Goal: Task Accomplishment & Management: Complete application form

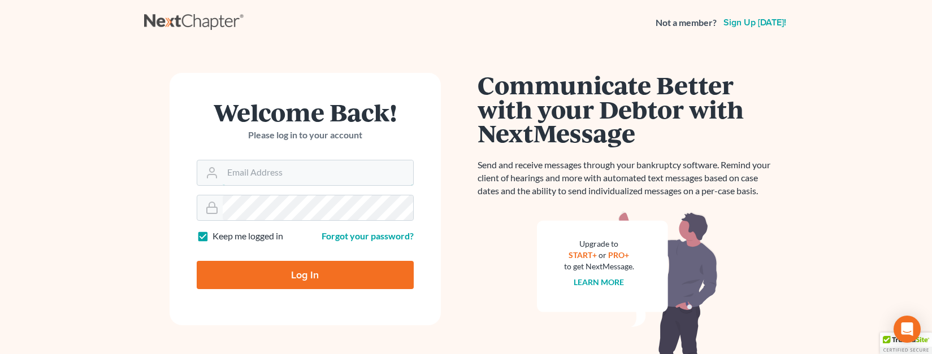
type input "[EMAIL_ADDRESS][DOMAIN_NAME]"
click at [345, 273] on input "Log In" at bounding box center [305, 275] width 217 height 28
type input "Thinking..."
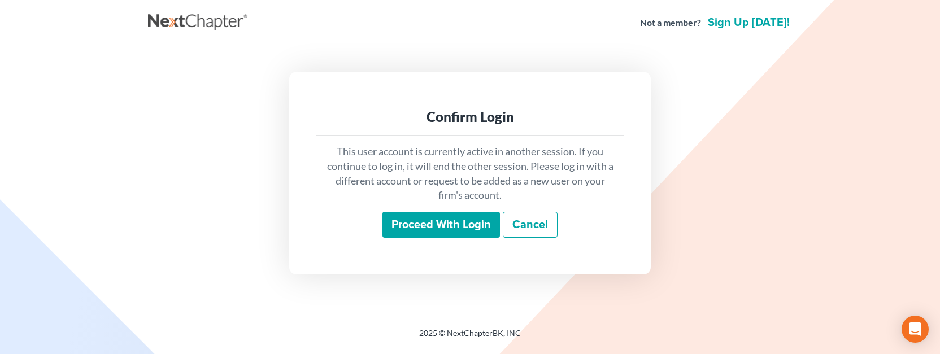
click at [438, 223] on input "Proceed with login" at bounding box center [440, 225] width 117 height 26
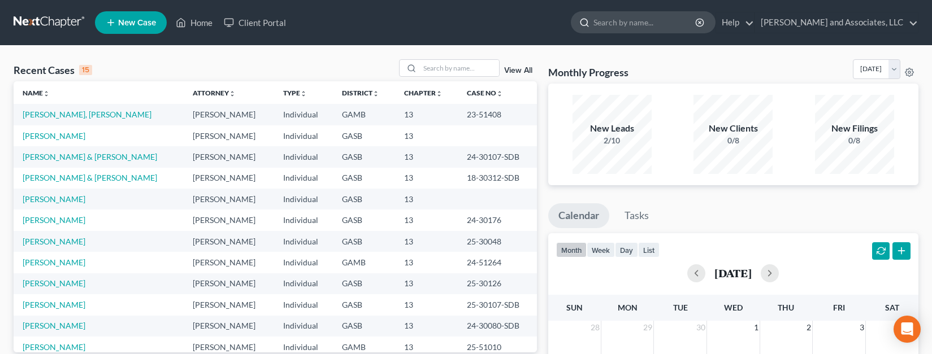
click at [603, 23] on input "search" at bounding box center [644, 22] width 103 height 21
click at [436, 67] on input "search" at bounding box center [459, 68] width 79 height 16
type input "jones"
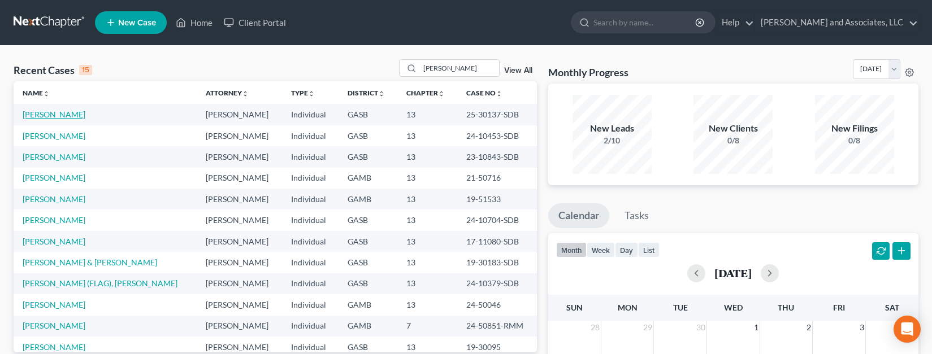
click at [40, 116] on link "Jones, Robert" at bounding box center [54, 115] width 63 height 10
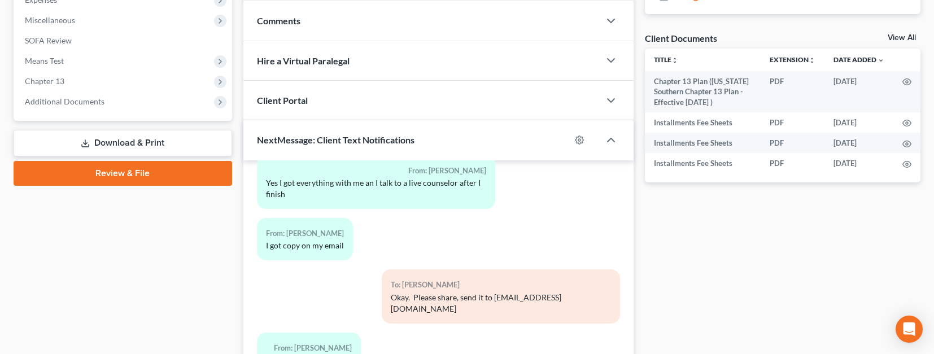
scroll to position [354, 0]
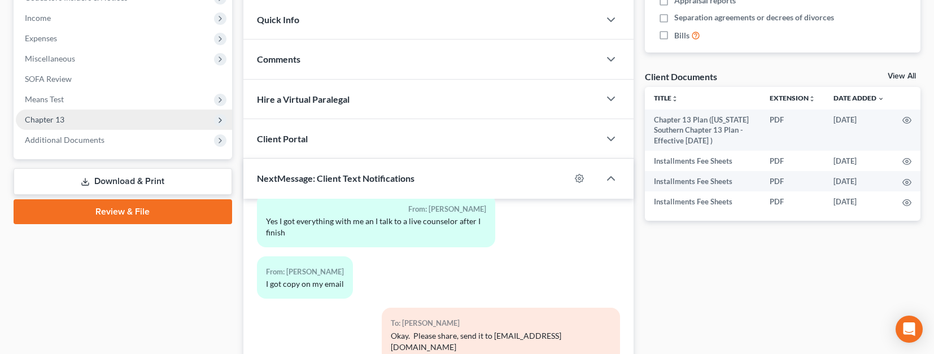
click at [52, 118] on span "Chapter 13" at bounding box center [45, 120] width 40 height 10
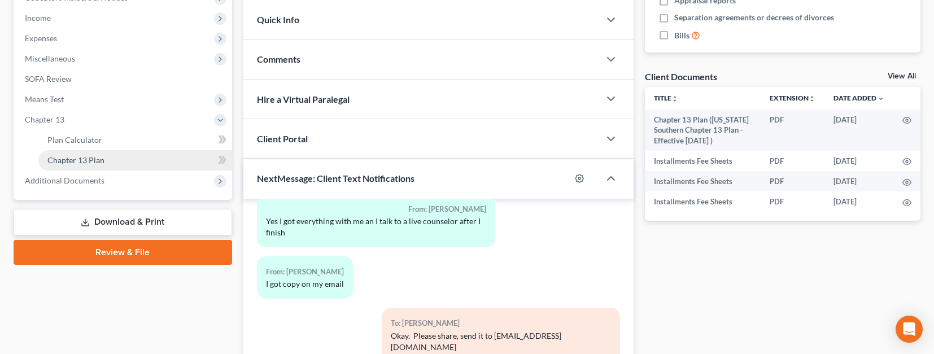
click at [97, 158] on span "Chapter 13 Plan" at bounding box center [75, 160] width 57 height 10
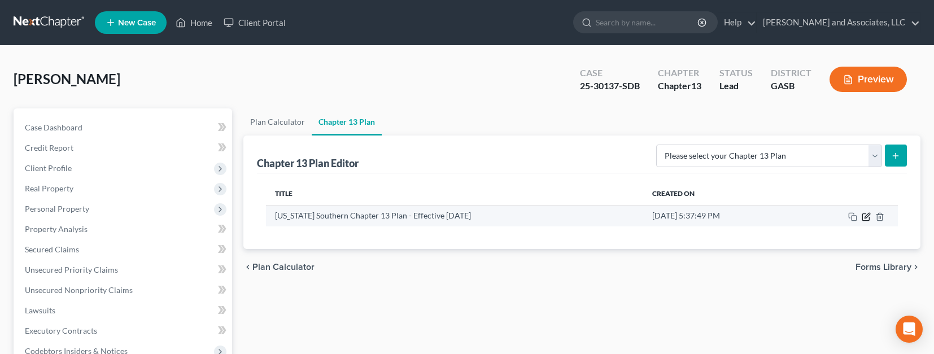
click at [865, 216] on icon "button" at bounding box center [867, 215] width 5 height 5
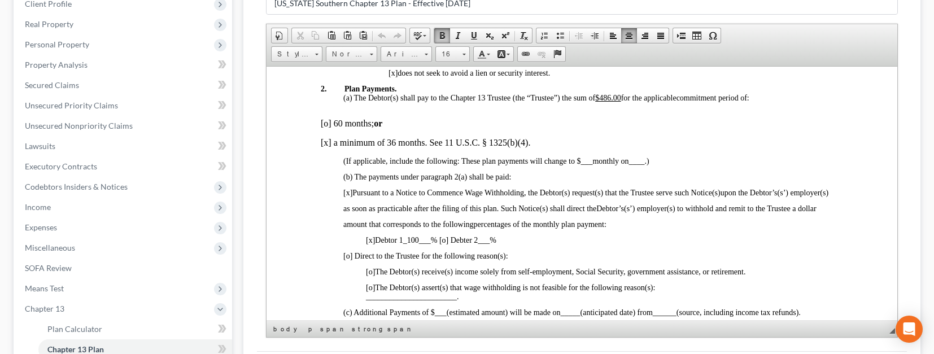
scroll to position [455, 0]
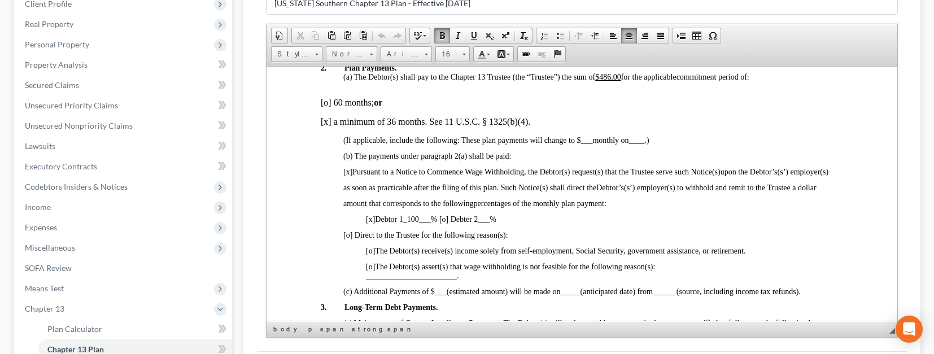
drag, startPoint x: 895, startPoint y: 90, endPoint x: 1174, endPoint y: 207, distance: 302.6
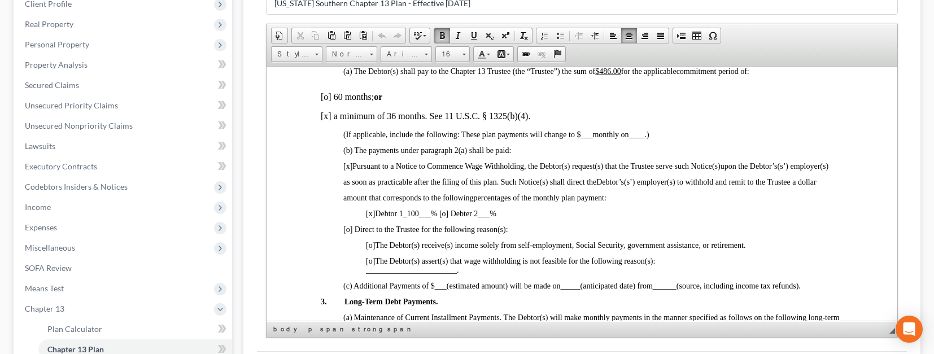
click at [349, 229] on span "[o] Direct to the Trustee for the following reason(s):" at bounding box center [425, 229] width 165 height 8
click at [371, 260] on span "[o]" at bounding box center [369, 260] width 9 height 8
drag, startPoint x: 367, startPoint y: 271, endPoint x: 380, endPoint y: 276, distance: 13.8
click at [368, 272] on span "_______________________" at bounding box center [410, 269] width 91 height 8
drag, startPoint x: 365, startPoint y: 270, endPoint x: 372, endPoint y: 265, distance: 8.9
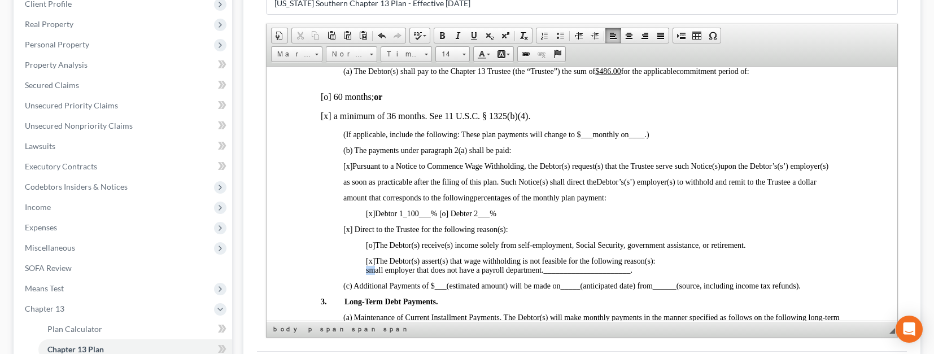
click at [372, 265] on span "small employer that does not have a payroll department.______________________" at bounding box center [497, 269] width 265 height 8
drag, startPoint x: 365, startPoint y: 268, endPoint x: 554, endPoint y: 277, distance: 188.3
click at [472, 36] on span at bounding box center [473, 35] width 9 height 9
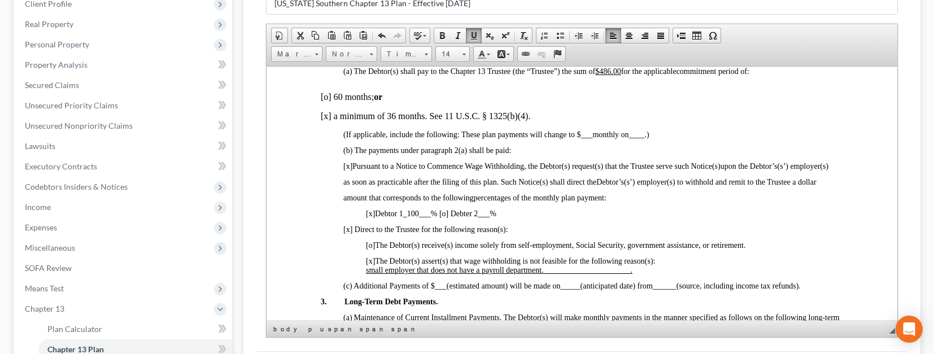
click at [796, 250] on p at bounding box center [604, 253] width 478 height 7
click at [630, 273] on span "small employer that does not have a payroll department.______________________ ." at bounding box center [498, 269] width 267 height 8
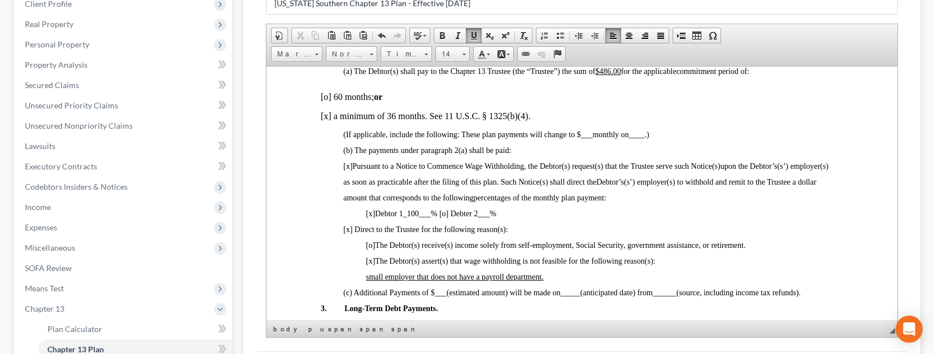
click at [349, 167] on span "[x]" at bounding box center [347, 166] width 9 height 8
click at [372, 215] on span "[x]" at bounding box center [369, 213] width 9 height 8
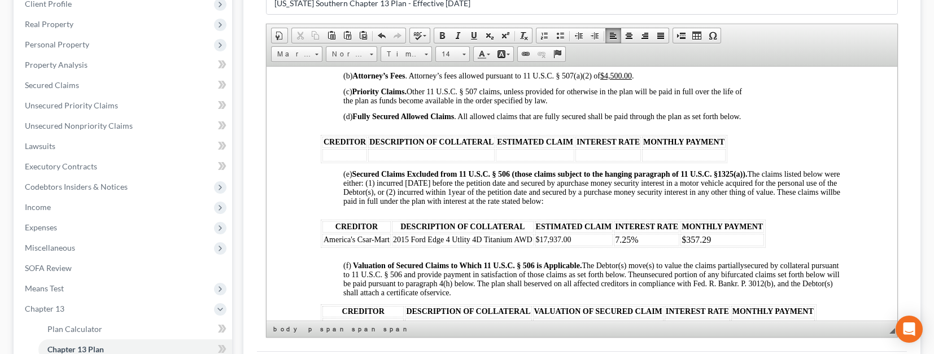
scroll to position [948, 0]
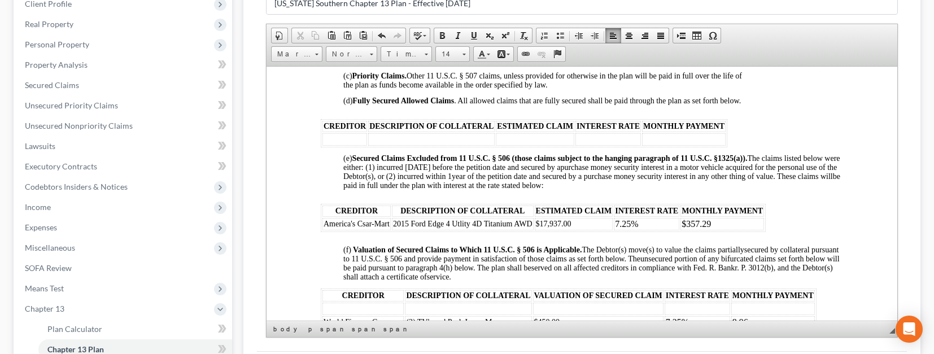
click at [716, 225] on td "$357.29" at bounding box center [722, 223] width 84 height 12
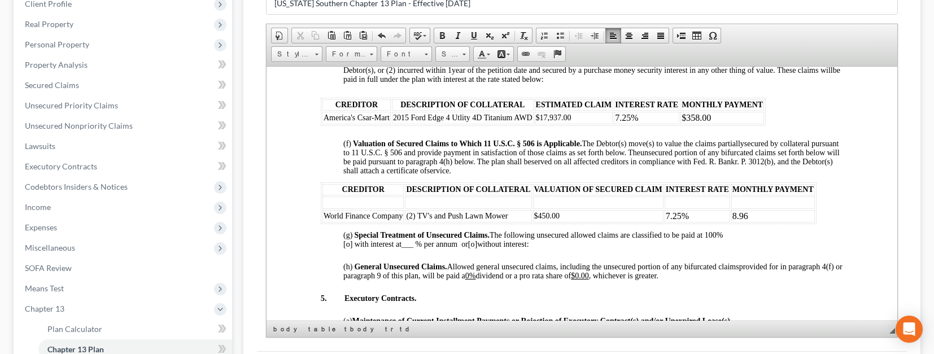
scroll to position [1060, 0]
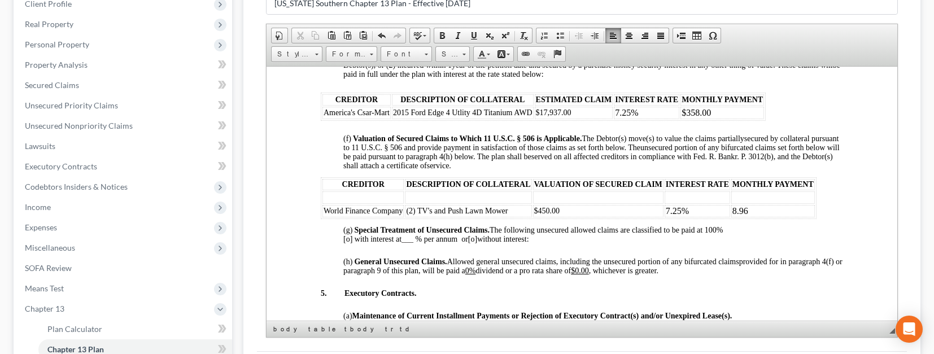
click at [754, 212] on td "8.96" at bounding box center [773, 210] width 84 height 12
drag, startPoint x: 450, startPoint y: 211, endPoint x: 423, endPoint y: 211, distance: 27.1
click at [423, 211] on span "(2) TV's and Push Lawn Mower" at bounding box center [457, 210] width 102 height 8
click at [449, 211] on span "(2) TV's and Push Lawn Mower" at bounding box center [457, 210] width 102 height 8
click at [450, 210] on span "(2) TV's and Push Lawn Mower" at bounding box center [457, 210] width 102 height 8
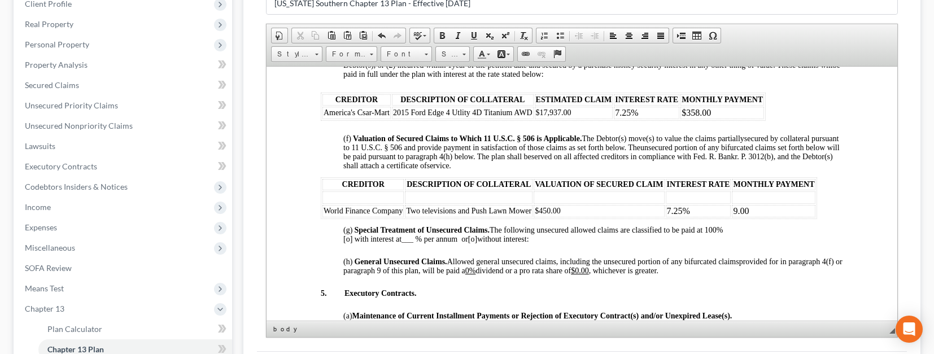
click at [880, 211] on html "IN THE UNITED STATES BANKRUPTCY COURT FOR THE SOUTHERN DISTRICT OF GEORGIA Fill…" at bounding box center [582, 104] width 632 height 2197
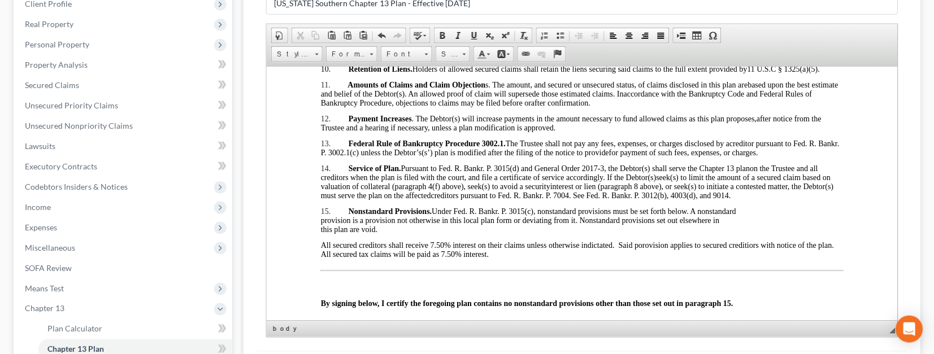
scroll to position [1766, 0]
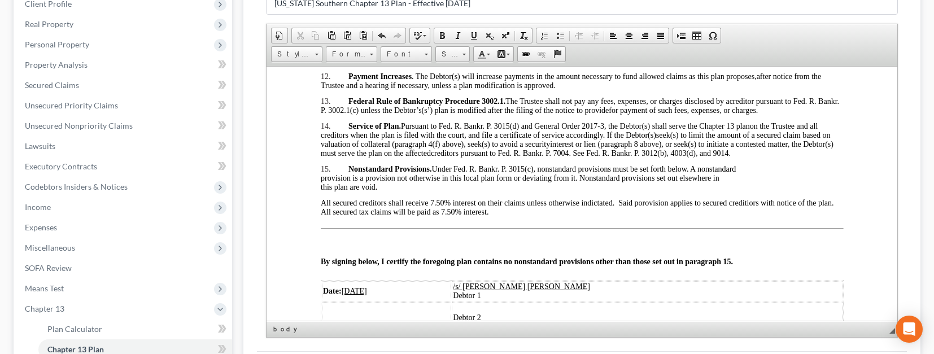
click at [440, 202] on span "All secured creditors shall receive 7.50% interest on their claims unless other…" at bounding box center [577, 207] width 515 height 18
click at [474, 210] on span "All secured creditors shall receive 7.25 % interest on their claims unless othe…" at bounding box center [577, 207] width 515 height 18
drag, startPoint x: 896, startPoint y: 277, endPoint x: 816, endPoint y: 311, distance: 87.1
drag, startPoint x: 359, startPoint y: 288, endPoint x: 372, endPoint y: 293, distance: 13.8
click at [366, 290] on u "10/08/2025" at bounding box center [353, 290] width 25 height 8
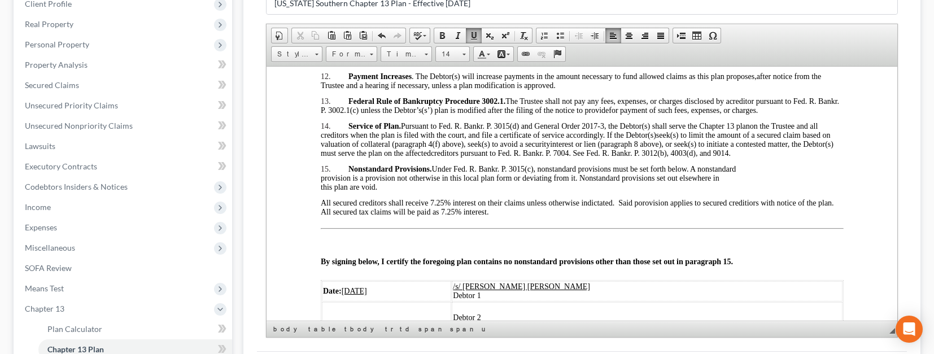
click at [359, 292] on u "10/08/2025" at bounding box center [353, 290] width 25 height 8
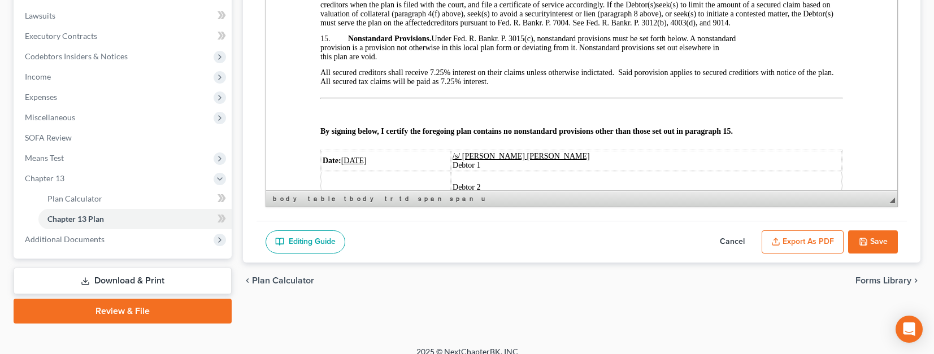
scroll to position [307, 0]
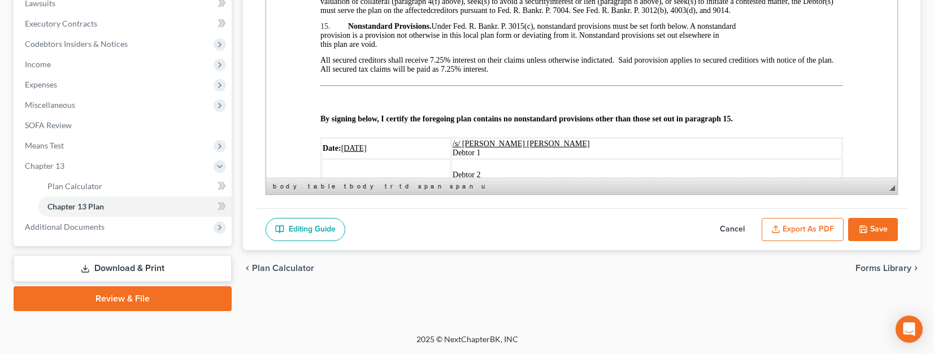
click at [876, 229] on button "Save" at bounding box center [873, 230] width 50 height 24
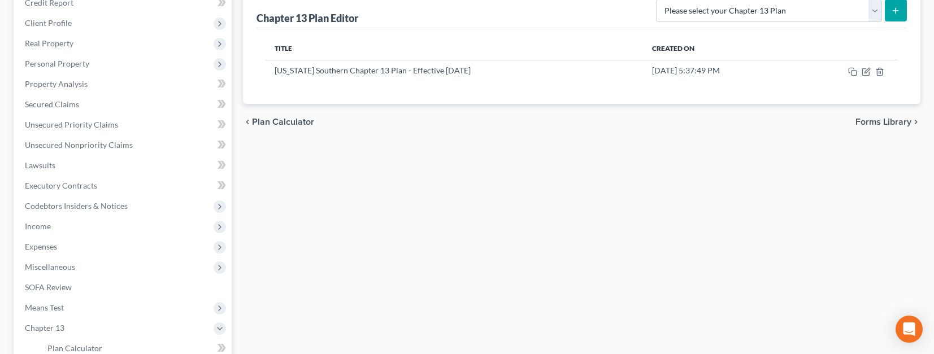
scroll to position [0, 0]
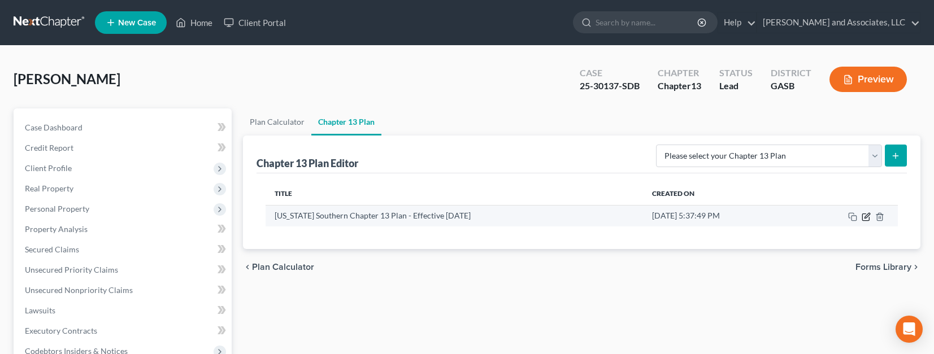
click at [864, 218] on icon "button" at bounding box center [866, 215] width 5 height 5
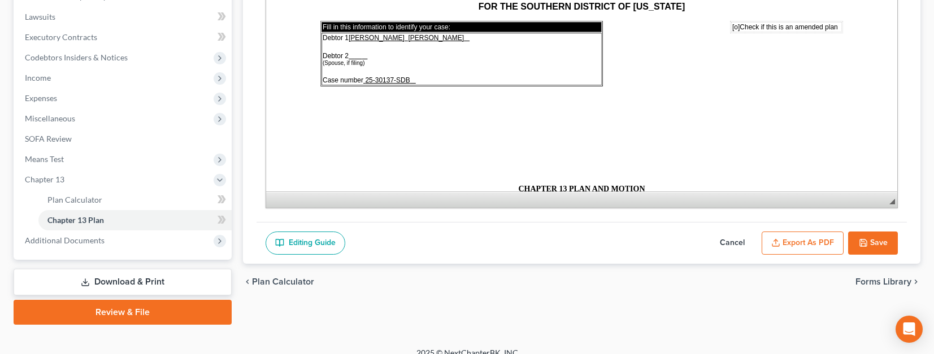
scroll to position [307, 0]
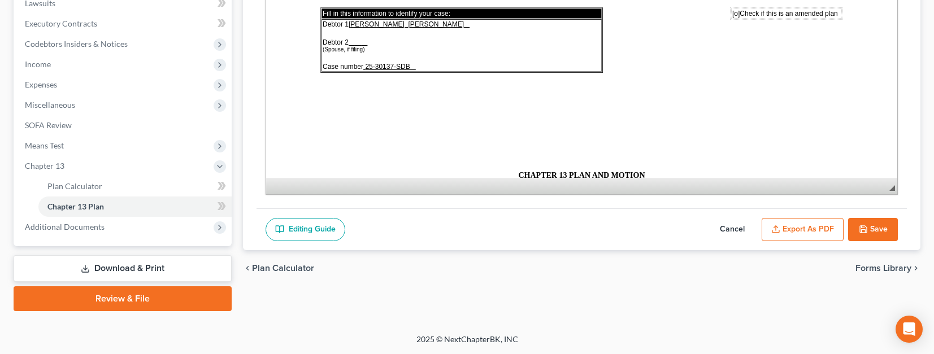
click at [817, 230] on button "Export as PDF" at bounding box center [802, 230] width 82 height 24
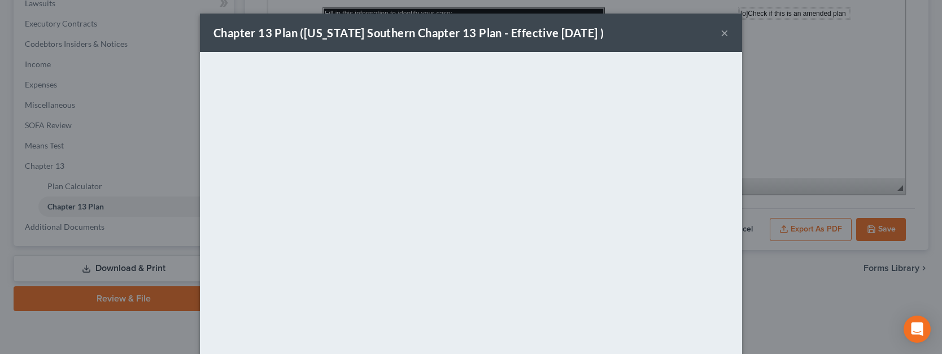
click at [721, 27] on button "×" at bounding box center [725, 33] width 8 height 14
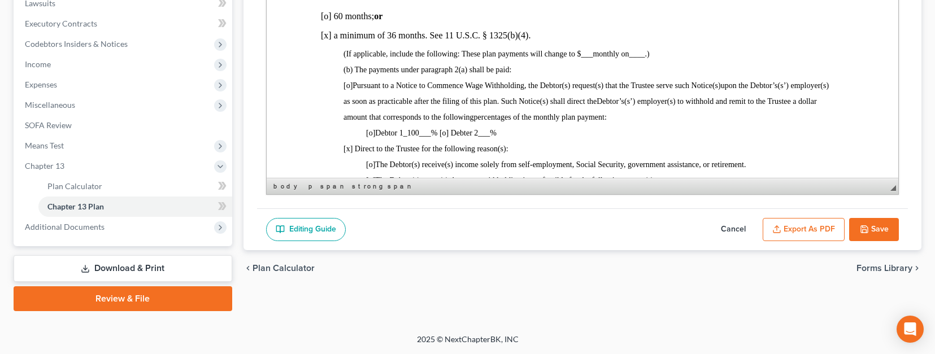
click at [428, 132] on span "_100___" at bounding box center [417, 133] width 28 height 8
click at [420, 137] on span "[o] Debtor 1 _ _ _ % [o] Debter 2 ___ %" at bounding box center [422, 133] width 115 height 8
click at [867, 227] on icon "button" at bounding box center [864, 229] width 7 height 7
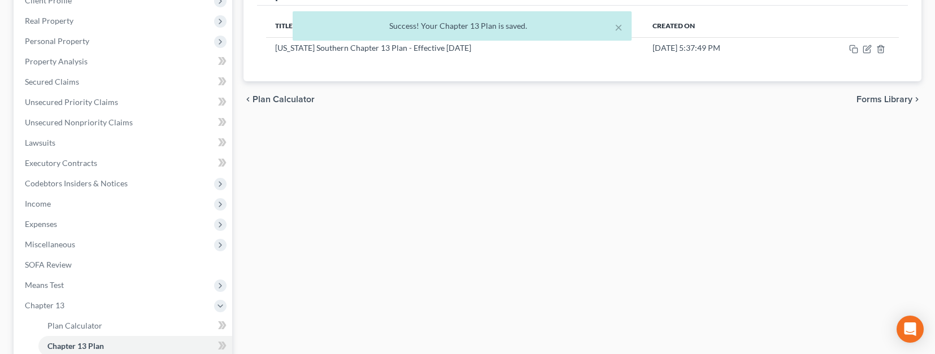
scroll to position [0, 0]
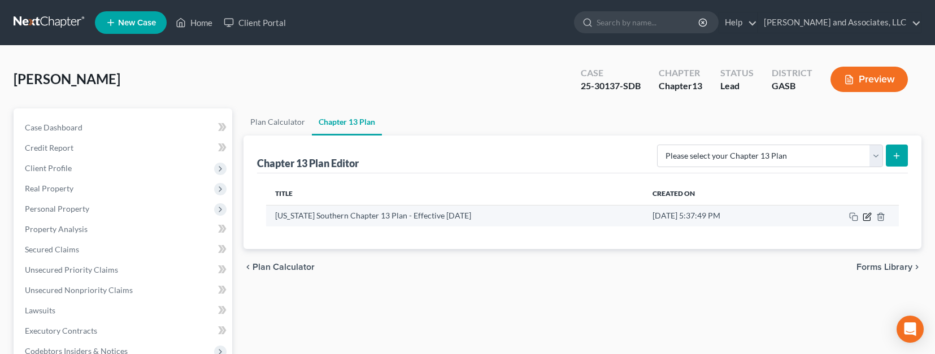
click at [867, 215] on icon "button" at bounding box center [867, 216] width 9 height 9
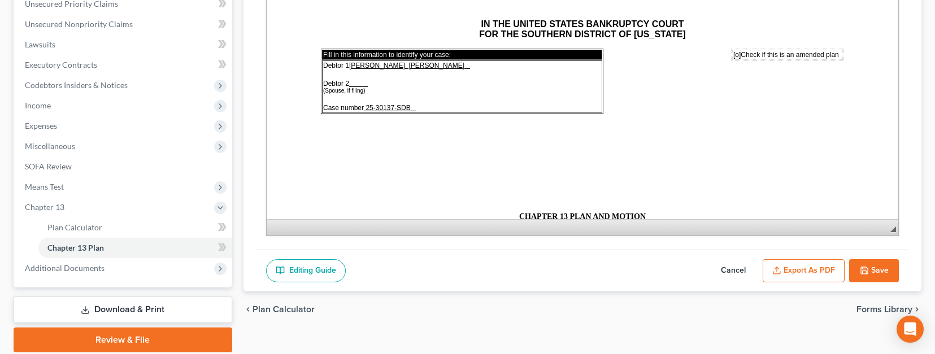
scroll to position [307, 0]
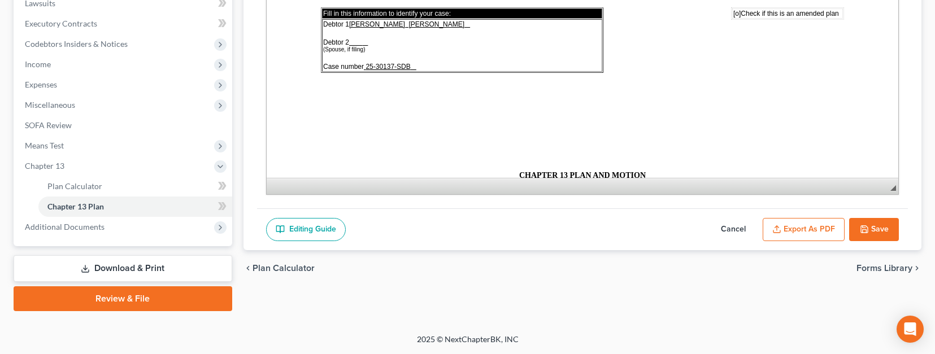
click at [797, 228] on button "Export as PDF" at bounding box center [804, 230] width 82 height 24
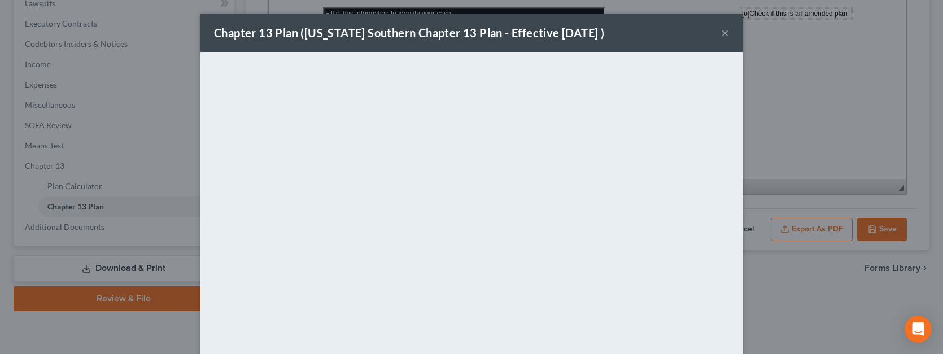
click at [882, 231] on div "Chapter 13 Plan (Georgia Southern Chapter 13 Plan - Effective 12/1/17 ) × <obje…" at bounding box center [471, 177] width 943 height 354
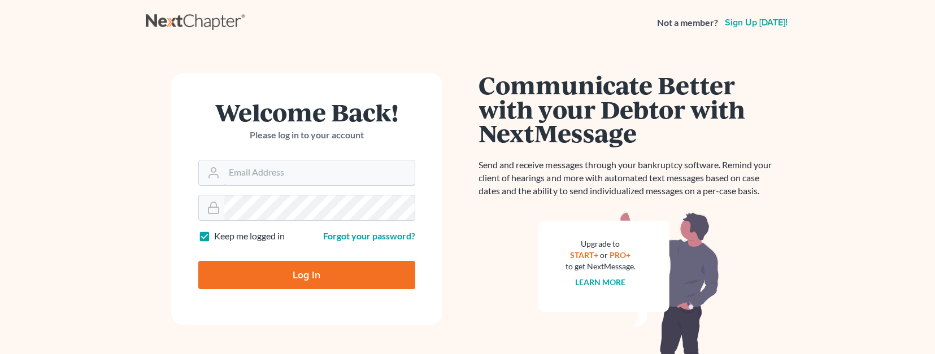
type input "[EMAIL_ADDRESS][DOMAIN_NAME]"
click at [319, 268] on input "Log In" at bounding box center [306, 275] width 217 height 28
type input "Thinking..."
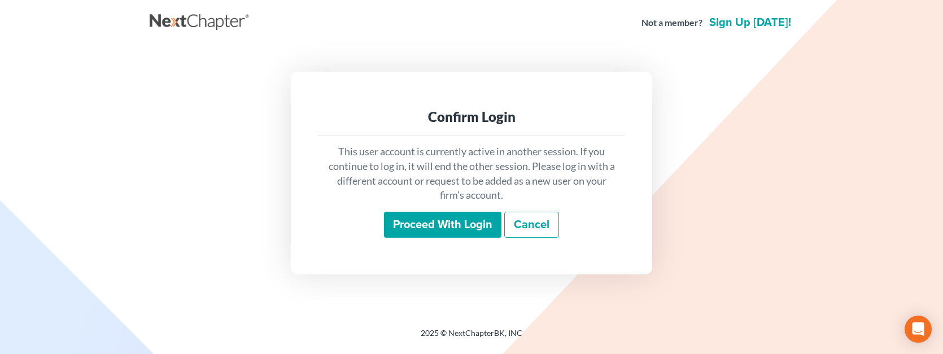
click at [452, 225] on input "Proceed with login" at bounding box center [442, 225] width 117 height 26
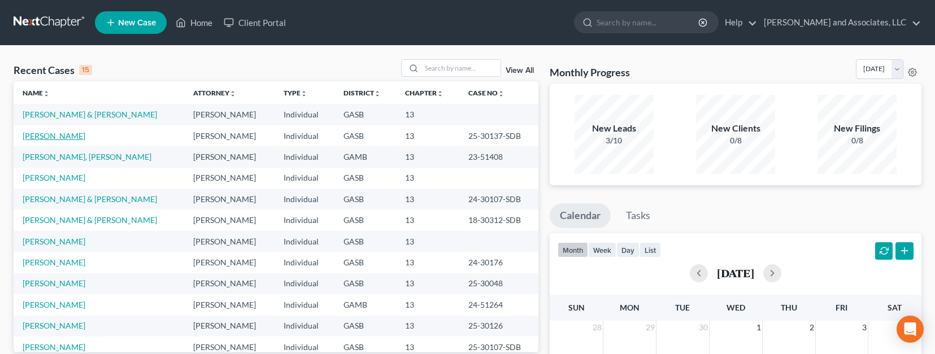
click at [59, 134] on link "[PERSON_NAME]" at bounding box center [54, 136] width 63 height 10
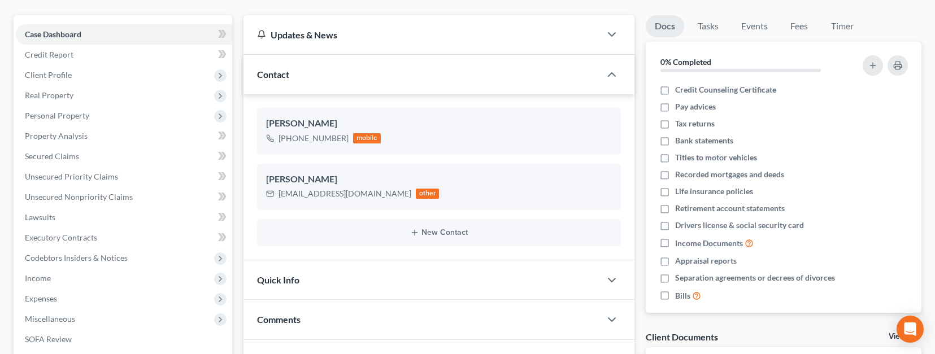
scroll to position [98, 0]
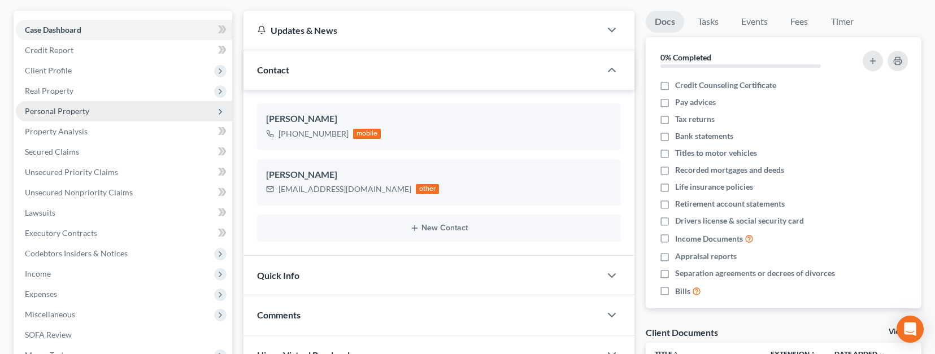
click at [62, 110] on span "Personal Property" at bounding box center [57, 111] width 64 height 10
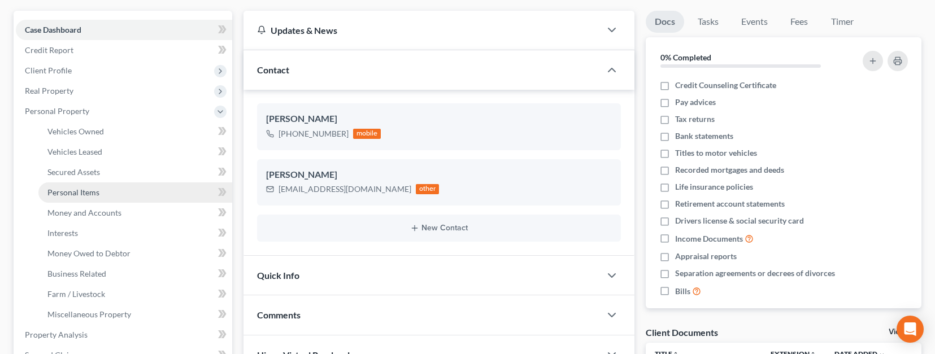
click at [75, 197] on span "Personal Items" at bounding box center [73, 193] width 52 height 10
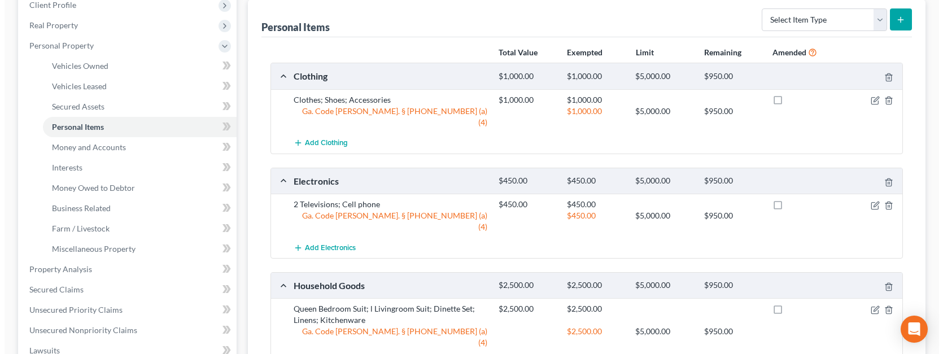
scroll to position [169, 0]
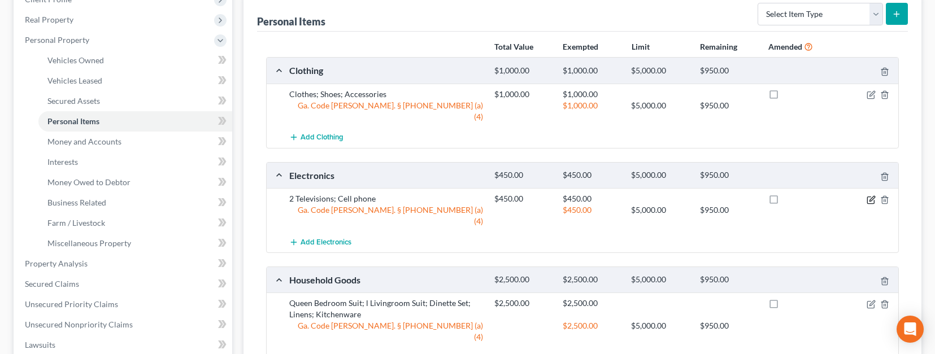
click at [870, 196] on icon "button" at bounding box center [871, 198] width 5 height 5
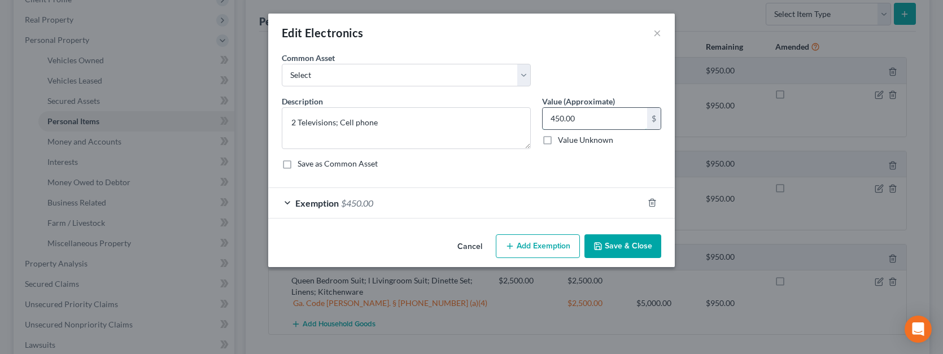
click at [559, 117] on input "450.00" at bounding box center [595, 118] width 105 height 21
type input "400.00"
click at [288, 199] on div "Exemption $450.00" at bounding box center [455, 203] width 375 height 30
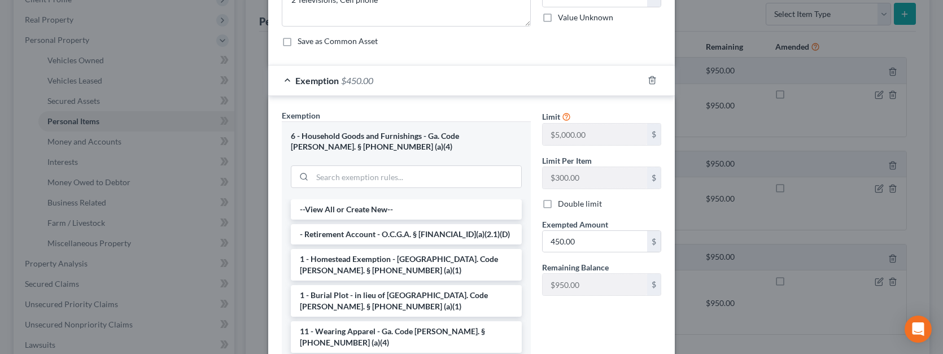
scroll to position [134, 0]
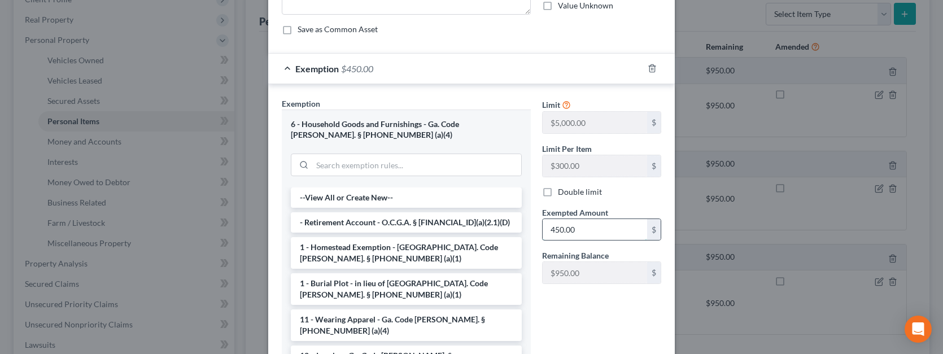
click at [555, 233] on input "450.00" at bounding box center [595, 229] width 105 height 21
type input "400.00"
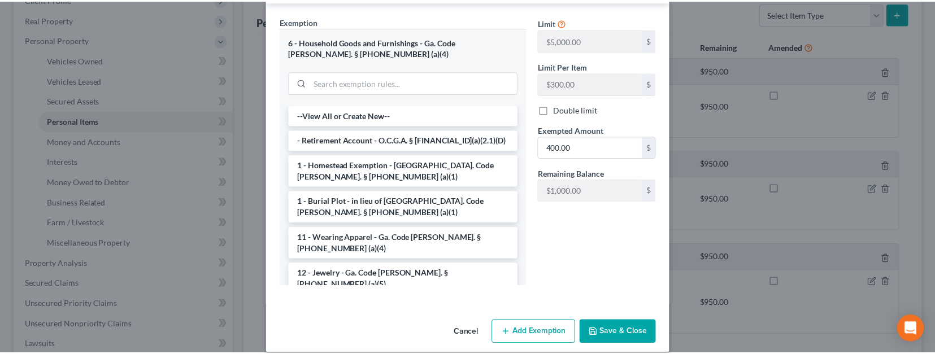
scroll to position [229, 0]
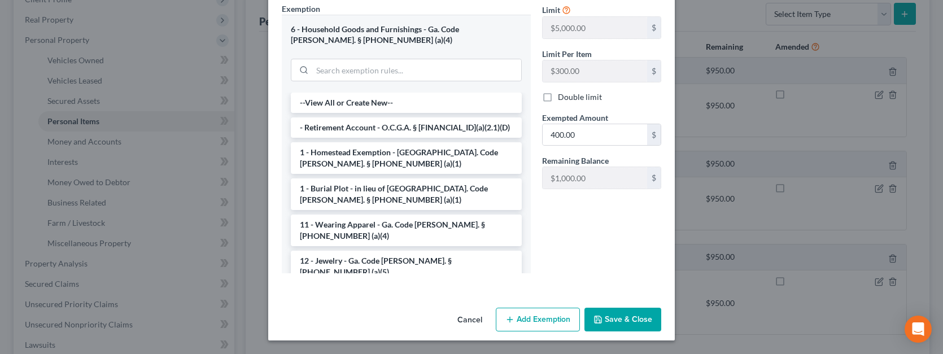
click at [613, 315] on button "Save & Close" at bounding box center [623, 320] width 77 height 24
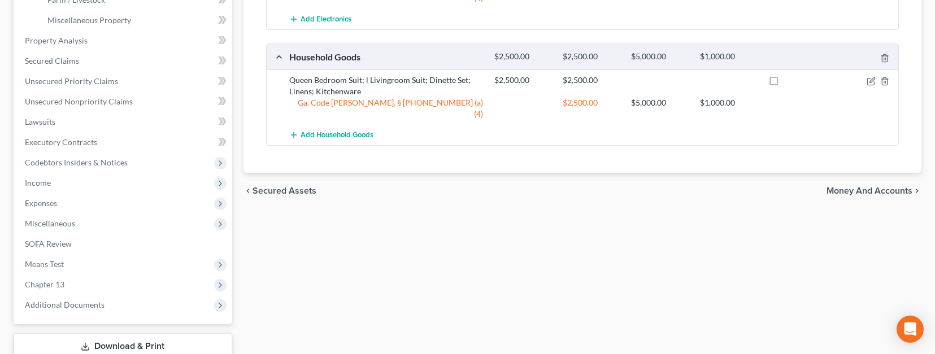
scroll to position [388, 0]
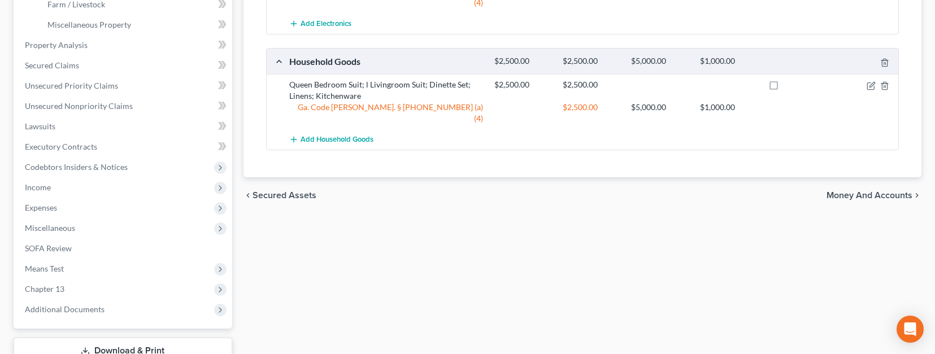
click at [857, 191] on span "Money and Accounts" at bounding box center [869, 195] width 86 height 9
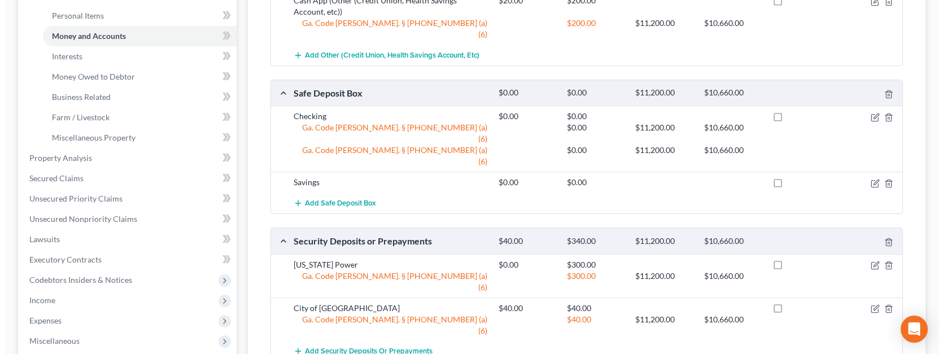
scroll to position [276, 0]
click at [874, 259] on icon "button" at bounding box center [871, 263] width 9 height 9
select select "0"
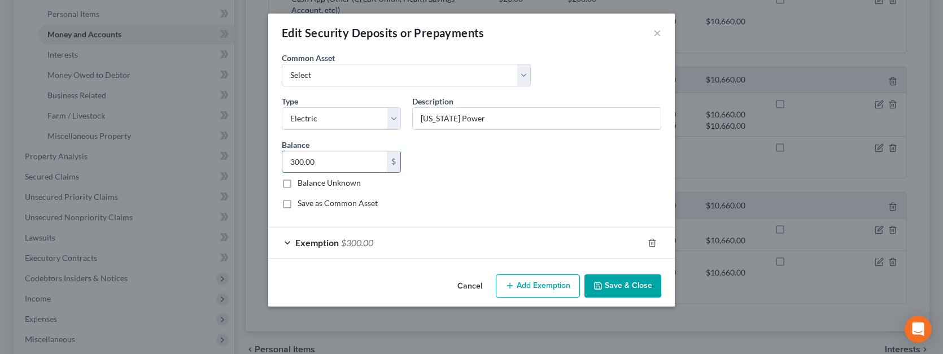
type input "300.00"
click at [286, 241] on div "Exemption $300.00" at bounding box center [455, 243] width 375 height 30
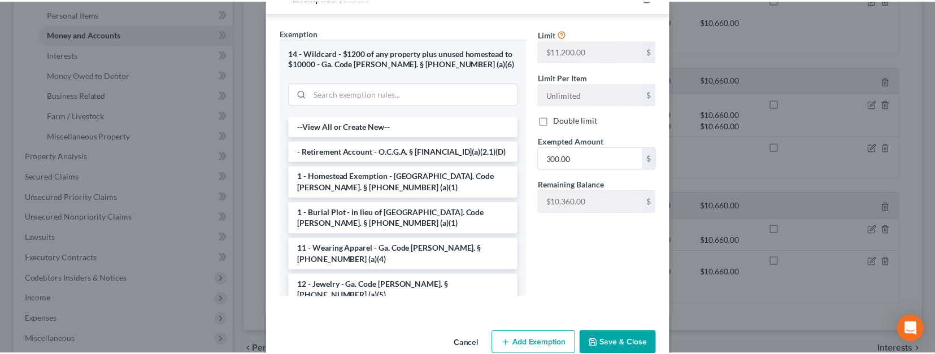
scroll to position [269, 0]
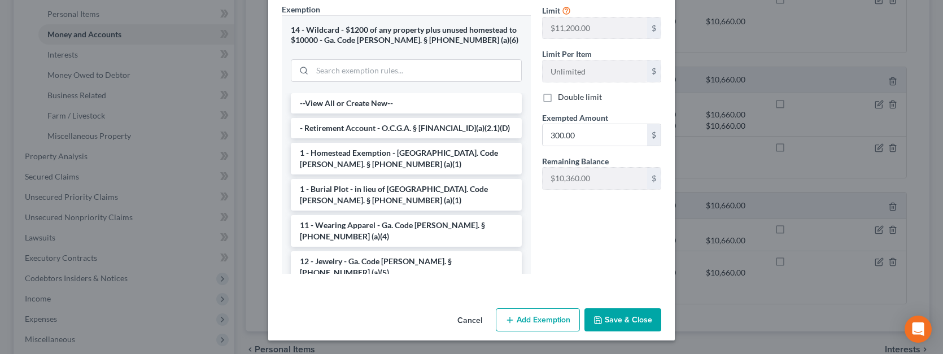
click at [623, 320] on button "Save & Close" at bounding box center [623, 320] width 77 height 24
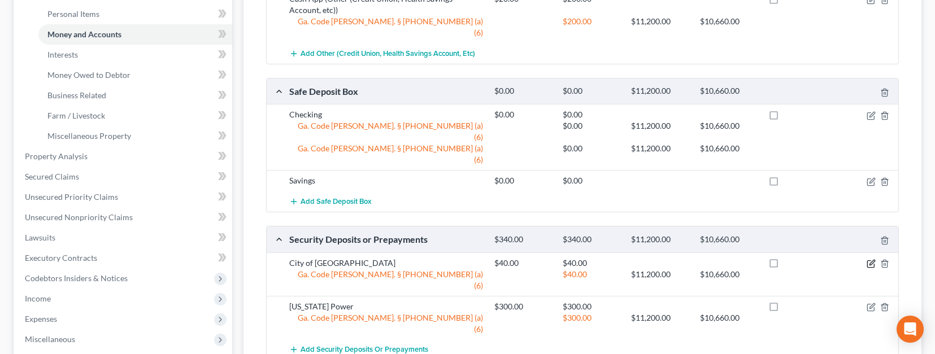
click at [870, 259] on icon "button" at bounding box center [871, 263] width 9 height 9
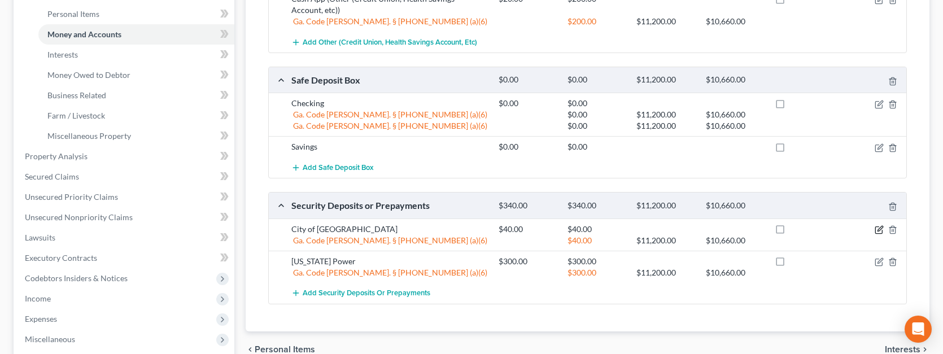
select select "6"
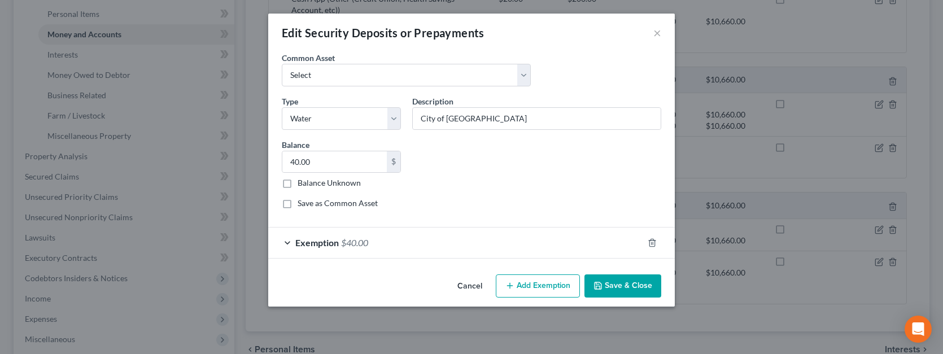
click at [631, 281] on button "Save & Close" at bounding box center [623, 287] width 77 height 24
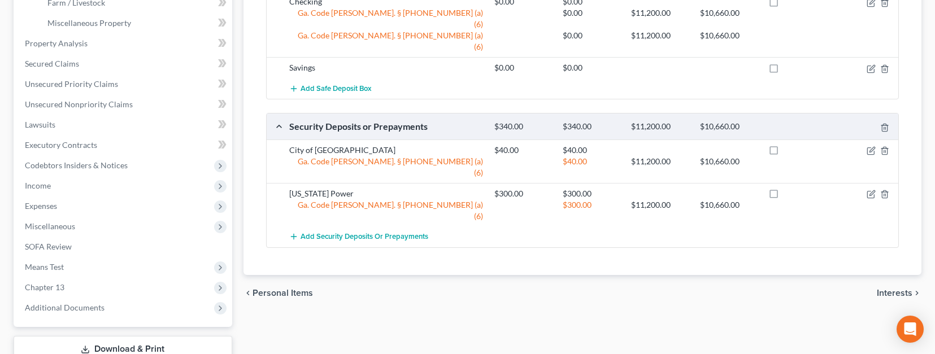
scroll to position [377, 0]
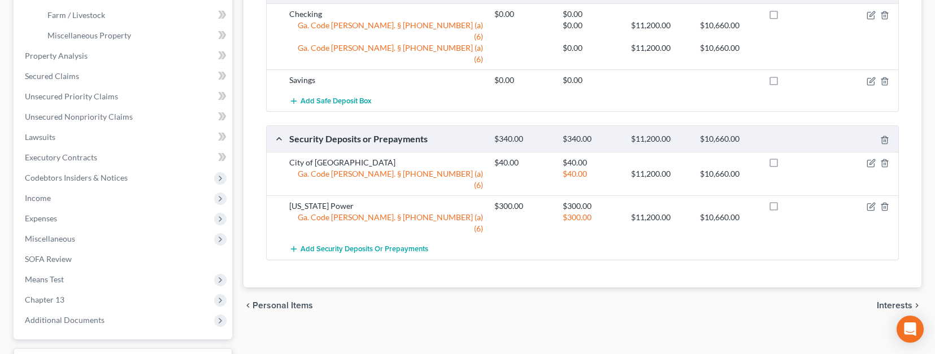
click at [888, 301] on span "Interests" at bounding box center [895, 305] width 36 height 9
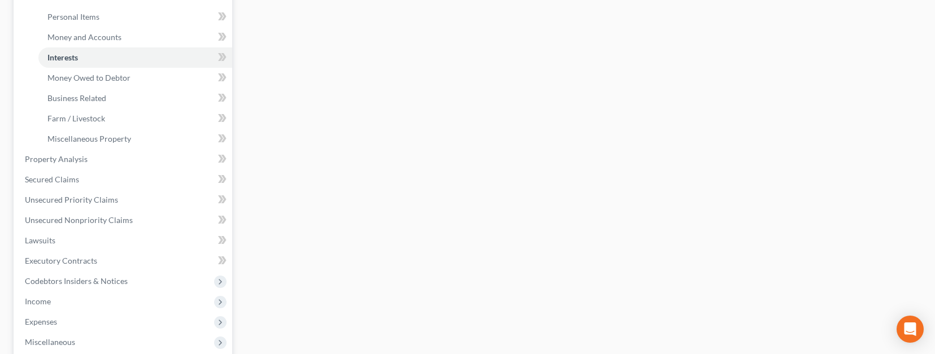
scroll to position [280, 0]
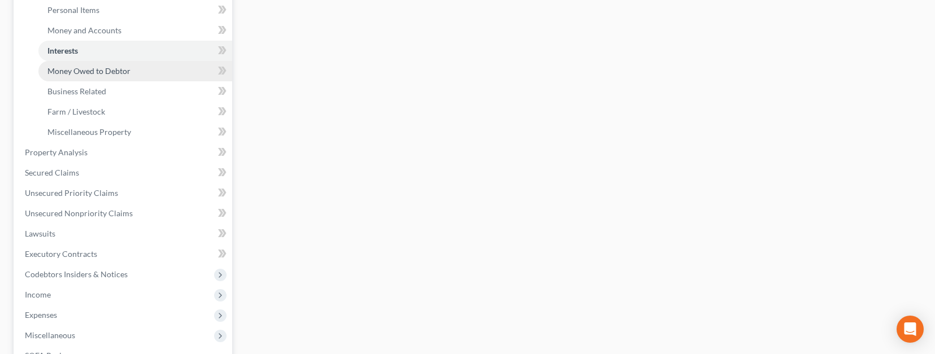
click at [107, 75] on span "Money Owed to Debtor" at bounding box center [88, 71] width 83 height 10
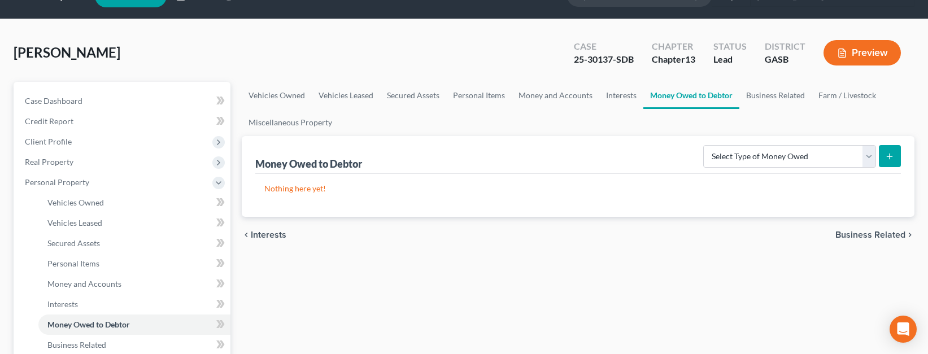
scroll to position [20, 0]
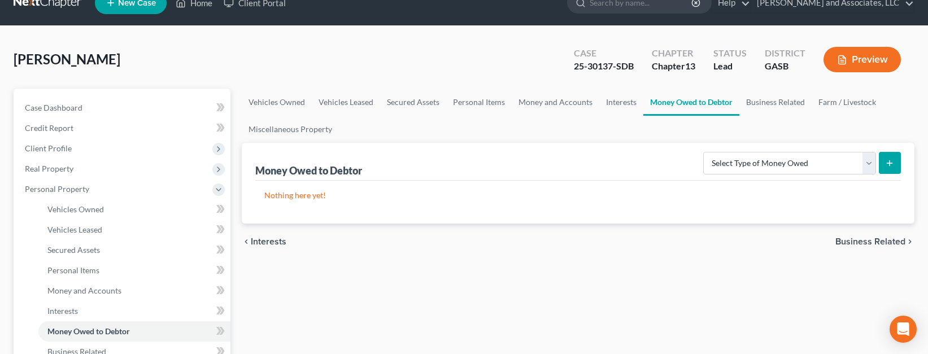
click at [854, 246] on span "Business Related" at bounding box center [870, 241] width 70 height 9
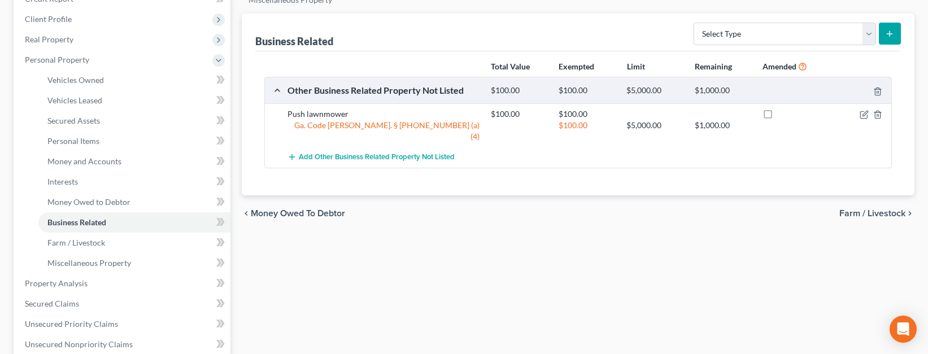
scroll to position [198, 0]
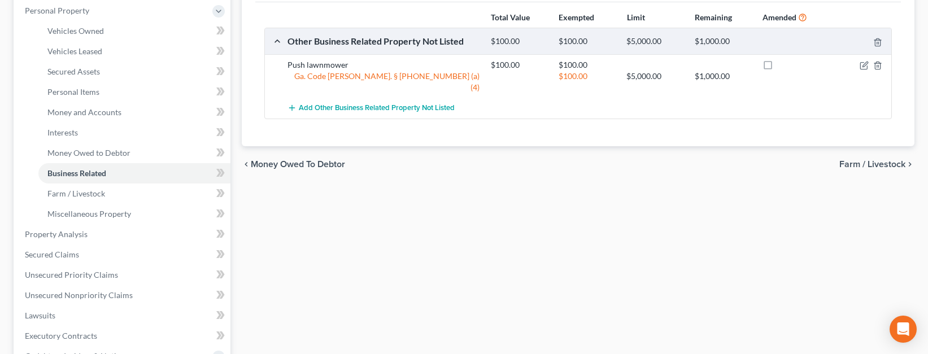
click at [870, 160] on span "Farm / Livestock" at bounding box center [872, 164] width 66 height 9
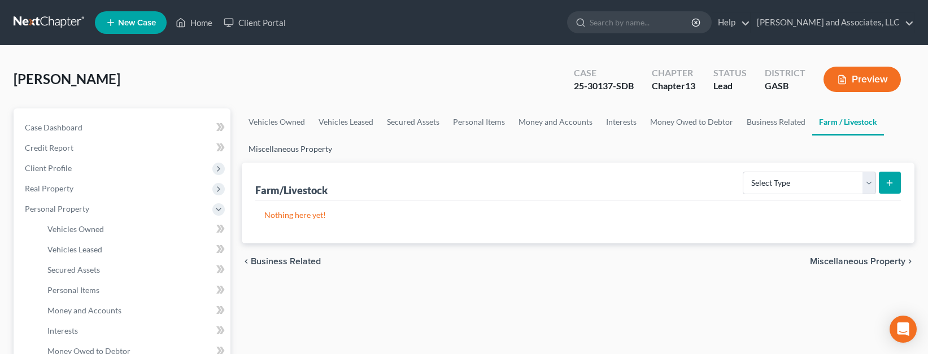
click at [293, 148] on link "Miscellaneous Property" at bounding box center [290, 149] width 97 height 27
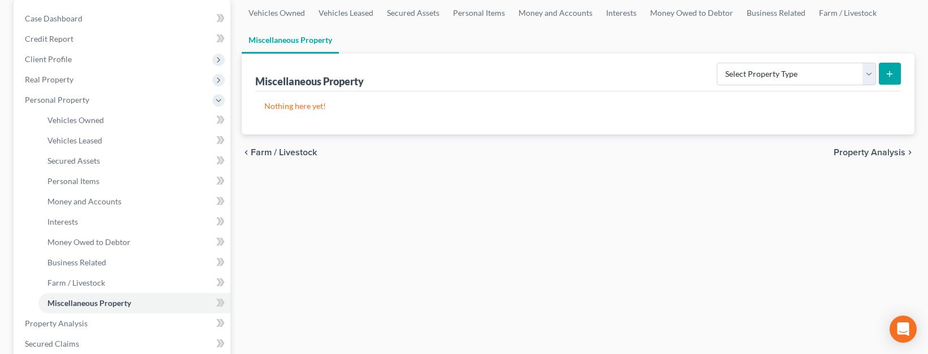
scroll to position [98, 0]
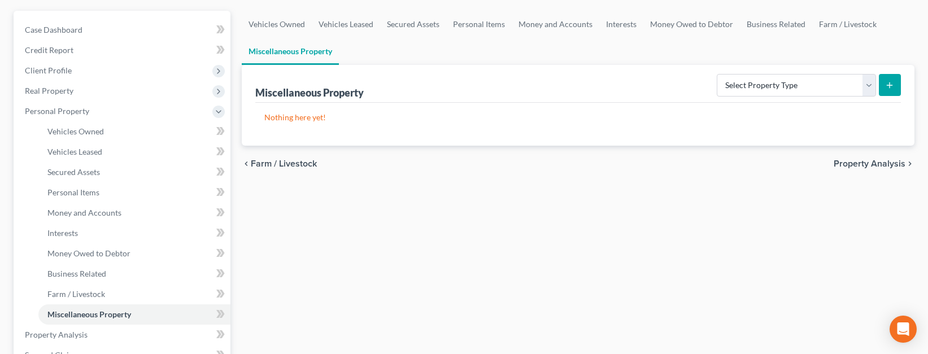
click at [852, 165] on span "Property Analysis" at bounding box center [870, 163] width 72 height 9
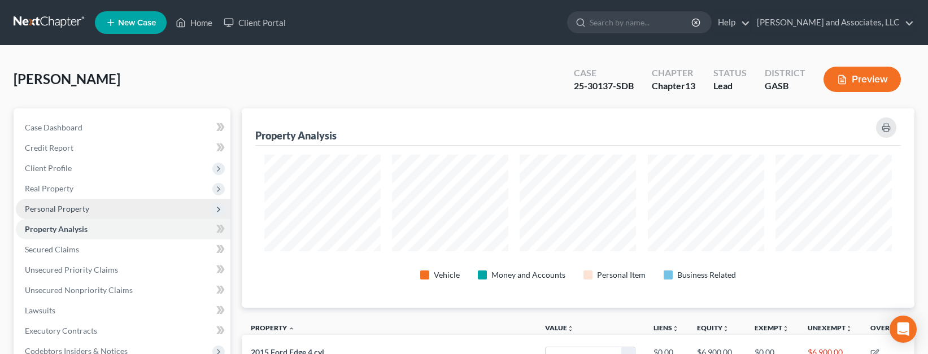
click at [84, 208] on span "Personal Property" at bounding box center [57, 209] width 64 height 10
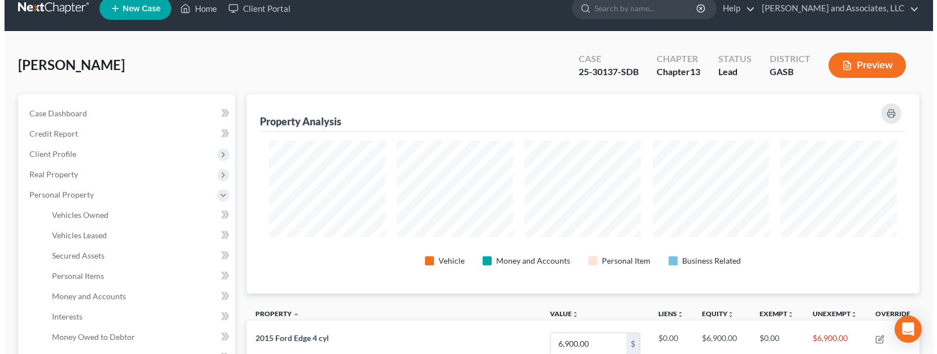
scroll to position [12, 0]
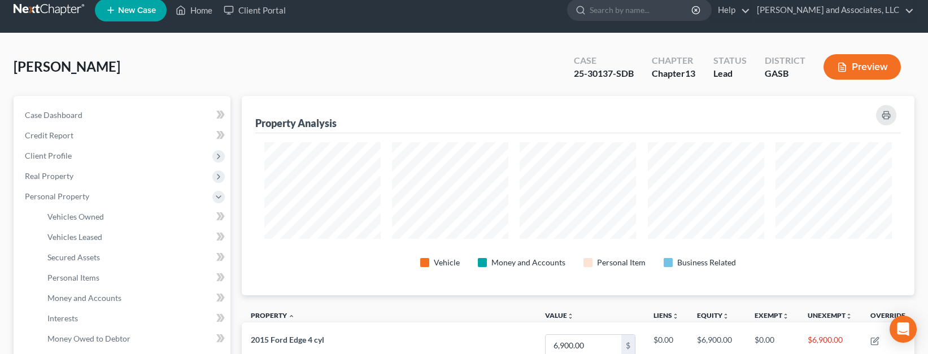
click at [863, 65] on button "Preview" at bounding box center [862, 66] width 77 height 25
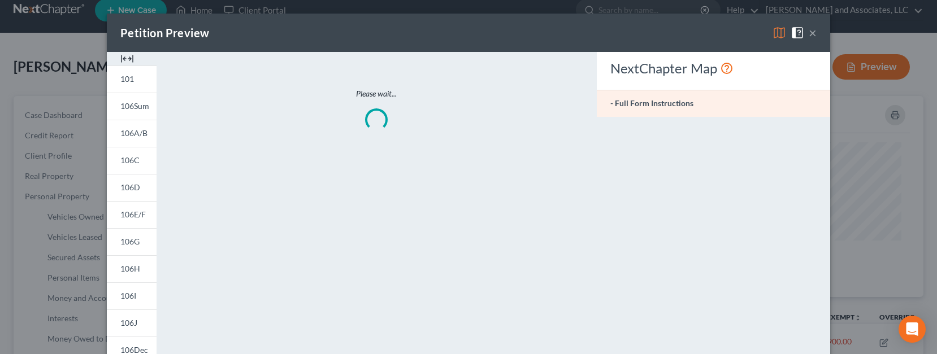
scroll to position [201, 679]
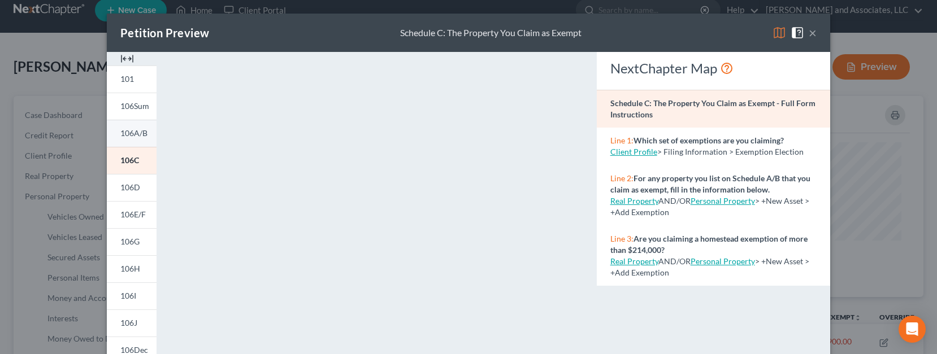
click at [125, 134] on span "106A/B" at bounding box center [133, 133] width 27 height 10
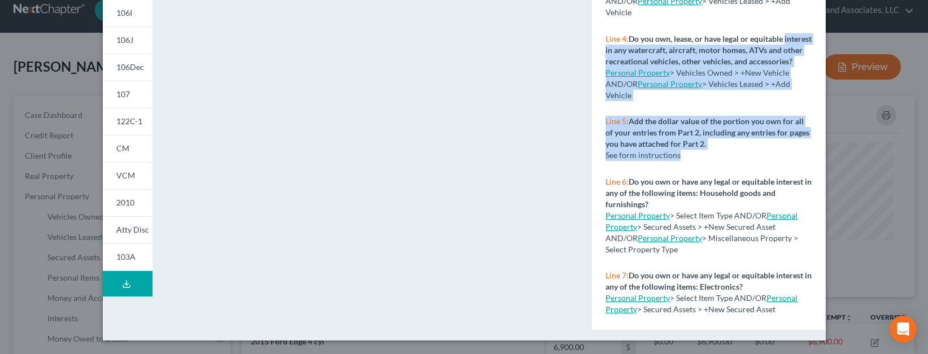
scroll to position [564691, 564218]
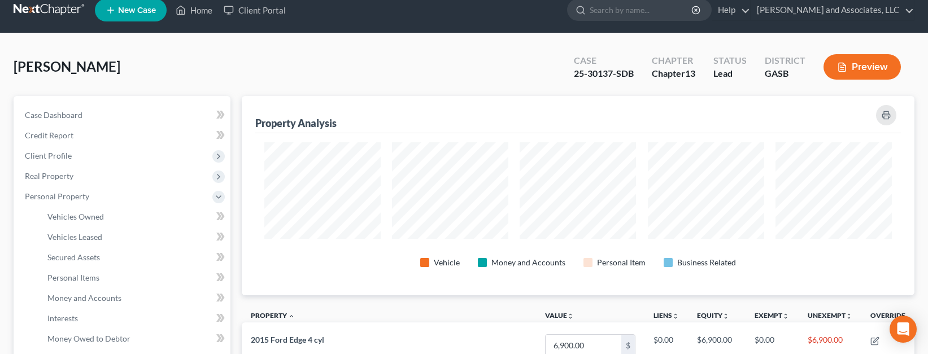
drag, startPoint x: 928, startPoint y: 174, endPoint x: 930, endPoint y: 18, distance: 155.9
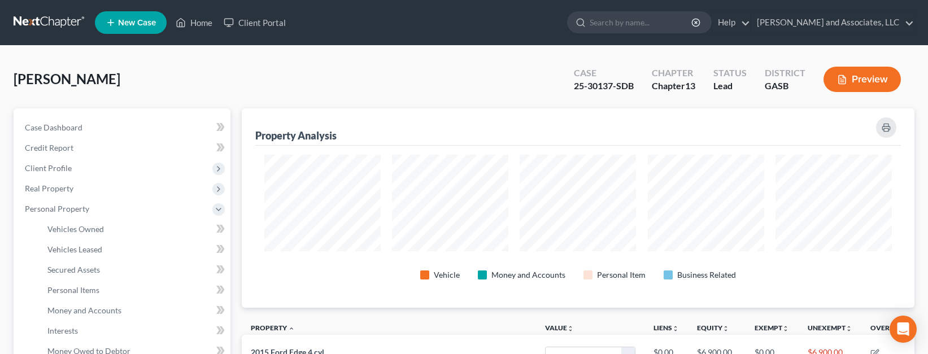
click at [426, 86] on div "[PERSON_NAME] Upgraded Case 25-30137-SDB Chapter Chapter 13 Status Lead Distric…" at bounding box center [464, 83] width 901 height 49
click at [83, 272] on span "Secured Assets" at bounding box center [73, 270] width 53 height 10
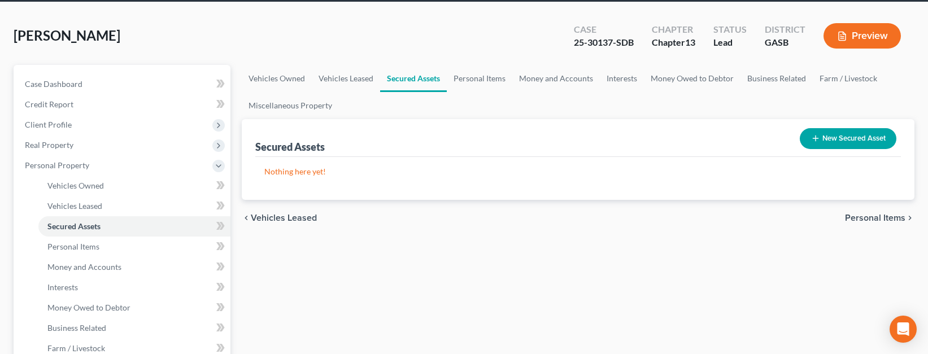
scroll to position [35, 0]
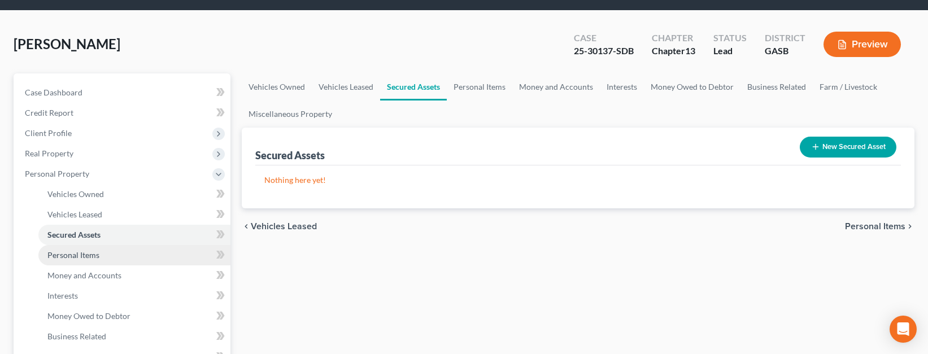
click at [81, 254] on span "Personal Items" at bounding box center [73, 255] width 52 height 10
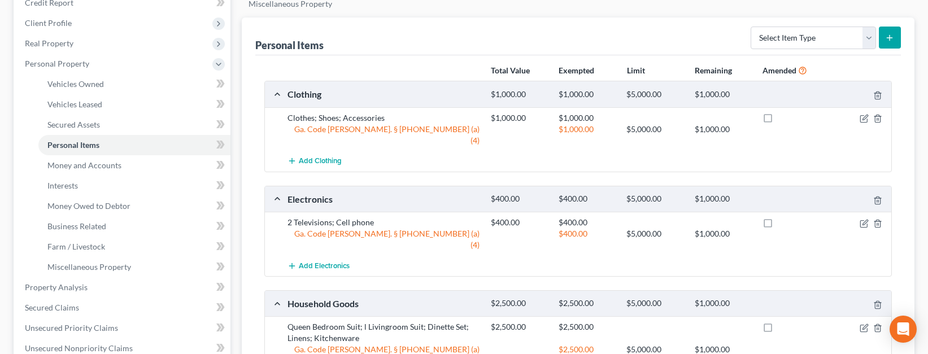
scroll to position [167, 0]
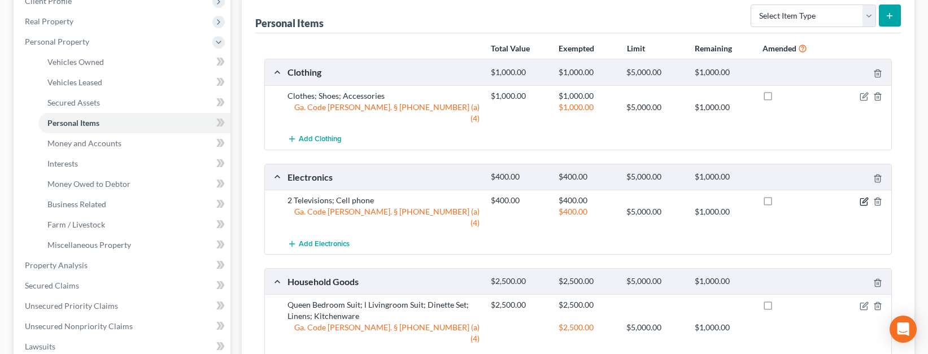
drag, startPoint x: 862, startPoint y: 189, endPoint x: 860, endPoint y: 204, distance: 15.3
click at [861, 197] on div "2 Televisions; Cell phone $400.00 $400.00 Ga. Code [PERSON_NAME]. § [PHONE_NUMB…" at bounding box center [587, 212] width 611 height 34
click at [865, 197] on icon "button" at bounding box center [864, 201] width 9 height 9
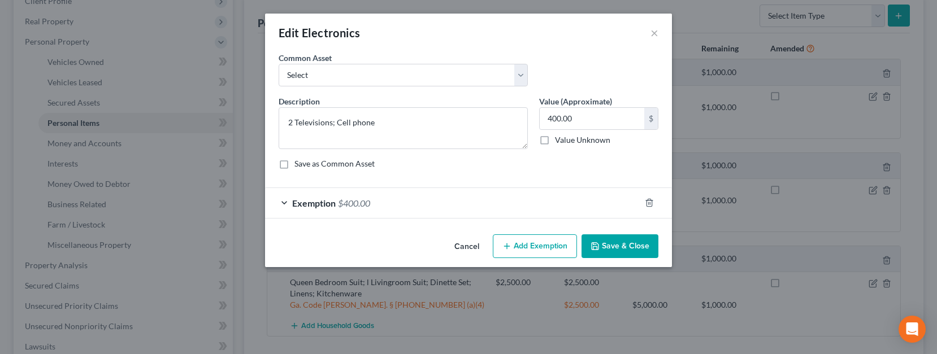
click at [532, 248] on button "Add Exemption" at bounding box center [535, 246] width 84 height 24
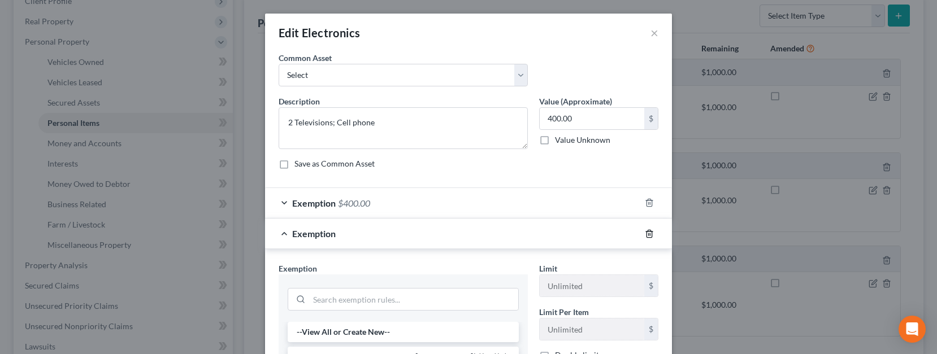
click at [645, 235] on icon "button" at bounding box center [649, 233] width 9 height 9
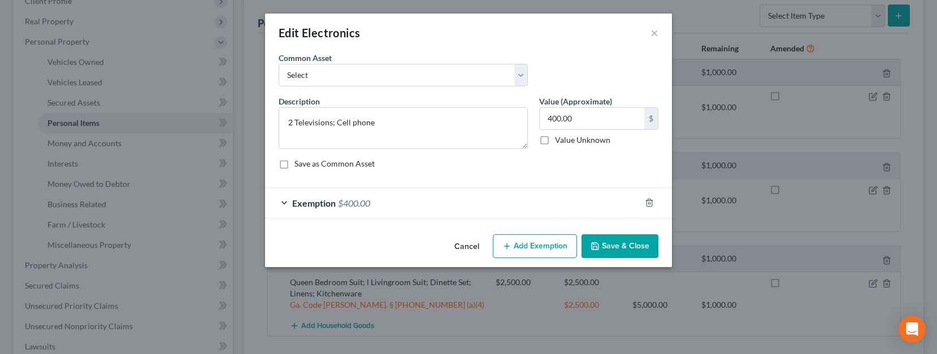
click at [607, 247] on button "Save & Close" at bounding box center [619, 246] width 77 height 24
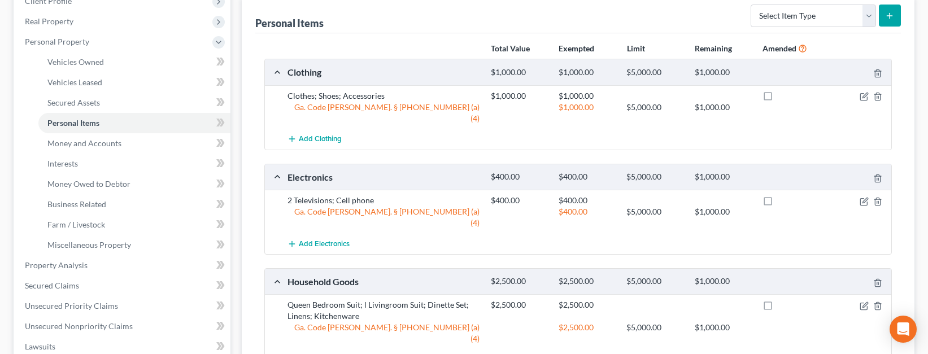
scroll to position [169, 0]
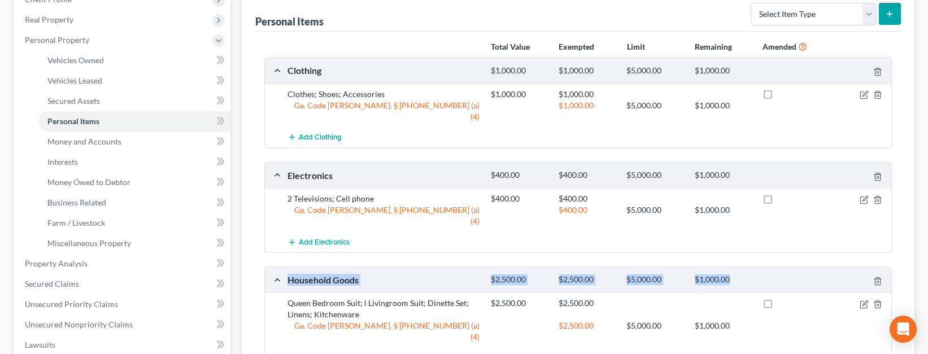
drag, startPoint x: 928, startPoint y: 213, endPoint x: 928, endPoint y: 231, distance: 18.1
click at [928, 231] on div "[PERSON_NAME] Upgraded Case 25-30137-SDB Chapter Chapter 13 Status Lead Distric…" at bounding box center [464, 256] width 928 height 758
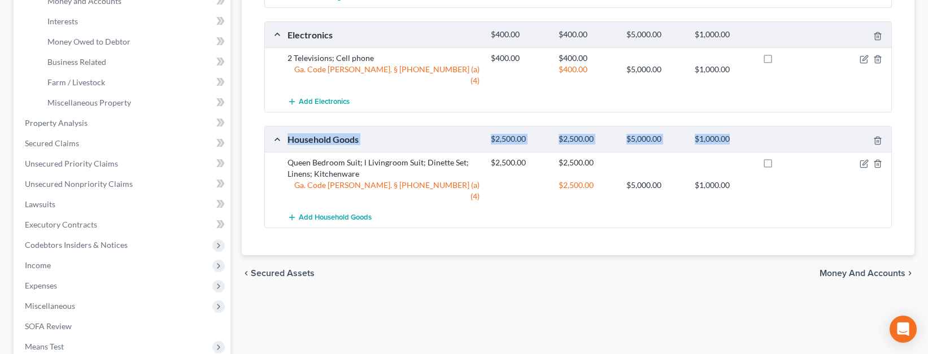
scroll to position [311, 0]
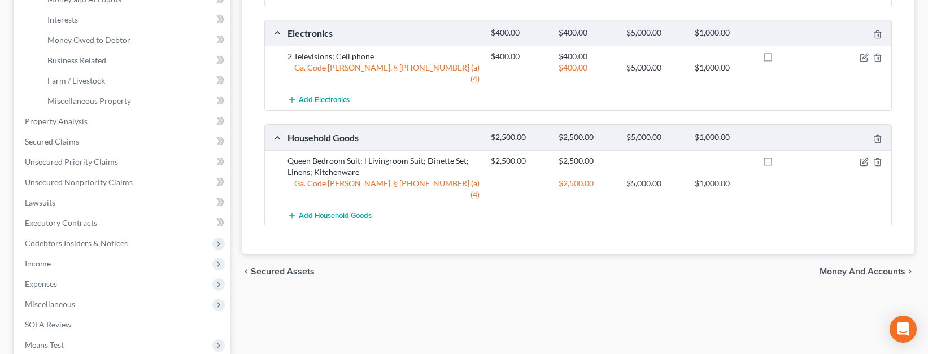
click at [780, 204] on div "Total Value Exempted Limit Remaining Amended Clothing $1,000.00 $1,000.00 $5,00…" at bounding box center [578, 71] width 646 height 365
click at [845, 267] on span "Money and Accounts" at bounding box center [863, 271] width 86 height 9
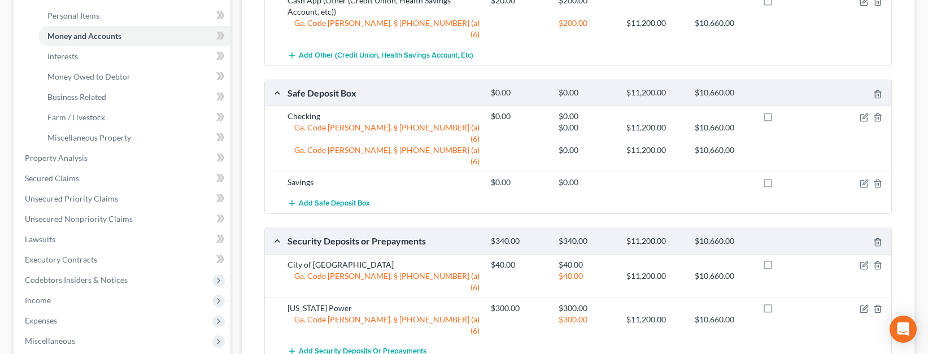
scroll to position [283, 0]
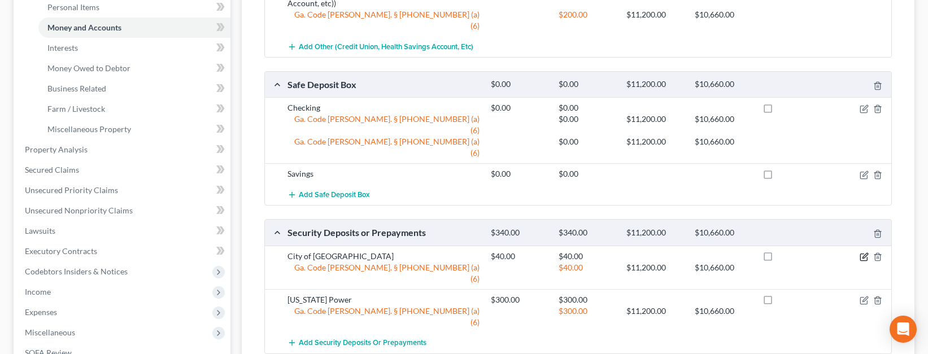
click at [861, 253] on icon "button" at bounding box center [864, 257] width 9 height 9
select select "6"
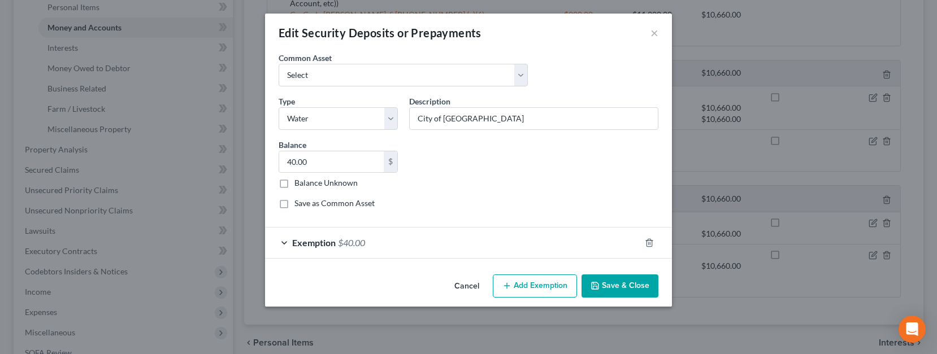
click at [624, 287] on button "Save & Close" at bounding box center [619, 287] width 77 height 24
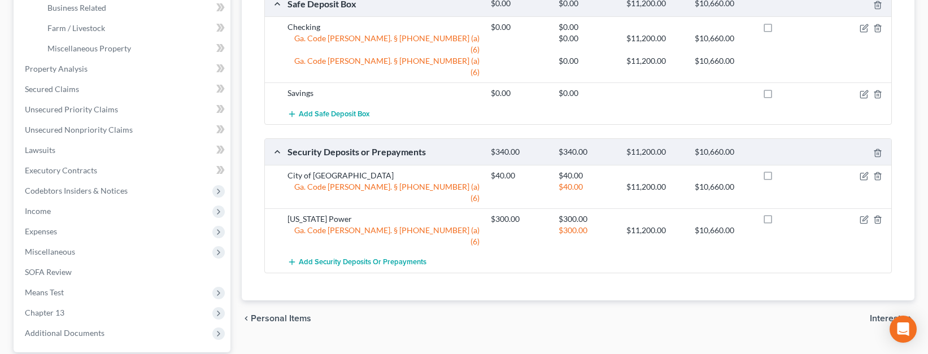
scroll to position [365, 0]
click at [862, 214] on icon "button" at bounding box center [864, 218] width 9 height 9
select select "0"
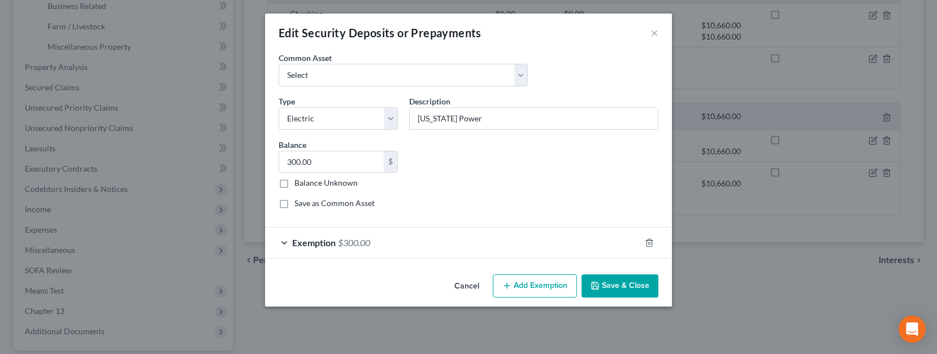
click at [606, 284] on button "Save & Close" at bounding box center [619, 287] width 77 height 24
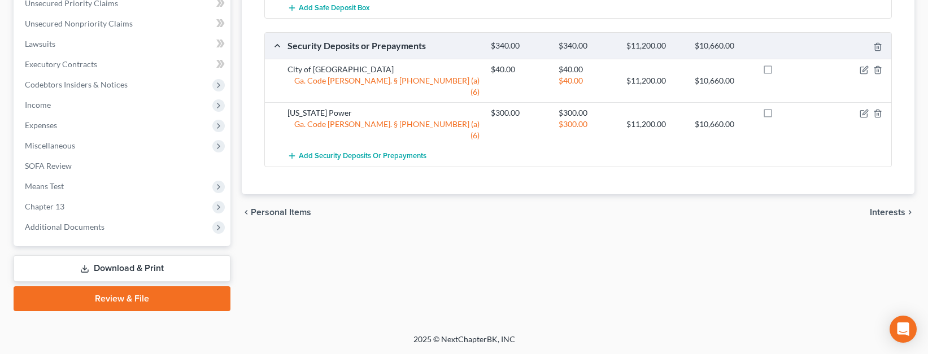
scroll to position [469, 0]
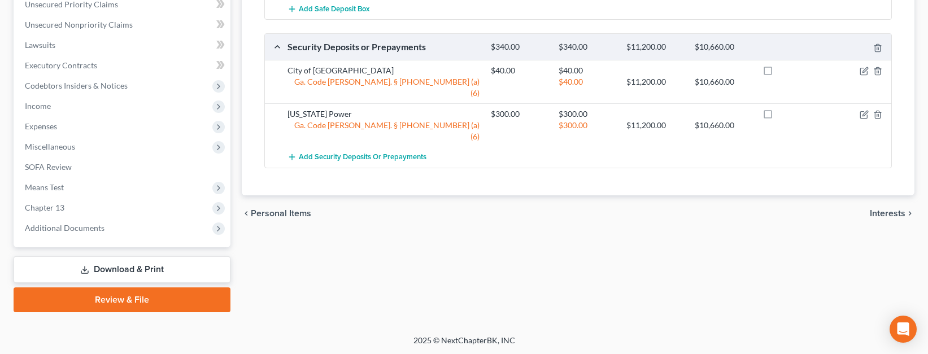
click at [876, 209] on span "Interests" at bounding box center [888, 213] width 36 height 9
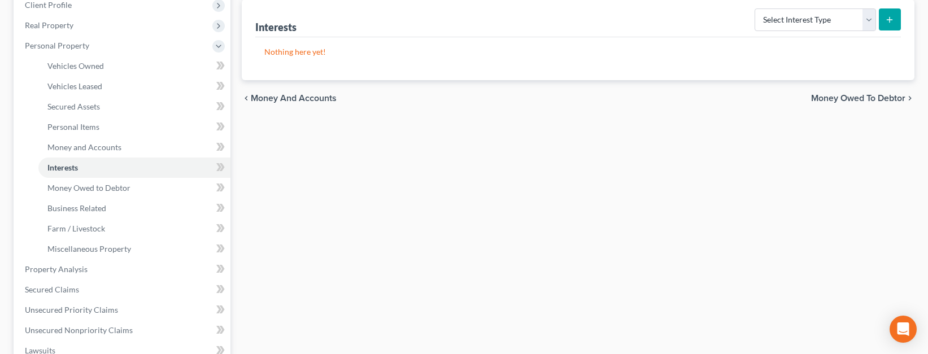
scroll to position [169, 0]
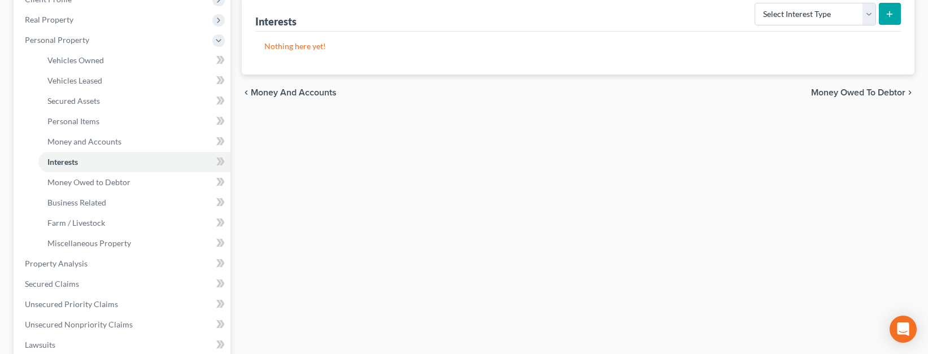
click at [835, 93] on span "Money Owed to Debtor" at bounding box center [858, 92] width 94 height 9
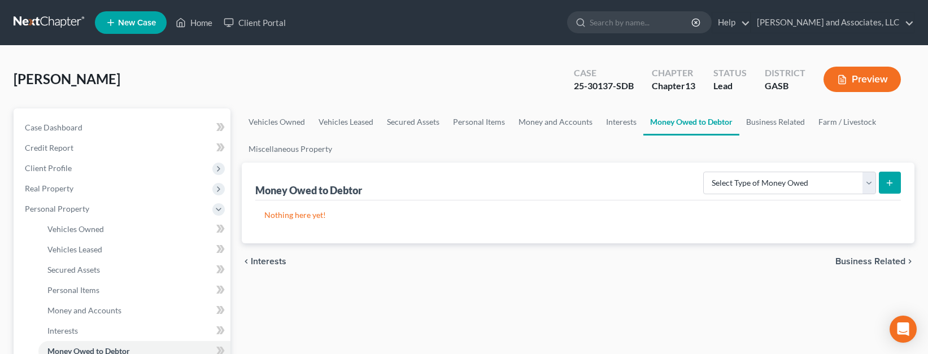
click at [867, 80] on button "Preview" at bounding box center [862, 79] width 77 height 25
drag, startPoint x: 929, startPoint y: 151, endPoint x: 930, endPoint y: 185, distance: 33.9
click at [843, 69] on button "Preview" at bounding box center [862, 79] width 77 height 25
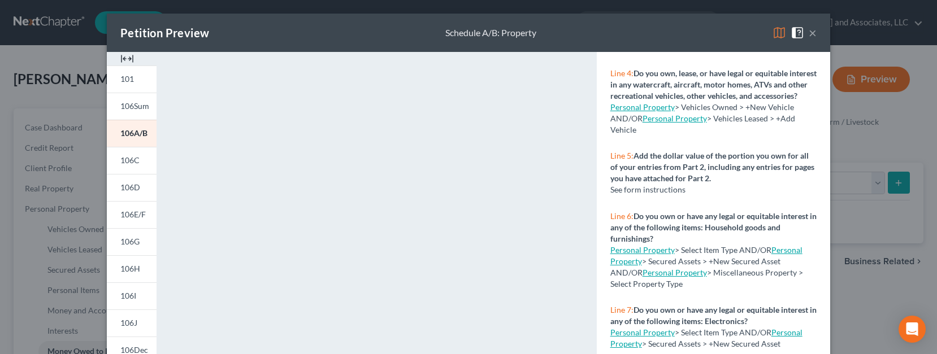
scroll to position [253, 0]
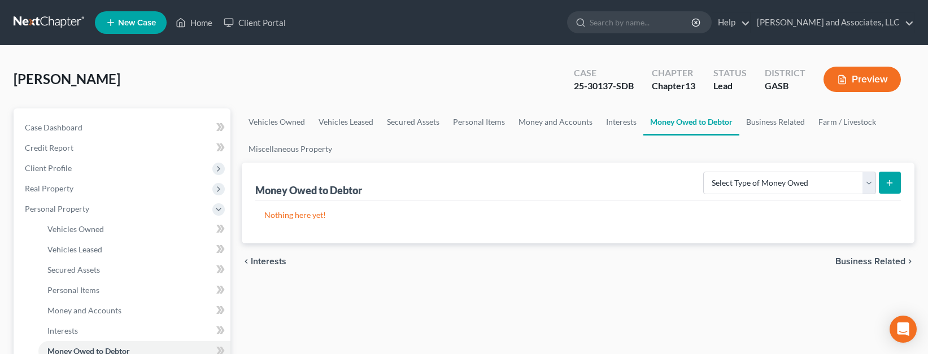
drag, startPoint x: 930, startPoint y: 145, endPoint x: 938, endPoint y: 150, distance: 9.1
drag, startPoint x: 522, startPoint y: 220, endPoint x: 698, endPoint y: 185, distance: 179.7
click at [545, 216] on p "Nothing here yet!" at bounding box center [578, 215] width 628 height 11
click at [853, 73] on button "Preview" at bounding box center [862, 79] width 77 height 25
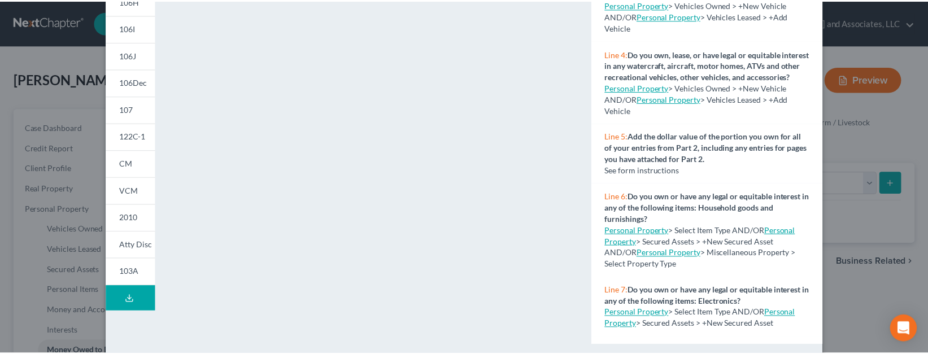
scroll to position [283, 0]
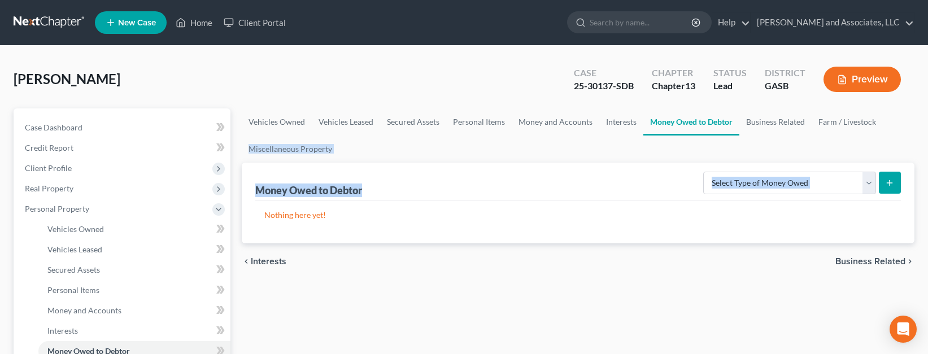
drag, startPoint x: 924, startPoint y: 139, endPoint x: 929, endPoint y: 168, distance: 29.3
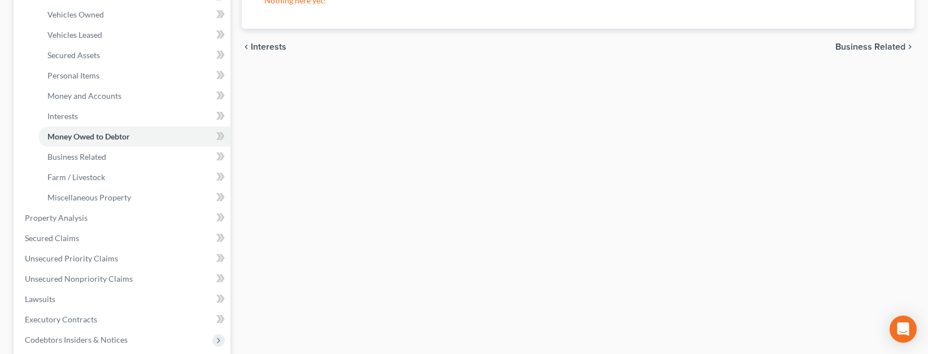
scroll to position [214, 0]
click at [86, 79] on span "Personal Items" at bounding box center [73, 77] width 52 height 10
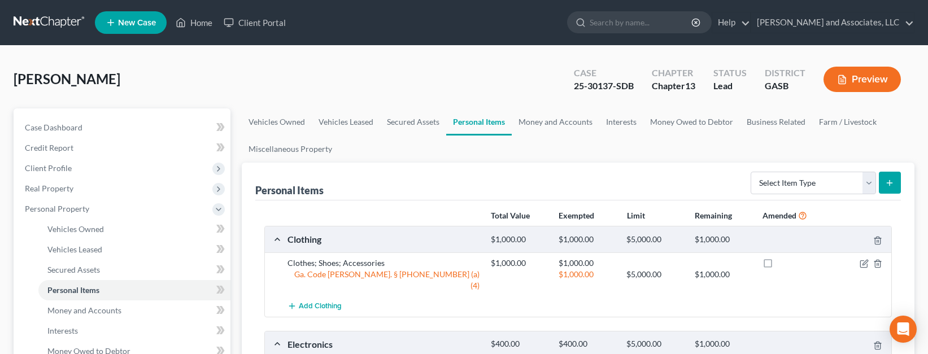
click at [576, 146] on ul "Vehicles Owned Vehicles Leased Secured Assets Personal Items Money and Accounts…" at bounding box center [578, 135] width 673 height 54
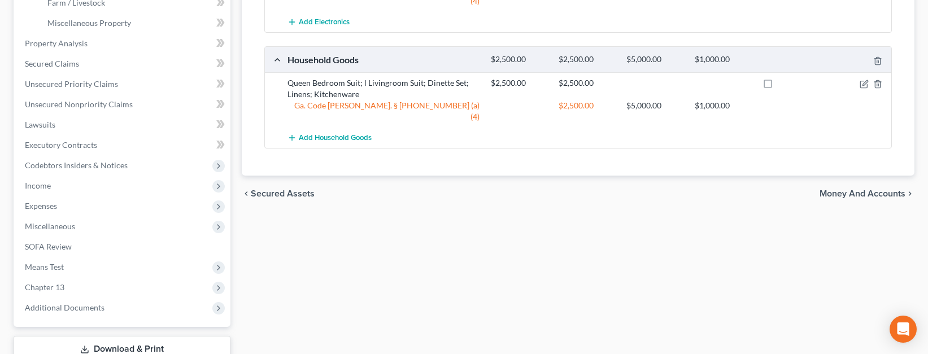
scroll to position [382, 0]
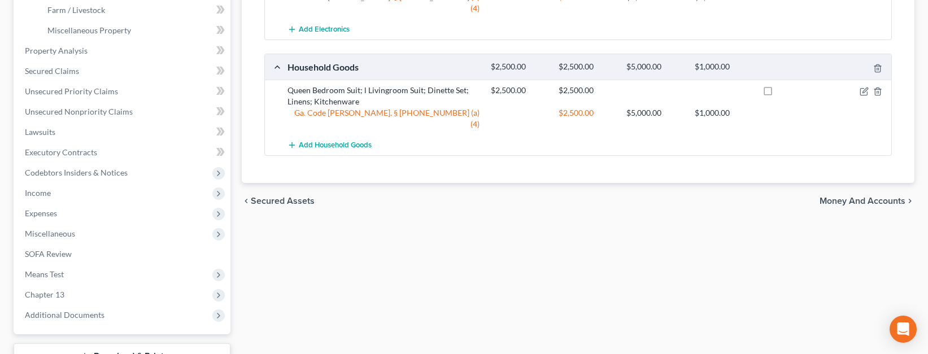
click at [852, 197] on span "Money and Accounts" at bounding box center [863, 201] width 86 height 9
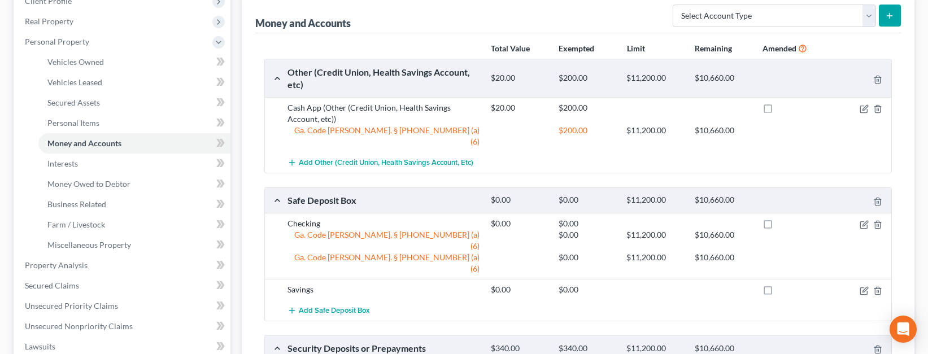
scroll to position [172, 0]
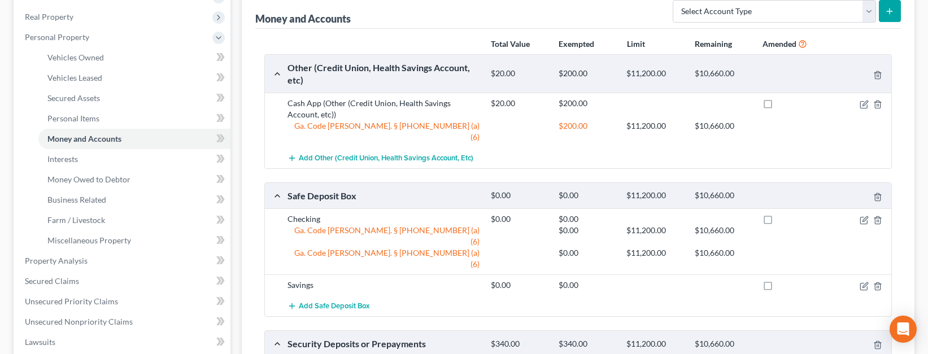
click at [872, 214] on div at bounding box center [859, 219] width 68 height 11
click at [878, 193] on icon "button" at bounding box center [877, 197] width 9 height 9
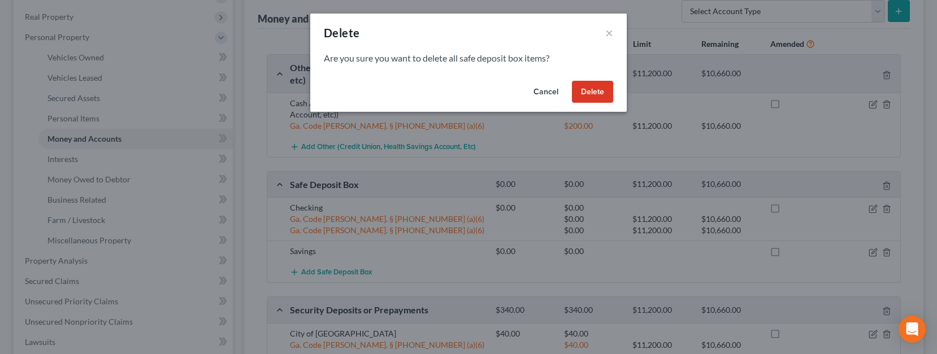
click at [591, 89] on button "Delete" at bounding box center [592, 92] width 41 height 23
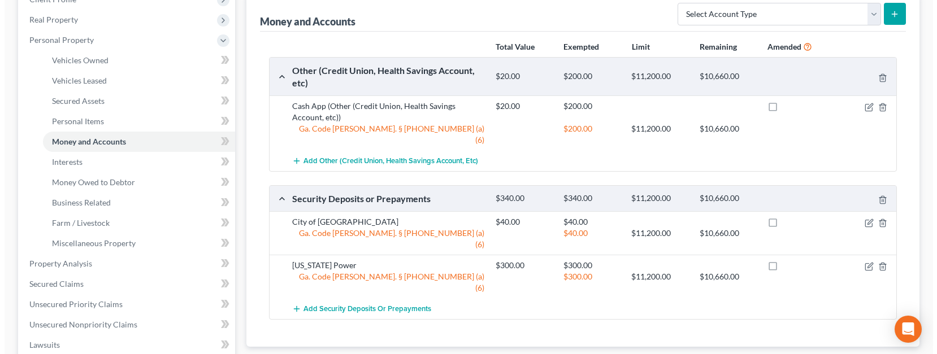
scroll to position [167, 0]
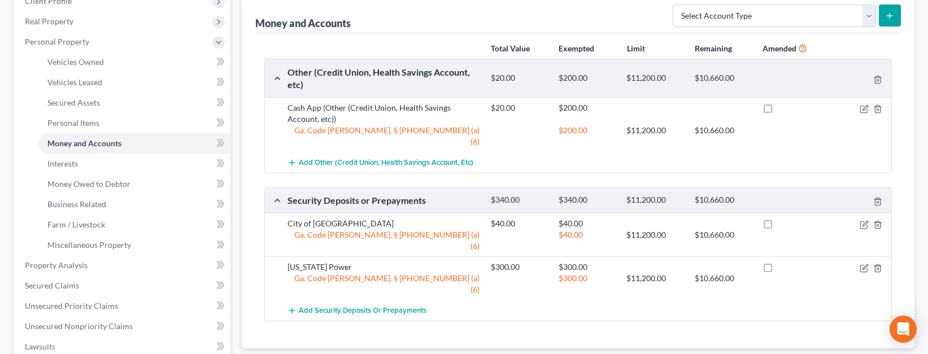
click at [702, 75] on div "$10,660.00" at bounding box center [723, 78] width 68 height 11
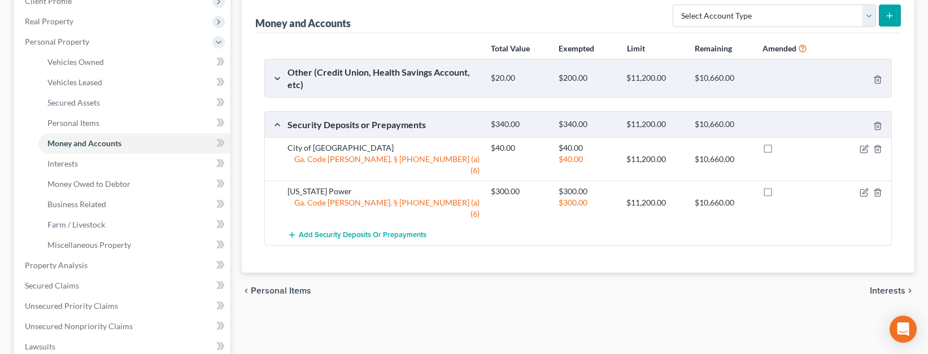
drag, startPoint x: 272, startPoint y: 75, endPoint x: 276, endPoint y: 99, distance: 24.0
click at [272, 81] on div "Other (Credit Union, Health Savings Account, etc) $20.00 $200.00 $11,200.00 $10…" at bounding box center [576, 78] width 622 height 38
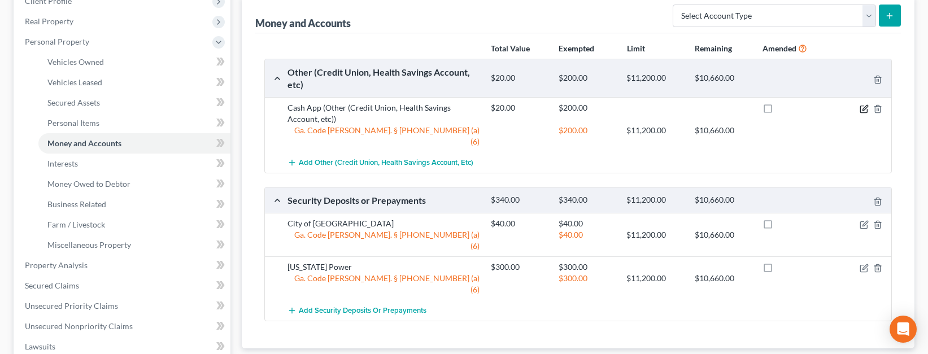
click at [863, 106] on icon "button" at bounding box center [863, 109] width 7 height 7
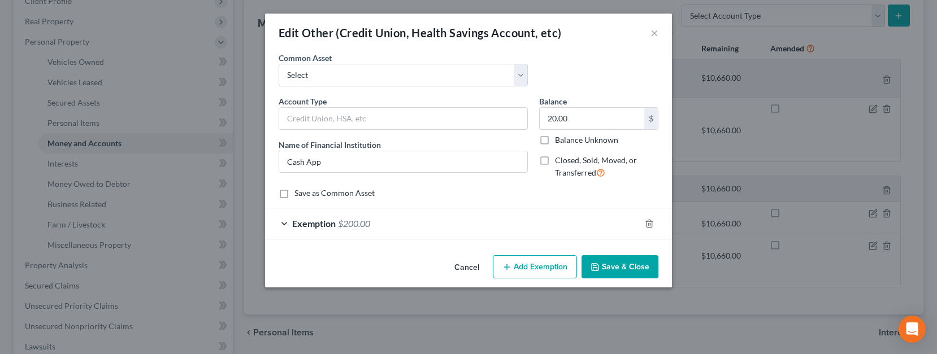
click at [285, 224] on div "Exemption $200.00" at bounding box center [452, 223] width 375 height 30
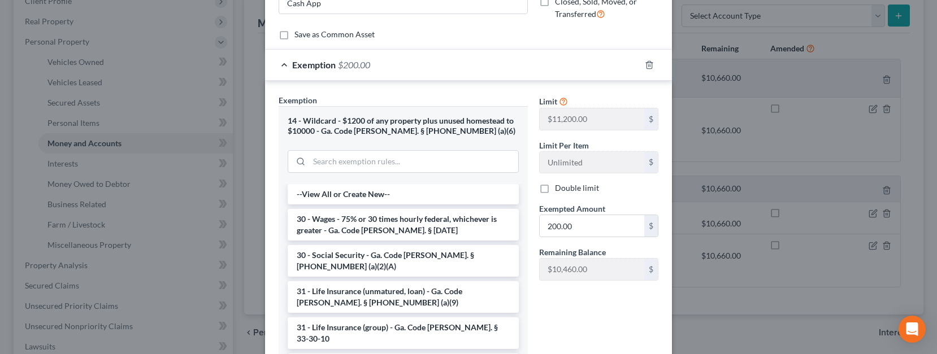
scroll to position [162, 0]
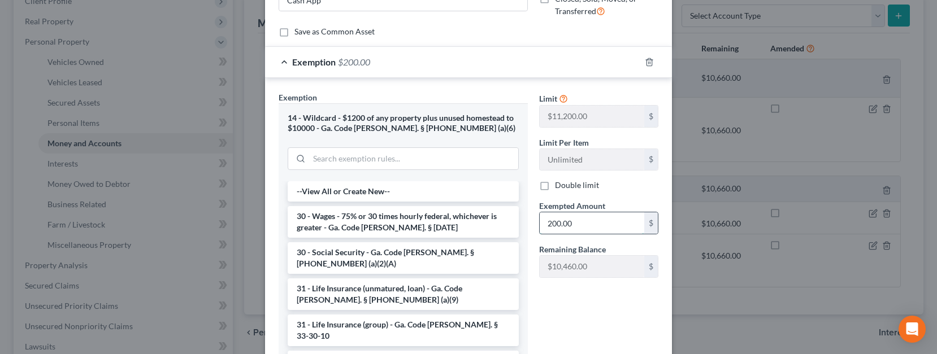
click at [575, 228] on input "200.00" at bounding box center [591, 222] width 105 height 21
type input "20.00"
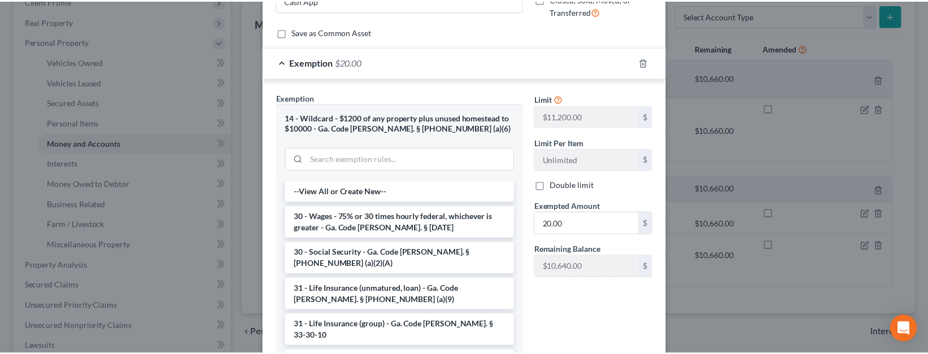
scroll to position [250, 0]
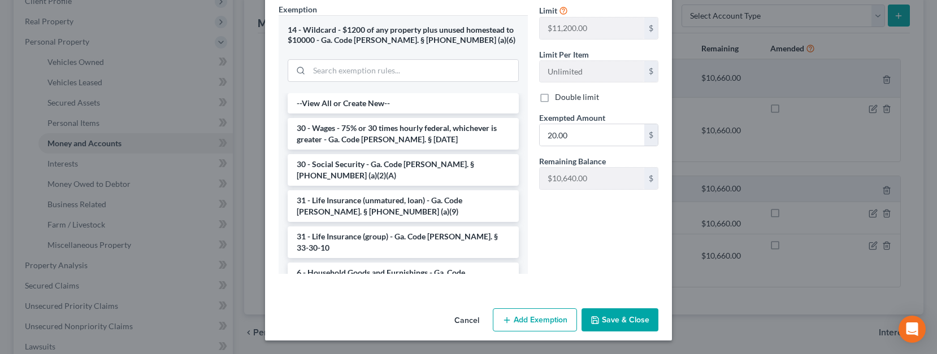
click at [600, 324] on button "Save & Close" at bounding box center [619, 320] width 77 height 24
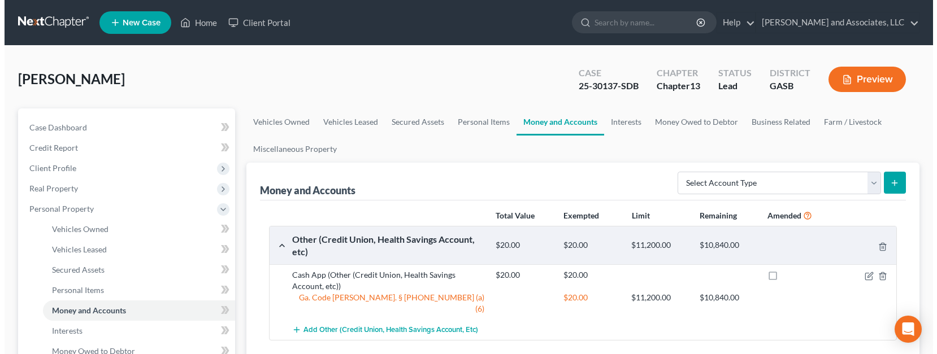
scroll to position [4, 0]
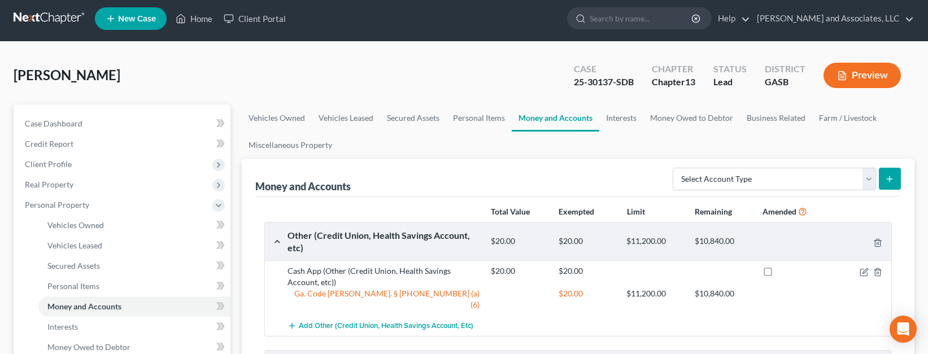
click at [852, 71] on button "Preview" at bounding box center [862, 75] width 77 height 25
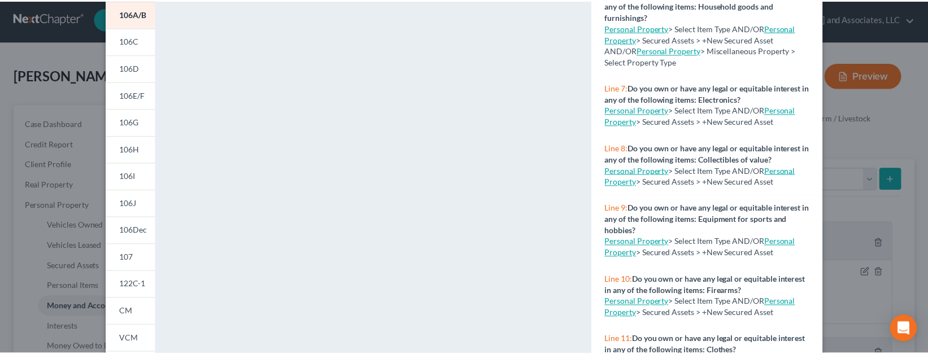
scroll to position [0, 0]
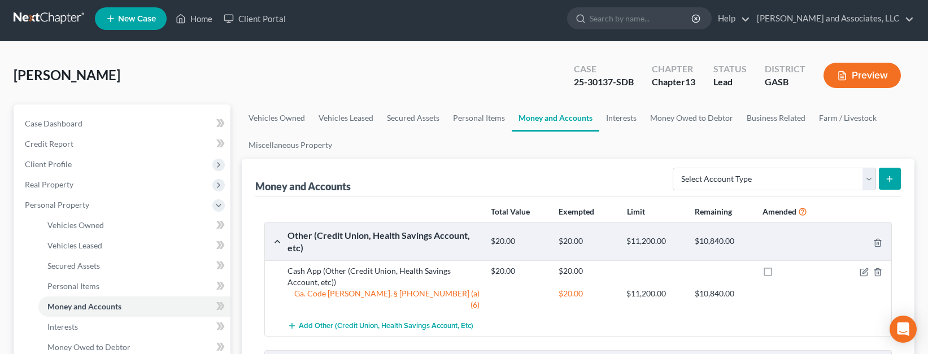
drag, startPoint x: 930, startPoint y: 184, endPoint x: 934, endPoint y: 147, distance: 36.3
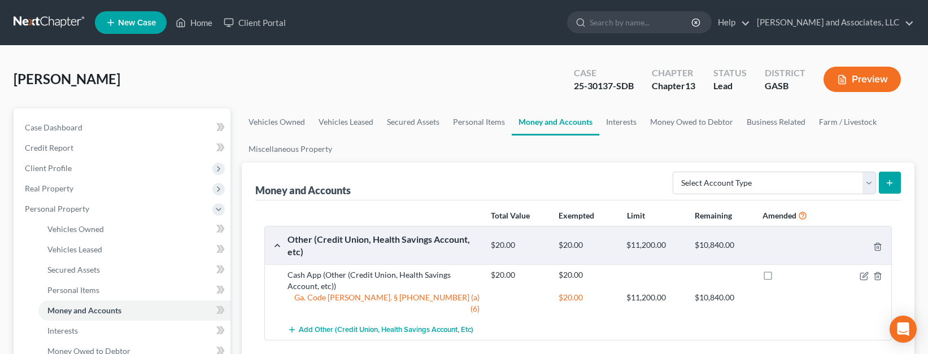
click at [856, 76] on button "Preview" at bounding box center [862, 79] width 77 height 25
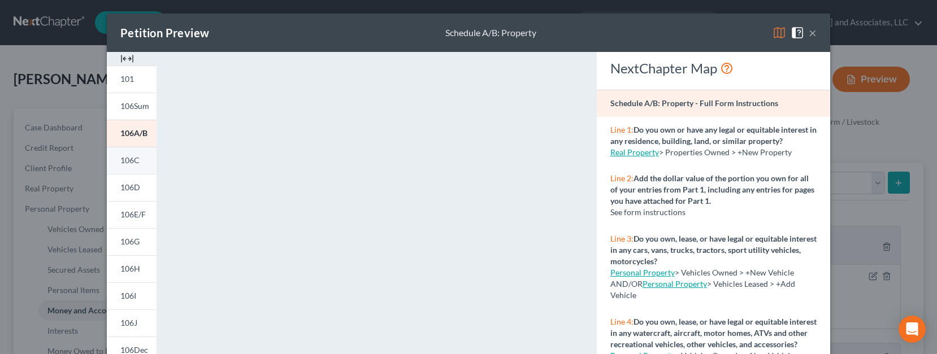
click at [127, 158] on span "106C" at bounding box center [129, 160] width 19 height 10
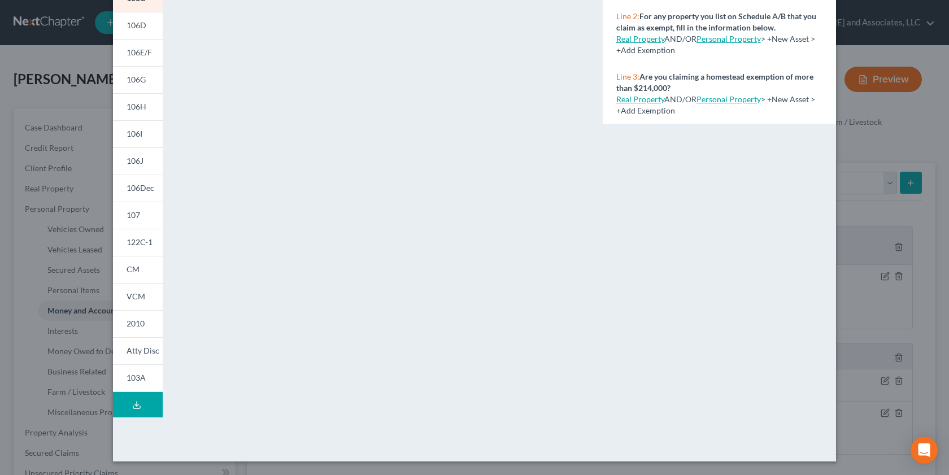
scroll to position [162, 0]
click at [134, 22] on span "106D" at bounding box center [137, 25] width 20 height 10
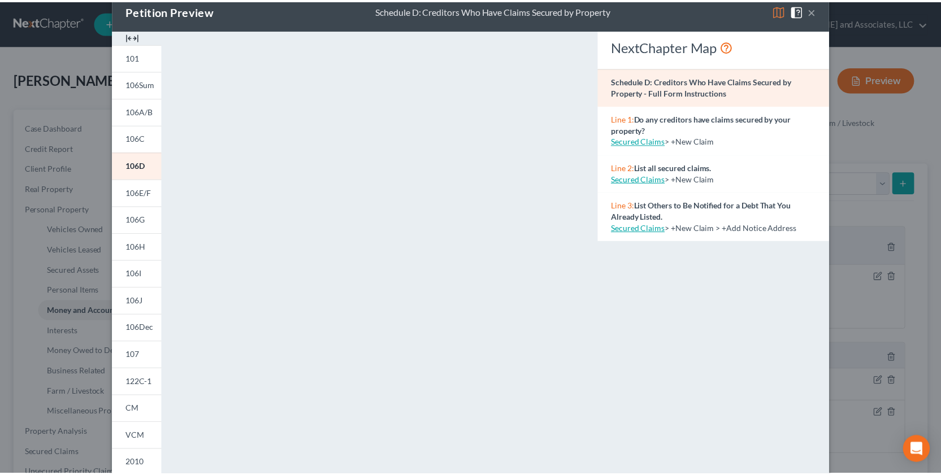
scroll to position [0, 0]
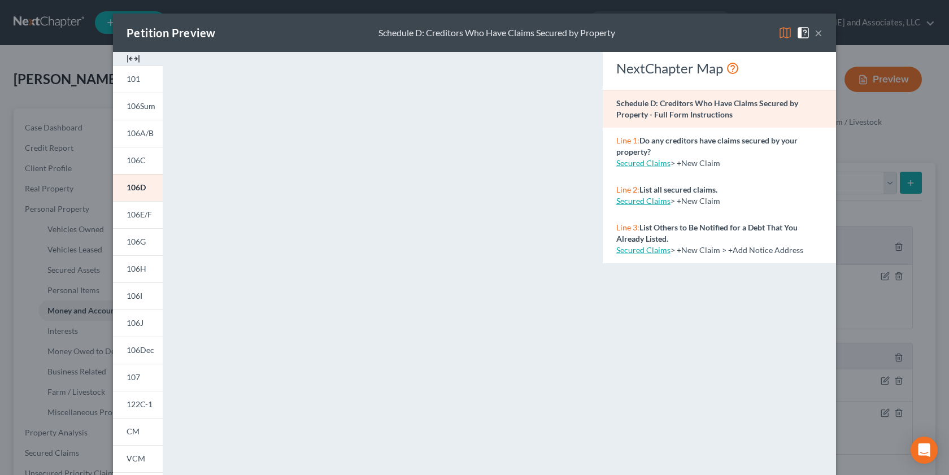
click at [809, 30] on span at bounding box center [805, 32] width 18 height 10
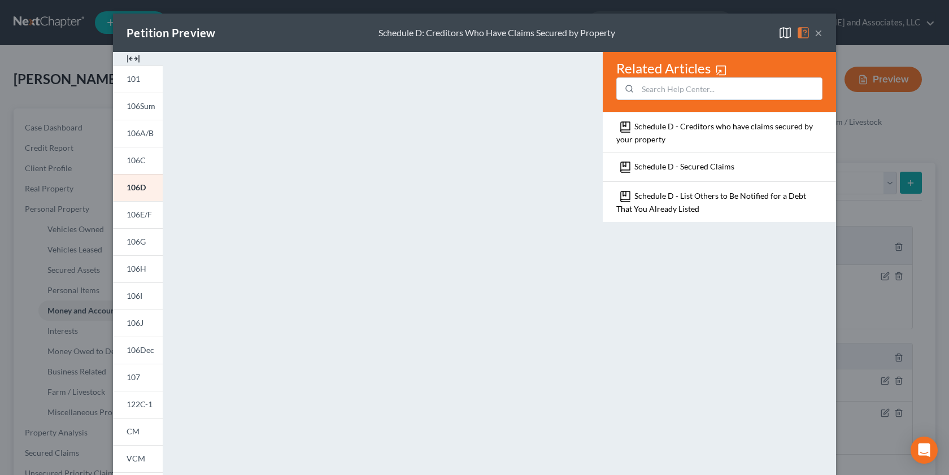
click at [815, 34] on button "×" at bounding box center [819, 33] width 8 height 14
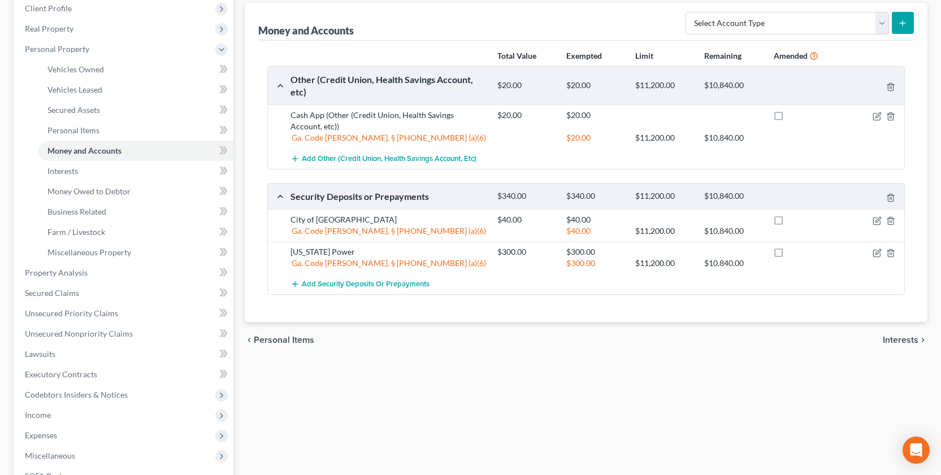
scroll to position [165, 0]
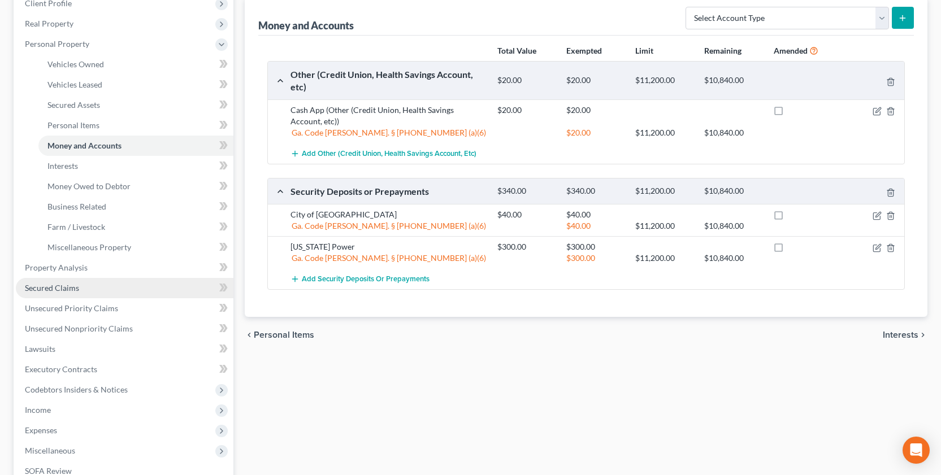
click at [53, 288] on span "Secured Claims" at bounding box center [52, 288] width 54 height 10
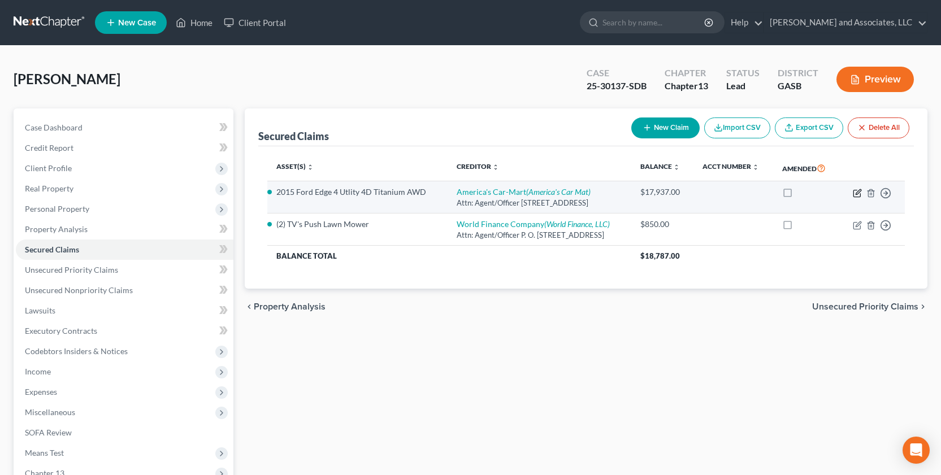
click at [856, 193] on icon "button" at bounding box center [856, 193] width 9 height 9
select select "2"
select select "0"
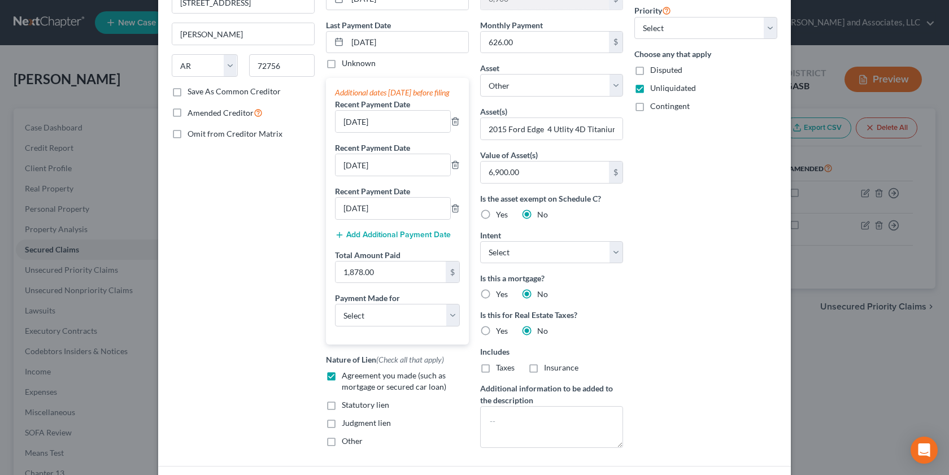
scroll to position [137, 0]
click at [613, 253] on select "Select Surrender Redeem Reaffirm Avoid Other" at bounding box center [551, 251] width 143 height 23
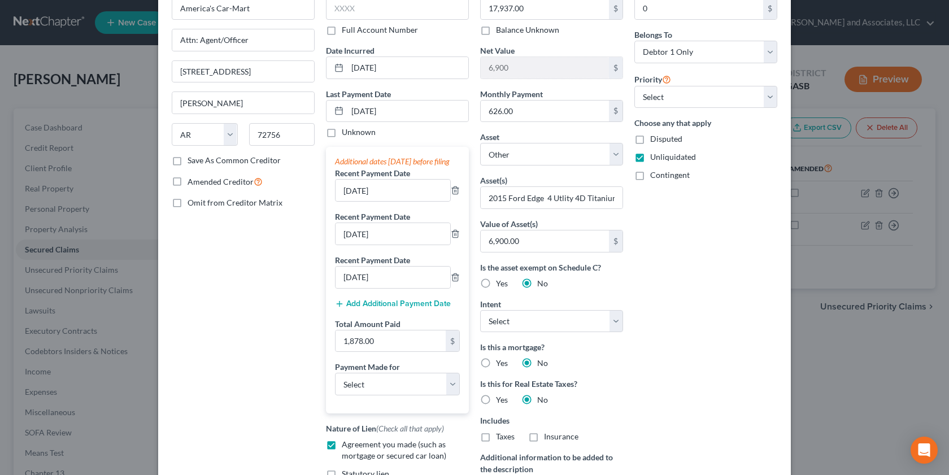
scroll to position [0, 0]
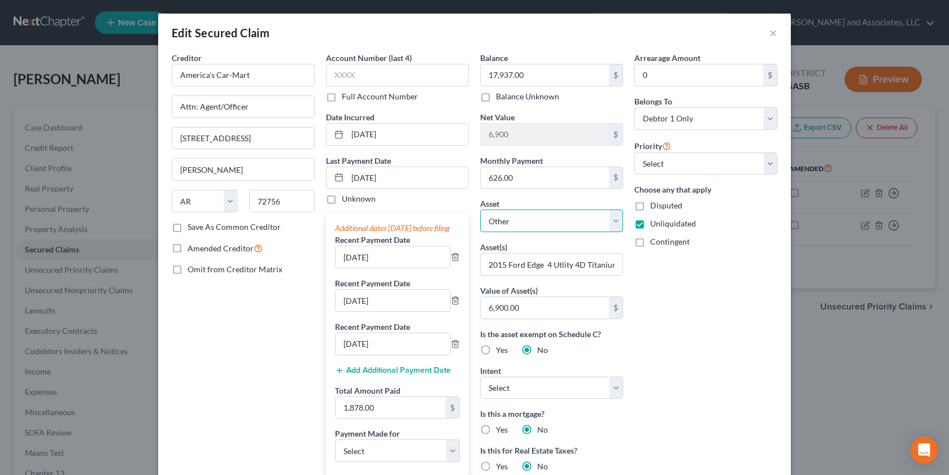
click at [488, 216] on select "Select Other Multiple Assets 2015 Ford Edge 4 cyl - $6900.0 Clothing - Clothes;…" at bounding box center [551, 221] width 143 height 23
select select "2"
click at [480, 210] on select "Select Other Multiple Assets 2015 Ford Edge 4 cyl - $6900.0 Clothing - Clothes;…" at bounding box center [551, 221] width 143 height 23
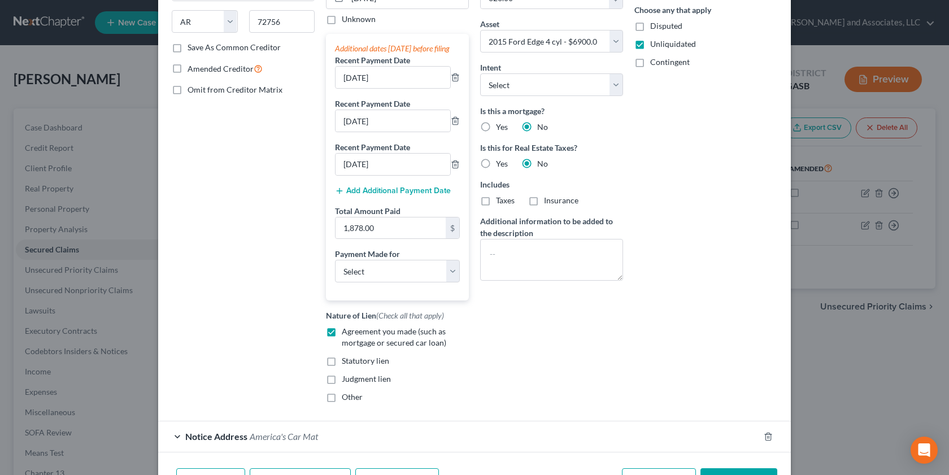
scroll to position [211, 0]
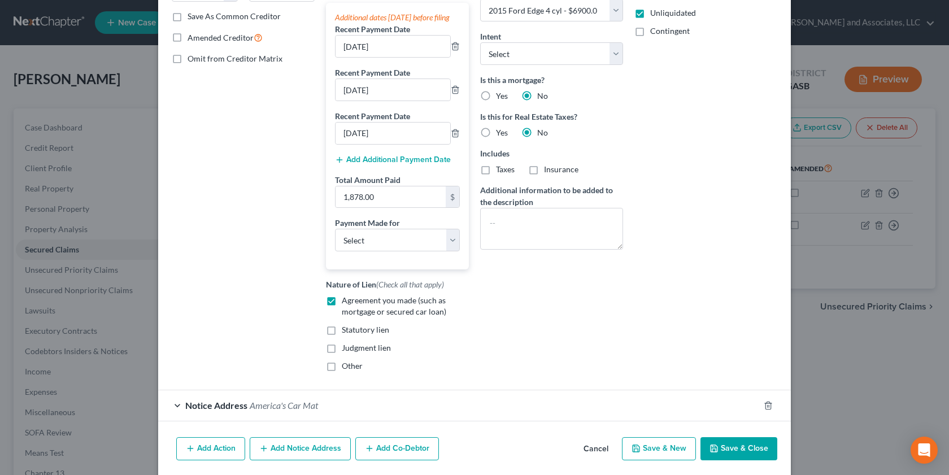
click at [733, 354] on button "Save & Close" at bounding box center [738, 449] width 77 height 24
select select
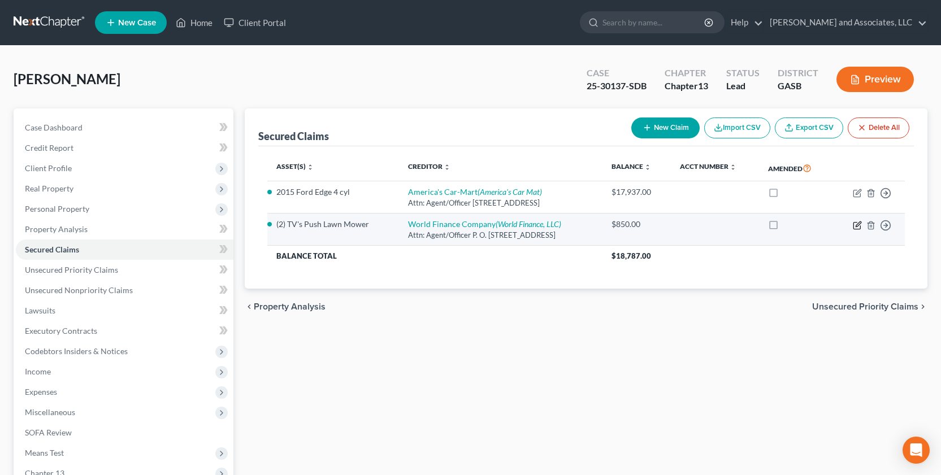
click at [859, 224] on icon "button" at bounding box center [857, 223] width 5 height 5
select select "45"
select select "0"
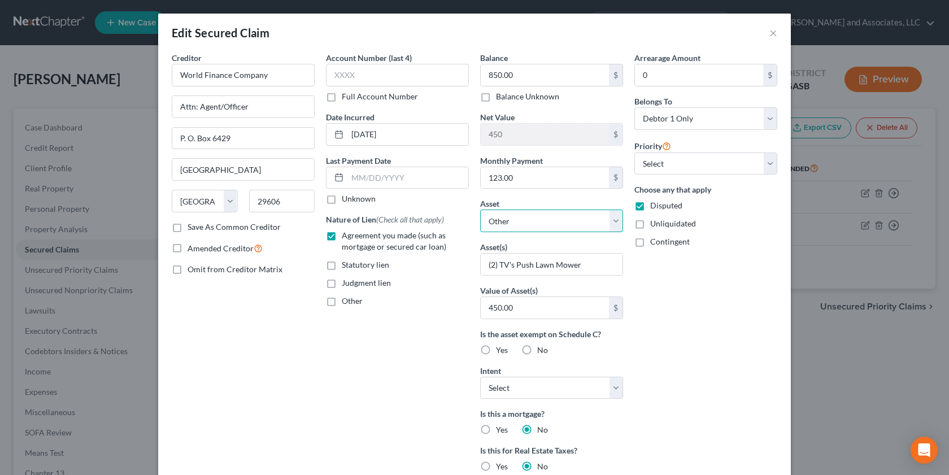
click at [614, 221] on select "Select Other Multiple Assets 2015 Ford Edge 4 cyl - $6900.0 Clothing - Clothes;…" at bounding box center [551, 221] width 143 height 23
select select "8"
click at [480, 210] on select "Select Other Multiple Assets 2015 Ford Edge 4 cyl - $6900.0 Clothing - Clothes;…" at bounding box center [551, 221] width 143 height 23
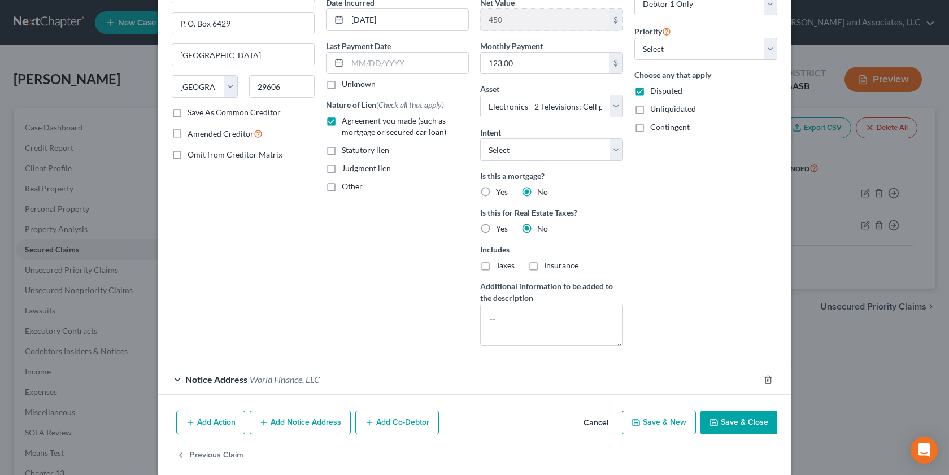
scroll to position [115, 0]
click at [734, 354] on button "Save & Close" at bounding box center [738, 422] width 77 height 24
select select
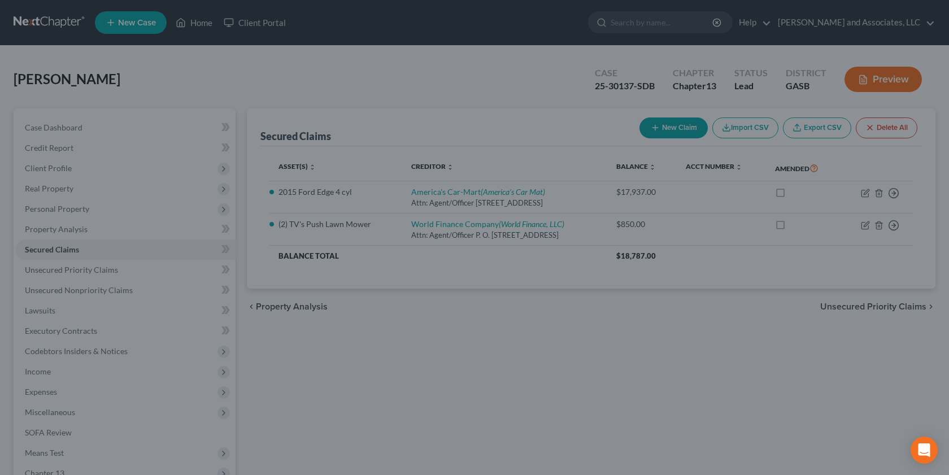
type input "-450.00"
select select "8"
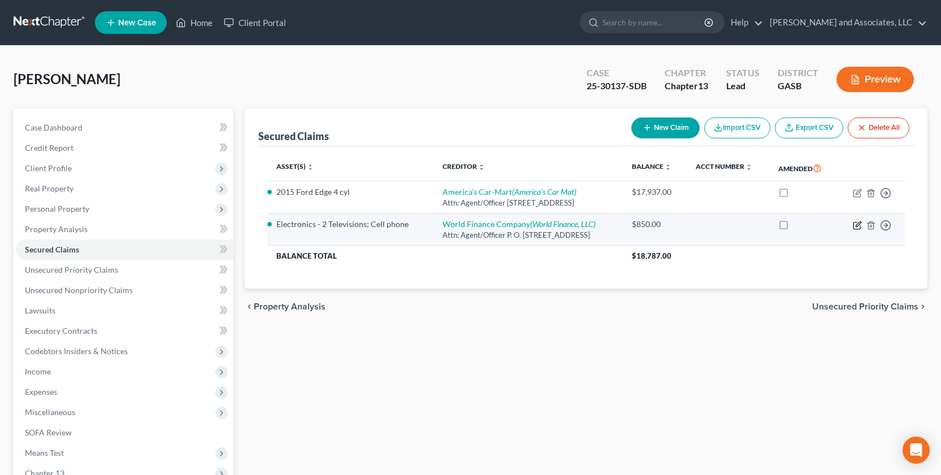
click at [854, 224] on icon "button" at bounding box center [856, 225] width 7 height 7
select select "45"
select select "8"
select select "0"
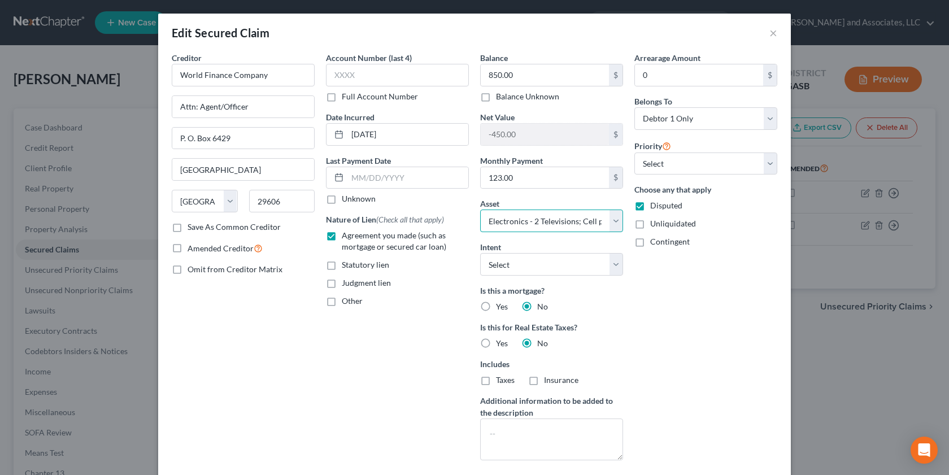
click at [597, 220] on select "Select Other Multiple Assets 2015 Ford Edge 4 cyl - $6900.0 Clothing - Clothes;…" at bounding box center [551, 221] width 143 height 23
click at [533, 219] on select "Select Other Multiple Assets 2015 Ford Edge 4 cyl - $6900.0 Clothing - Clothes;…" at bounding box center [551, 221] width 143 height 23
click at [650, 223] on label "Unliquidated" at bounding box center [673, 223] width 46 height 11
click at [655, 223] on input "Unliquidated" at bounding box center [658, 221] width 7 height 7
checkbox input "true"
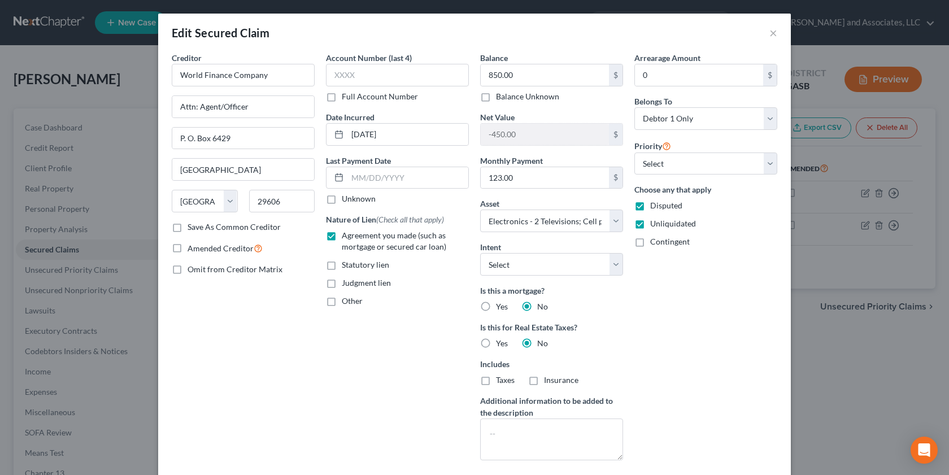
click at [650, 206] on label "Disputed" at bounding box center [666, 205] width 32 height 11
click at [655, 206] on input "Disputed" at bounding box center [658, 203] width 7 height 7
checkbox input "false"
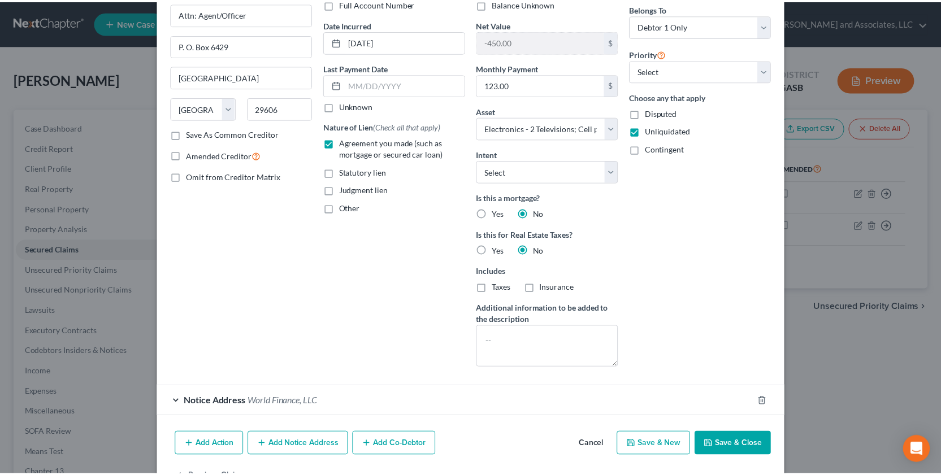
scroll to position [129, 0]
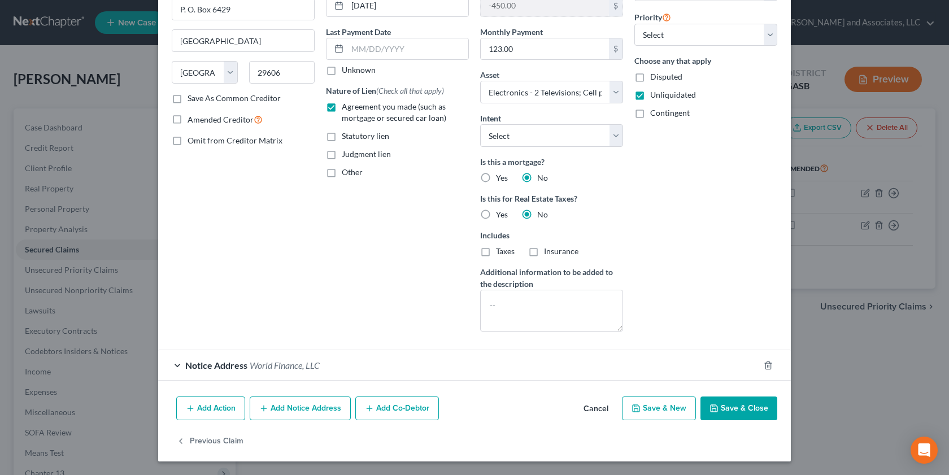
drag, startPoint x: 733, startPoint y: 404, endPoint x: 733, endPoint y: 415, distance: 10.7
click at [733, 354] on button "Save & Close" at bounding box center [738, 409] width 77 height 24
select select
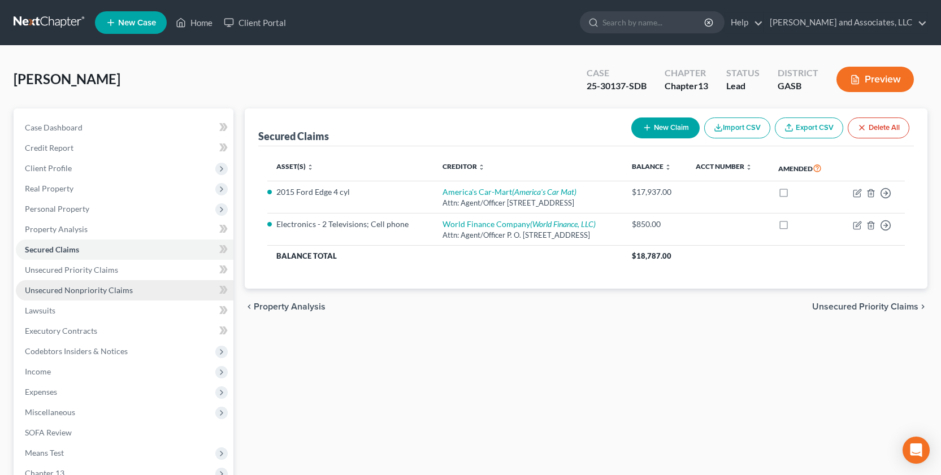
click at [112, 287] on span "Unsecured Nonpriority Claims" at bounding box center [79, 290] width 108 height 10
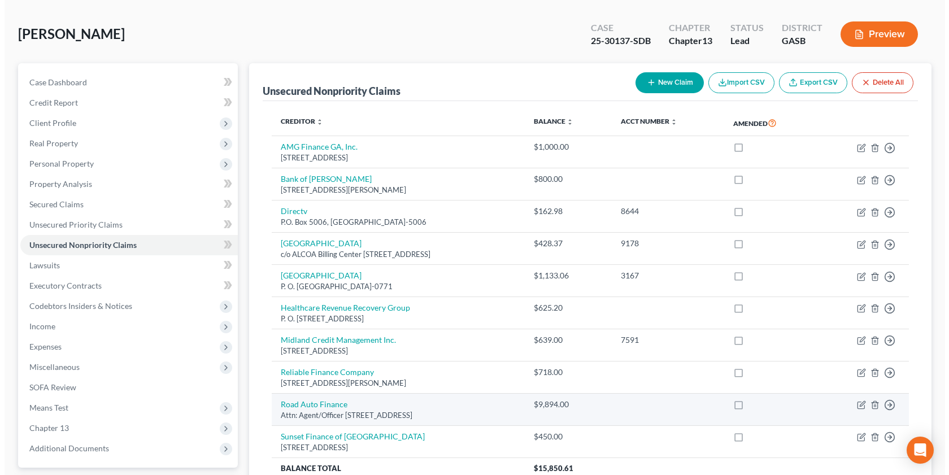
scroll to position [58, 0]
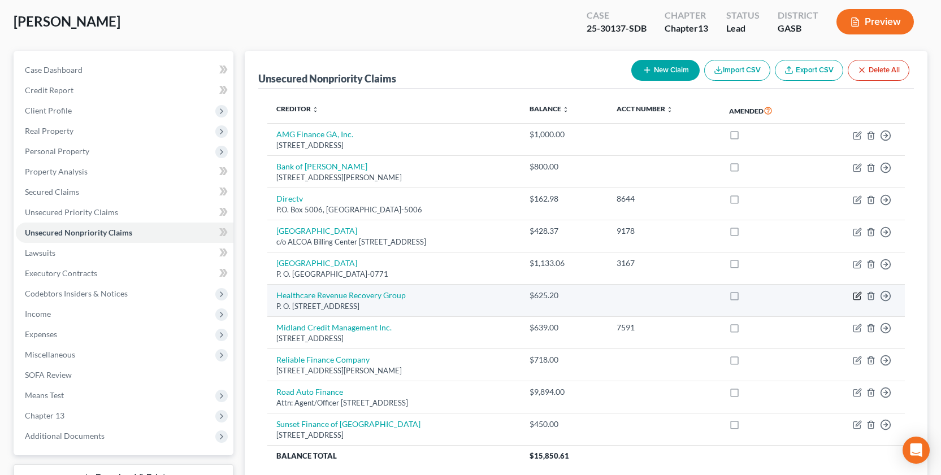
click at [856, 296] on icon "button" at bounding box center [857, 295] width 5 height 5
select select "36"
select select "14"
select select "0"
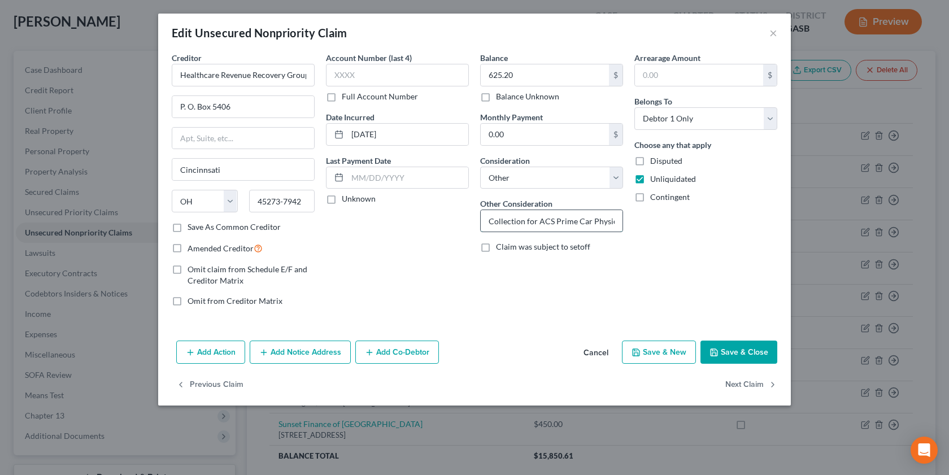
click at [617, 223] on input "Collection for ACS Prime Car Physician" at bounding box center [552, 220] width 142 height 21
click at [497, 220] on input "Collection for ACS Prime Car Physician" at bounding box center [552, 220] width 142 height 21
drag, startPoint x: 487, startPoint y: 227, endPoint x: 610, endPoint y: 223, distance: 122.6
click at [610, 223] on input "Collection for ACS Prime Car Physician" at bounding box center [552, 220] width 142 height 21
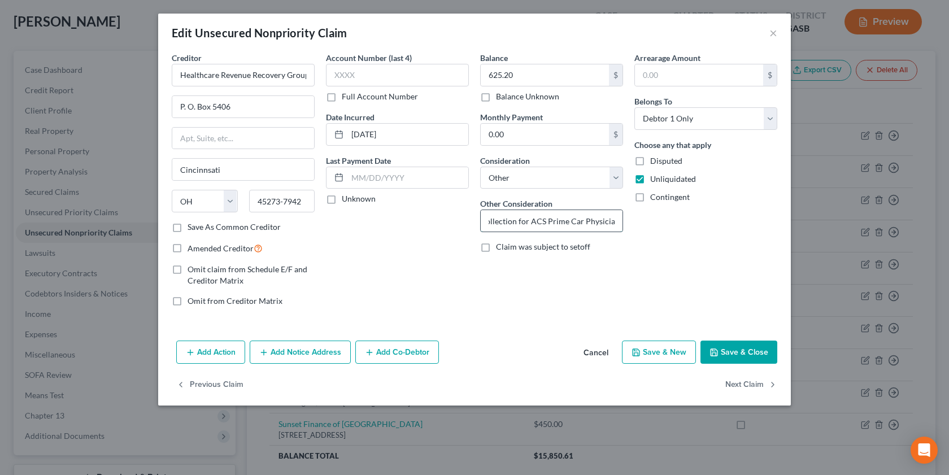
click at [563, 227] on input "Collection for ACS Prime Car Physician" at bounding box center [552, 220] width 142 height 21
click at [581, 219] on input "Collection for ACS Prime Car Physician" at bounding box center [552, 220] width 142 height 21
type input "Collection for ACS Prime Care Physician"
click at [740, 348] on button "Save & Close" at bounding box center [738, 353] width 77 height 24
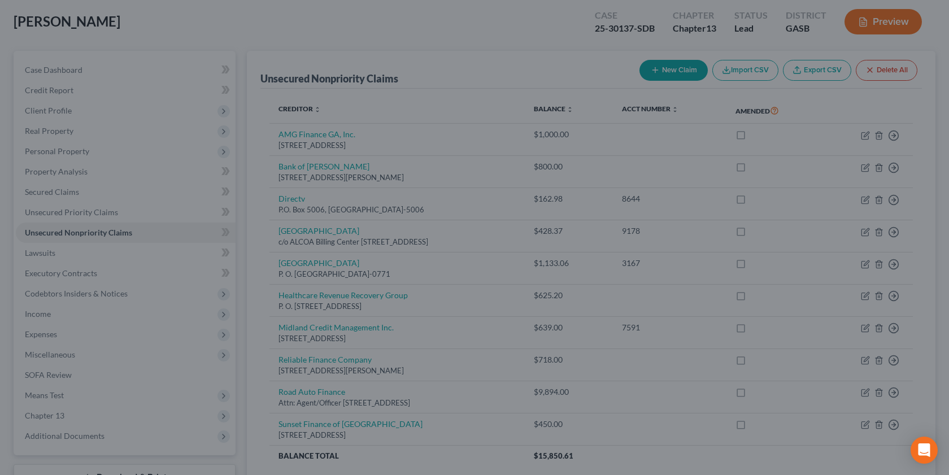
type input "0"
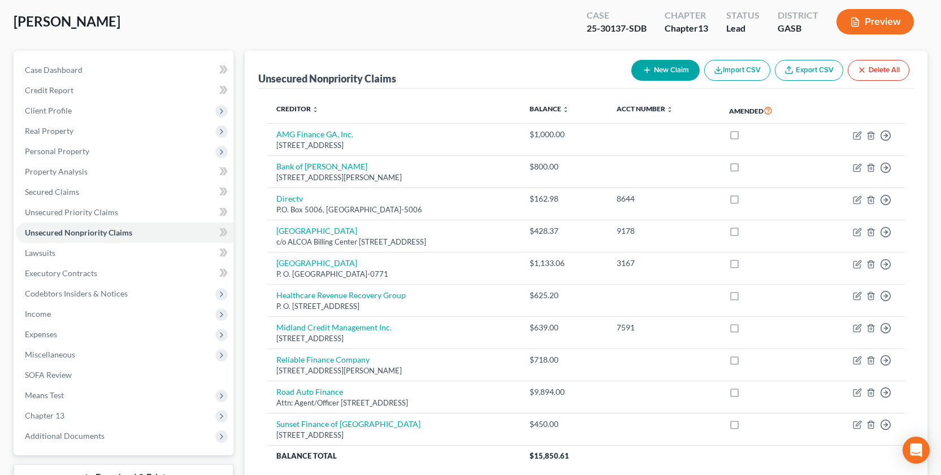
click at [884, 19] on button "Preview" at bounding box center [874, 21] width 77 height 25
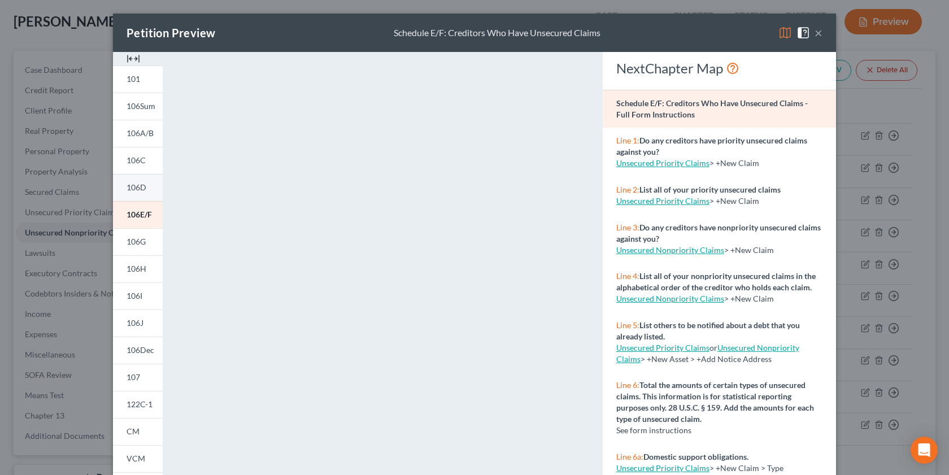
click at [138, 190] on span "106D" at bounding box center [137, 187] width 20 height 10
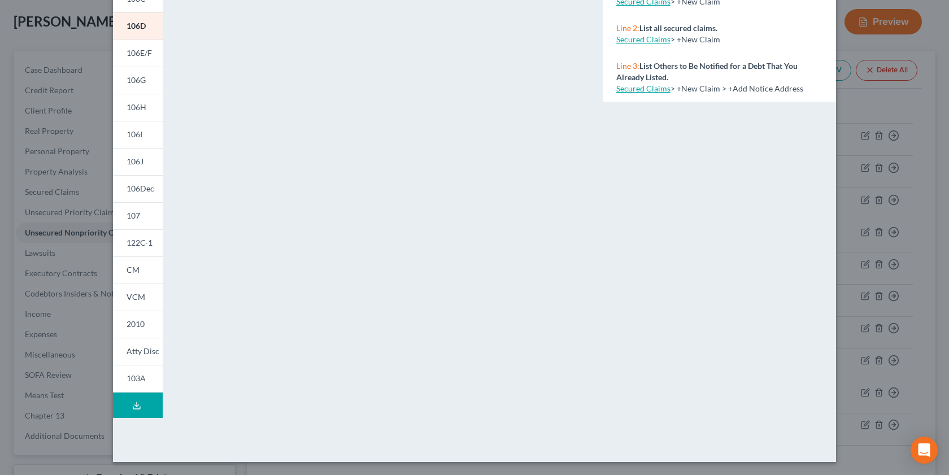
scroll to position [162, 0]
click at [130, 23] on span "106D" at bounding box center [136, 25] width 19 height 10
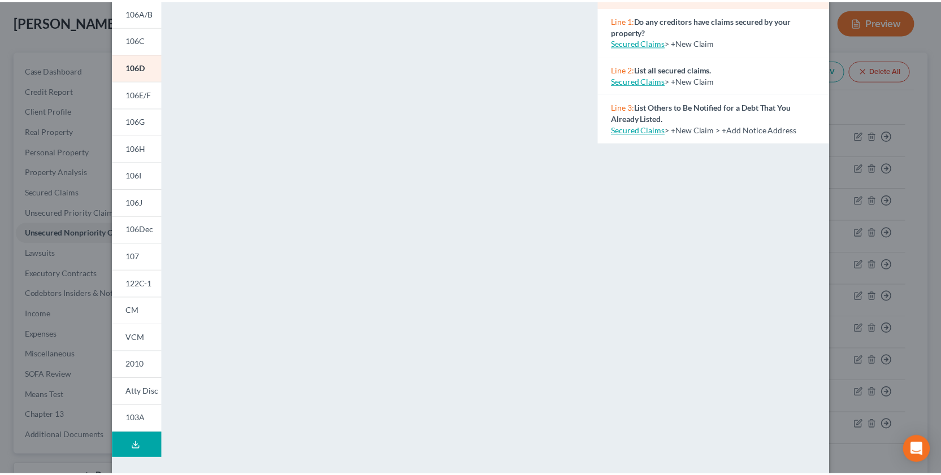
scroll to position [0, 0]
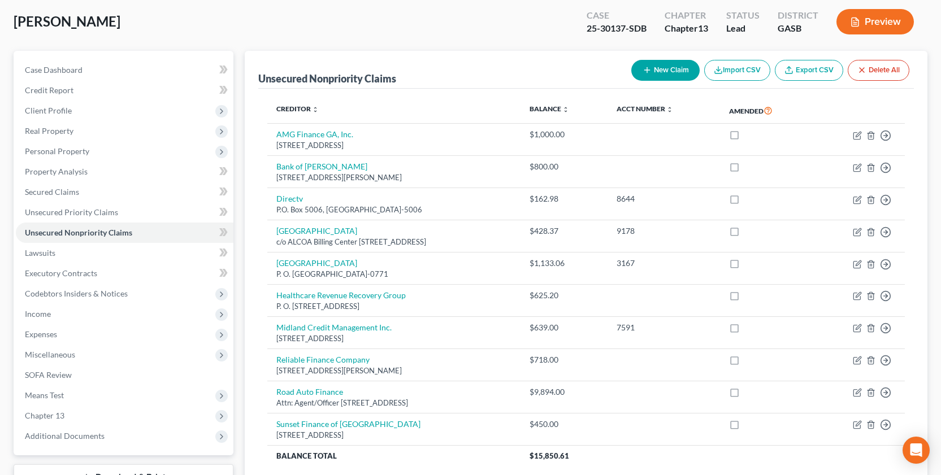
drag, startPoint x: 941, startPoint y: 152, endPoint x: 945, endPoint y: 14, distance: 138.5
click at [53, 184] on link "Secured Claims" at bounding box center [124, 192] width 217 height 20
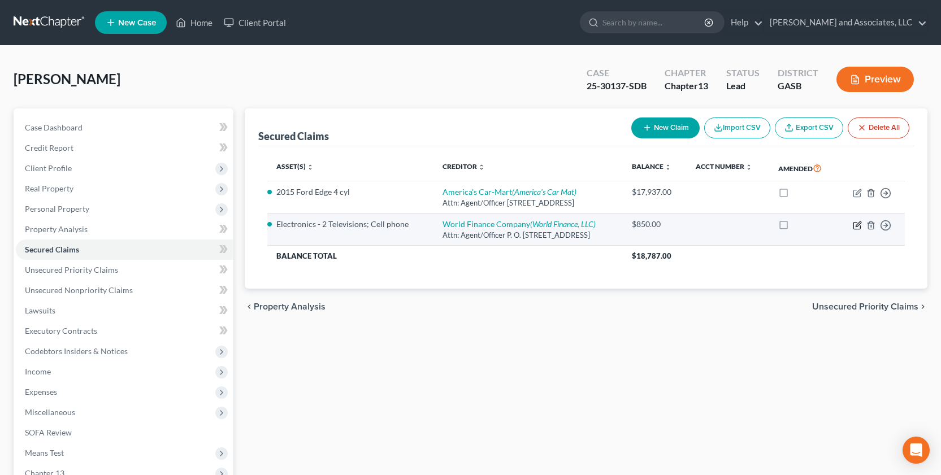
click at [856, 224] on icon "button" at bounding box center [857, 223] width 5 height 5
select select "45"
select select "0"
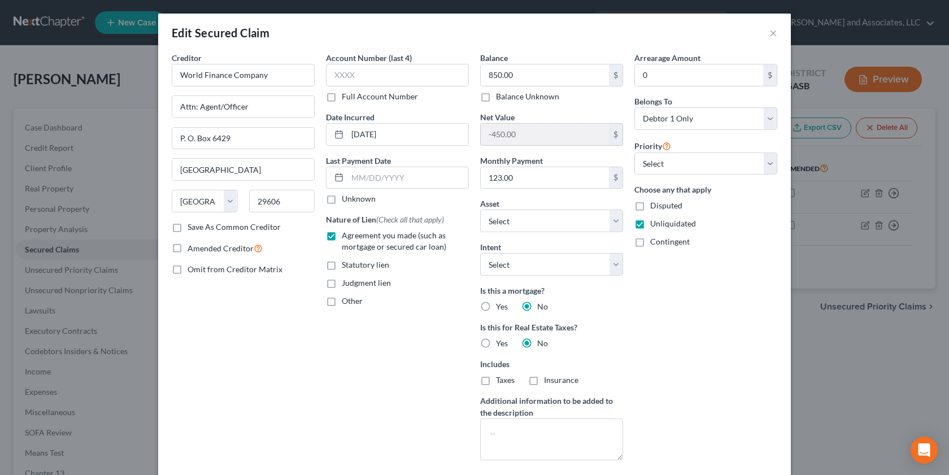
click at [534, 136] on input "-450.00" at bounding box center [545, 134] width 128 height 21
click at [616, 221] on select "Select Other Multiple Assets 2015 Ford Edge 4 cyl - $6900.0 Clothing - Clothes;…" at bounding box center [551, 221] width 143 height 23
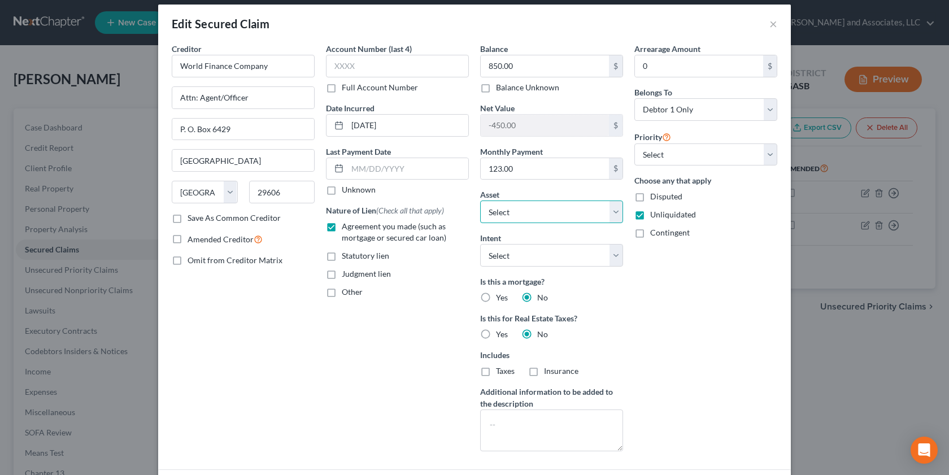
click at [616, 212] on select "Select Other Multiple Assets 2015 Ford Edge 4 cyl - $6900.0 Clothing - Clothes;…" at bounding box center [551, 212] width 143 height 23
click at [480, 201] on select "Select Other Multiple Assets 2015 Ford Edge 4 cyl - $6900.0 Clothing - Clothes;…" at bounding box center [551, 212] width 143 height 23
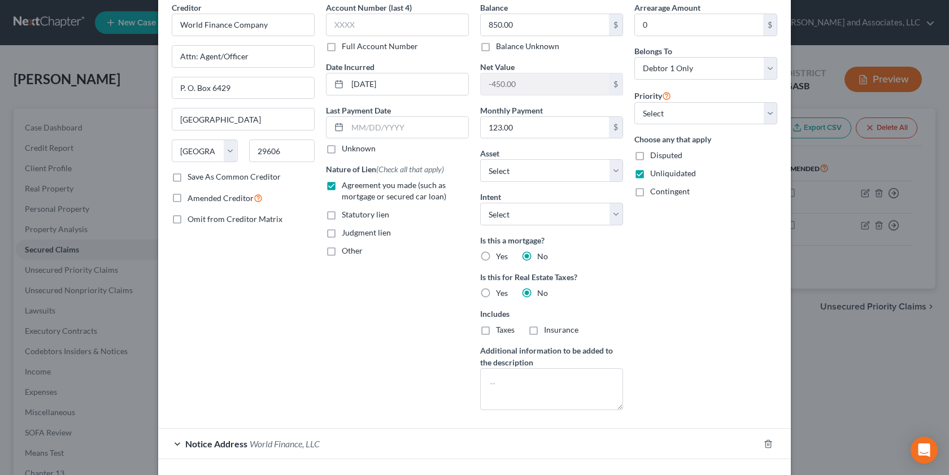
scroll to position [49, 0]
click at [593, 169] on select "Select Other Multiple Assets 2015 Ford Edge 4 cyl - $6900.0 Clothing - Clothes;…" at bounding box center [551, 172] width 143 height 23
click at [607, 172] on select "Select Other Multiple Assets 2015 Ford Edge 4 cyl - $6900.0 Clothing - Clothes;…" at bounding box center [551, 172] width 143 height 23
select select "8"
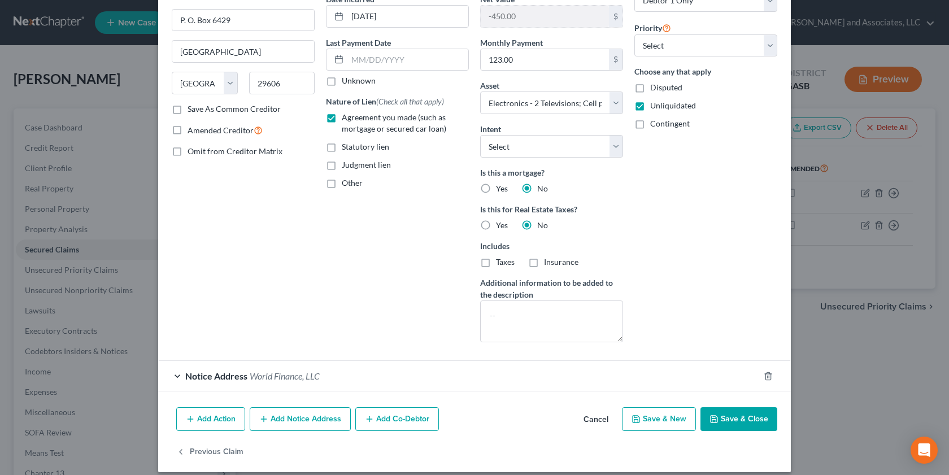
scroll to position [129, 0]
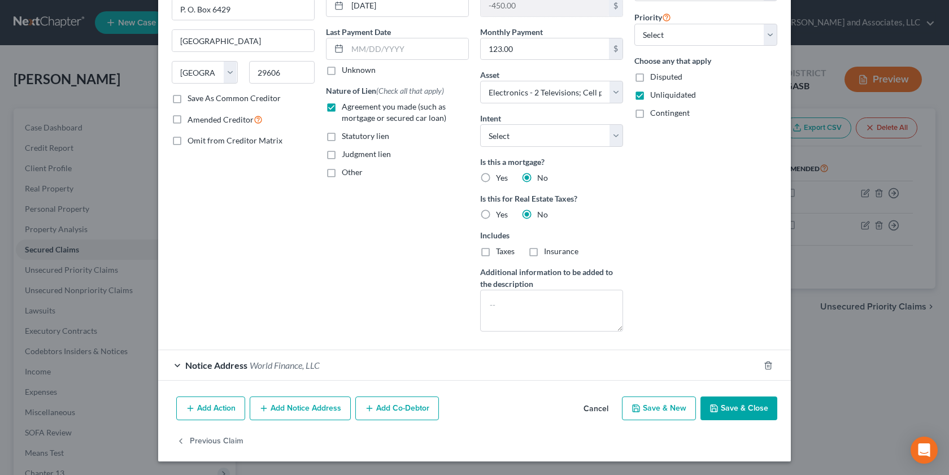
click at [590, 354] on button "Cancel" at bounding box center [595, 409] width 43 height 23
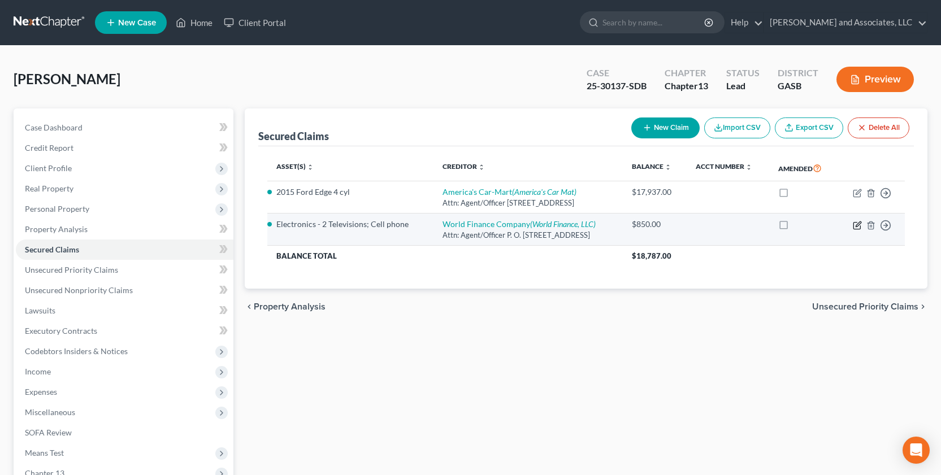
click at [858, 226] on icon "button" at bounding box center [857, 223] width 5 height 5
select select "45"
select select "8"
select select "0"
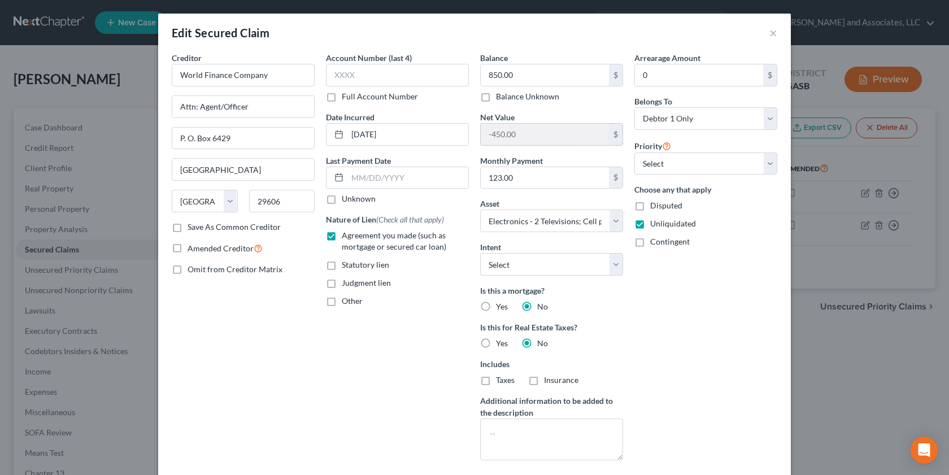
click at [530, 130] on input "-450.00" at bounding box center [545, 134] width 128 height 21
click at [594, 219] on select "Select Other Multiple Assets 2015 Ford Edge 4 cyl - $6900.0 Clothing - Clothes;…" at bounding box center [551, 221] width 143 height 23
click at [488, 220] on select "Select Other Multiple Assets 2015 Ford Edge 4 cyl - $6900.0 Clothing - Clothes;…" at bounding box center [551, 221] width 143 height 23
click at [483, 216] on select "Select Other Multiple Assets 2015 Ford Edge 4 cyl - $6900.0 Clothing - Clothes;…" at bounding box center [551, 221] width 143 height 23
click at [614, 221] on select "Select Other Multiple Assets 2015 Ford Edge 4 cyl - $6900.0 Clothing - Clothes;…" at bounding box center [551, 221] width 143 height 23
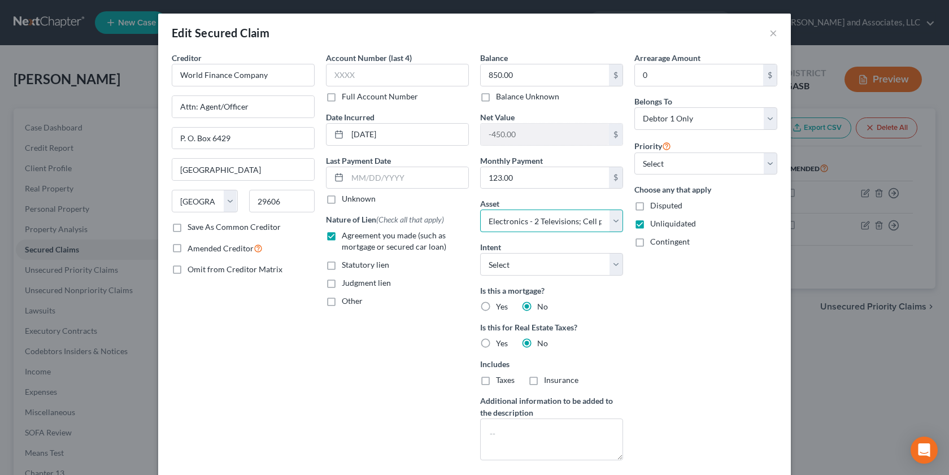
click at [603, 222] on select "Select Other Multiple Assets 2015 Ford Edge 4 cyl - $6900.0 Clothing - Clothes;…" at bounding box center [551, 221] width 143 height 23
click at [480, 210] on select "Select Other Multiple Assets 2015 Ford Edge 4 cyl - $6900.0 Clothing - Clothes;…" at bounding box center [551, 221] width 143 height 23
click at [527, 137] on input "-450.00" at bounding box center [545, 134] width 128 height 21
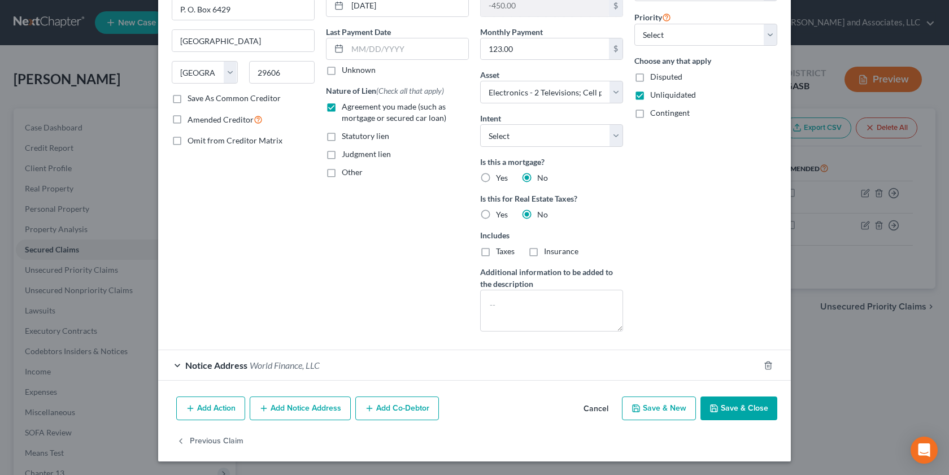
click at [646, 354] on button "Save & New" at bounding box center [659, 409] width 74 height 24
select select "0"
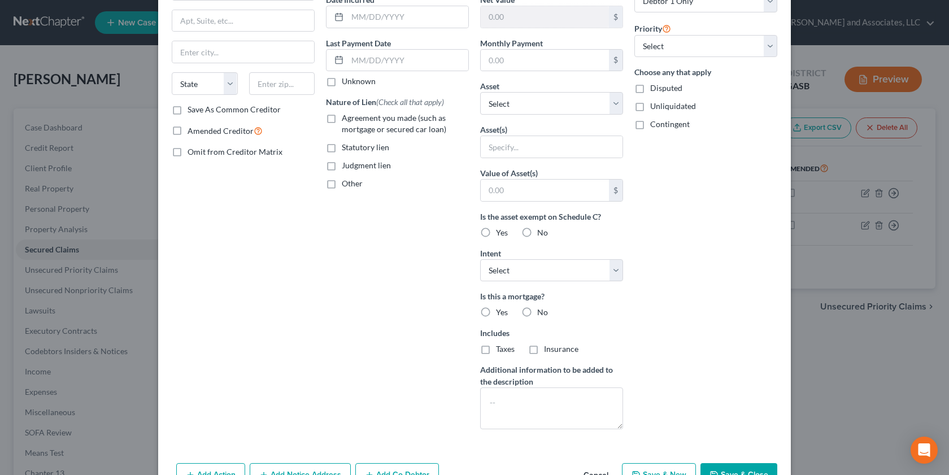
scroll to position [152, 0]
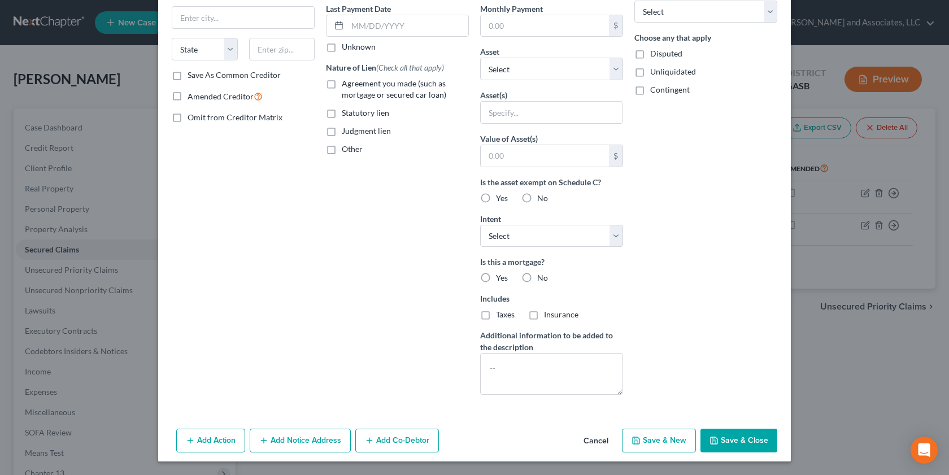
click at [596, 354] on button "Cancel" at bounding box center [595, 441] width 43 height 23
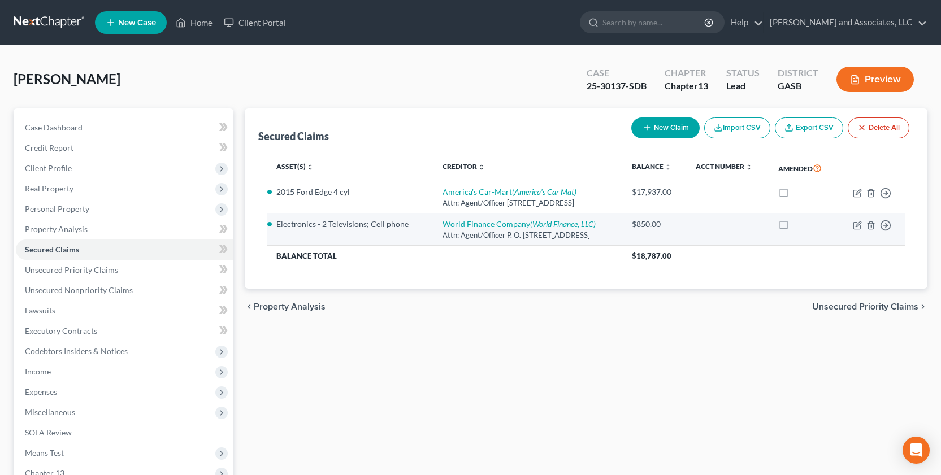
click at [851, 223] on td "Move to E Move to F Move to G Move to Notice Only" at bounding box center [870, 230] width 67 height 32
click at [854, 228] on icon "button" at bounding box center [856, 225] width 9 height 9
select select "45"
select select "8"
select select "0"
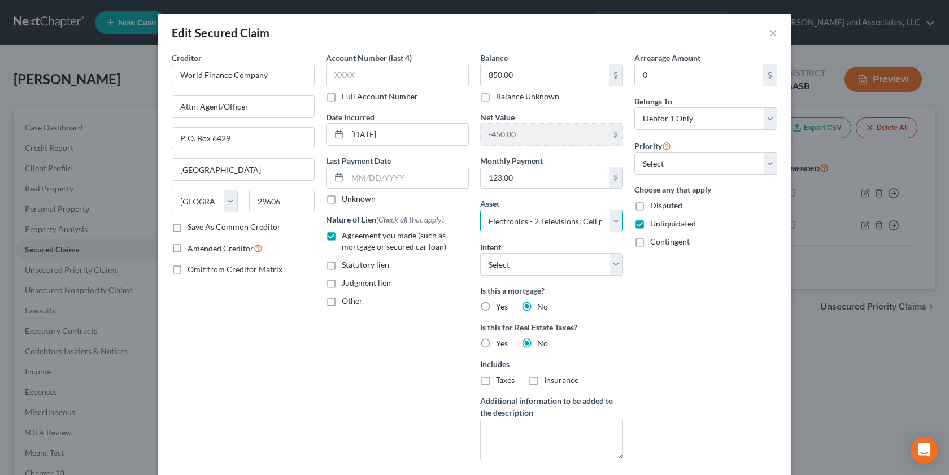
click at [519, 220] on select "Select Other Multiple Assets 2015 Ford Edge 4 cyl - $6900.0 Clothing - Clothes;…" at bounding box center [551, 221] width 143 height 23
select select "0"
click at [480, 210] on select "Select Other Multiple Assets 2015 Ford Edge 4 cyl - $6900.0 Clothing - Clothes;…" at bounding box center [551, 221] width 143 height 23
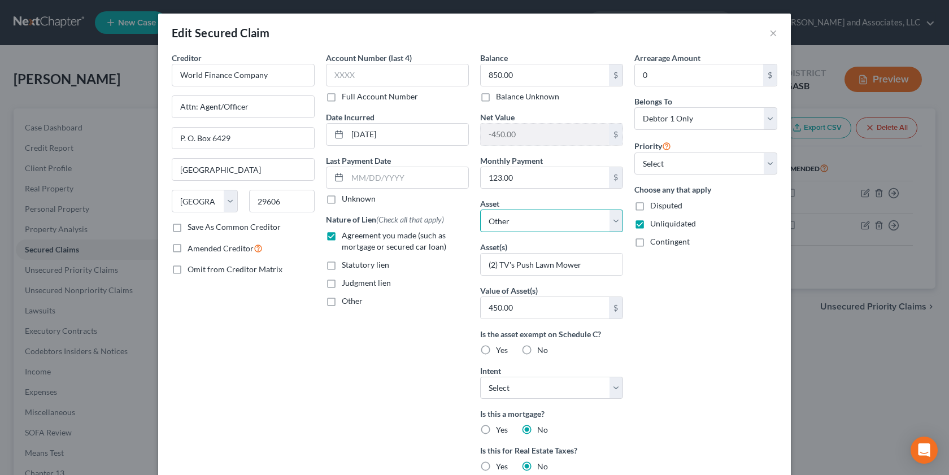
click at [507, 217] on select "Select Other Multiple Assets 2015 Ford Edge 4 cyl - $6900.0 Clothing - Clothes;…" at bounding box center [551, 221] width 143 height 23
click at [510, 221] on select "Select Other Multiple Assets 2015 Ford Edge 4 cyl - $6900.0 Clothing - Clothes;…" at bounding box center [551, 221] width 143 height 23
click at [582, 266] on input "(2) TV's Push Lawn Mower" at bounding box center [552, 264] width 142 height 21
click at [579, 267] on input "(2) TV's Push Lawn Mower" at bounding box center [552, 264] width 142 height 21
type input "("
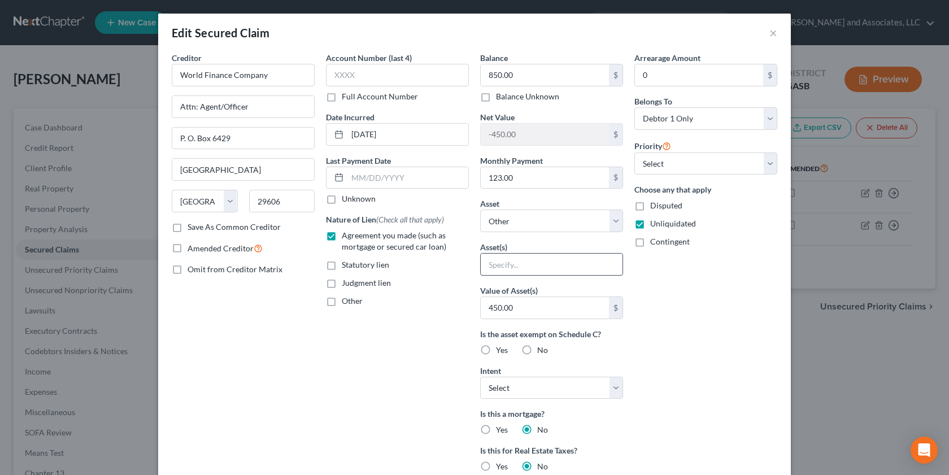
type input "2"
type input "two Televisions; Push Lawn Mower400.00"
click at [493, 307] on input "450.00" at bounding box center [545, 307] width 128 height 21
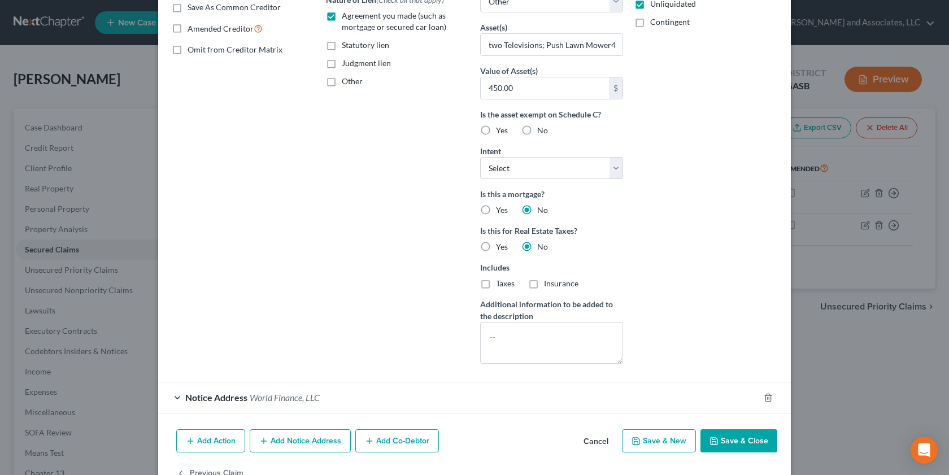
scroll to position [253, 0]
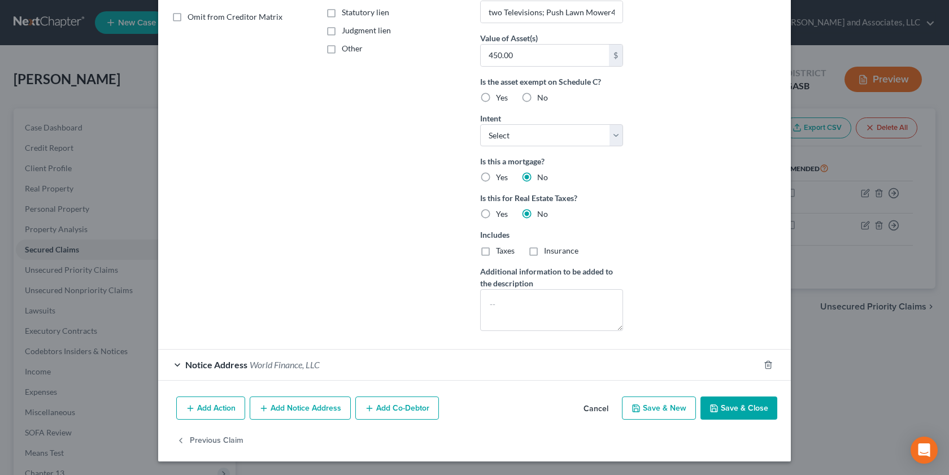
click at [725, 354] on button "Save & Close" at bounding box center [738, 409] width 77 height 24
select select
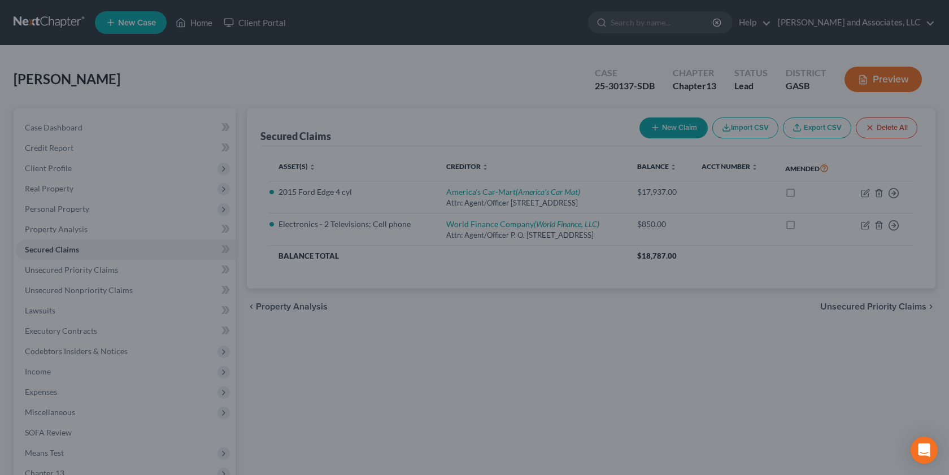
scroll to position [129, 0]
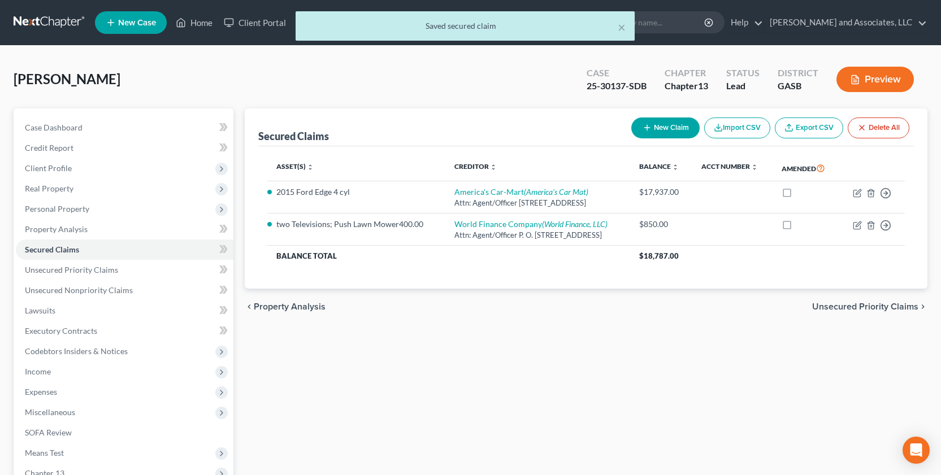
click at [870, 67] on div "Case 25-30137-SDB Chapter Chapter 13 Status Lead District GASB Preview" at bounding box center [750, 79] width 354 height 40
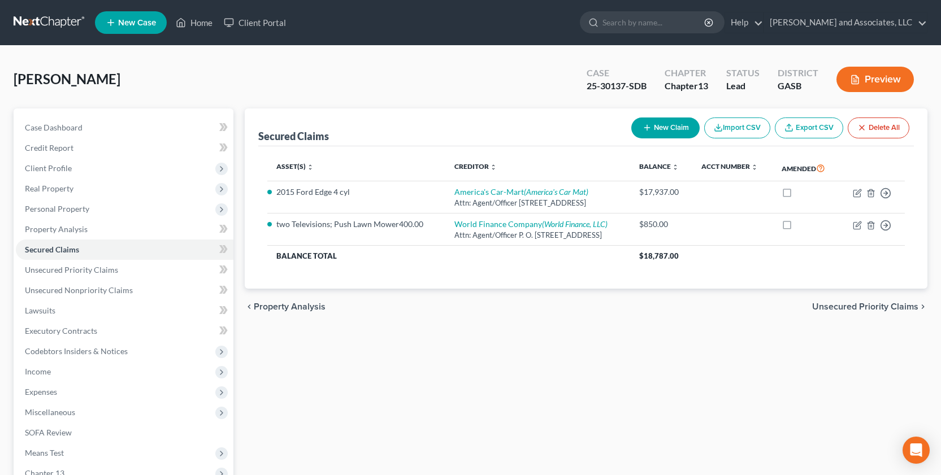
click at [864, 78] on button "Preview" at bounding box center [874, 79] width 77 height 25
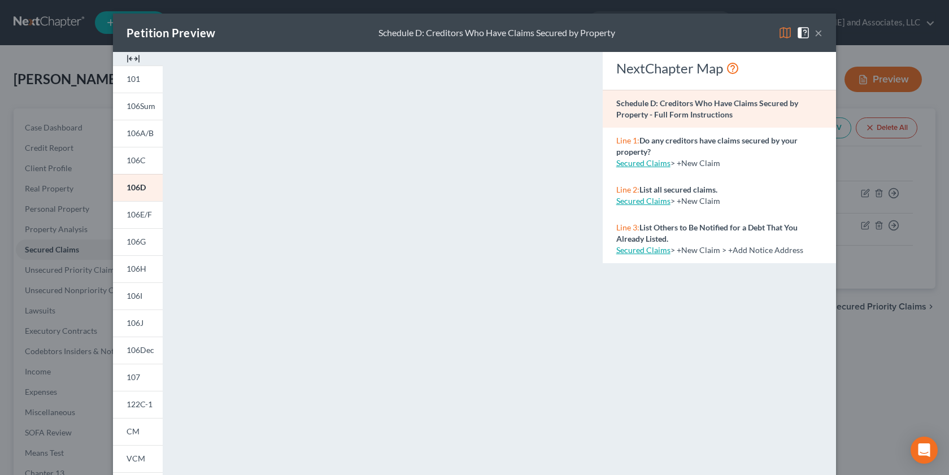
click at [815, 32] on button "×" at bounding box center [819, 33] width 8 height 14
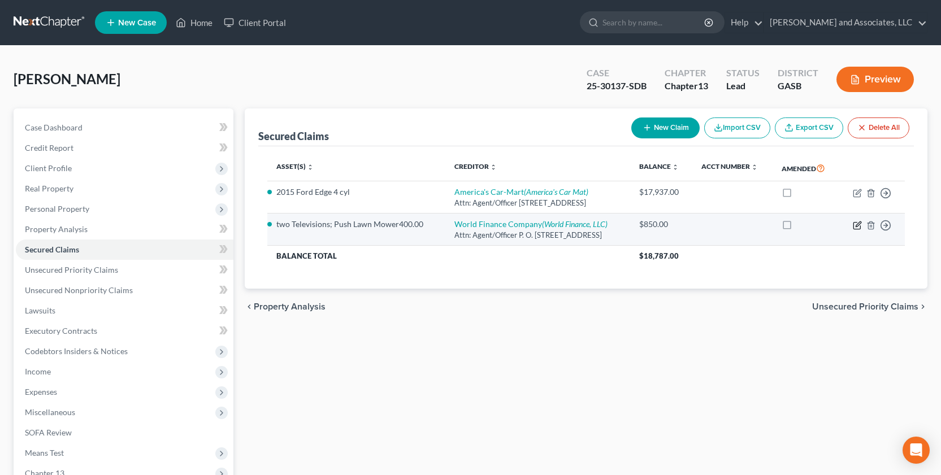
click at [858, 224] on icon "button" at bounding box center [856, 225] width 9 height 9
select select "45"
select select "0"
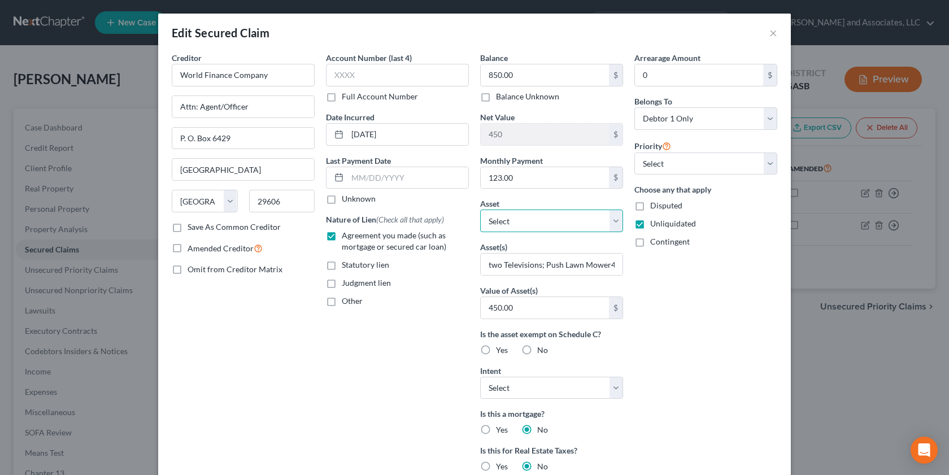
click at [609, 220] on select "Select Other Multiple Assets 2015 Ford Edge 4 cyl - $6900.0 Clothing - Clothes;…" at bounding box center [551, 221] width 143 height 23
select select "8"
click at [480, 210] on select "Select Other Multiple Assets 2015 Ford Edge 4 cyl - $6900.0 Clothing - Clothes;…" at bounding box center [551, 221] width 143 height 23
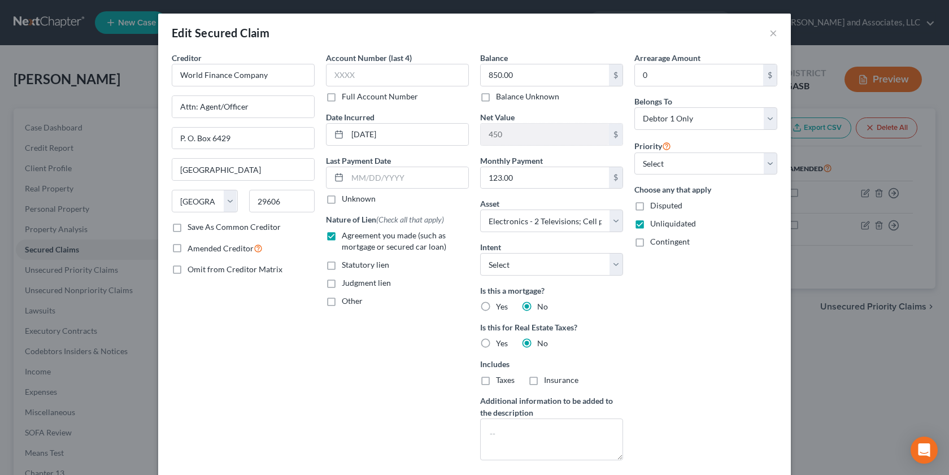
click at [874, 77] on div "Edit Secured Claim × Creditor * World Finance Company Attn: Agent/Officer P. O.…" at bounding box center [474, 237] width 949 height 475
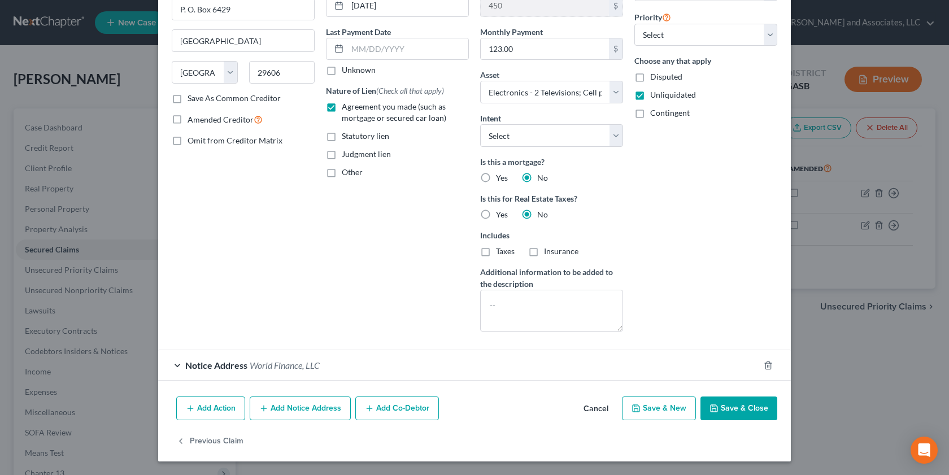
click at [724, 354] on button "Save & Close" at bounding box center [738, 409] width 77 height 24
select select
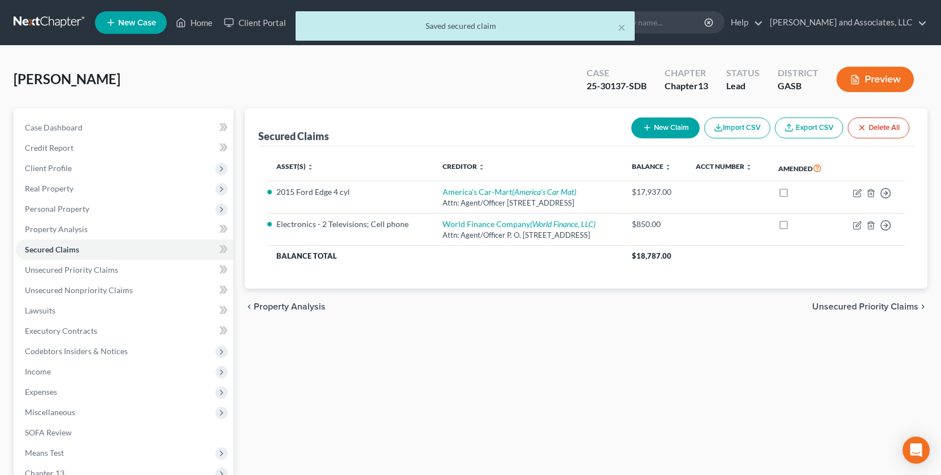
click at [869, 79] on button "Preview" at bounding box center [874, 79] width 77 height 25
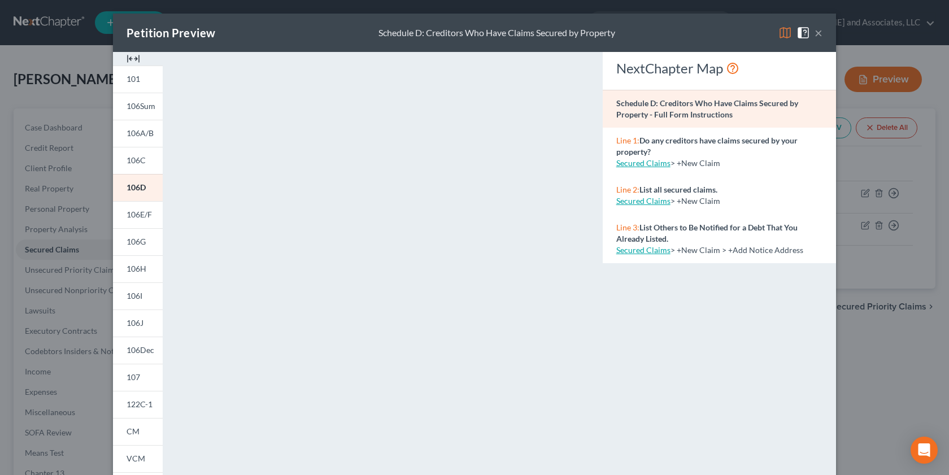
click at [886, 81] on div "Petition Preview Schedule D: Creditors Who Have Claims Secured by Property × 10…" at bounding box center [474, 237] width 949 height 475
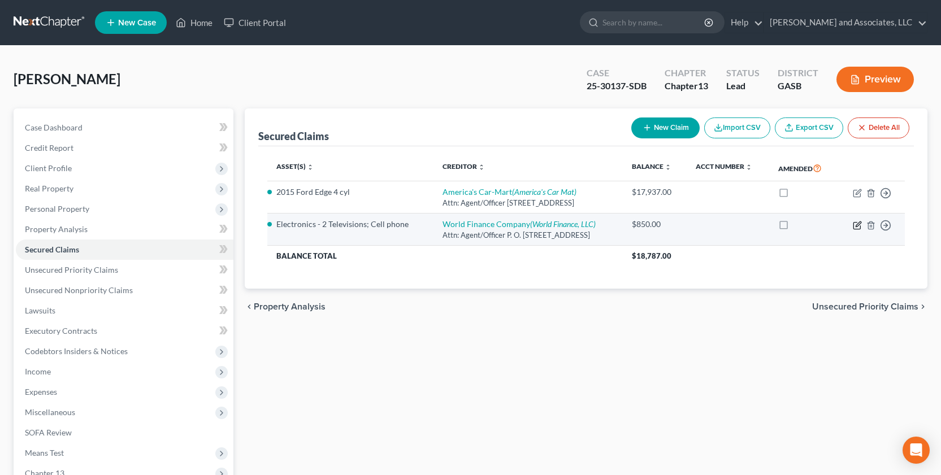
click at [854, 224] on icon "button" at bounding box center [856, 225] width 7 height 7
select select "45"
select select "8"
select select "0"
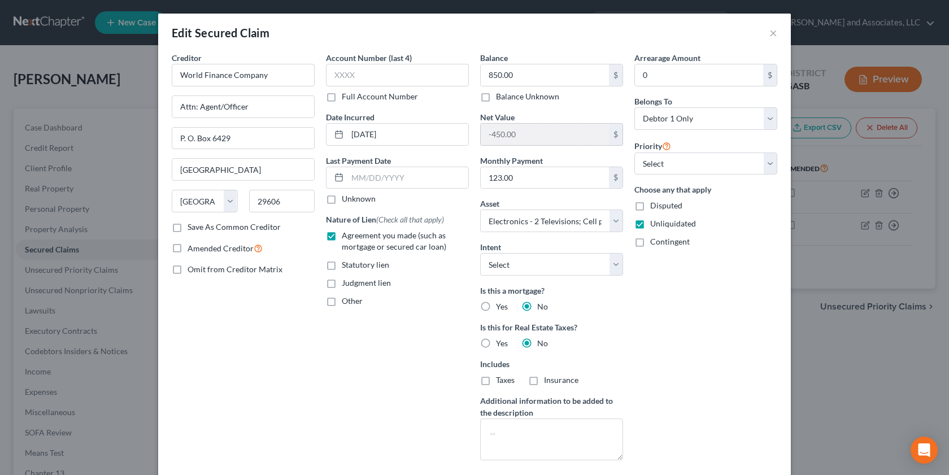
click at [528, 133] on input "-450.00" at bounding box center [545, 134] width 128 height 21
drag, startPoint x: 525, startPoint y: 133, endPoint x: 469, endPoint y: 133, distance: 55.4
click at [469, 133] on div "Creditor * World Finance Company Attn: Agent/Officer P. O. [GEOGRAPHIC_DATA] [U…" at bounding box center [474, 260] width 617 height 417
click at [612, 266] on select "Select Surrender Redeem Reaffirm Avoid Other" at bounding box center [551, 264] width 143 height 23
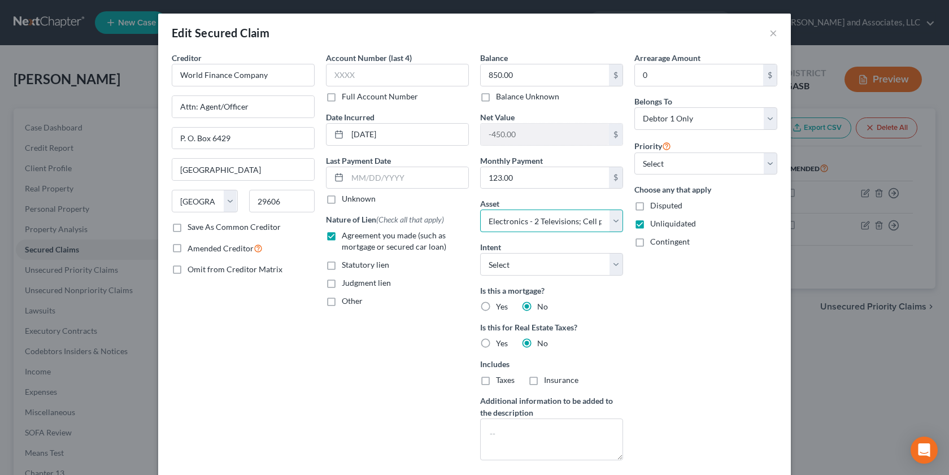
click at [597, 220] on select "Select Other Multiple Assets 2015 Ford Edge 4 cyl - $6900.0 Clothing - Clothes;…" at bounding box center [551, 221] width 143 height 23
click at [480, 210] on select "Select Other Multiple Assets 2015 Ford Edge 4 cyl - $6900.0 Clothing - Clothes;…" at bounding box center [551, 221] width 143 height 23
click at [503, 264] on select "Select Surrender Redeem Reaffirm Avoid Other" at bounding box center [551, 264] width 143 height 23
click at [504, 264] on select "Select Surrender Redeem Reaffirm Avoid Other" at bounding box center [551, 264] width 143 height 23
click at [616, 265] on select "Select Surrender Redeem Reaffirm Avoid Other" at bounding box center [551, 264] width 143 height 23
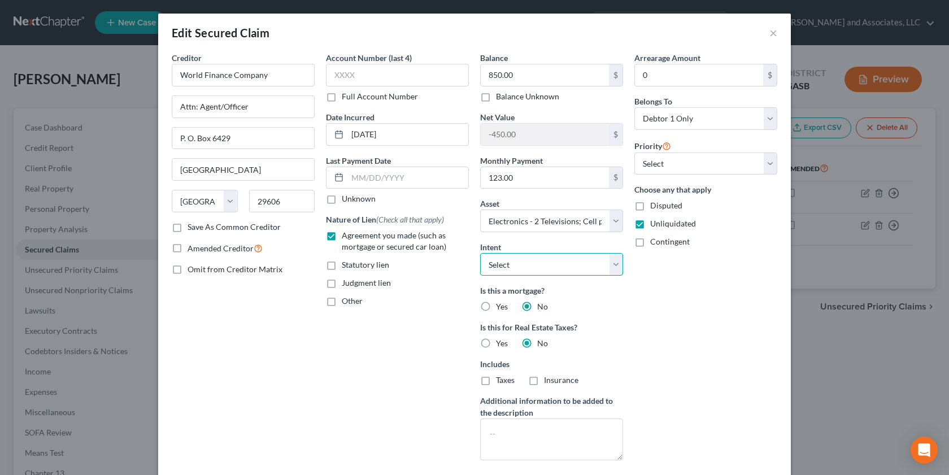
click at [616, 263] on select "Select Surrender Redeem Reaffirm Avoid Other" at bounding box center [551, 264] width 143 height 23
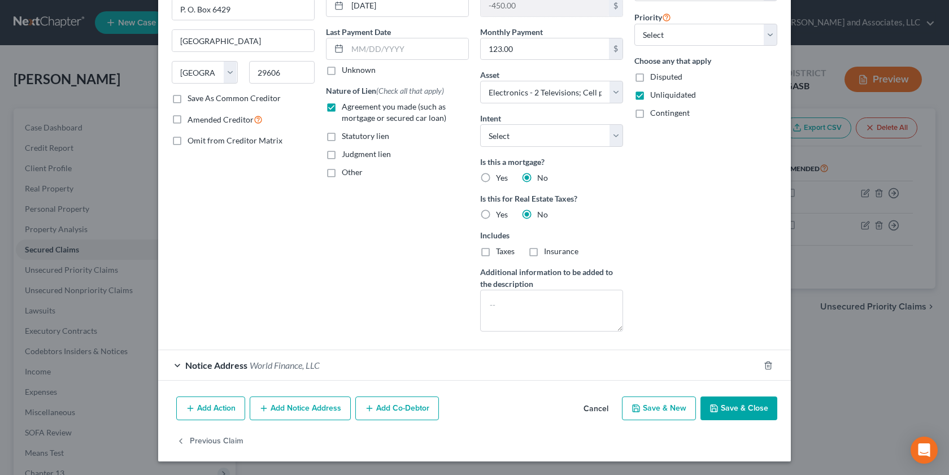
click at [172, 354] on div "Notice Address World Finance, LLC" at bounding box center [458, 365] width 601 height 30
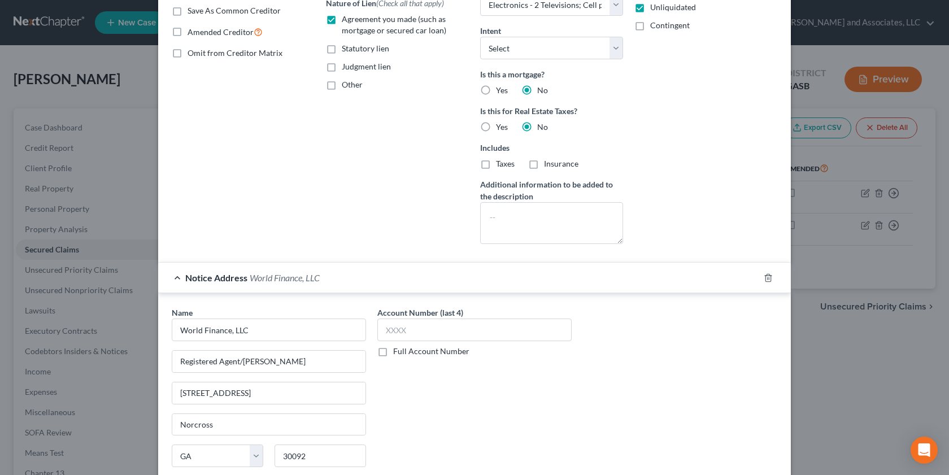
scroll to position [341, 0]
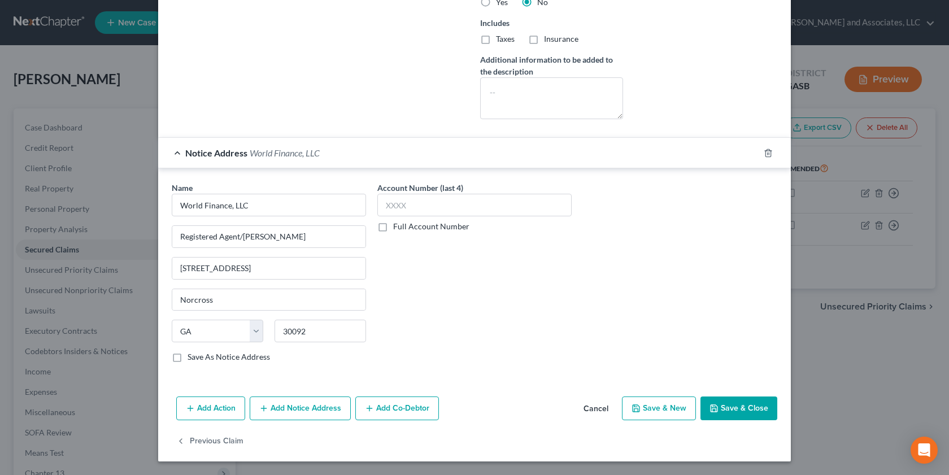
click at [728, 354] on button "Save & Close" at bounding box center [738, 409] width 77 height 24
select select
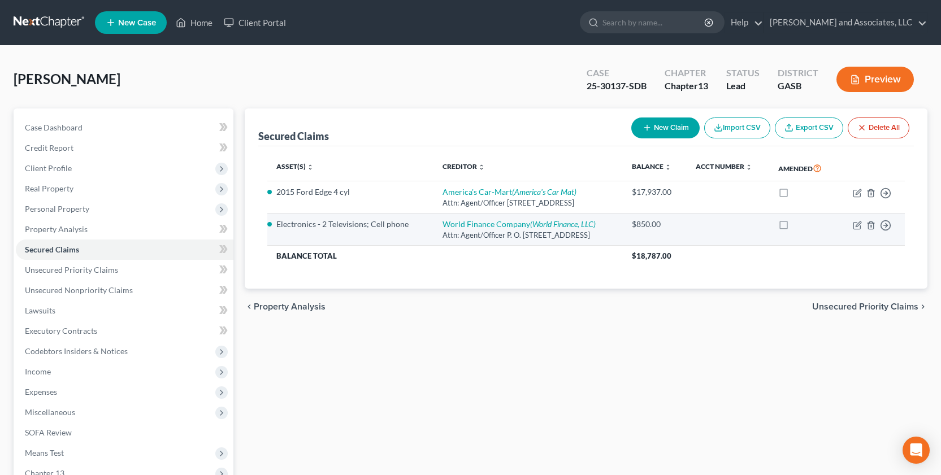
click at [794, 227] on label at bounding box center [794, 227] width 0 height 0
click at [798, 226] on input "checkbox" at bounding box center [801, 222] width 7 height 7
click at [794, 227] on label at bounding box center [794, 227] width 0 height 0
click at [798, 221] on input "checkbox" at bounding box center [801, 222] width 7 height 7
checkbox input "false"
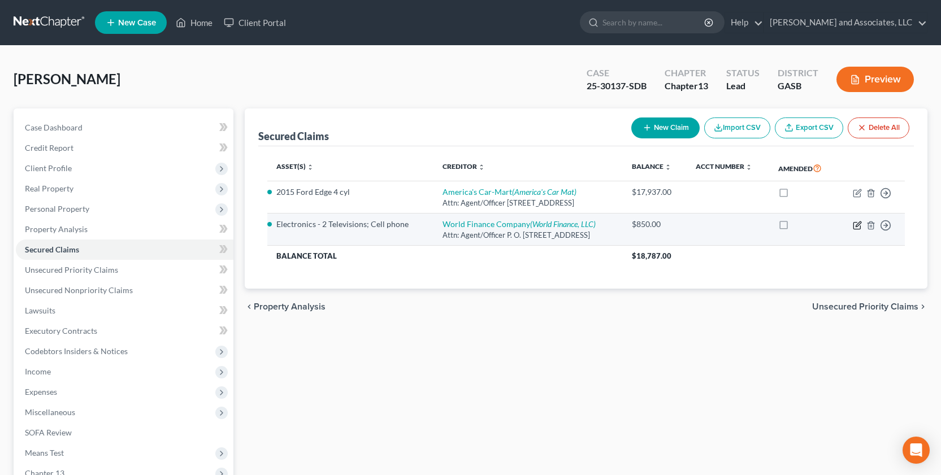
click at [856, 226] on icon "button" at bounding box center [856, 225] width 9 height 9
select select "45"
select select "8"
select select "0"
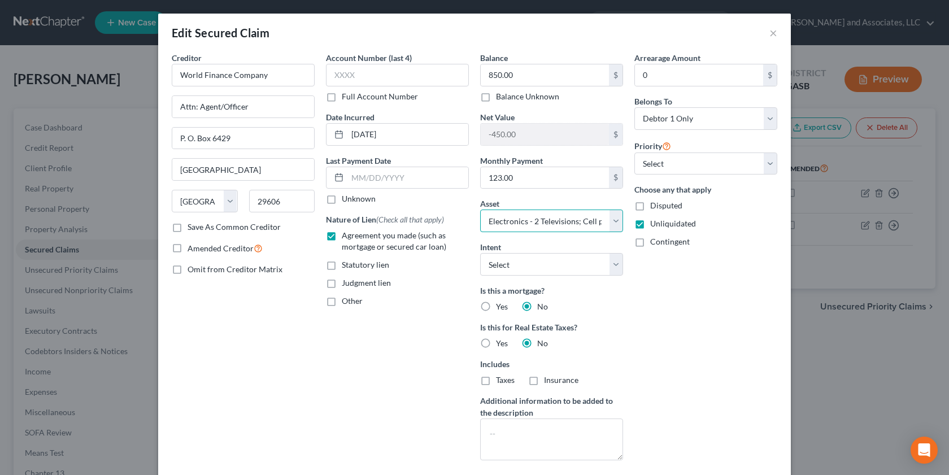
click at [599, 225] on select "Select Other Multiple Assets 2015 Ford Edge 4 cyl - $6900.0 Clothing - Clothes;…" at bounding box center [551, 221] width 143 height 23
click at [480, 210] on select "Select Other Multiple Assets 2015 Ford Edge 4 cyl - $6900.0 Clothing - Clothes;…" at bounding box center [551, 221] width 143 height 23
click at [520, 135] on input "-450.00" at bounding box center [545, 134] width 128 height 21
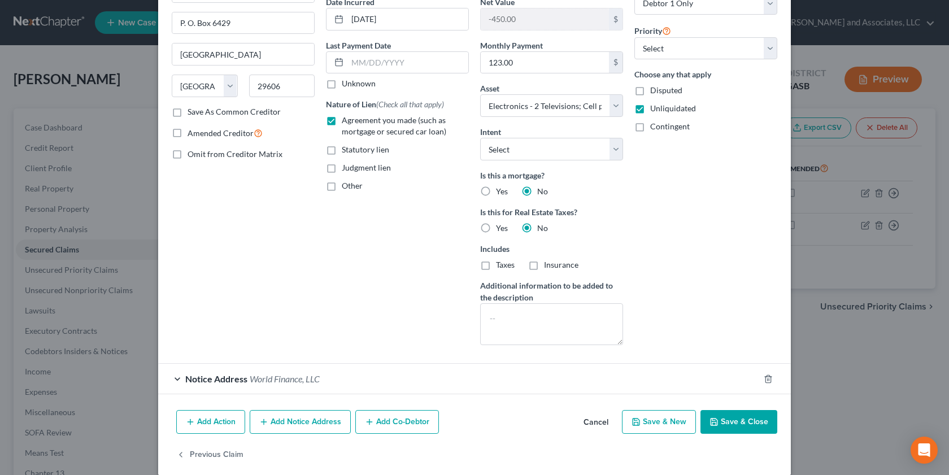
scroll to position [122, 0]
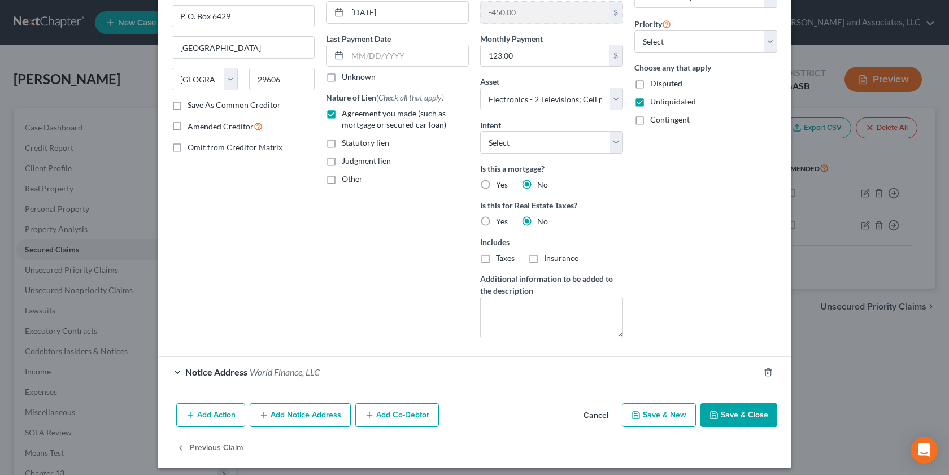
click at [722, 354] on button "Save & Close" at bounding box center [738, 415] width 77 height 24
select select
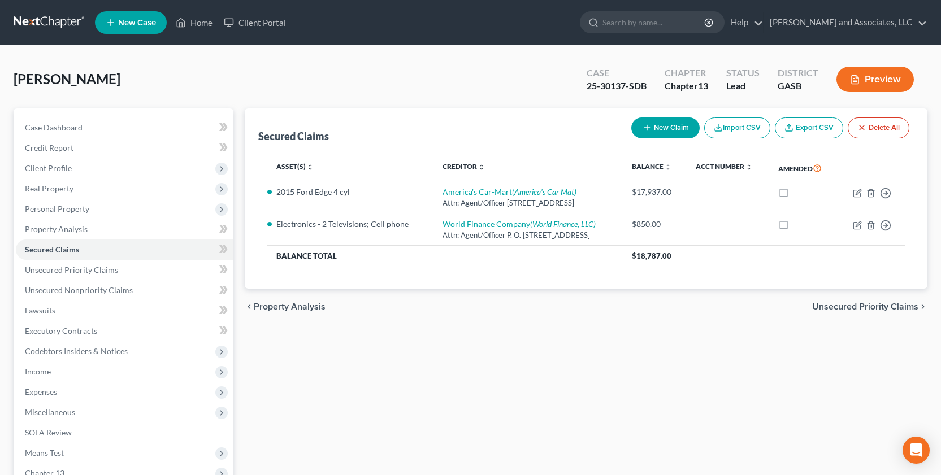
click at [868, 76] on button "Preview" at bounding box center [874, 79] width 77 height 25
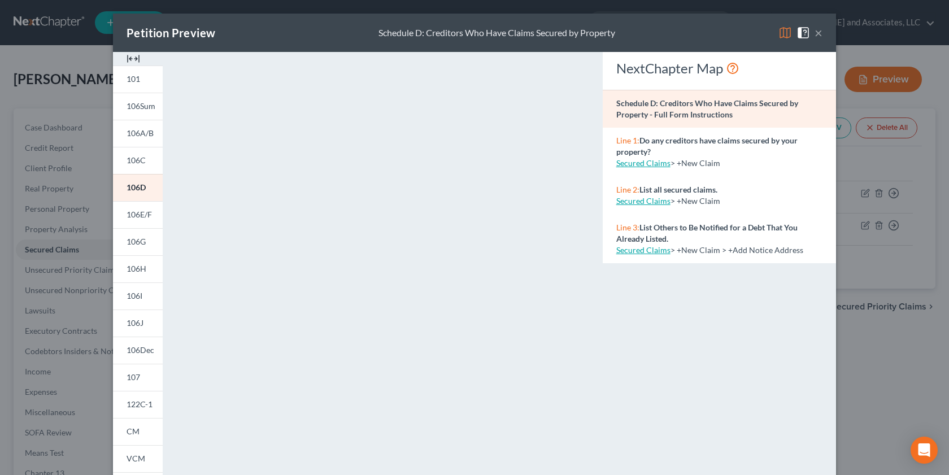
click at [815, 33] on button "×" at bounding box center [819, 33] width 8 height 14
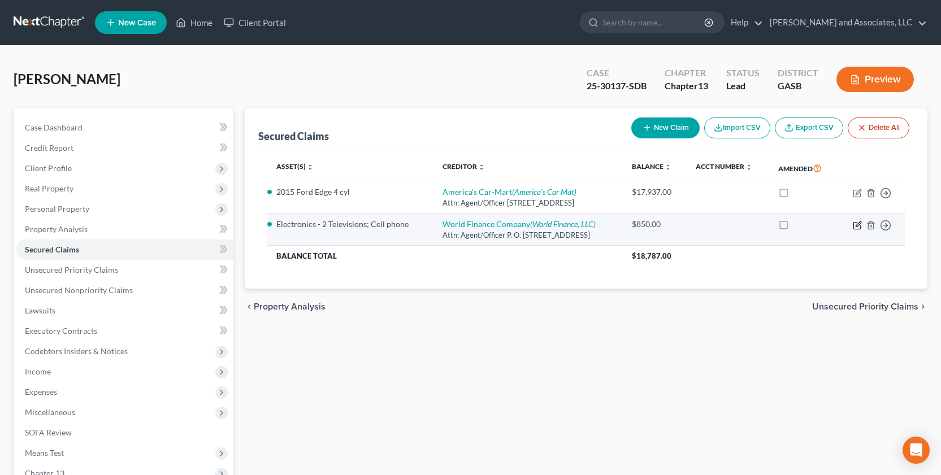
click at [854, 225] on icon "button" at bounding box center [856, 225] width 9 height 9
select select "45"
select select "0"
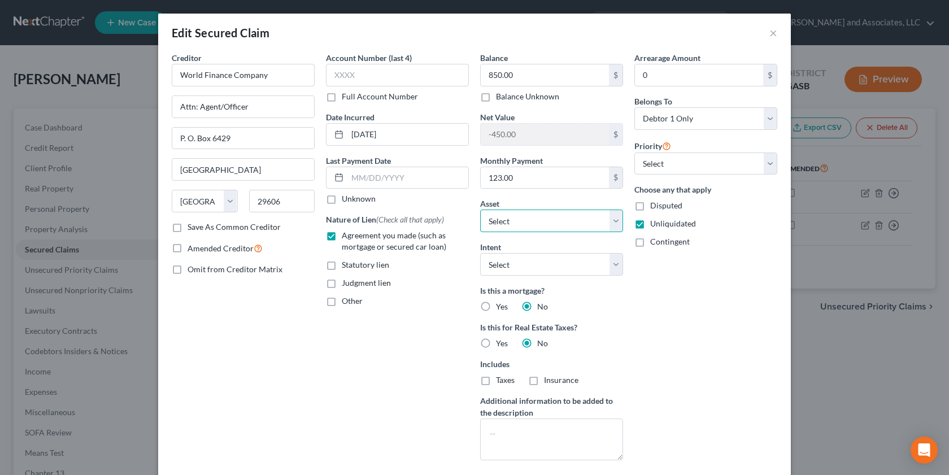
click at [605, 219] on select "Select Other Multiple Assets 2015 Ford Edge 4 cyl - $6900.0 Clothing - Clothes;…" at bounding box center [551, 221] width 143 height 23
select select "7"
click at [480, 210] on select "Select Other Multiple Assets 2015 Ford Edge 4 cyl - $6900.0 Clothing - Clothes;…" at bounding box center [551, 221] width 143 height 23
click at [615, 268] on select "Select Surrender Redeem Reaffirm Avoid Other" at bounding box center [551, 264] width 143 height 23
select select "4"
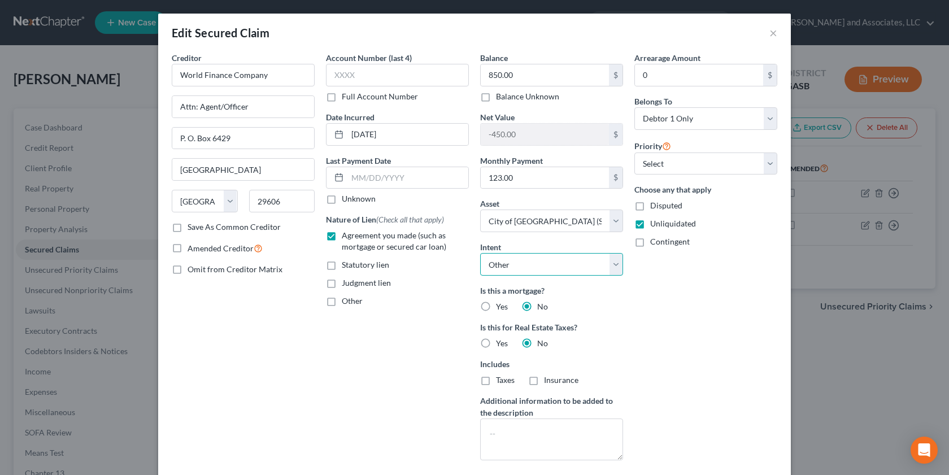
click at [480, 253] on select "Select Surrender Redeem Reaffirm Avoid Other" at bounding box center [551, 264] width 143 height 23
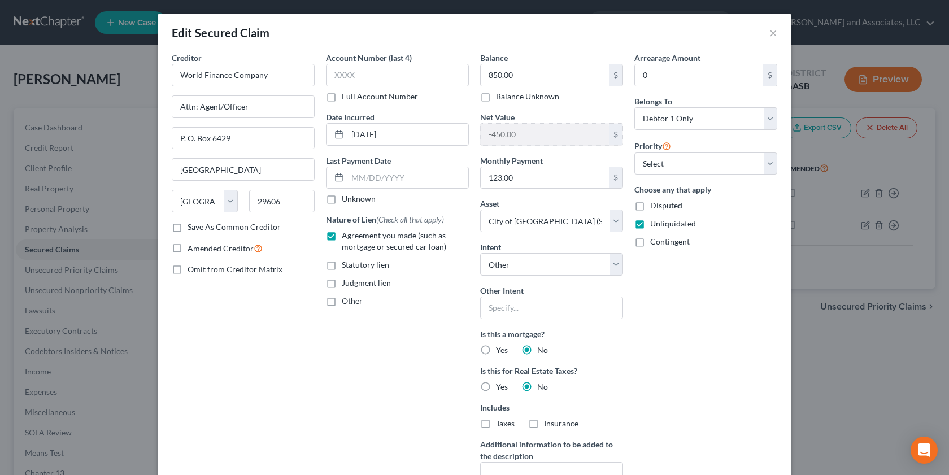
click at [871, 80] on div "Edit Secured Claim × Creditor * World Finance Company Attn: Agent/Officer P. O.…" at bounding box center [474, 237] width 949 height 475
click at [871, 81] on div "Edit Secured Claim × Creditor * World Finance Company Attn: Agent/Officer P. O.…" at bounding box center [474, 237] width 949 height 475
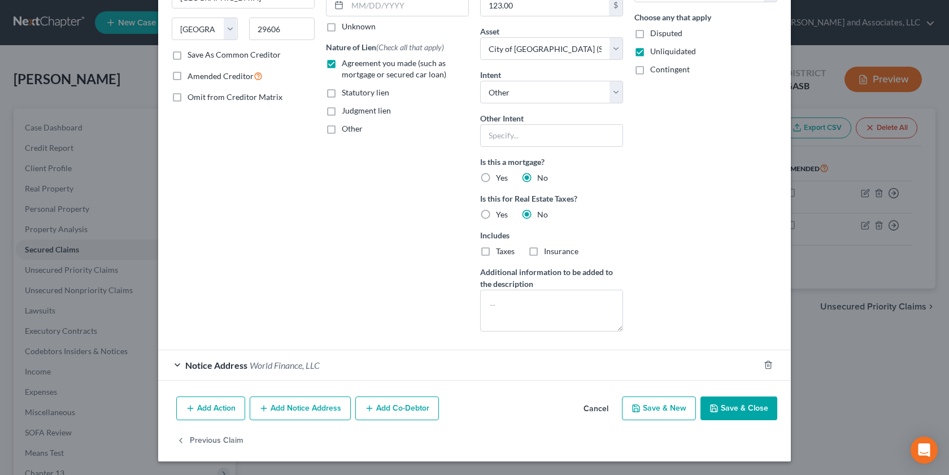
scroll to position [172, 0]
click at [884, 75] on div "Edit Secured Claim × Creditor * World Finance Company Attn: Agent/Officer P. O.…" at bounding box center [474, 237] width 949 height 475
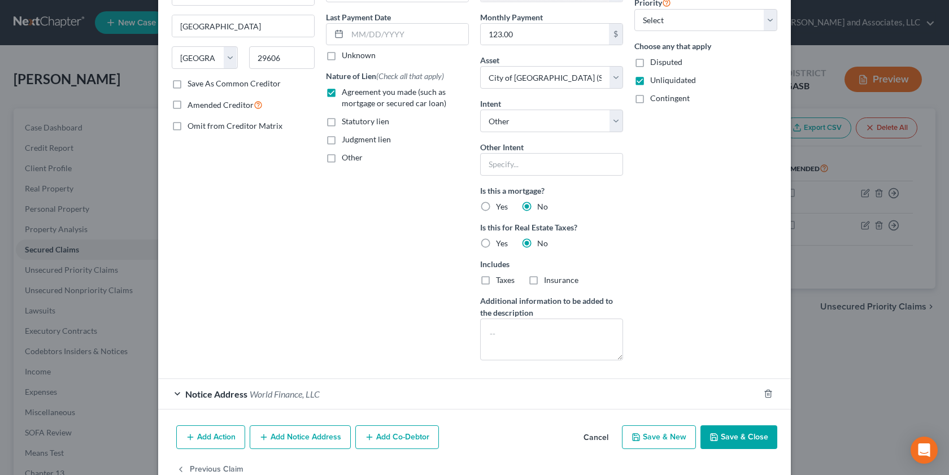
scroll to position [0, 0]
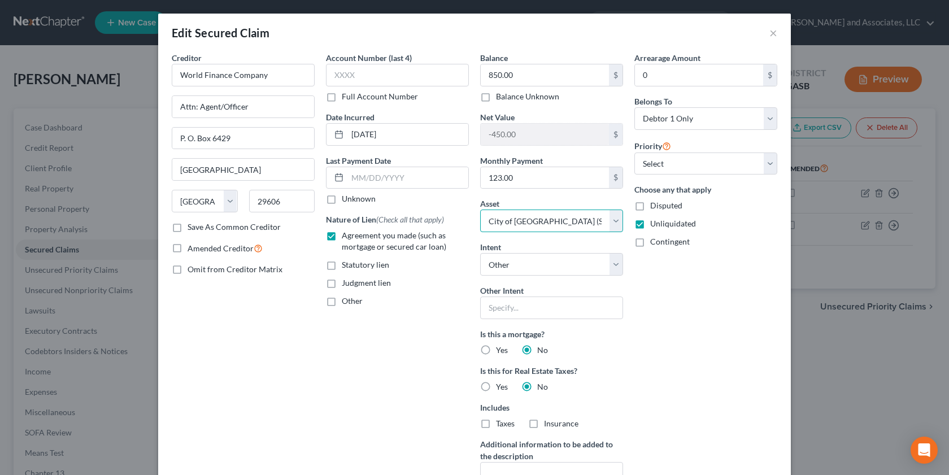
click at [597, 226] on select "Select Other Multiple Assets 2015 Ford Edge 4 cyl - $6900.0 Clothing - Clothes;…" at bounding box center [551, 221] width 143 height 23
click at [880, 79] on div "Edit Secured Claim × Creditor * World Finance Company Attn: Agent/Officer P. O.…" at bounding box center [474, 237] width 949 height 475
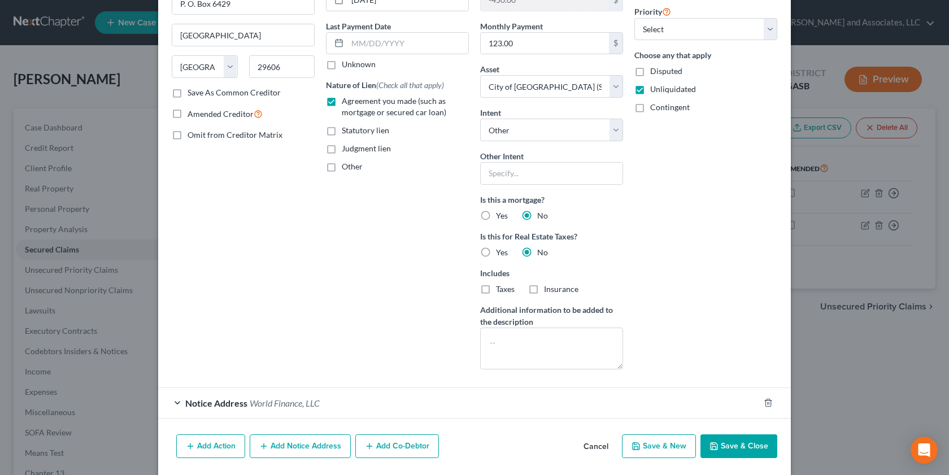
scroll to position [172, 0]
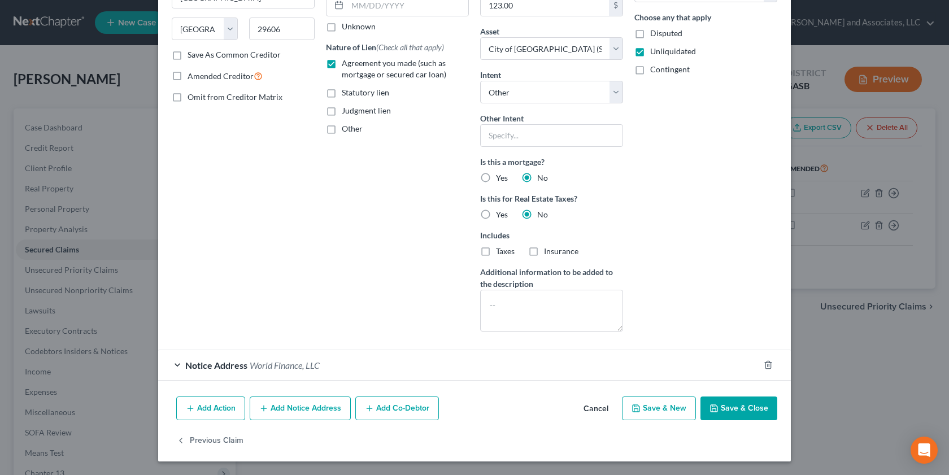
click at [730, 354] on button "Save & Close" at bounding box center [738, 409] width 77 height 24
select select
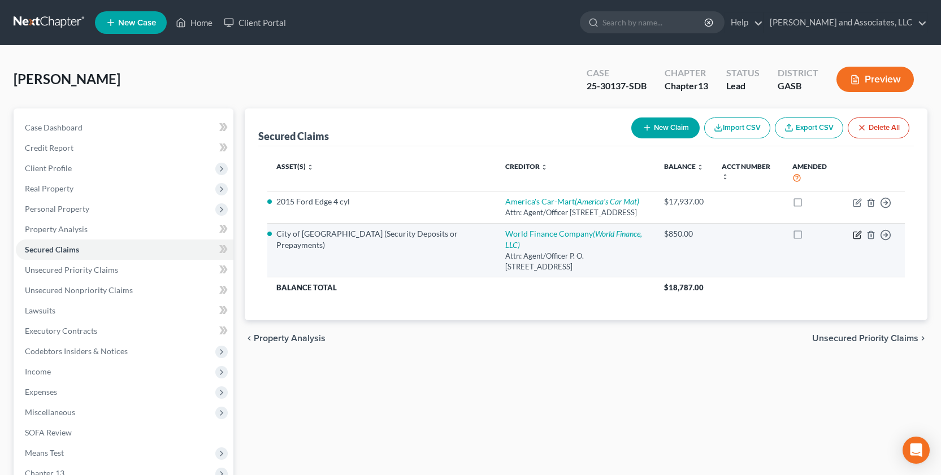
click at [856, 240] on icon "button" at bounding box center [856, 234] width 9 height 9
select select "45"
select select "7"
select select "4"
select select "0"
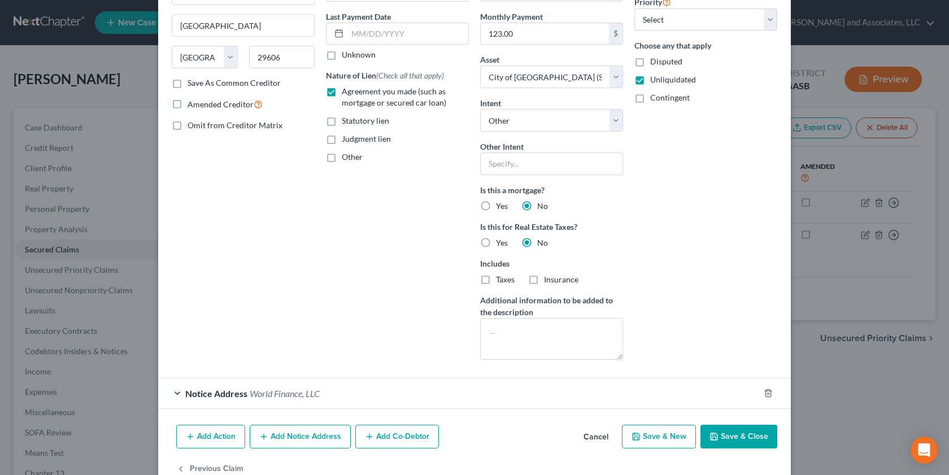
scroll to position [155, 0]
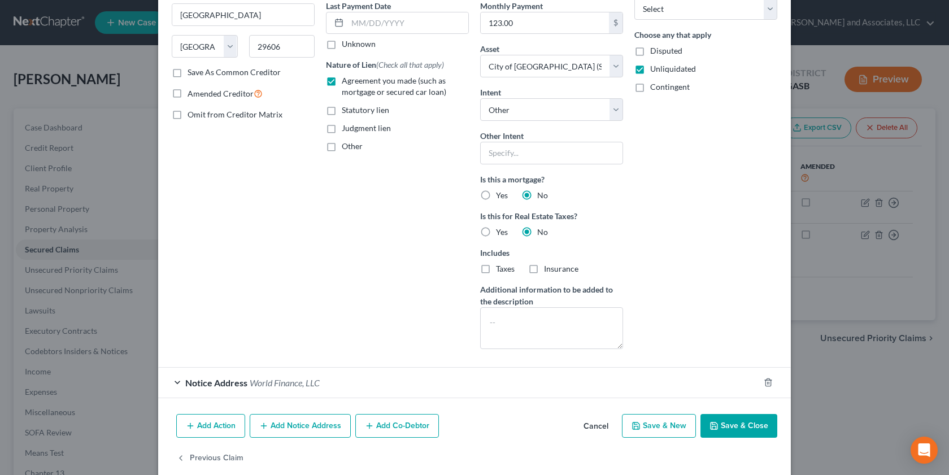
click at [590, 354] on button "Cancel" at bounding box center [595, 426] width 43 height 23
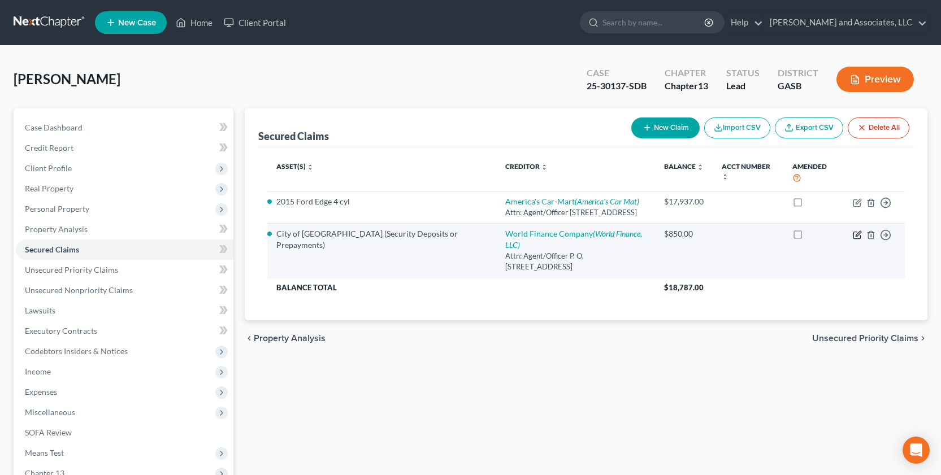
click at [855, 240] on icon "button" at bounding box center [856, 234] width 9 height 9
select select "45"
select select "7"
select select "4"
select select "0"
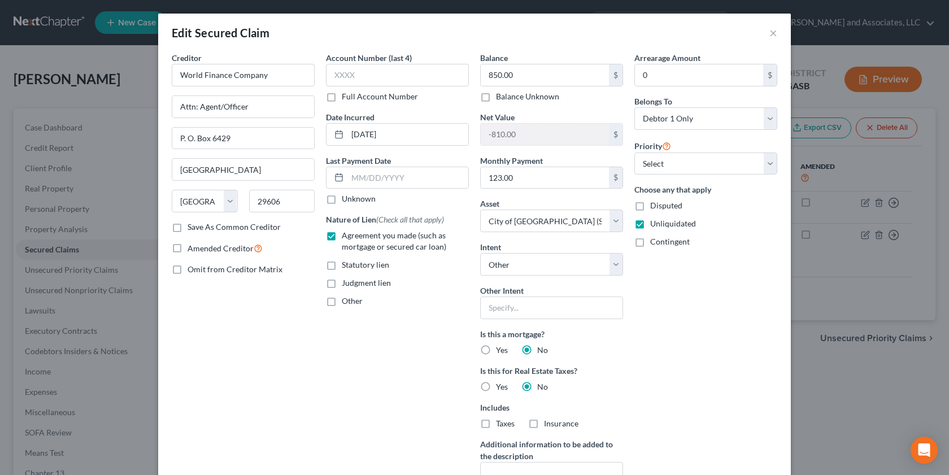
drag, startPoint x: 872, startPoint y: 75, endPoint x: 865, endPoint y: 67, distance: 10.0
click at [870, 72] on div "Edit Secured Claim × Creditor * World Finance Company Attn: Agent/Officer P. O.…" at bounding box center [474, 237] width 949 height 475
click at [878, 82] on div "Edit Secured Claim × Creditor * World Finance Company Attn: Agent/Officer P. O.…" at bounding box center [474, 237] width 949 height 475
click at [887, 77] on div "Edit Secured Claim × Creditor * World Finance Company Attn: Agent/Officer P. O.…" at bounding box center [474, 237] width 949 height 475
click at [885, 77] on div "Edit Secured Claim × Creditor * World Finance Company Attn: Agent/Officer P. O.…" at bounding box center [474, 237] width 949 height 475
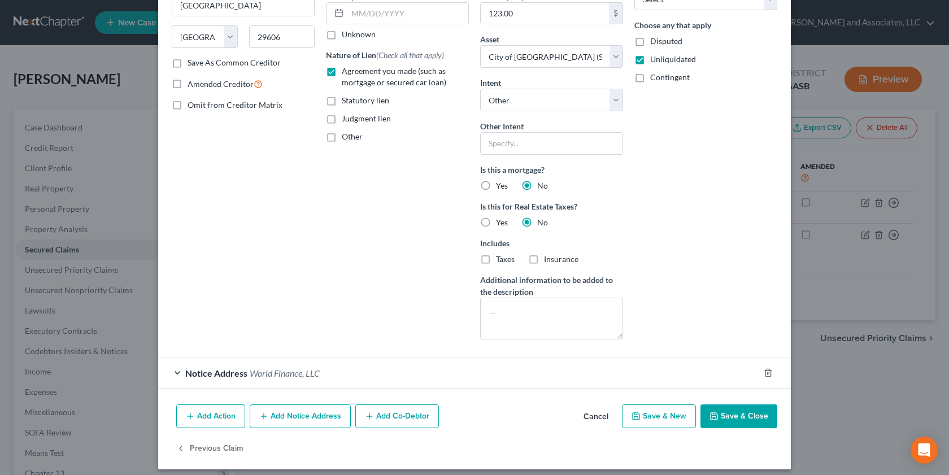
scroll to position [172, 0]
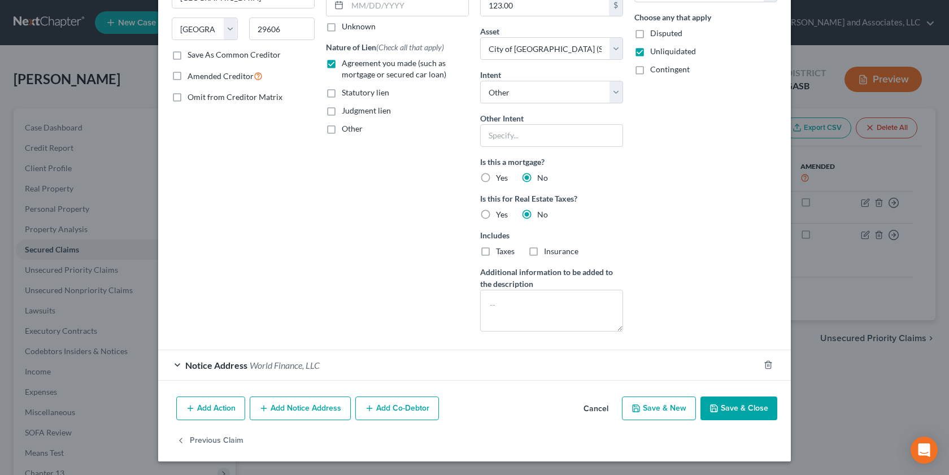
click at [586, 354] on button "Cancel" at bounding box center [595, 409] width 43 height 23
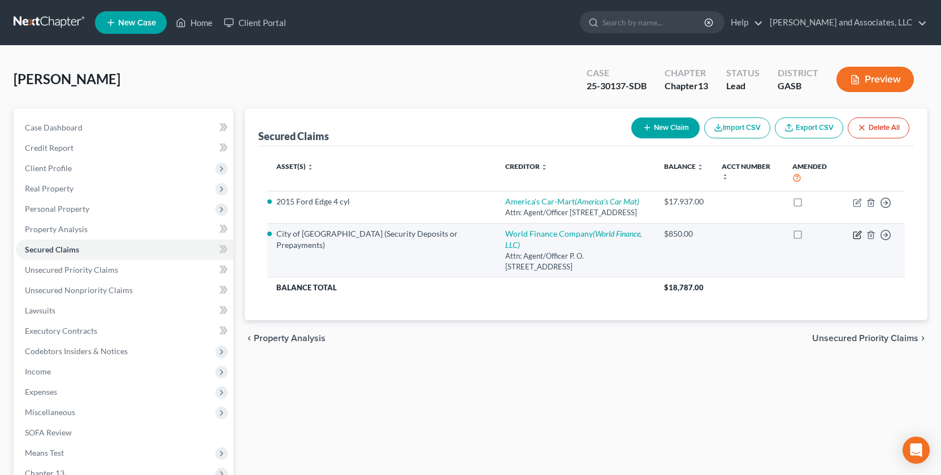
click at [859, 240] on icon "button" at bounding box center [856, 234] width 9 height 9
select select "45"
select select "7"
select select "4"
select select "0"
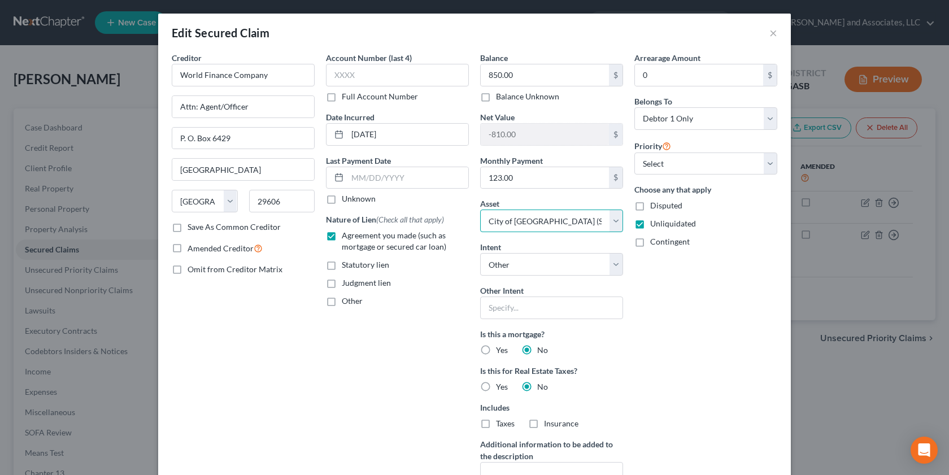
click at [598, 224] on select "Select Other Multiple Assets 2015 Ford Edge 4 cyl - $6900.0 Clothing - Clothes;…" at bounding box center [551, 221] width 143 height 23
select select "8"
click at [480, 210] on select "Select Other Multiple Assets 2015 Ford Edge 4 cyl - $6900.0 Clothing - Clothes;…" at bounding box center [551, 221] width 143 height 23
click at [885, 77] on div "Edit Secured Claim × Creditor * World Finance Company Attn: Agent/Officer P. O.…" at bounding box center [474, 237] width 949 height 475
click at [865, 76] on div "Edit Secured Claim × Creditor * World Finance Company Attn: Agent/Officer P. O.…" at bounding box center [474, 237] width 949 height 475
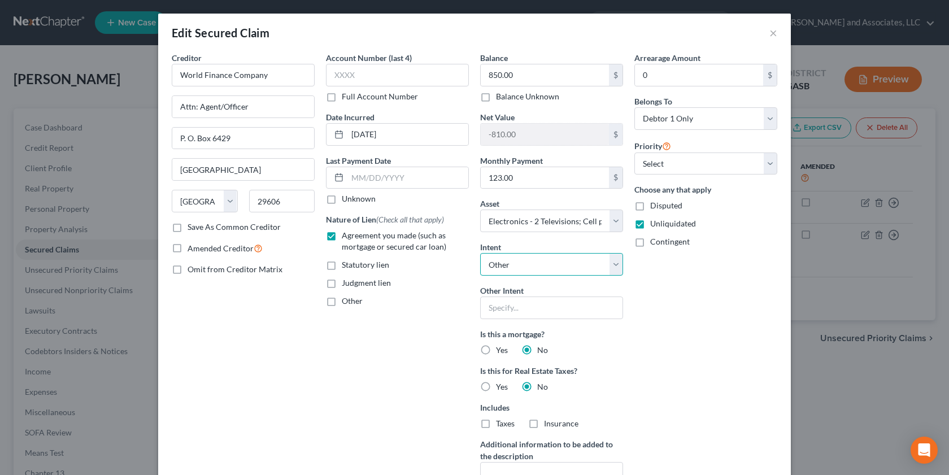
click at [528, 264] on select "Select Surrender Redeem Reaffirm Avoid Other" at bounding box center [551, 264] width 143 height 23
select select
click at [480, 253] on select "Select Surrender Redeem Reaffirm Avoid Other" at bounding box center [551, 264] width 143 height 23
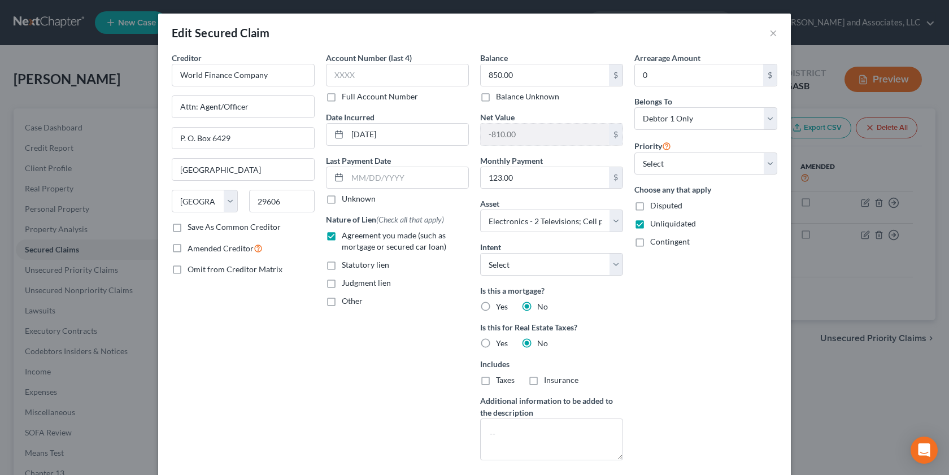
click at [889, 77] on div "Edit Secured Claim × Creditor * World Finance Company Attn: Agent/Officer P. O.…" at bounding box center [474, 237] width 949 height 475
click at [887, 75] on div "Edit Secured Claim × Creditor * World Finance Company Attn: Agent/Officer P. O.…" at bounding box center [474, 237] width 949 height 475
click at [769, 34] on button "×" at bounding box center [773, 33] width 8 height 14
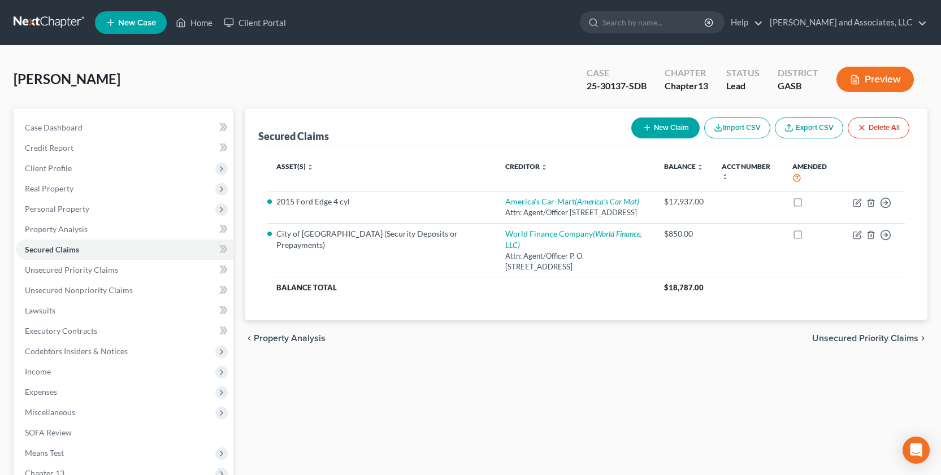
click at [848, 72] on button "Preview" at bounding box center [874, 79] width 77 height 25
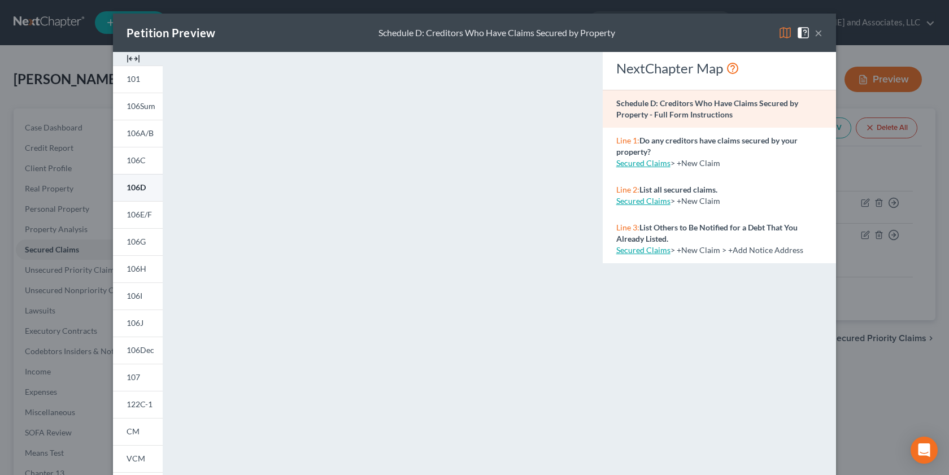
click at [130, 184] on span "106D" at bounding box center [136, 187] width 19 height 10
click at [819, 30] on div "Petition Preview Schedule D: Creditors Who Have Claims Secured by Property ×" at bounding box center [474, 33] width 723 height 38
click at [815, 33] on button "×" at bounding box center [819, 33] width 8 height 14
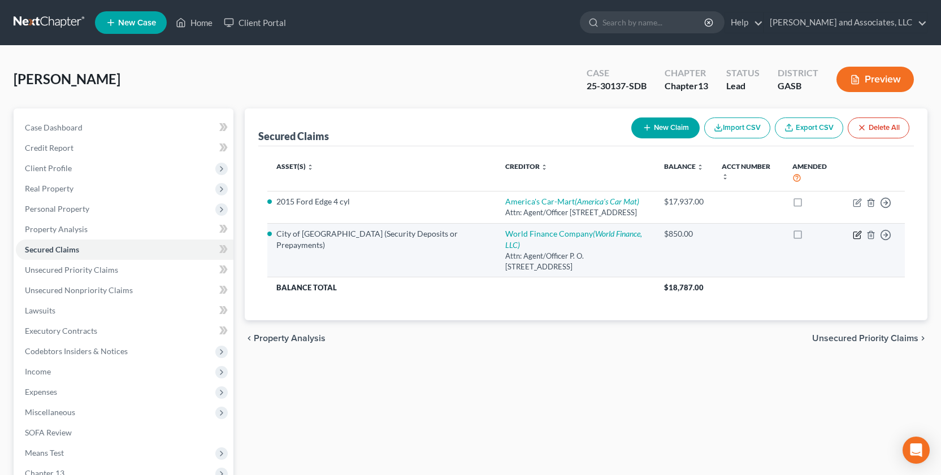
click at [855, 240] on icon "button" at bounding box center [856, 234] width 9 height 9
select select "45"
select select "7"
select select "4"
select select "0"
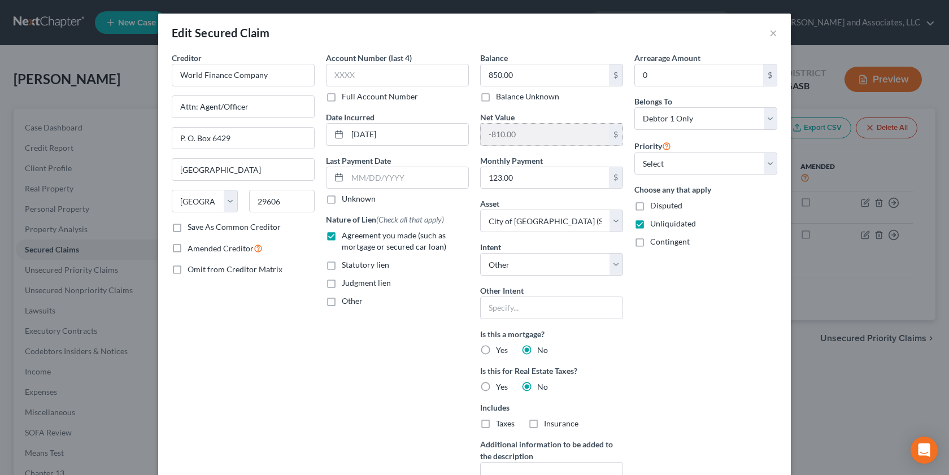
click at [513, 136] on input "-810.00" at bounding box center [545, 134] width 128 height 21
click at [611, 136] on div "$" at bounding box center [616, 134] width 14 height 21
click at [518, 131] on input "-810.00" at bounding box center [545, 134] width 128 height 21
click at [614, 214] on select "Select Other Multiple Assets 2015 Ford Edge 4 cyl - $6900.0 Clothing - Clothes;…" at bounding box center [551, 221] width 143 height 23
click at [503, 306] on input "text" at bounding box center [551, 308] width 143 height 23
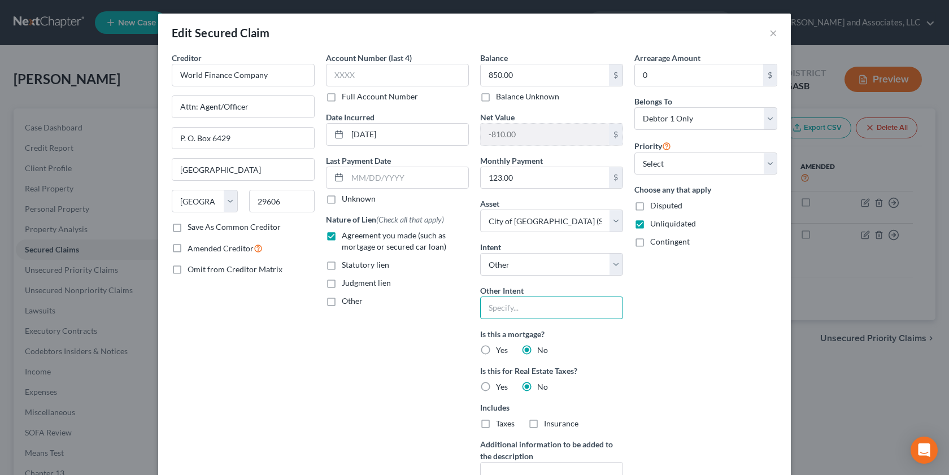
click at [525, 311] on input "text" at bounding box center [551, 308] width 143 height 23
click at [525, 266] on select "Select Surrender Redeem Reaffirm Avoid Other" at bounding box center [551, 264] width 143 height 23
drag, startPoint x: 497, startPoint y: 316, endPoint x: 476, endPoint y: 372, distance: 59.4
click at [499, 313] on input "text" at bounding box center [551, 308] width 143 height 23
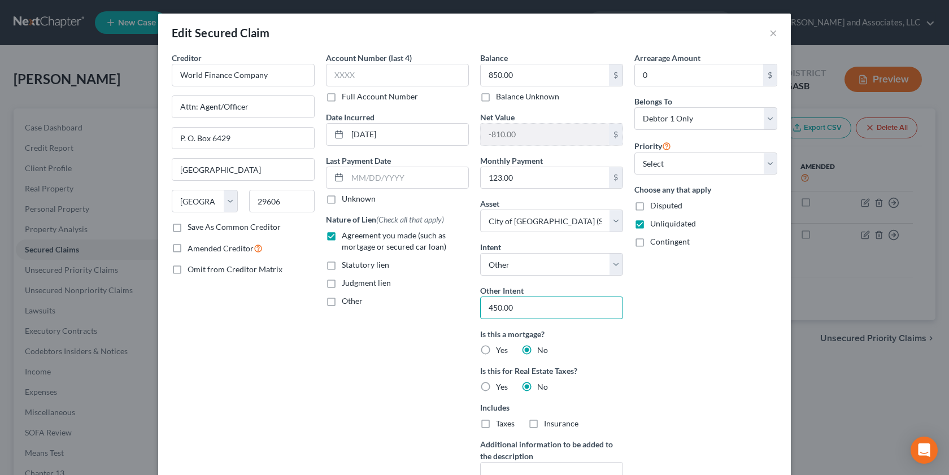
type input "450.00"
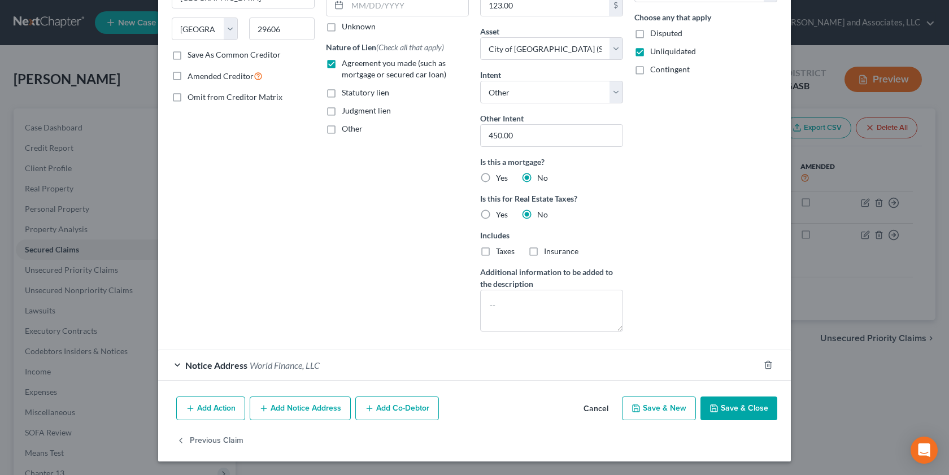
click at [729, 354] on button "Save & Close" at bounding box center [738, 409] width 77 height 24
select select
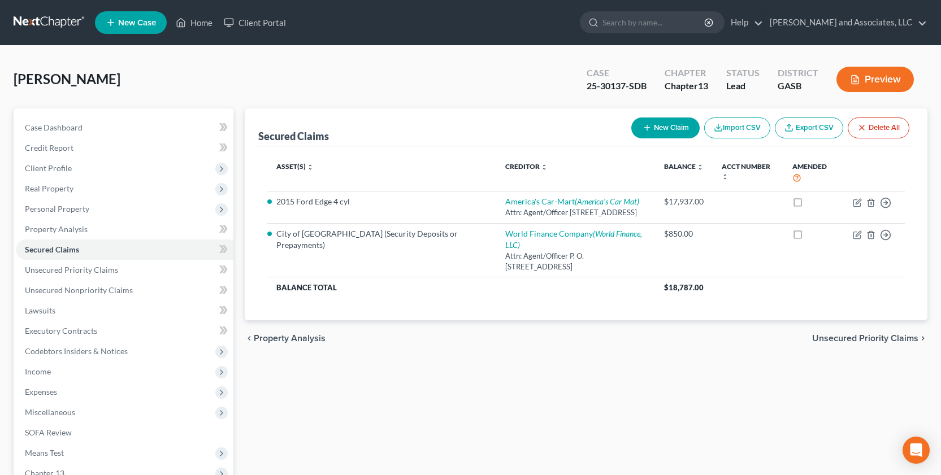
click at [860, 80] on button "Preview" at bounding box center [874, 79] width 77 height 25
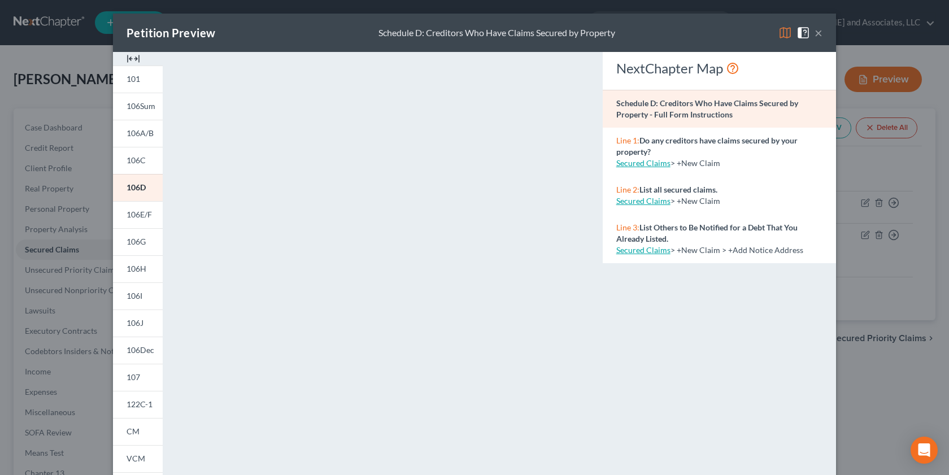
click at [815, 32] on button "×" at bounding box center [819, 33] width 8 height 14
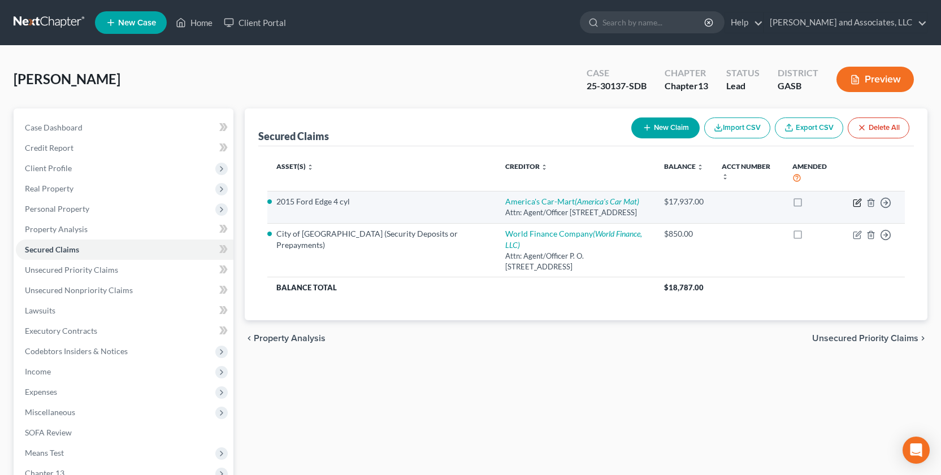
click at [855, 201] on icon "button" at bounding box center [856, 202] width 9 height 9
select select "2"
select select "0"
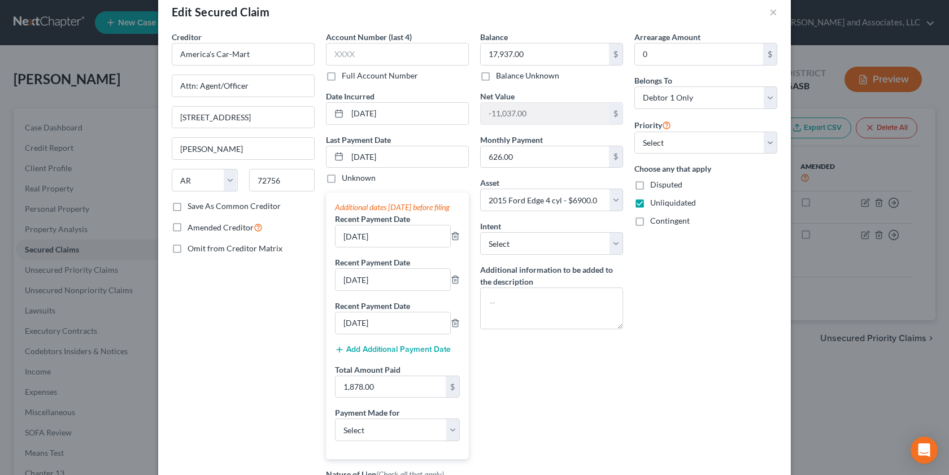
scroll to position [19, 0]
click at [772, 14] on button "×" at bounding box center [773, 14] width 8 height 14
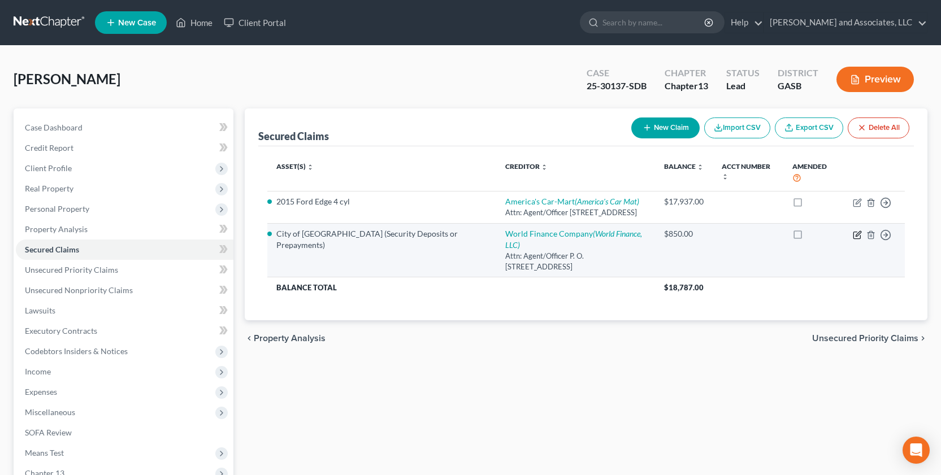
click at [858, 240] on icon "button" at bounding box center [856, 234] width 9 height 9
select select "45"
select select "7"
select select "4"
select select "0"
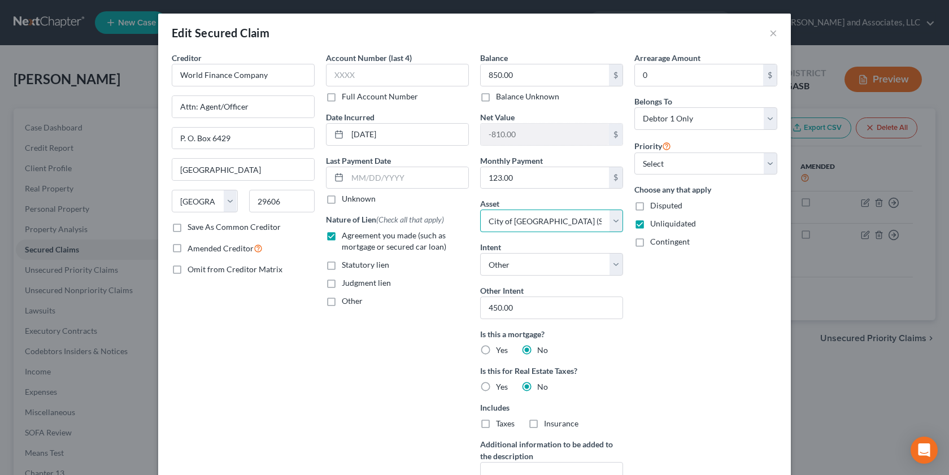
click at [601, 221] on select "Select Other Multiple Assets 2015 Ford Edge 4 cyl - $6900.0 Clothing - Clothes;…" at bounding box center [551, 221] width 143 height 23
select select "8"
click at [480, 210] on select "Select Other Multiple Assets 2015 Ford Edge 4 cyl - $6900.0 Clothing - Clothes;…" at bounding box center [551, 221] width 143 height 23
click at [516, 306] on input "450.00" at bounding box center [551, 308] width 143 height 23
type input "400.00"
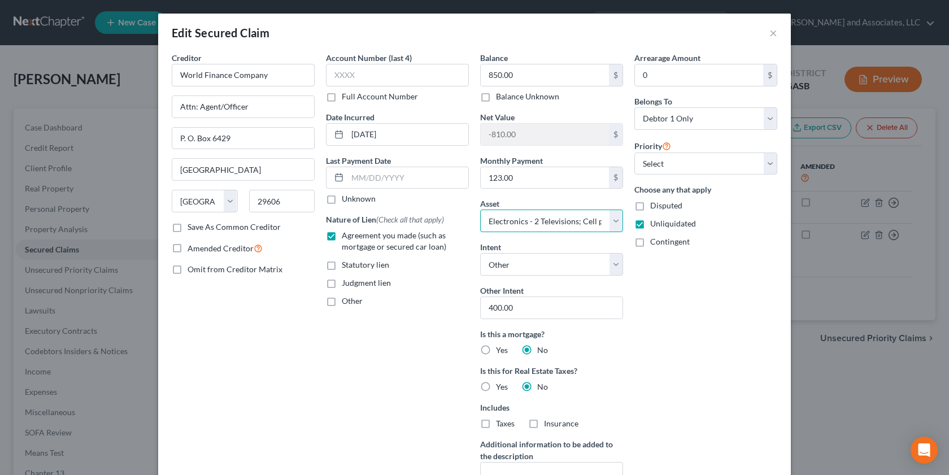
click at [612, 222] on select "Select Other Multiple Assets 2015 Ford Edge 4 cyl - $6900.0 Clothing - Clothes;…" at bounding box center [551, 221] width 143 height 23
click at [480, 210] on select "Select Other Multiple Assets 2015 Ford Edge 4 cyl - $6900.0 Clothing - Clothes;…" at bounding box center [551, 221] width 143 height 23
click at [614, 265] on select "Select Surrender Redeem Reaffirm Avoid Other" at bounding box center [551, 264] width 143 height 23
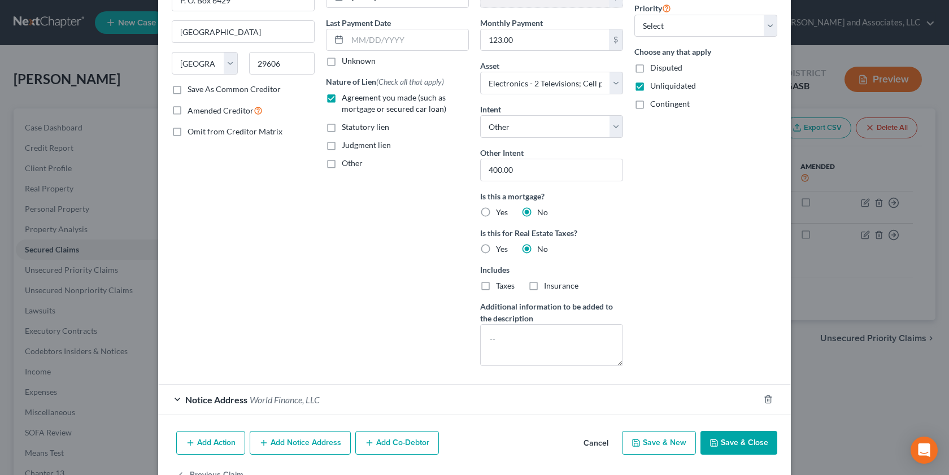
scroll to position [172, 0]
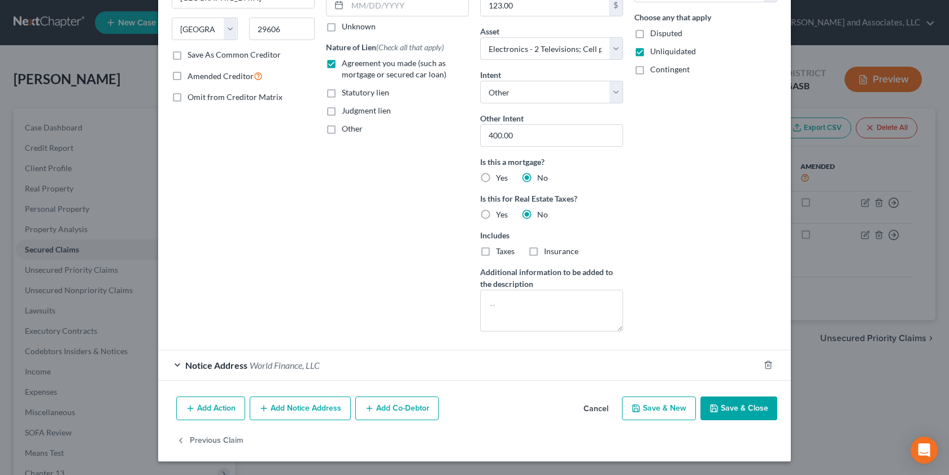
click at [721, 354] on button "Save & Close" at bounding box center [738, 409] width 77 height 24
select select
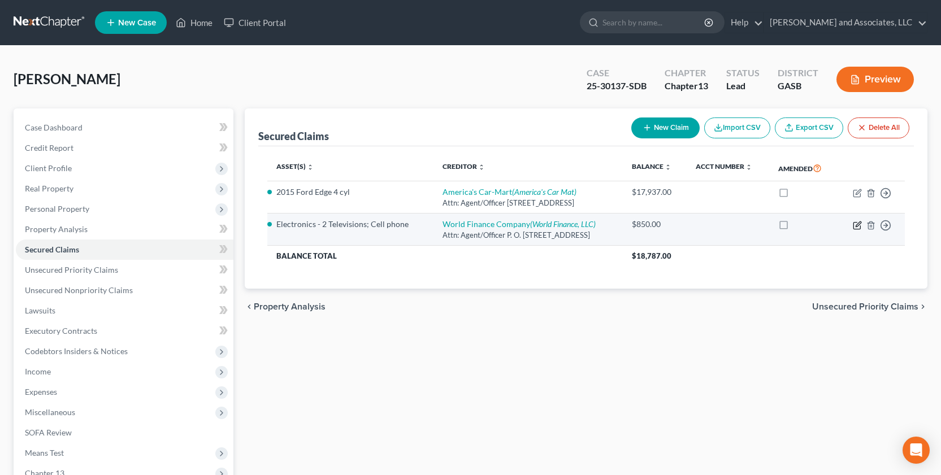
click at [857, 224] on icon "button" at bounding box center [857, 223] width 5 height 5
select select "45"
select select "8"
select select "4"
select select "0"
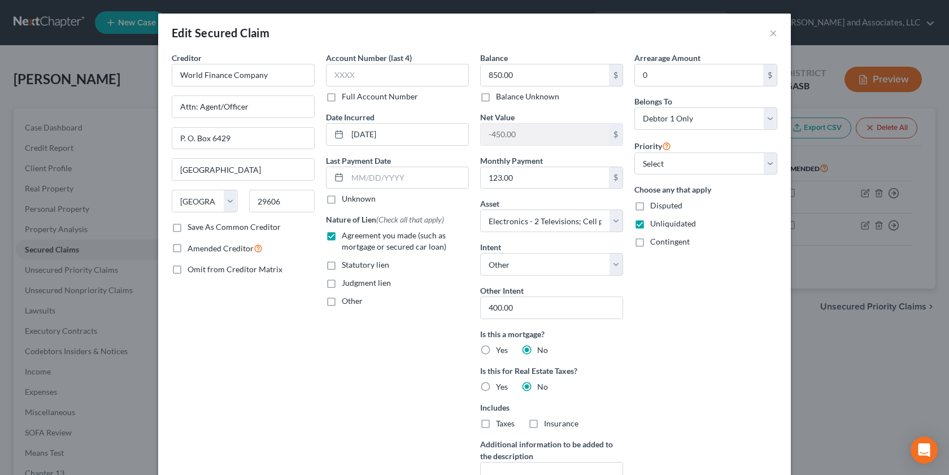
click at [878, 79] on div "Edit Secured Claim × Creditor * World Finance Company Attn: Agent/Officer P. O.…" at bounding box center [474, 237] width 949 height 475
click at [868, 80] on div "Edit Secured Claim × Creditor * World Finance Company Attn: Agent/Officer P. O.…" at bounding box center [474, 237] width 949 height 475
click at [867, 78] on div "Edit Secured Claim × Creditor * World Finance Company Attn: Agent/Officer P. O.…" at bounding box center [474, 237] width 949 height 475
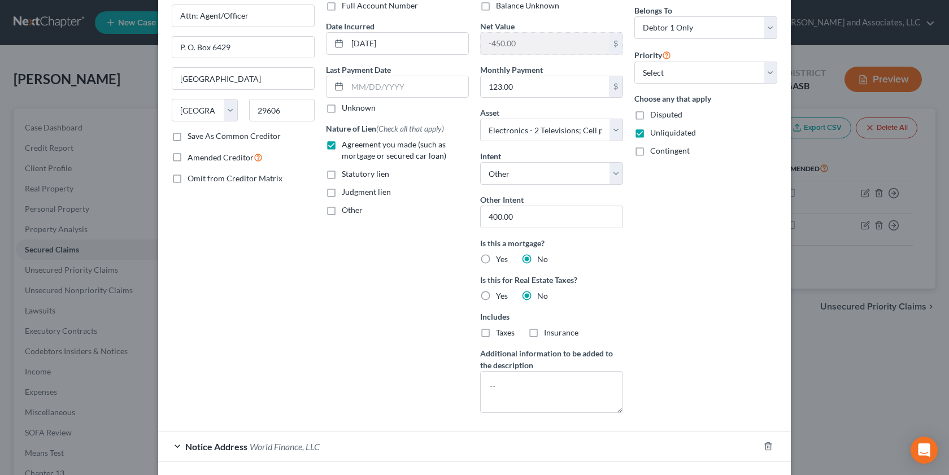
scroll to position [0, 0]
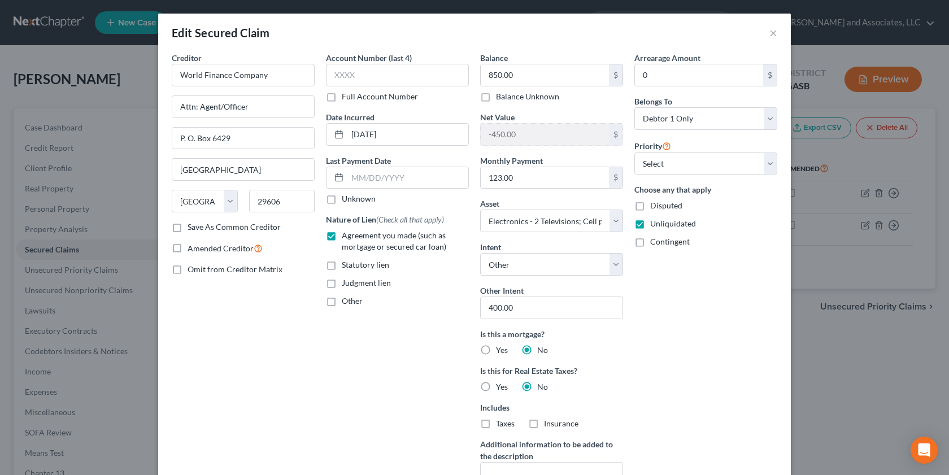
click at [886, 82] on div "Edit Secured Claim × Creditor * World Finance Company Attn: Agent/Officer P. O.…" at bounding box center [474, 237] width 949 height 475
click at [878, 75] on div "Edit Secured Claim × Creditor * World Finance Company Attn: Agent/Officer P. O.…" at bounding box center [474, 237] width 949 height 475
click at [882, 81] on div "Edit Secured Claim × Creditor * World Finance Company Attn: Agent/Officer P. O.…" at bounding box center [474, 237] width 949 height 475
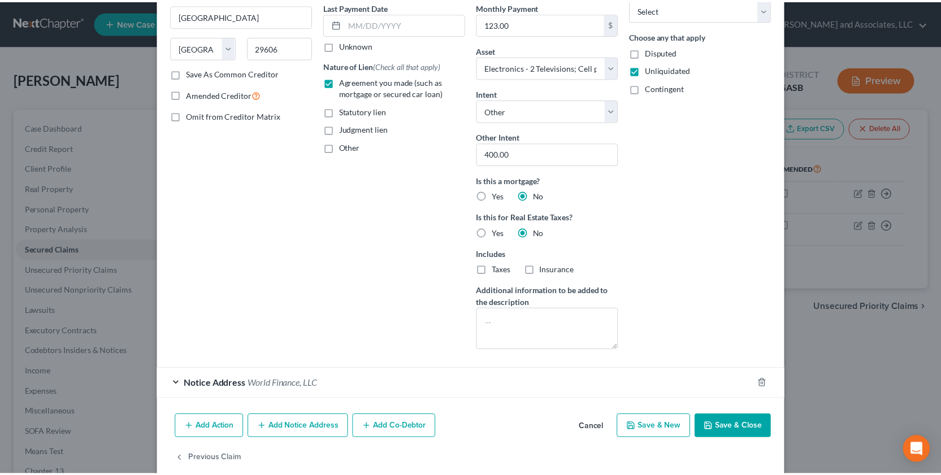
scroll to position [172, 0]
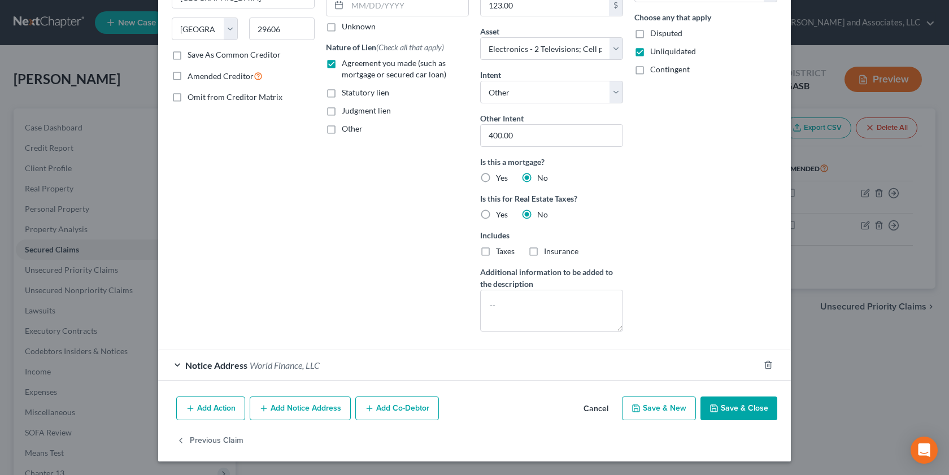
click at [713, 354] on button "Save & Close" at bounding box center [738, 409] width 77 height 24
select select
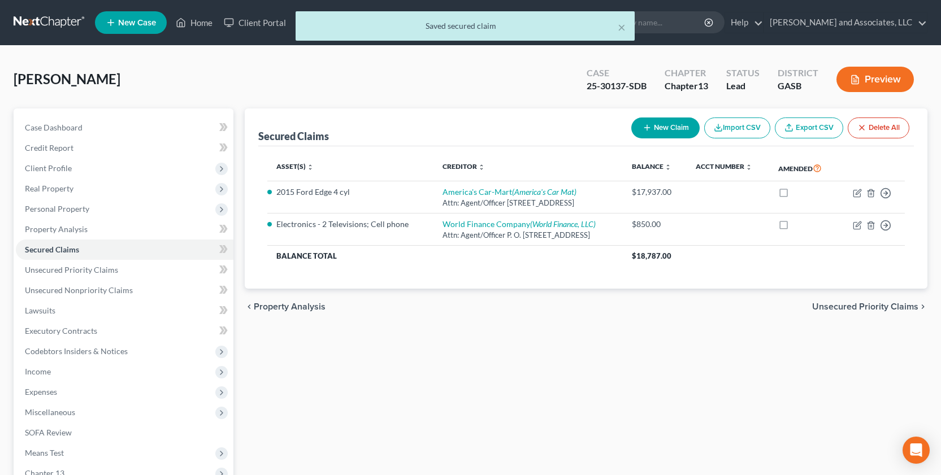
click at [862, 82] on button "Preview" at bounding box center [874, 79] width 77 height 25
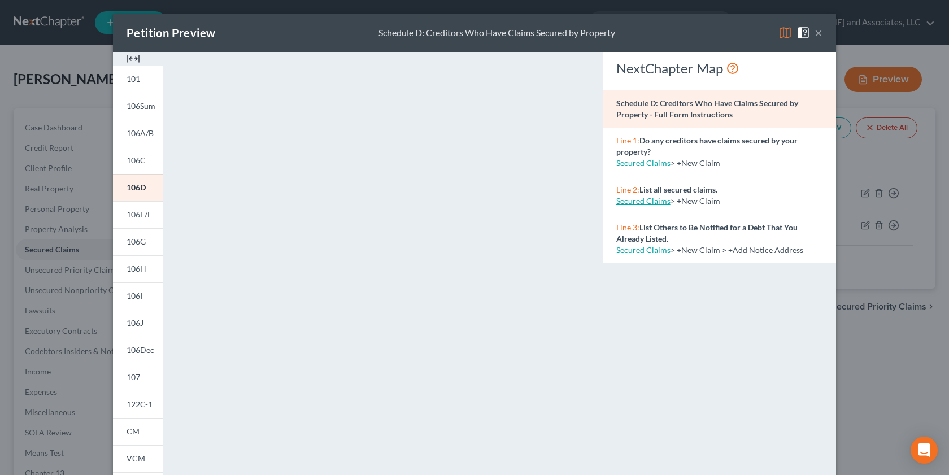
click at [815, 31] on button "×" at bounding box center [819, 33] width 8 height 14
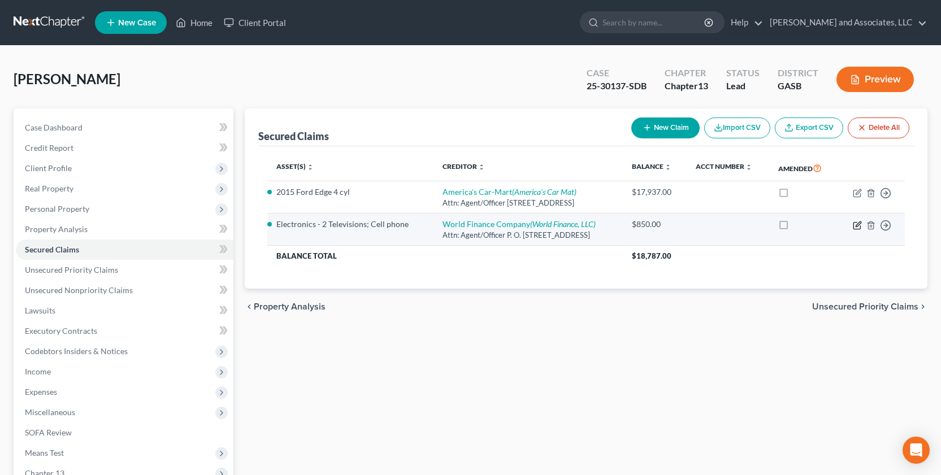
click at [858, 224] on icon "button" at bounding box center [856, 225] width 9 height 9
select select "45"
select select "8"
select select "4"
select select "0"
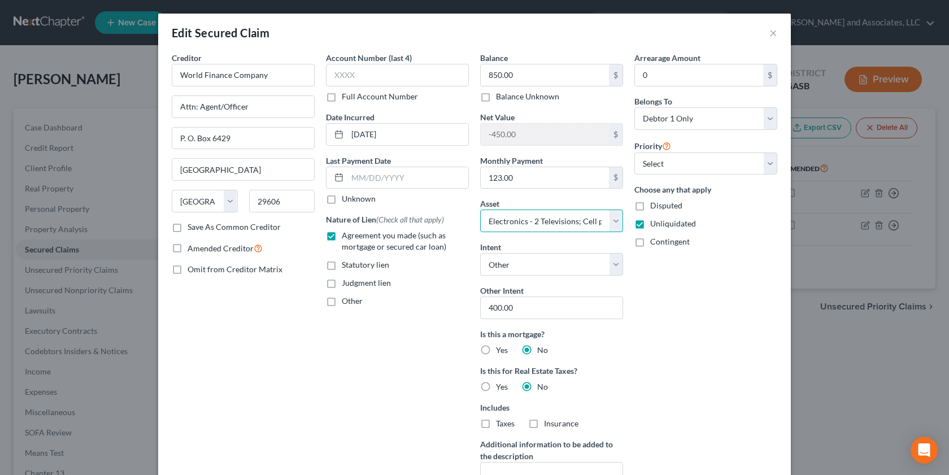
click at [604, 221] on select "Select Other Multiple Assets 2015 Ford Edge 4 cyl - $6900.0 Clothing - Clothes;…" at bounding box center [551, 221] width 143 height 23
click at [480, 210] on select "Select Other Multiple Assets 2015 Ford Edge 4 cyl - $6900.0 Clothing - Clothes;…" at bounding box center [551, 221] width 143 height 23
click at [602, 217] on select "Select Other Multiple Assets 2015 Ford Edge 4 cyl - $6900.0 Clothing - Clothes;…" at bounding box center [551, 221] width 143 height 23
click at [480, 210] on select "Select Other Multiple Assets 2015 Ford Edge 4 cyl - $6900.0 Clothing - Clothes;…" at bounding box center [551, 221] width 143 height 23
click at [517, 221] on select "Select Other Multiple Assets 2015 Ford Edge 4 cyl - $6900.0 Clothing - Clothes;…" at bounding box center [551, 221] width 143 height 23
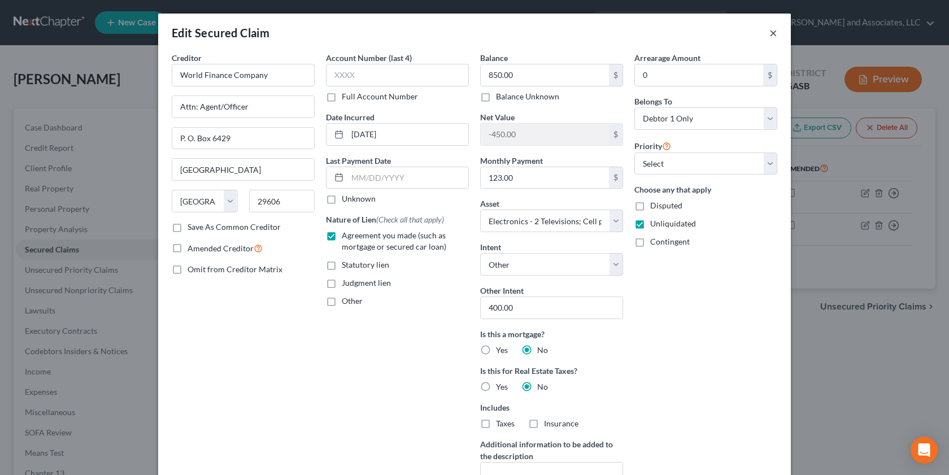
click at [769, 30] on button "×" at bounding box center [773, 33] width 8 height 14
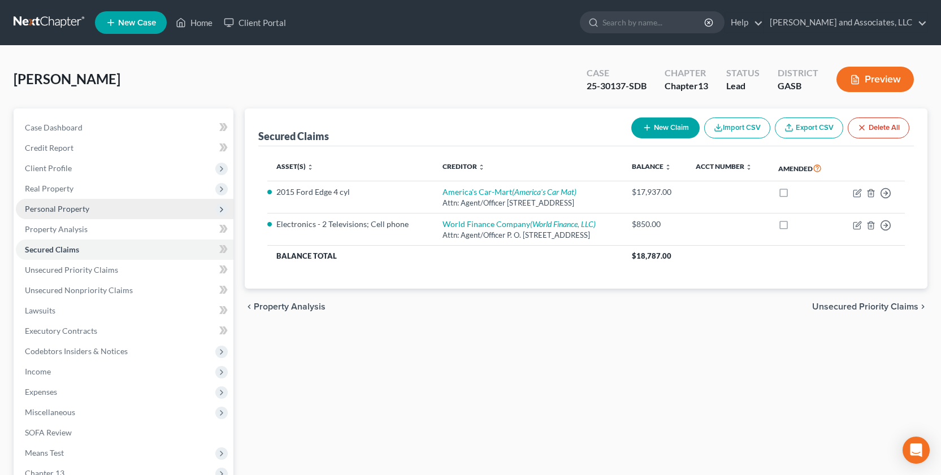
click at [82, 210] on span "Personal Property" at bounding box center [57, 209] width 64 height 10
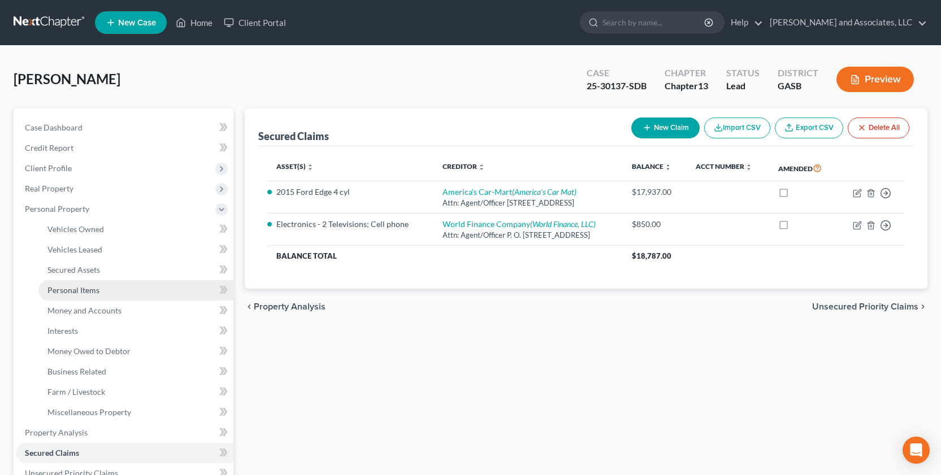
click at [89, 289] on span "Personal Items" at bounding box center [73, 290] width 52 height 10
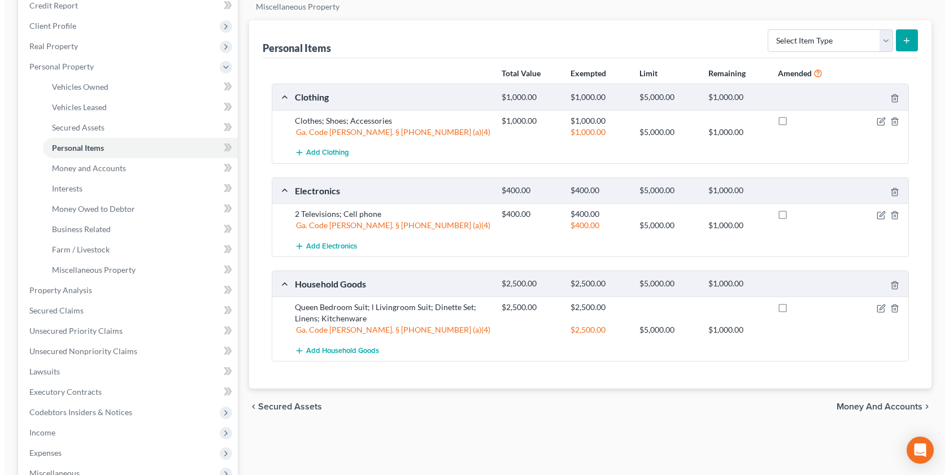
scroll to position [143, 0]
click at [875, 215] on icon "button" at bounding box center [877, 212] width 5 height 5
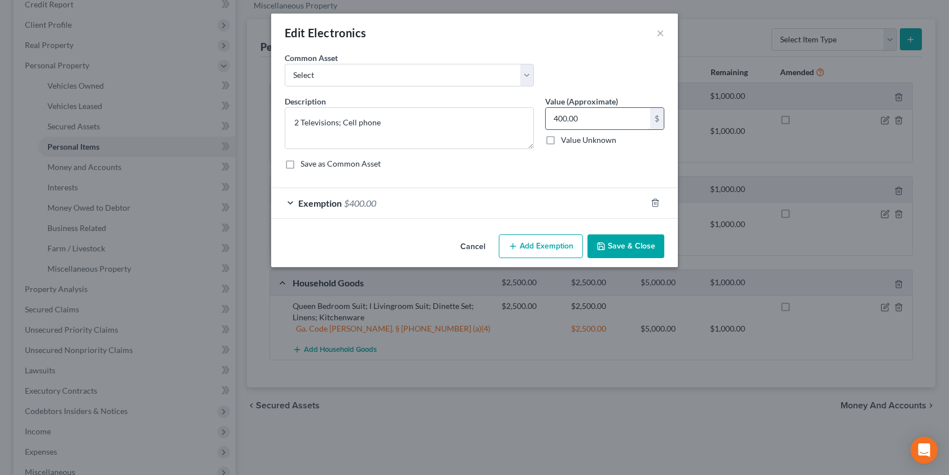
click at [584, 120] on input "400.00" at bounding box center [598, 118] width 105 height 21
type input "450.00"
click at [289, 203] on div "Exemption $400.00" at bounding box center [458, 203] width 375 height 30
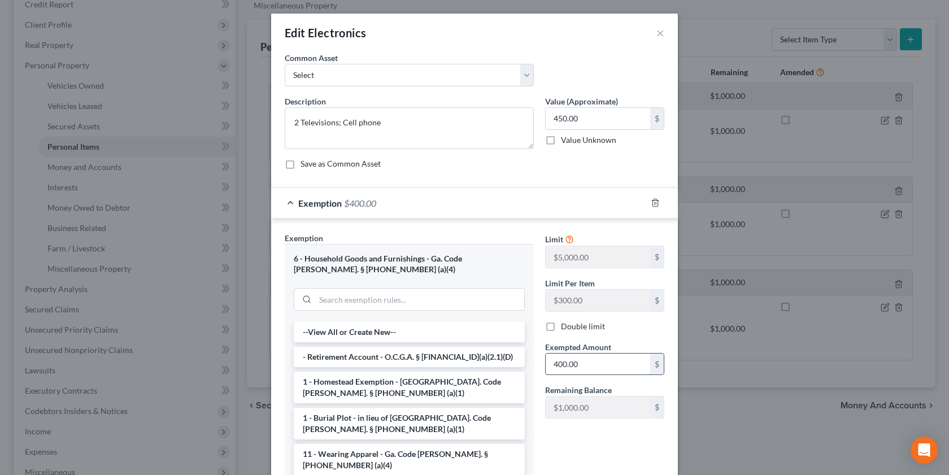
click at [578, 354] on input "400.00" at bounding box center [598, 364] width 105 height 21
type input "450.00"
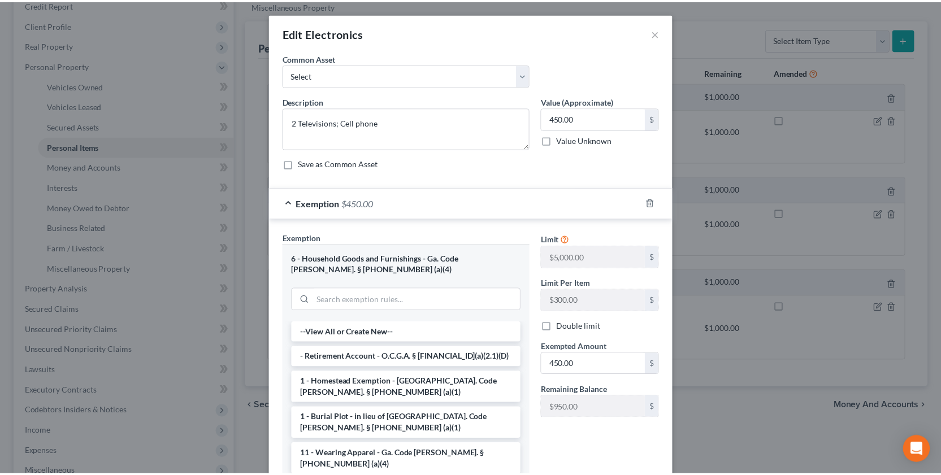
scroll to position [108, 0]
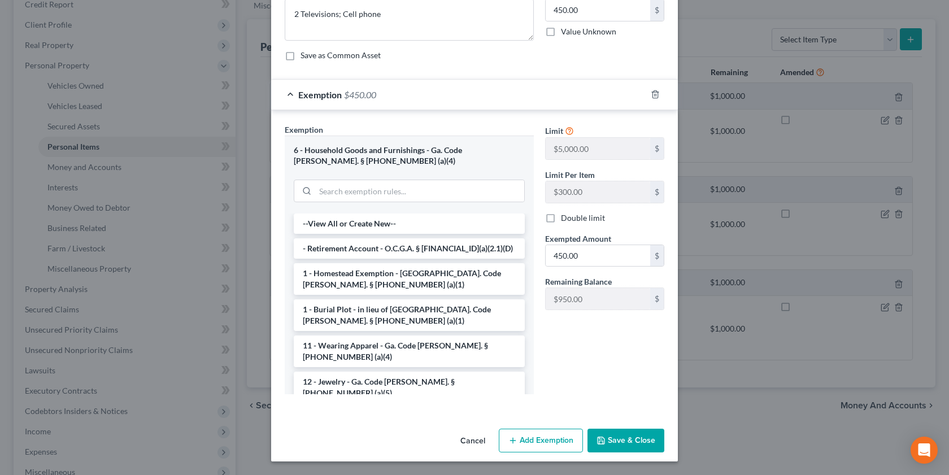
click at [606, 354] on button "Save & Close" at bounding box center [625, 441] width 77 height 24
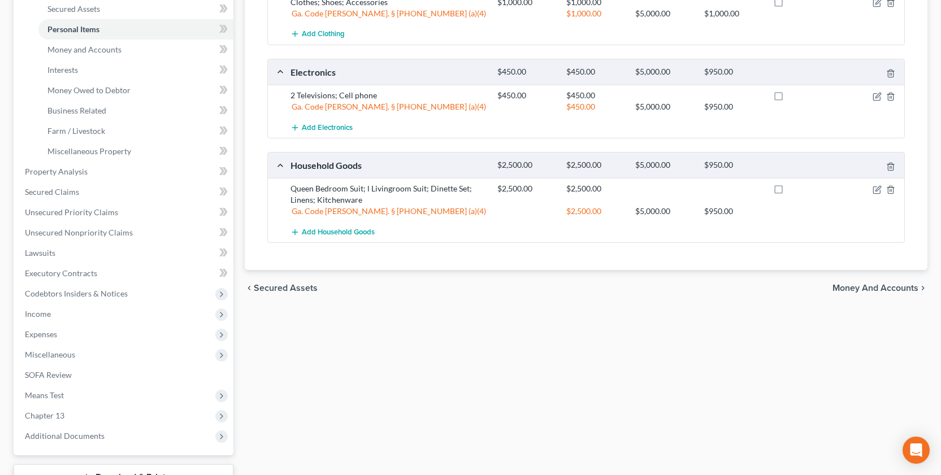
scroll to position [349, 0]
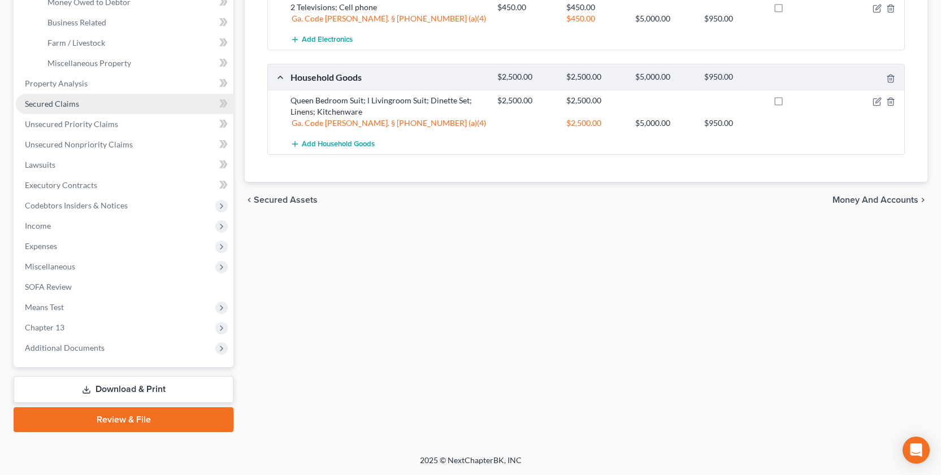
click at [68, 99] on span "Secured Claims" at bounding box center [52, 104] width 54 height 10
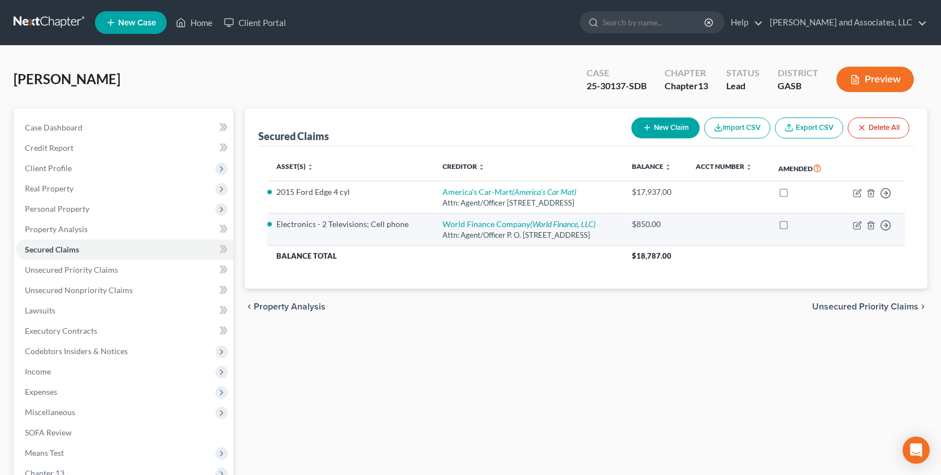
click at [852, 223] on td "Move to E Move to F Move to G Move to Notice Only" at bounding box center [870, 230] width 67 height 32
click at [854, 225] on icon "button" at bounding box center [856, 225] width 9 height 9
select select "45"
select select "8"
select select "4"
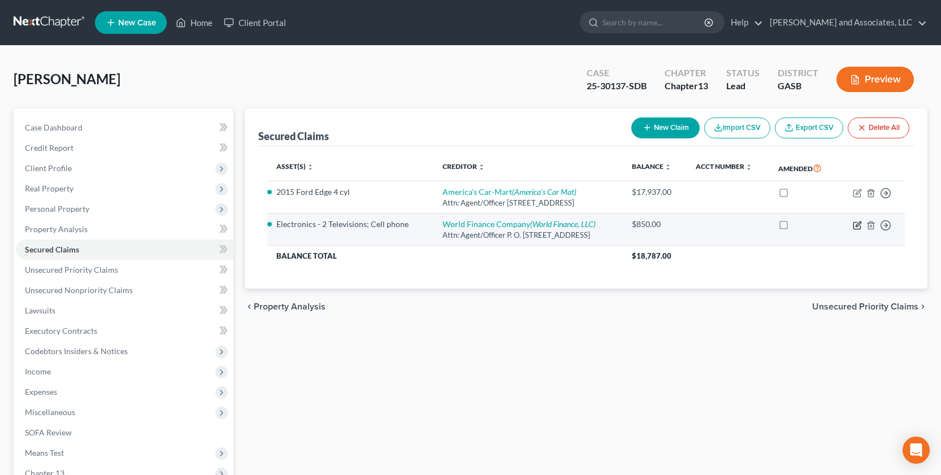
select select "0"
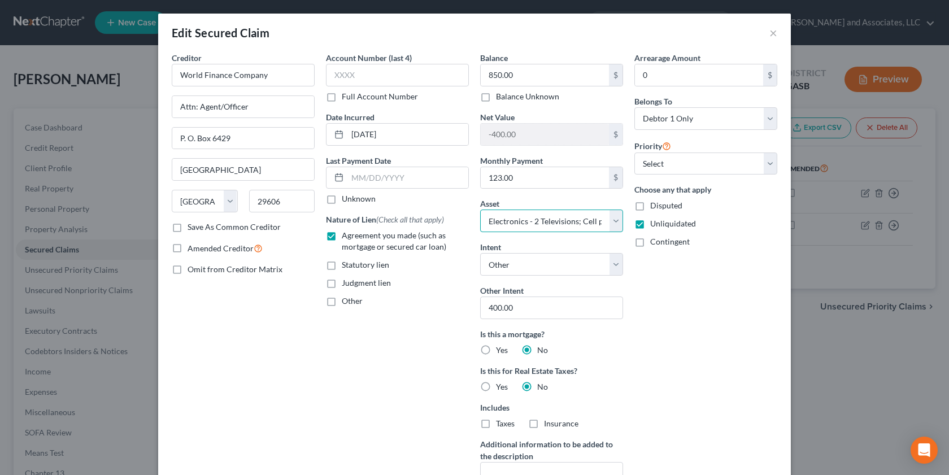
click at [611, 221] on select "Select Other Multiple Assets 2015 Ford Edge 4 cyl - $6900.0 Clothing - Clothes;…" at bounding box center [551, 221] width 143 height 23
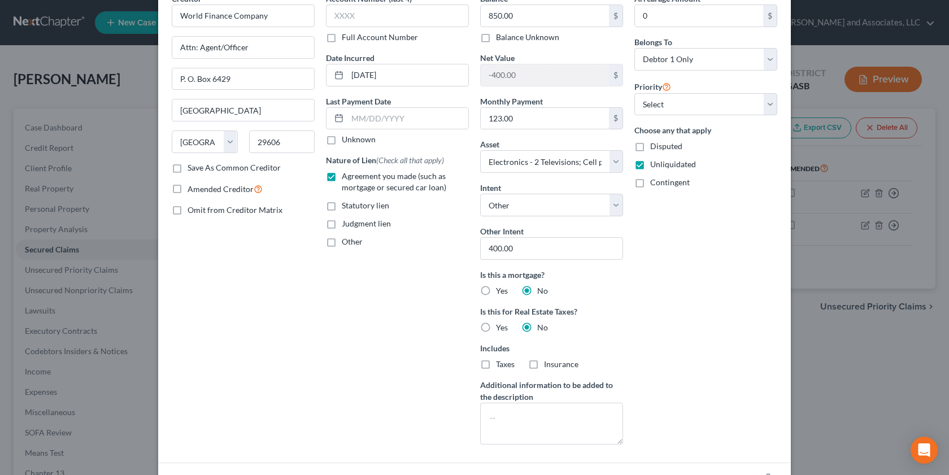
scroll to position [172, 0]
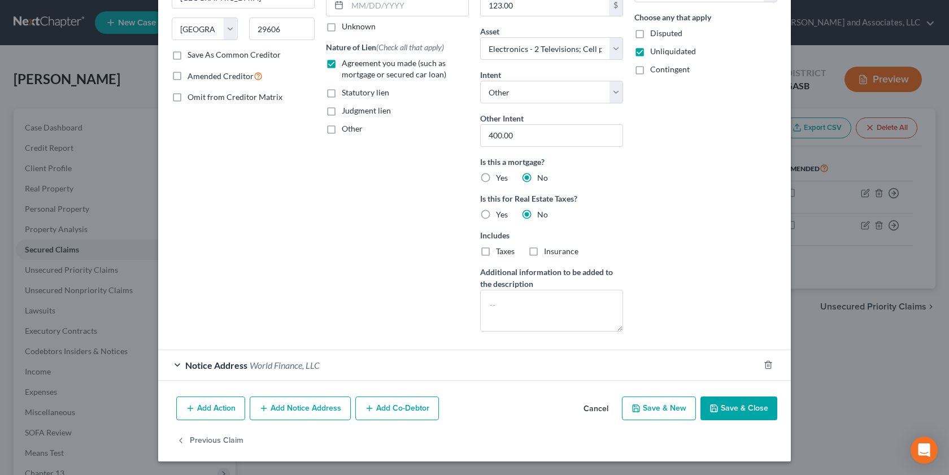
click at [713, 354] on polyline "button" at bounding box center [714, 409] width 4 height 3
select select
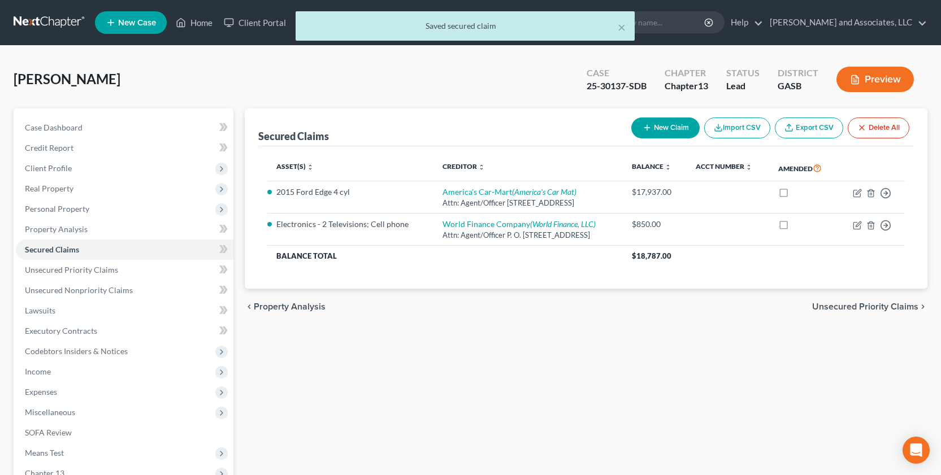
click at [864, 73] on button "Preview" at bounding box center [874, 79] width 77 height 25
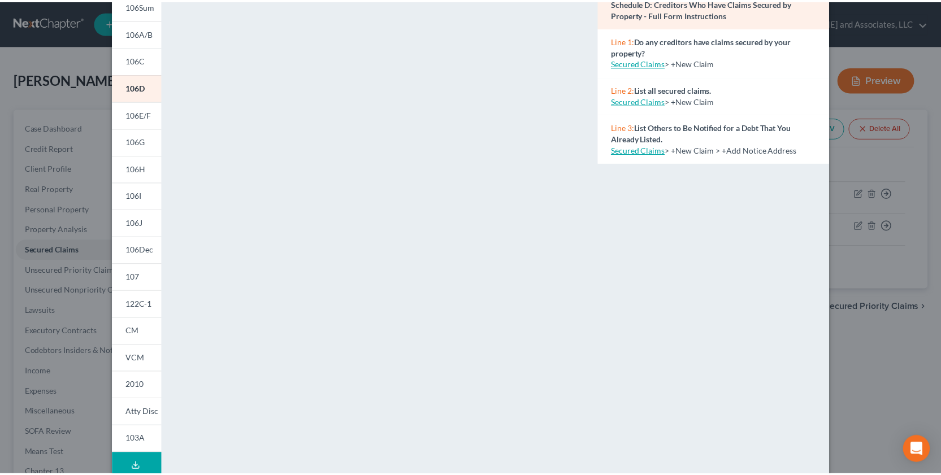
scroll to position [0, 0]
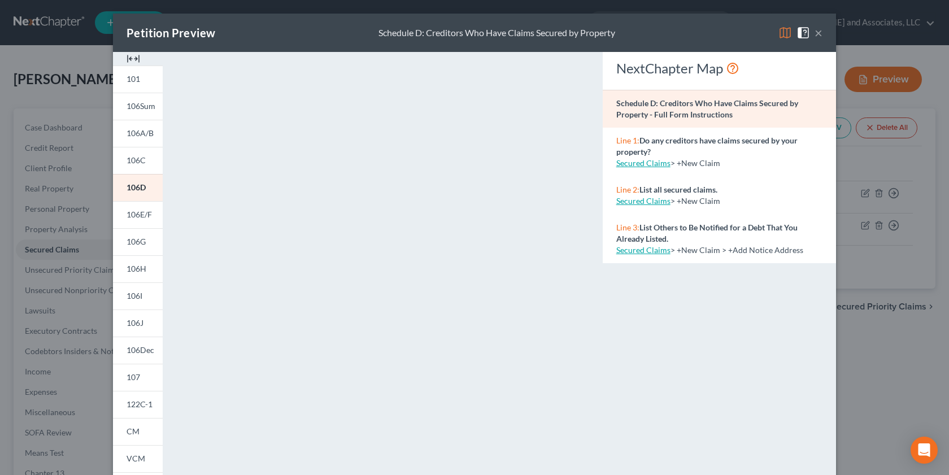
click at [815, 27] on button "×" at bounding box center [819, 33] width 8 height 14
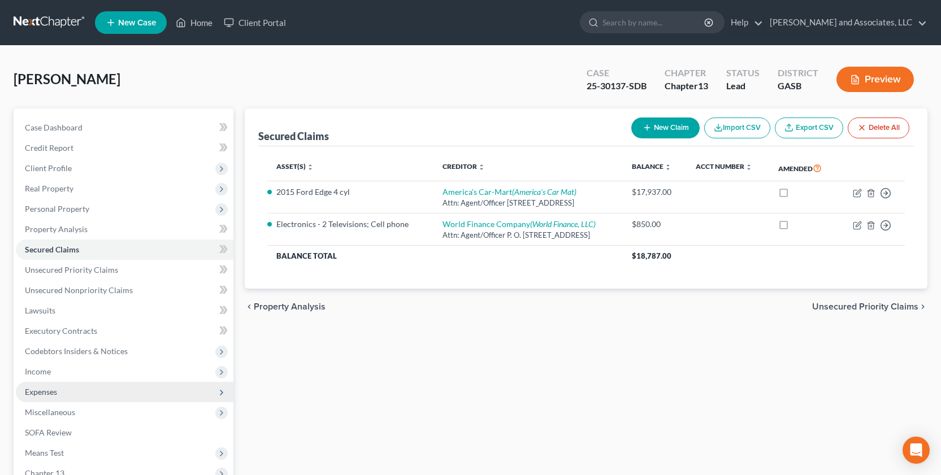
click at [47, 354] on span "Expenses" at bounding box center [124, 392] width 217 height 20
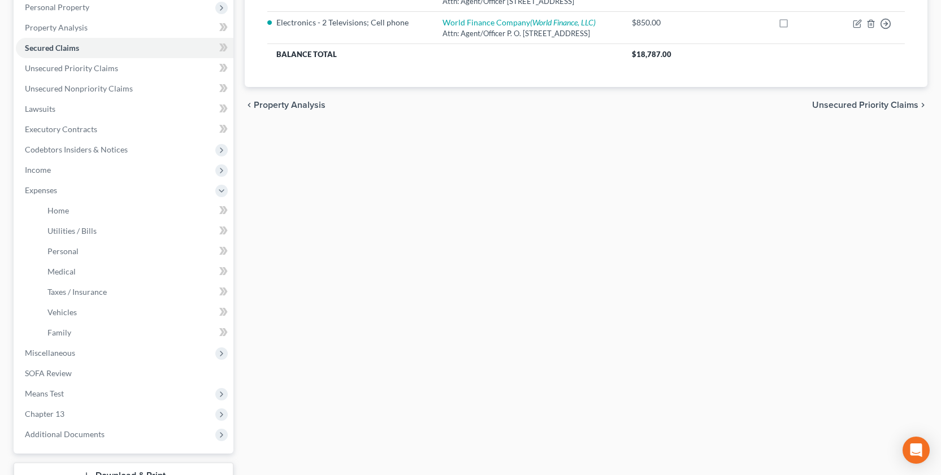
scroll to position [207, 0]
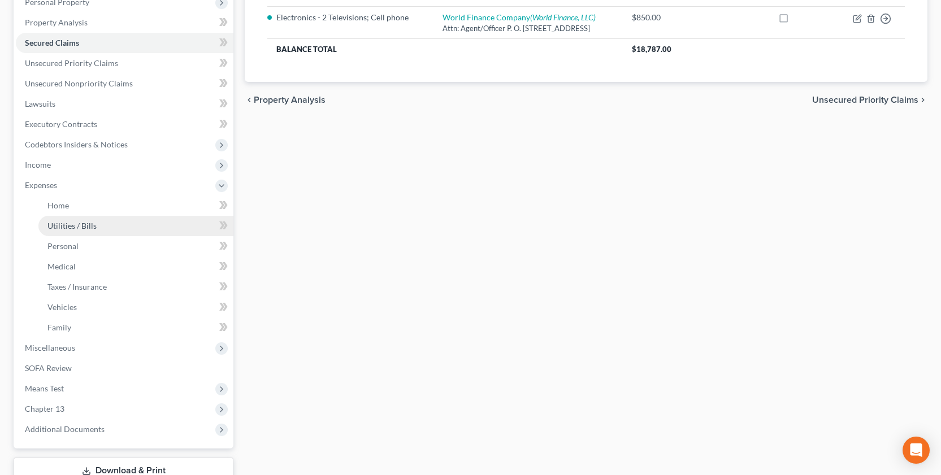
click at [89, 227] on span "Utilities / Bills" at bounding box center [71, 226] width 49 height 10
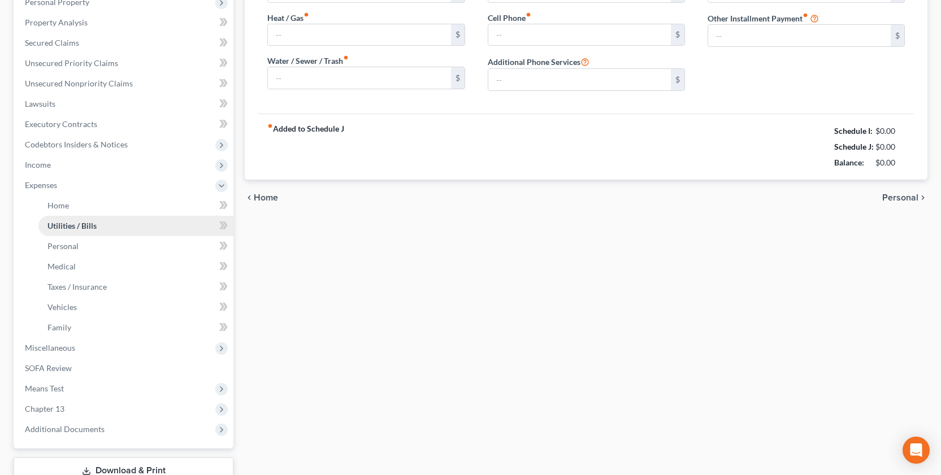
type input "200.00"
type input "0.00"
type input "65.00"
type input "134.00"
type input "50.00"
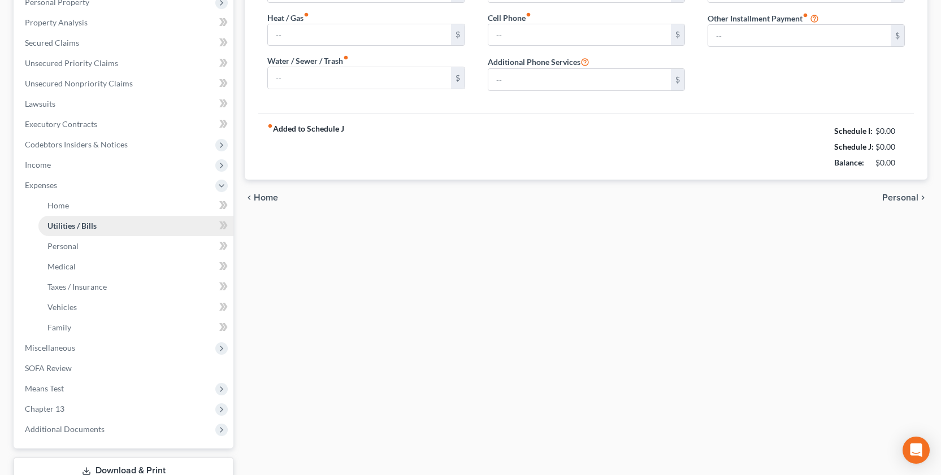
type input "0.00"
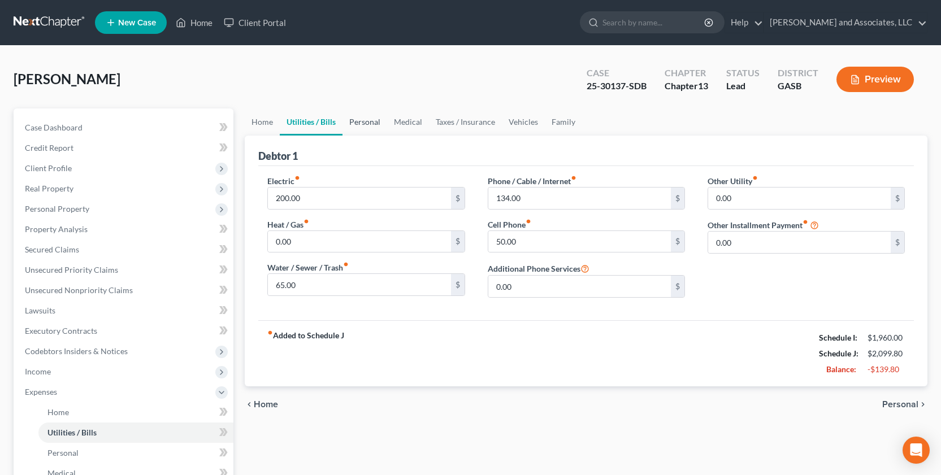
click at [358, 120] on link "Personal" at bounding box center [364, 121] width 45 height 27
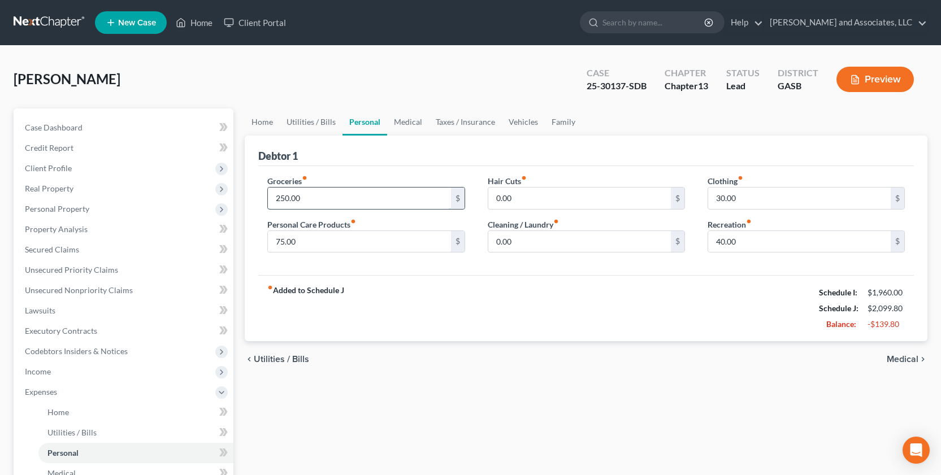
click at [308, 201] on input "250.00" at bounding box center [359, 198] width 182 height 21
type input "300.00"
click at [402, 119] on link "Medical" at bounding box center [408, 121] width 42 height 27
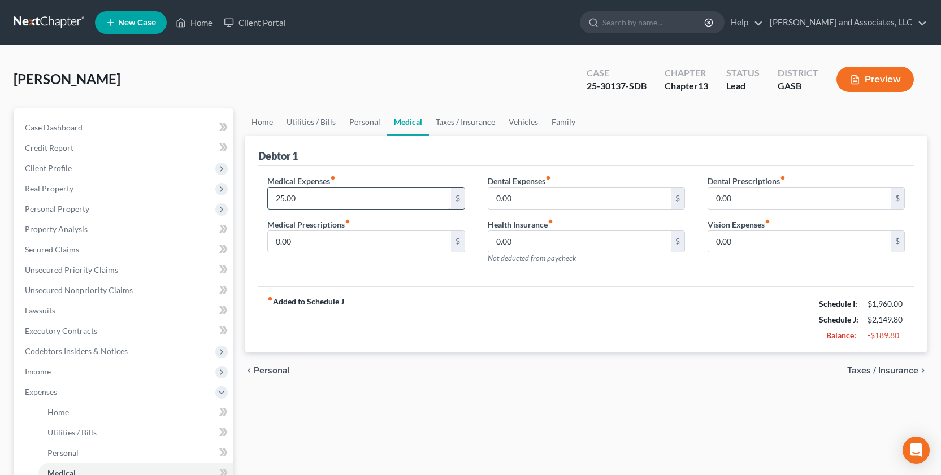
click at [311, 199] on input "25.00" at bounding box center [359, 198] width 182 height 21
type input "37.00"
click at [560, 120] on link "Family" at bounding box center [563, 121] width 37 height 27
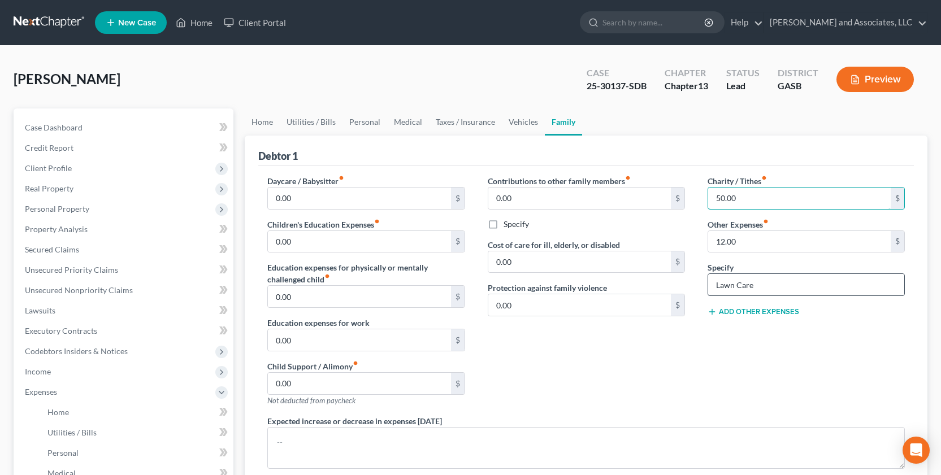
type input "50.00"
drag, startPoint x: 761, startPoint y: 285, endPoint x: 705, endPoint y: 295, distance: 56.8
click at [705, 295] on div "Charity / Tithes fiber_manual_record 50.00 $ Other Expenses fiber_manual_record…" at bounding box center [806, 295] width 220 height 240
click at [726, 287] on input "text" at bounding box center [806, 284] width 196 height 21
type input "Debtor owns a push lawn mower."
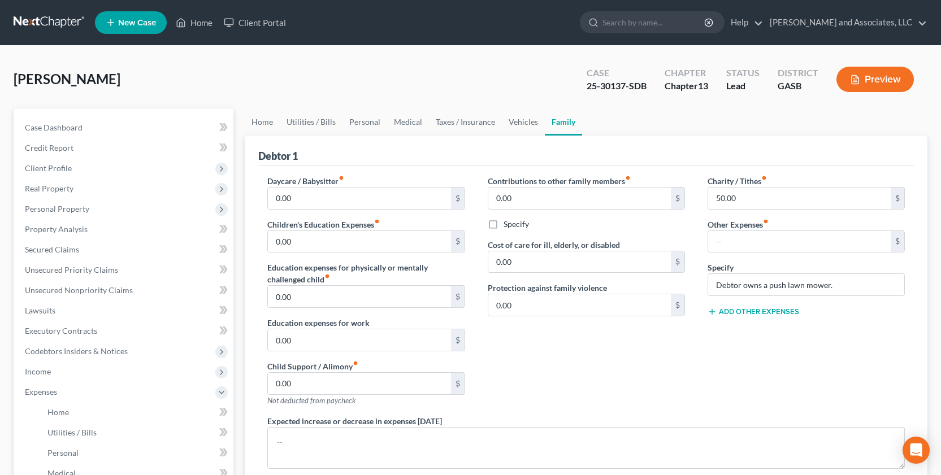
click at [878, 71] on button "Preview" at bounding box center [874, 79] width 77 height 25
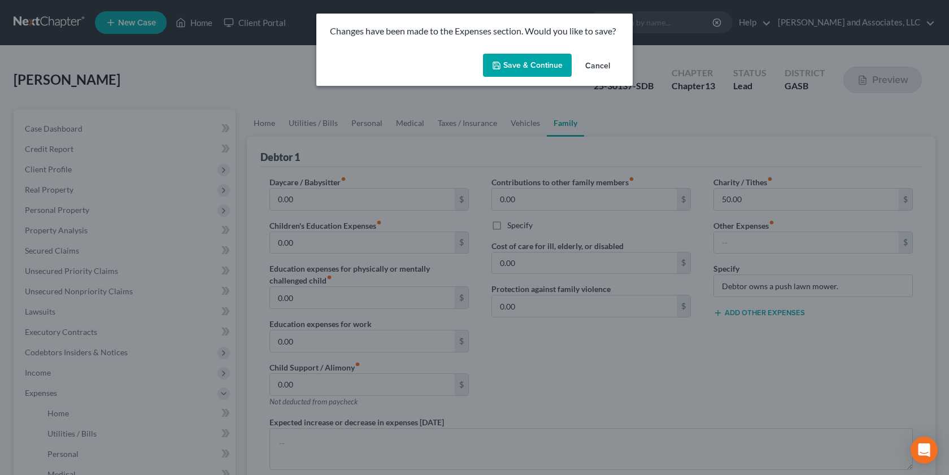
click at [528, 68] on button "Save & Continue" at bounding box center [527, 66] width 89 height 24
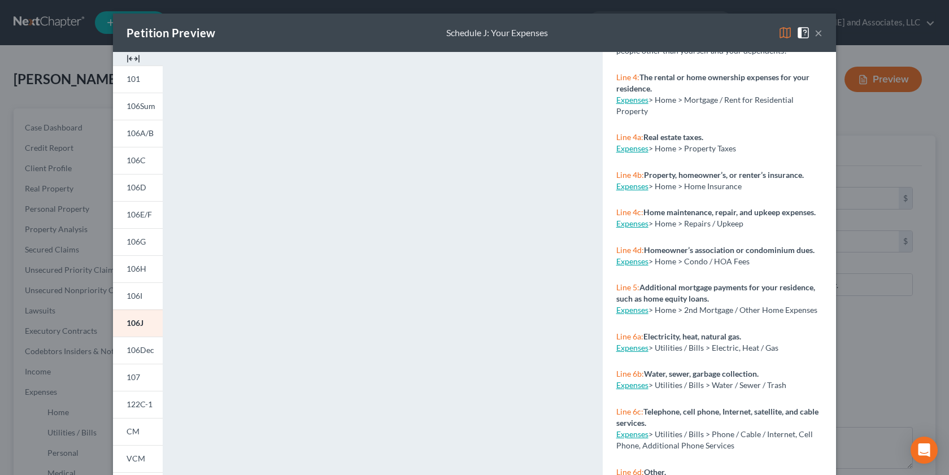
scroll to position [21, 0]
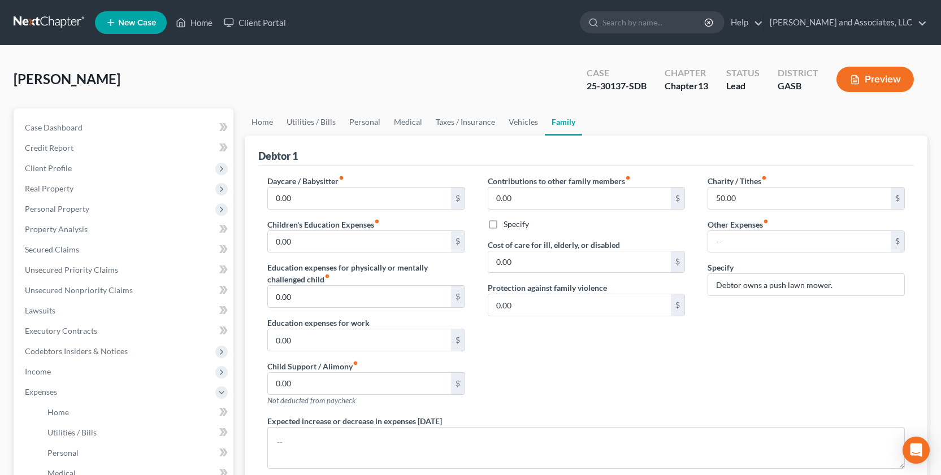
drag, startPoint x: 942, startPoint y: 242, endPoint x: 945, endPoint y: 210, distance: 32.3
click at [885, 78] on button "Preview" at bounding box center [874, 79] width 77 height 25
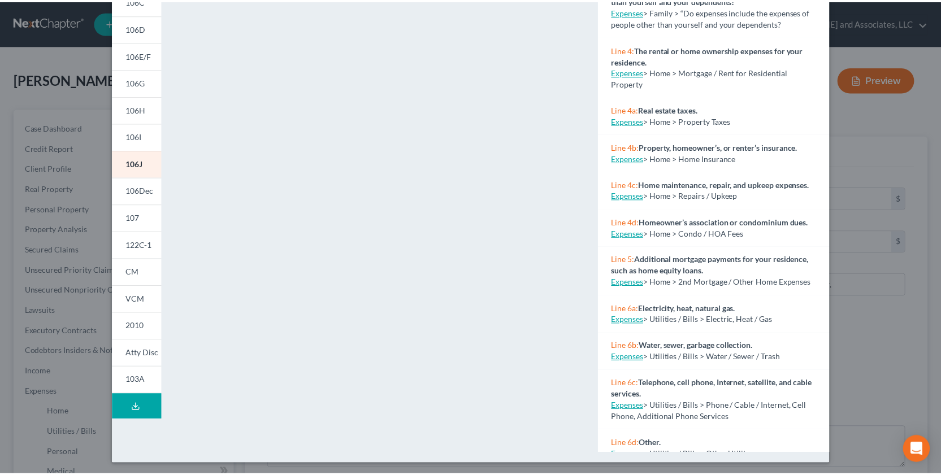
scroll to position [160, 0]
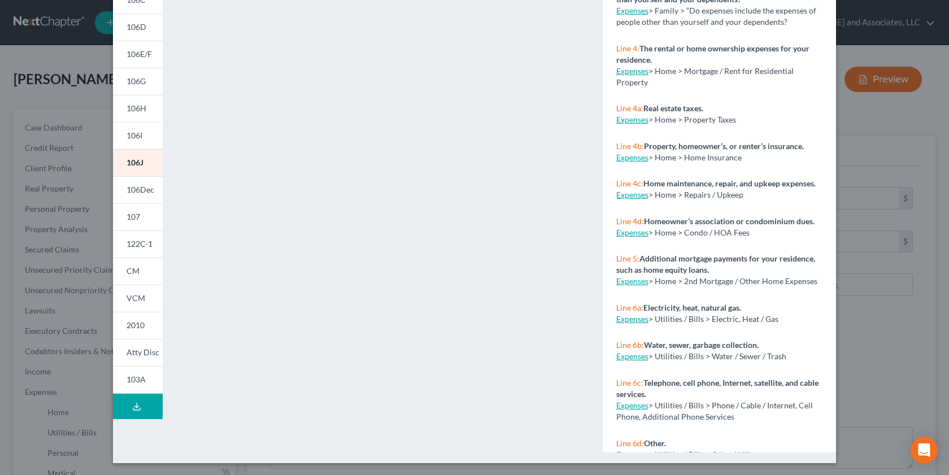
drag, startPoint x: 90, startPoint y: 361, endPoint x: 184, endPoint y: 364, distance: 94.4
click at [92, 354] on div "Petition Preview Schedule J: Your Expenses × 101 106Sum 106A/B 106C 106D 106E/F…" at bounding box center [474, 237] width 949 height 475
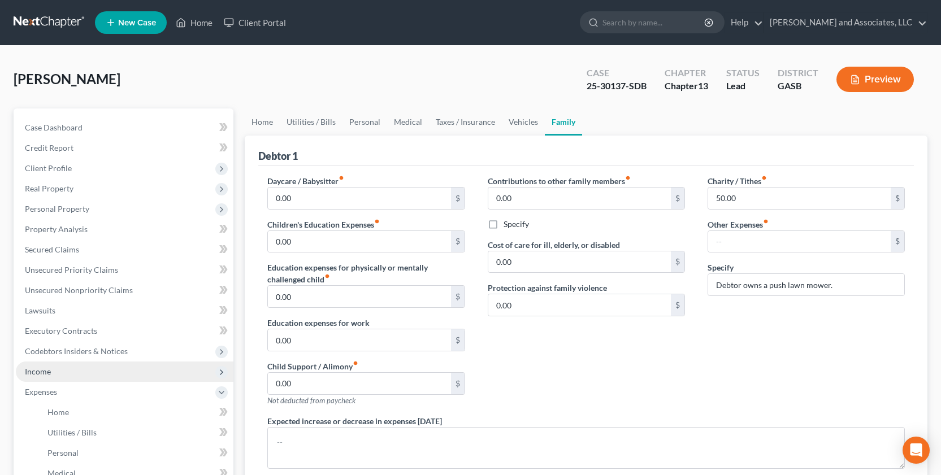
click at [39, 354] on span "Income" at bounding box center [38, 372] width 26 height 10
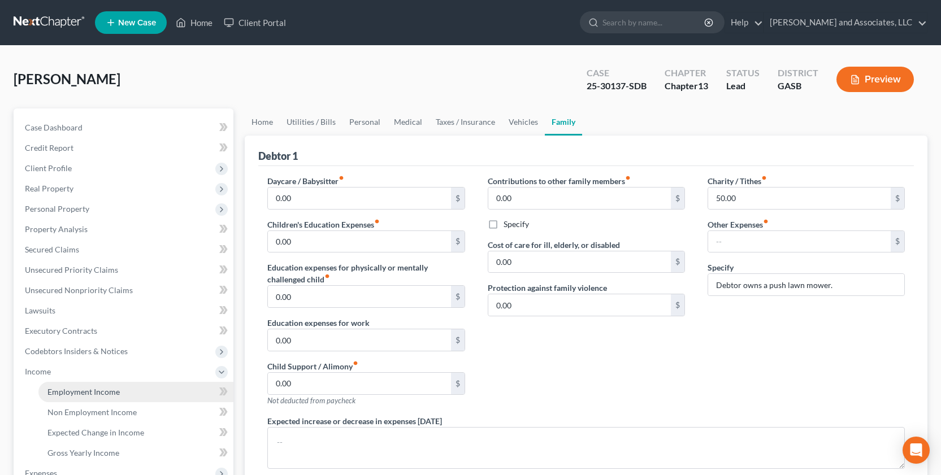
click at [117, 354] on span "Employment Income" at bounding box center [83, 392] width 72 height 10
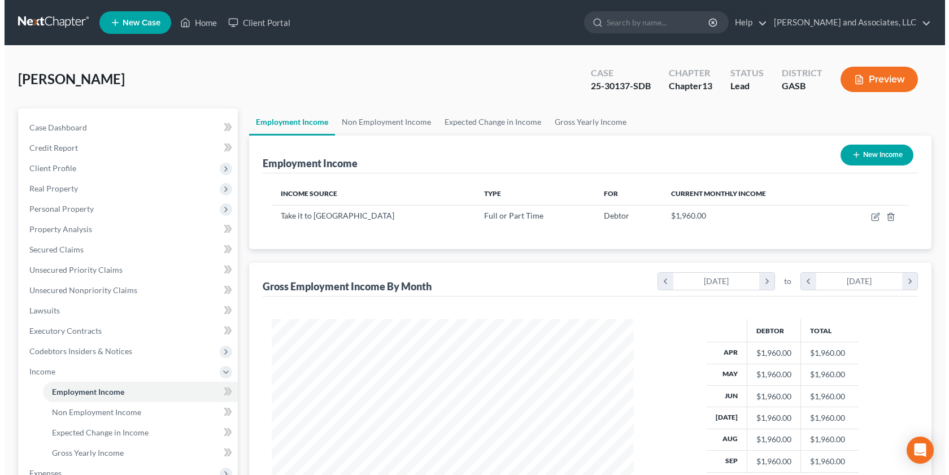
scroll to position [203, 385]
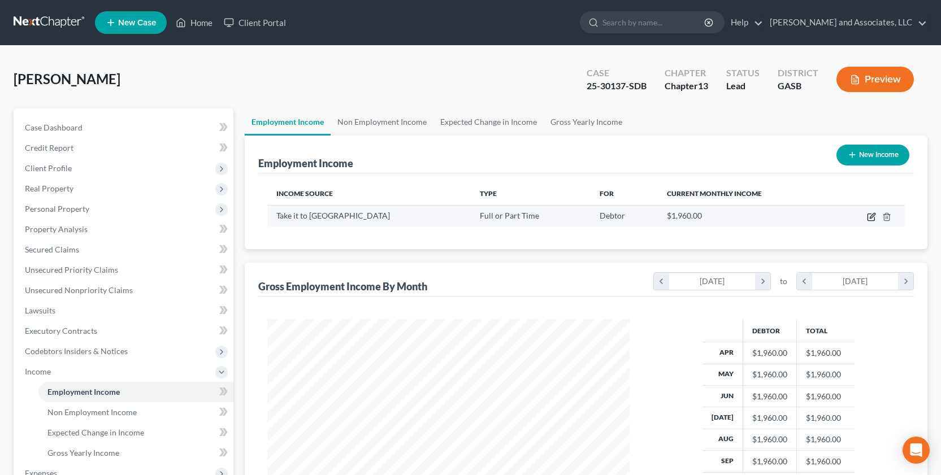
click at [868, 216] on icon "button" at bounding box center [870, 217] width 7 height 7
select select "0"
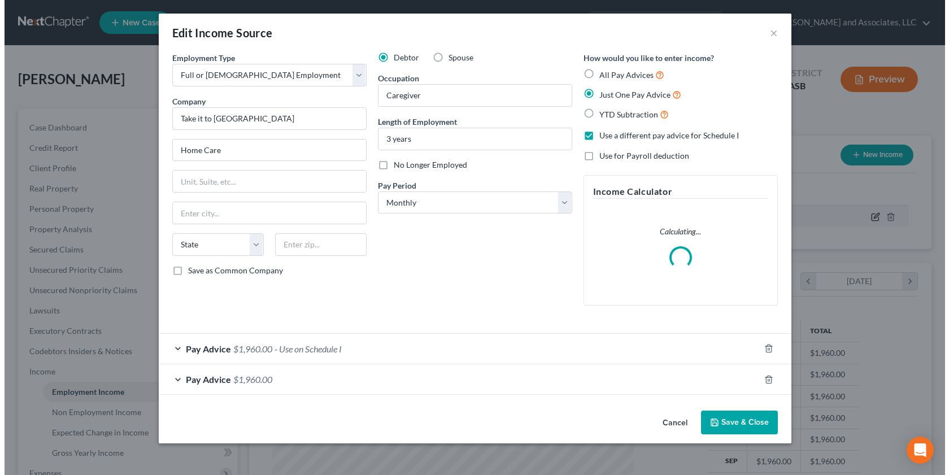
scroll to position [203, 389]
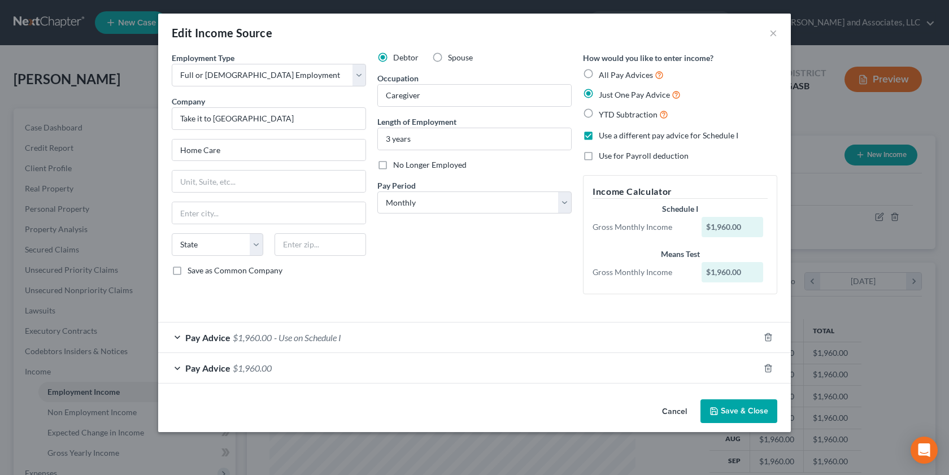
click at [178, 354] on div "Pay Advice $1,960.00" at bounding box center [458, 368] width 601 height 30
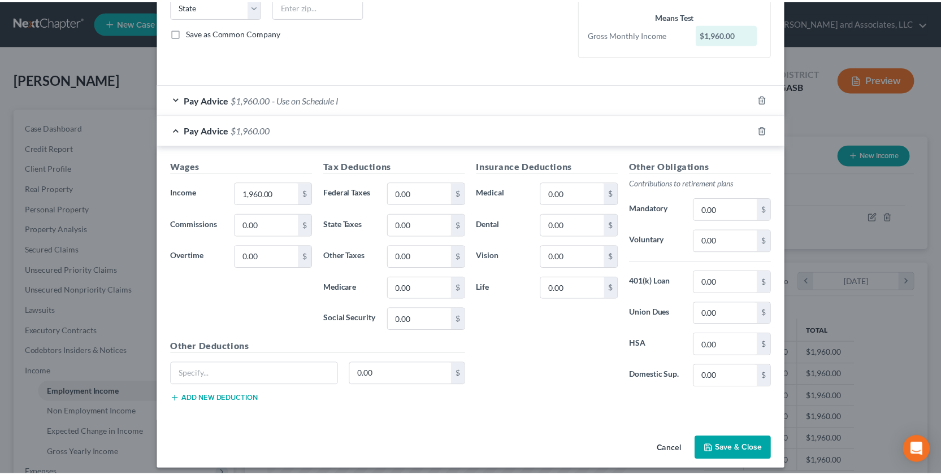
scroll to position [246, 0]
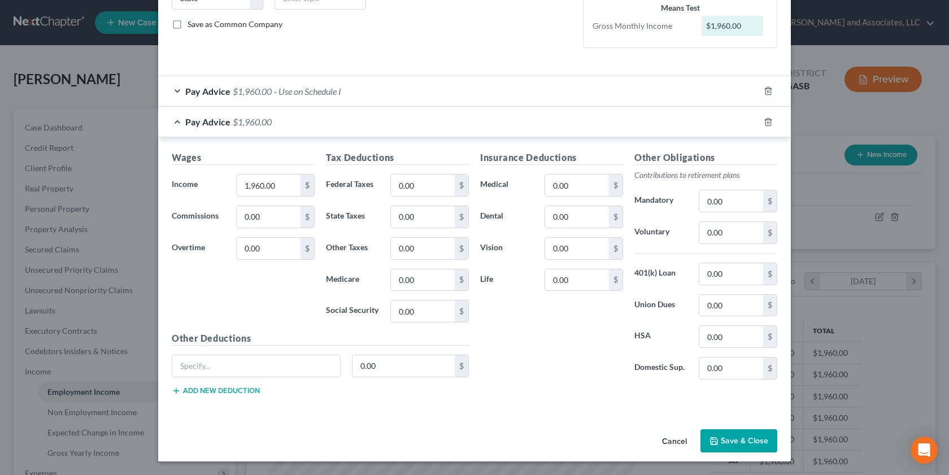
click at [741, 354] on button "Save & Close" at bounding box center [738, 441] width 77 height 24
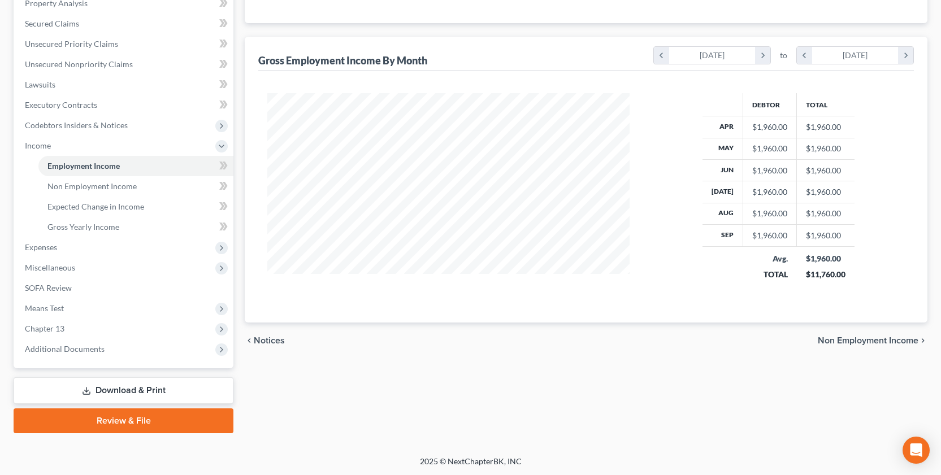
scroll to position [227, 0]
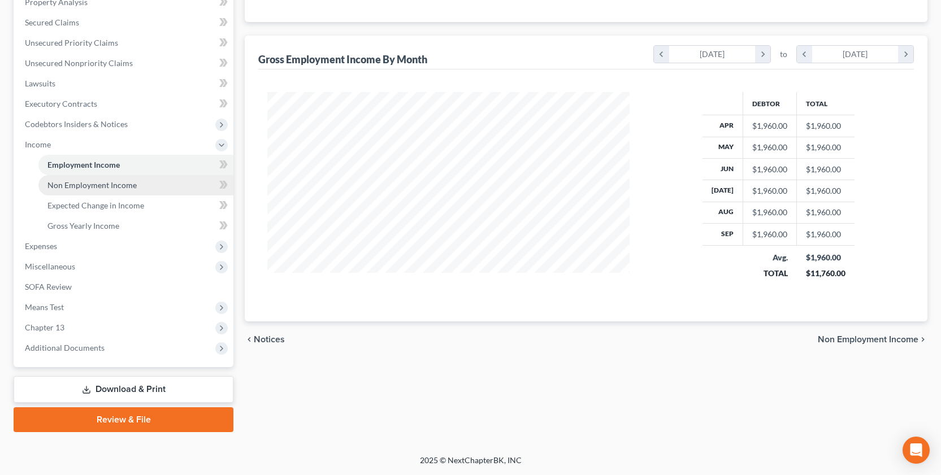
click at [123, 185] on span "Non Employment Income" at bounding box center [91, 185] width 89 height 10
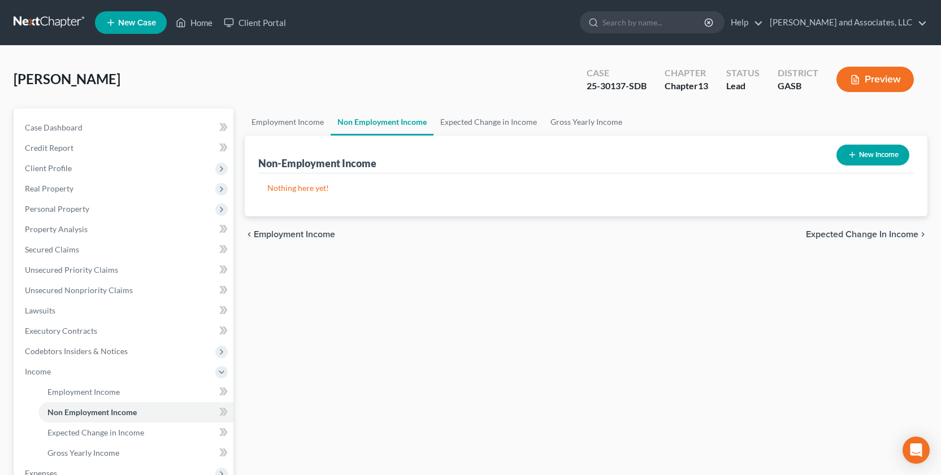
click at [862, 69] on button "Preview" at bounding box center [874, 79] width 77 height 25
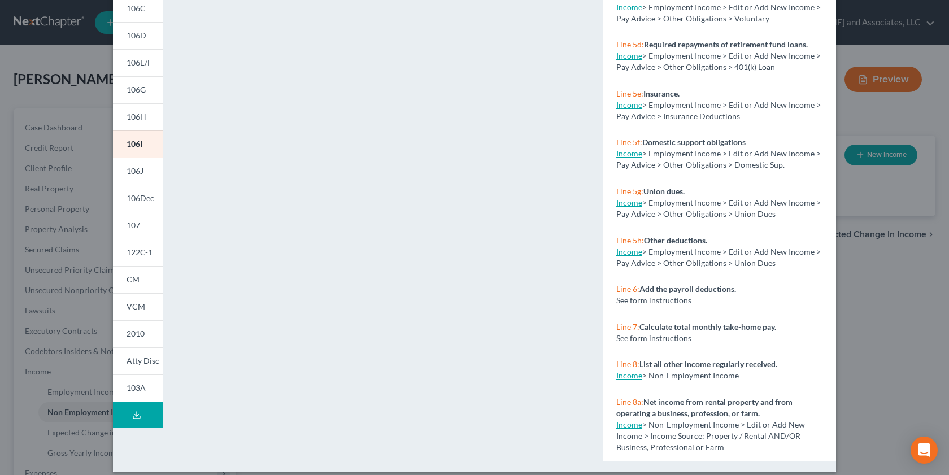
scroll to position [308, 0]
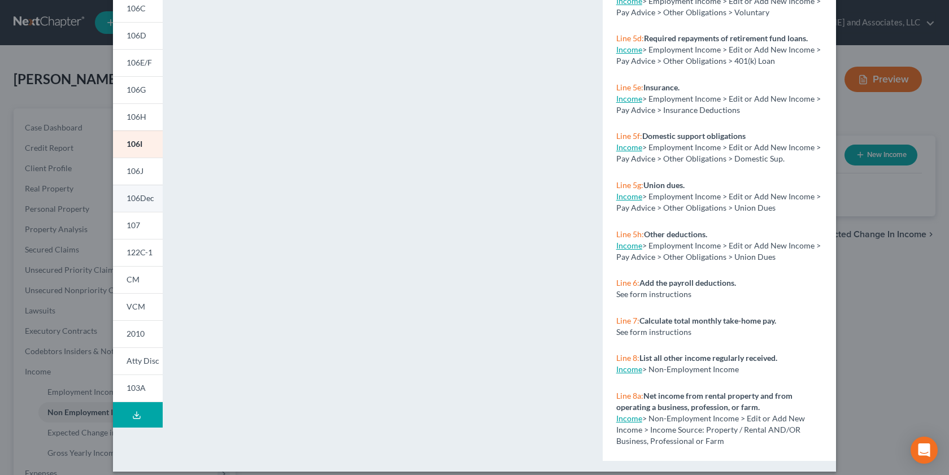
click at [147, 185] on link "106Dec" at bounding box center [138, 198] width 50 height 27
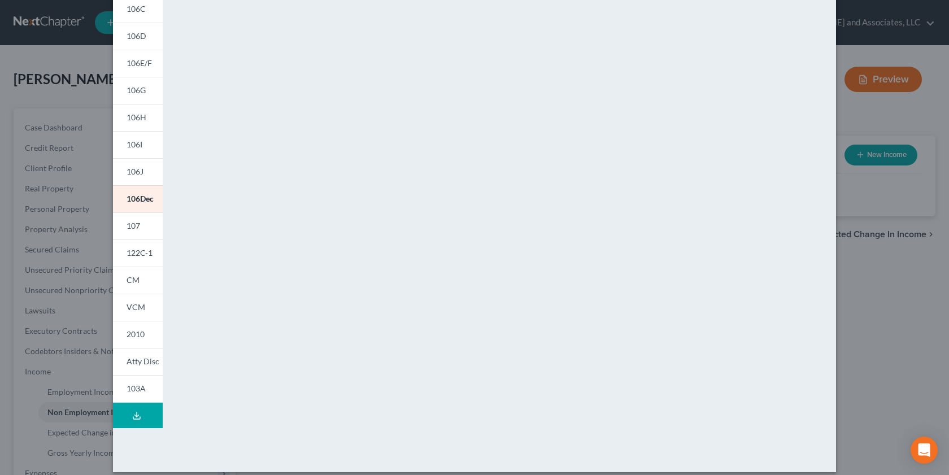
scroll to position [152, 0]
click at [130, 146] on span "106I" at bounding box center [135, 144] width 16 height 10
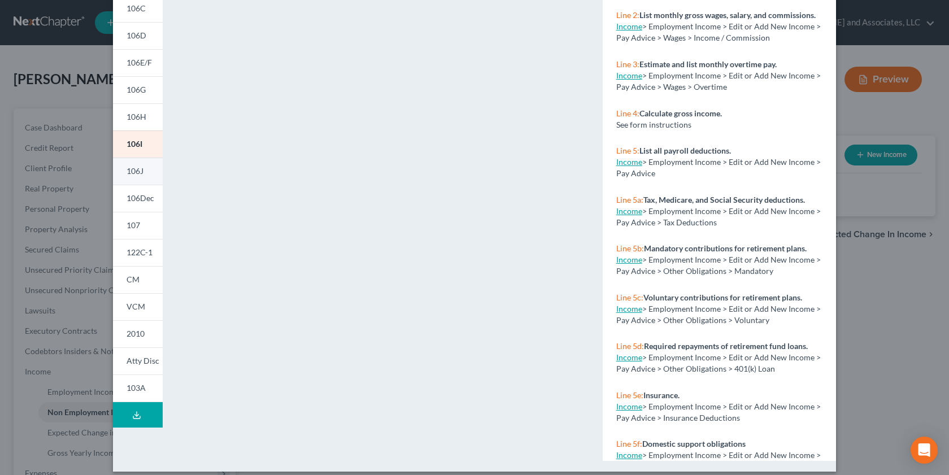
click at [128, 166] on link "106J" at bounding box center [138, 171] width 50 height 27
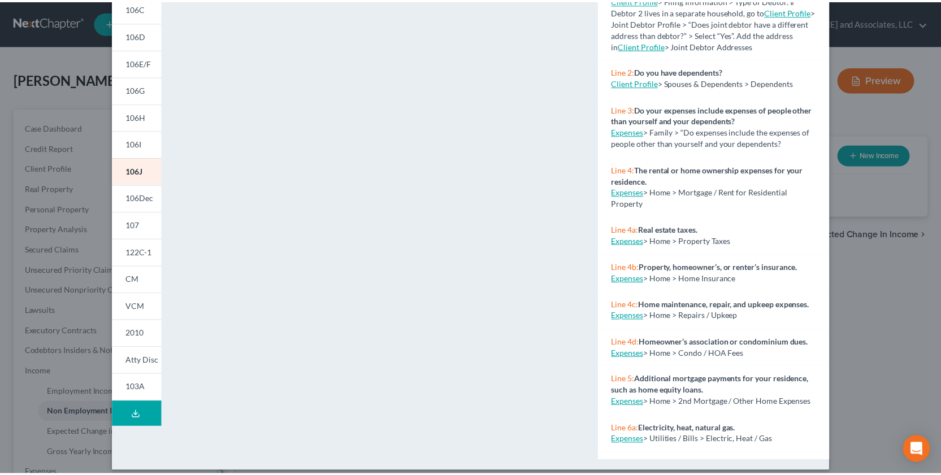
scroll to position [0, 0]
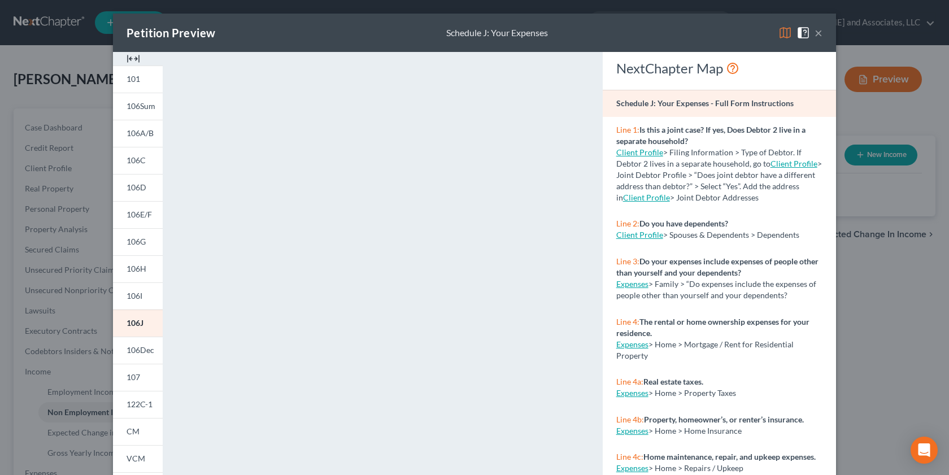
click at [819, 33] on div "Petition Preview Schedule J: Your Expenses ×" at bounding box center [474, 33] width 723 height 38
click at [815, 28] on button "×" at bounding box center [819, 33] width 8 height 14
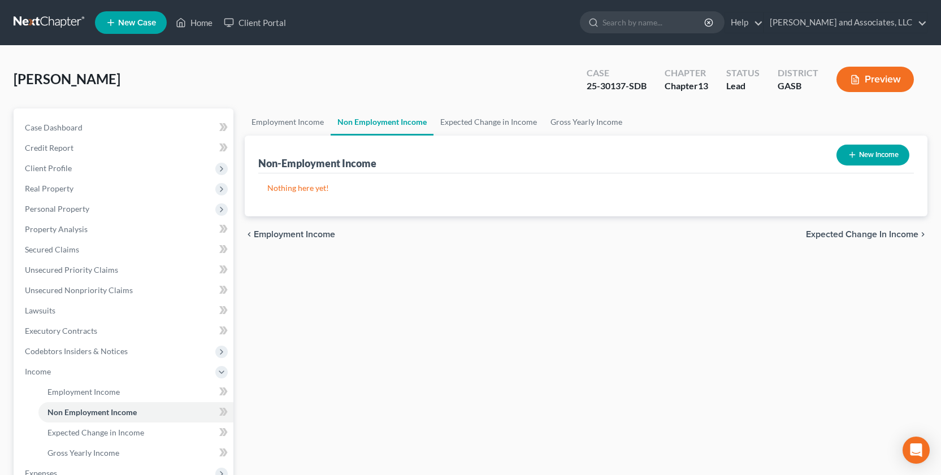
click at [874, 153] on button "New Income" at bounding box center [872, 155] width 73 height 21
select select "0"
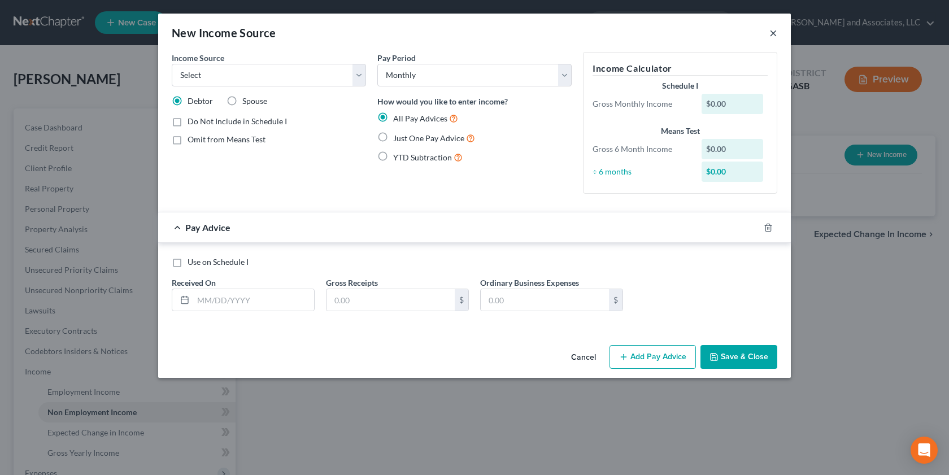
click at [773, 31] on button "×" at bounding box center [773, 33] width 8 height 14
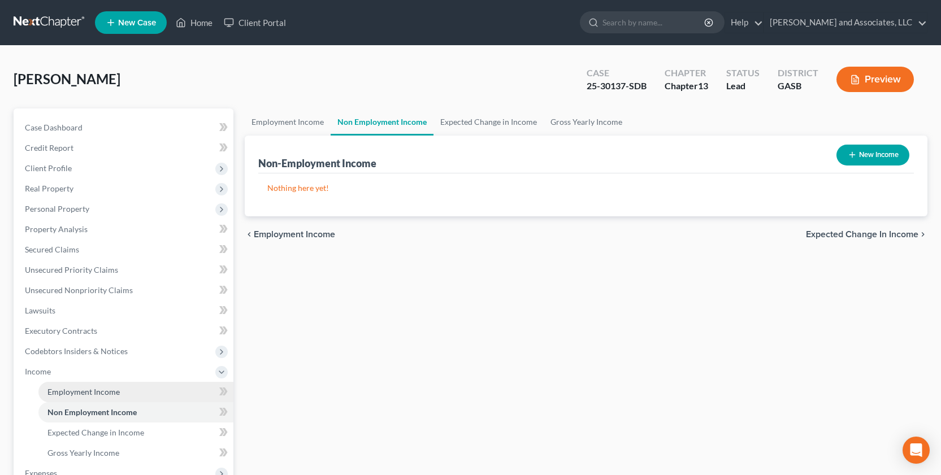
click at [101, 354] on span "Employment Income" at bounding box center [83, 392] width 72 height 10
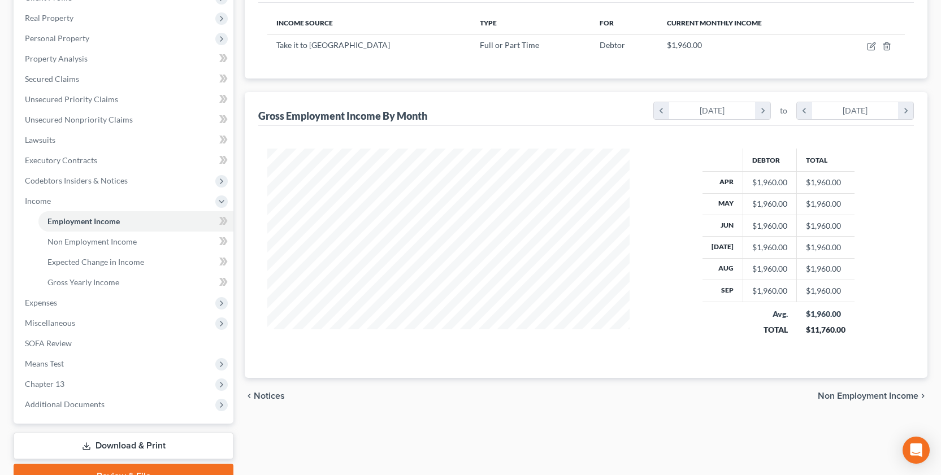
scroll to position [179, 0]
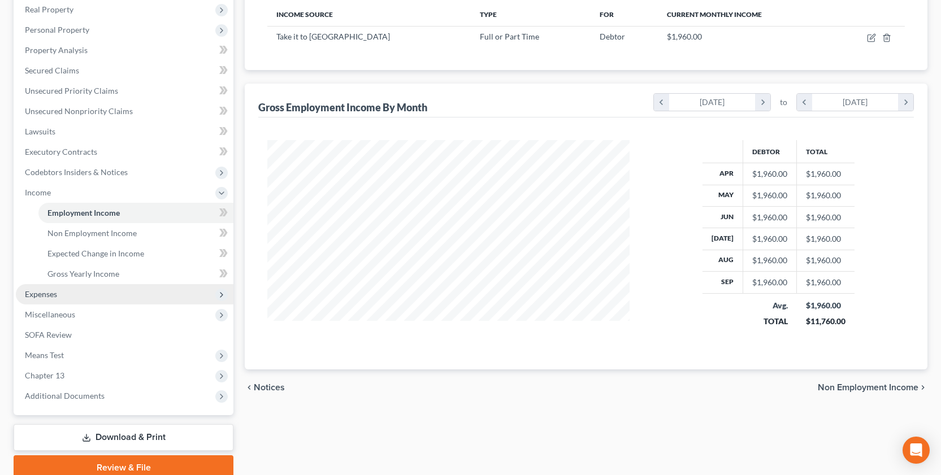
click at [36, 293] on span "Expenses" at bounding box center [41, 294] width 32 height 10
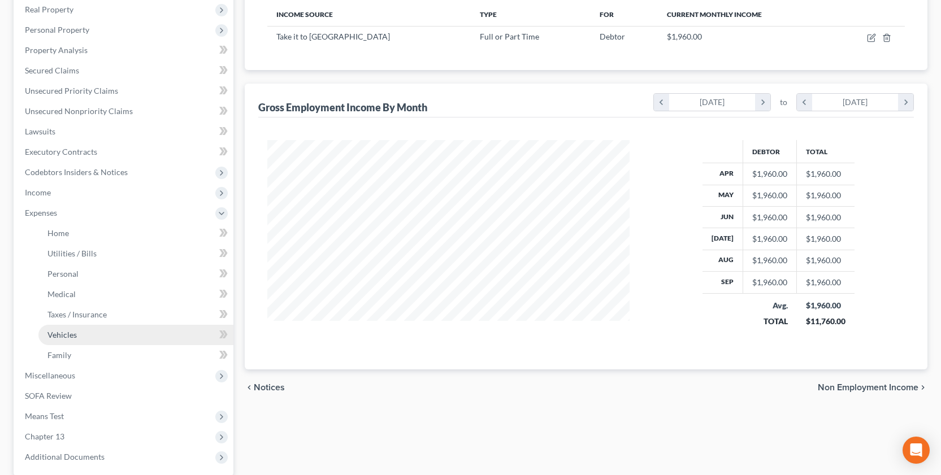
click at [60, 336] on span "Vehicles" at bounding box center [61, 335] width 29 height 10
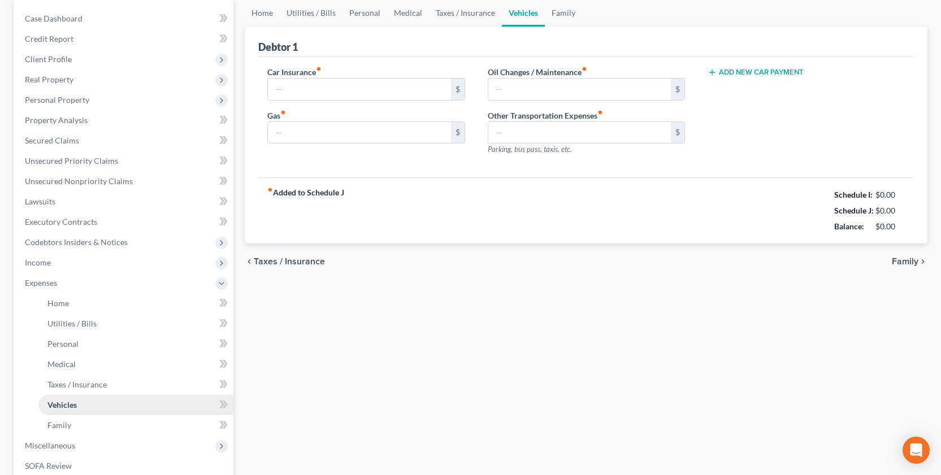
type input "192.80"
type input "300.00"
type input "0.00"
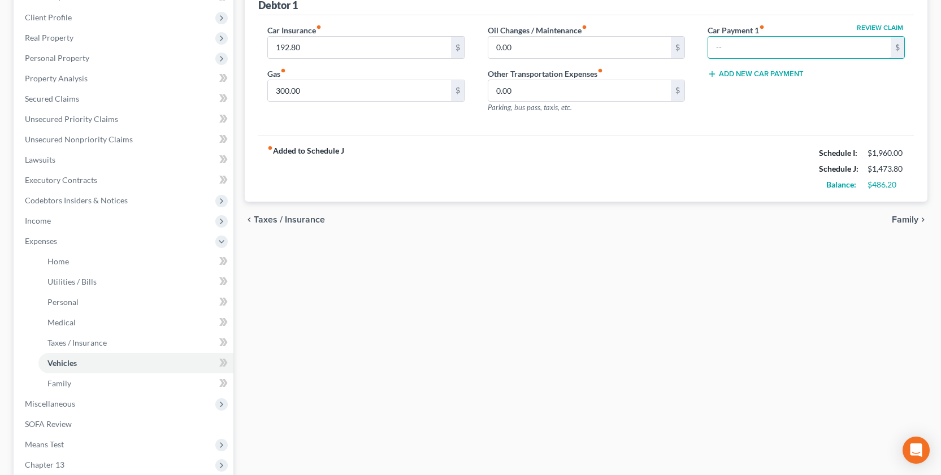
scroll to position [288, 0]
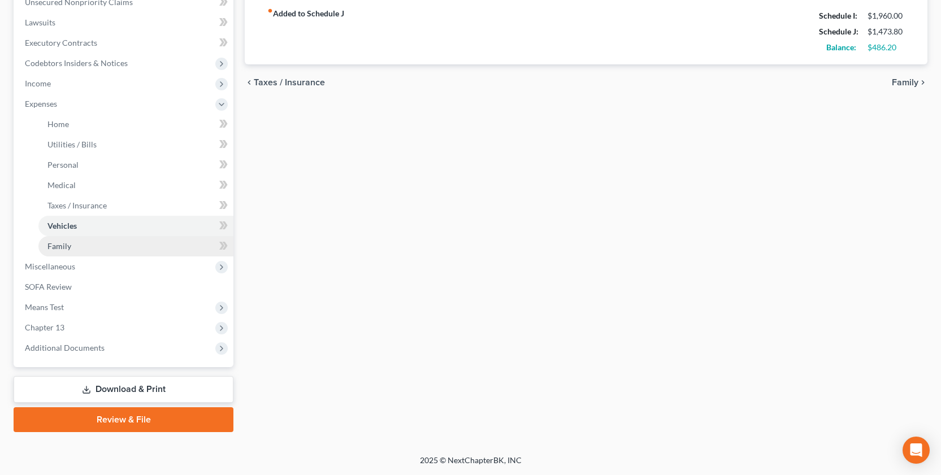
click at [62, 246] on span "Family" at bounding box center [59, 246] width 24 height 10
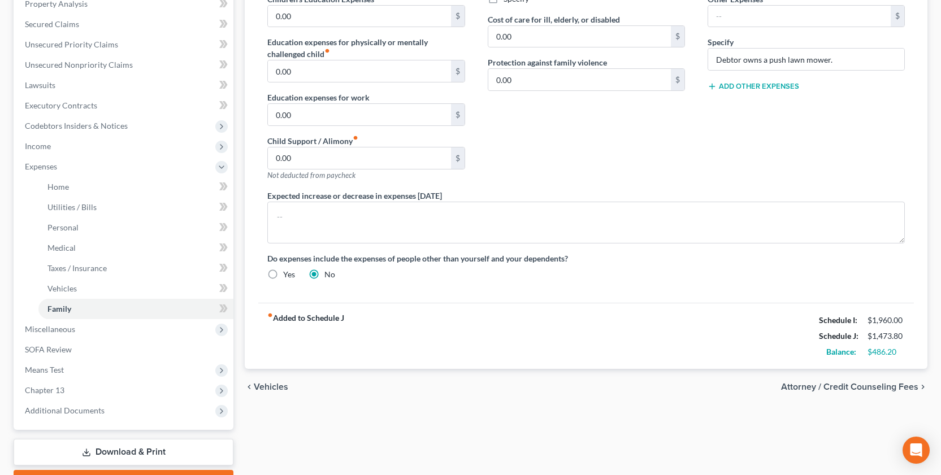
scroll to position [237, 0]
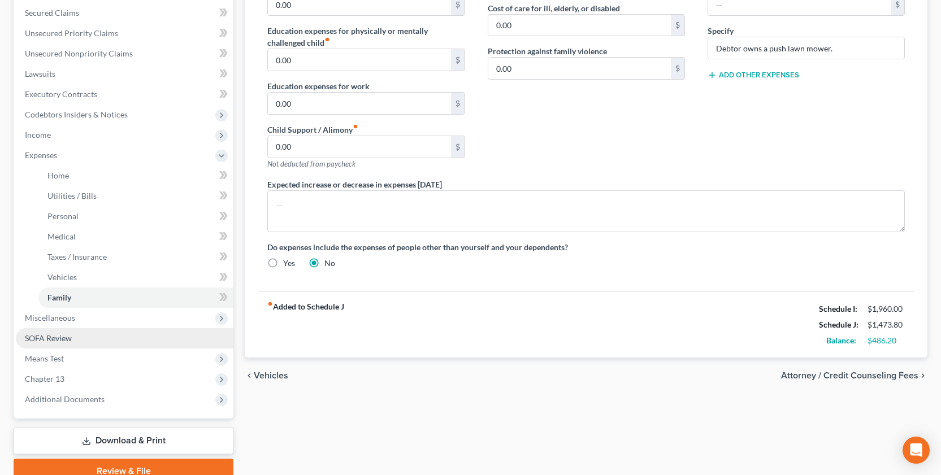
click at [64, 334] on span "SOFA Review" at bounding box center [48, 338] width 47 height 10
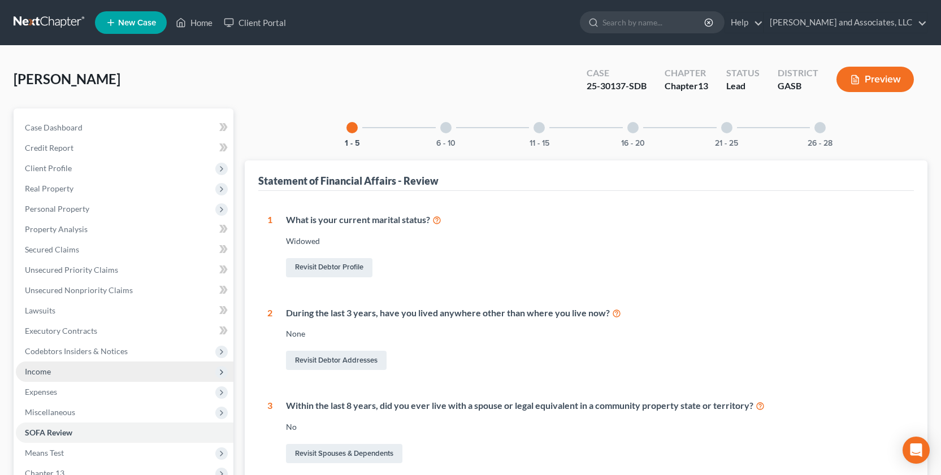
click at [39, 354] on span "Income" at bounding box center [38, 372] width 26 height 10
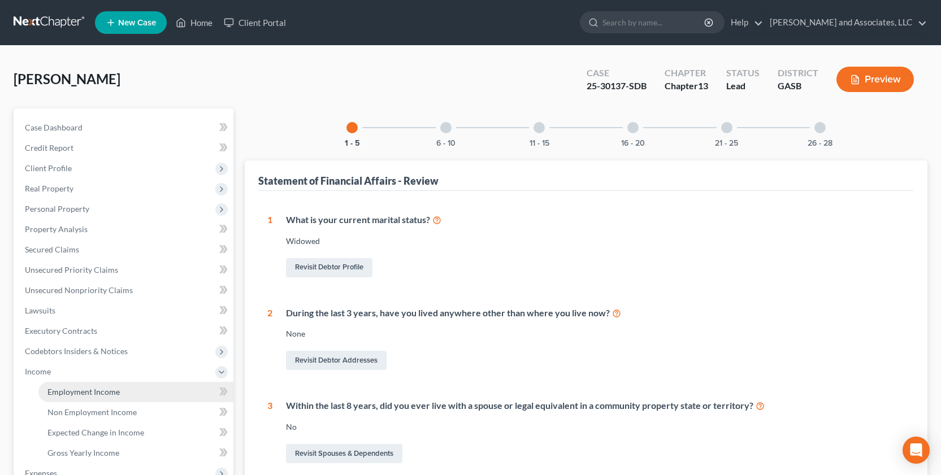
click at [98, 354] on span "Employment Income" at bounding box center [83, 392] width 72 height 10
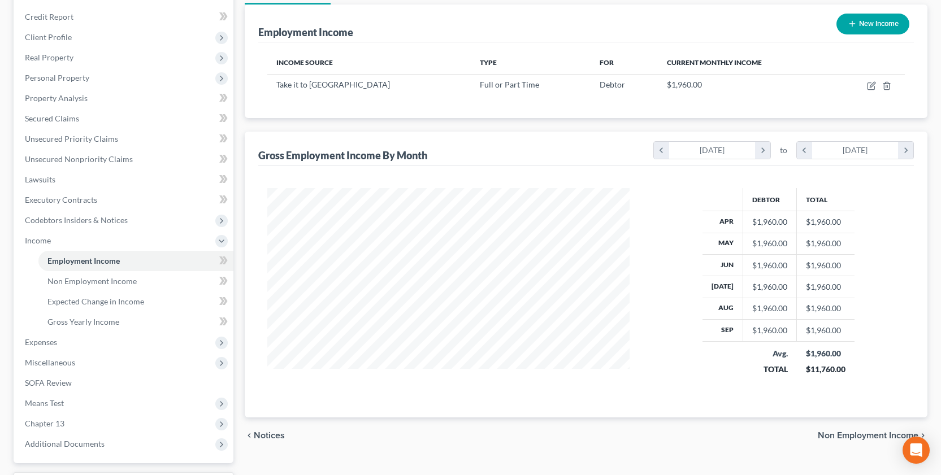
scroll to position [227, 0]
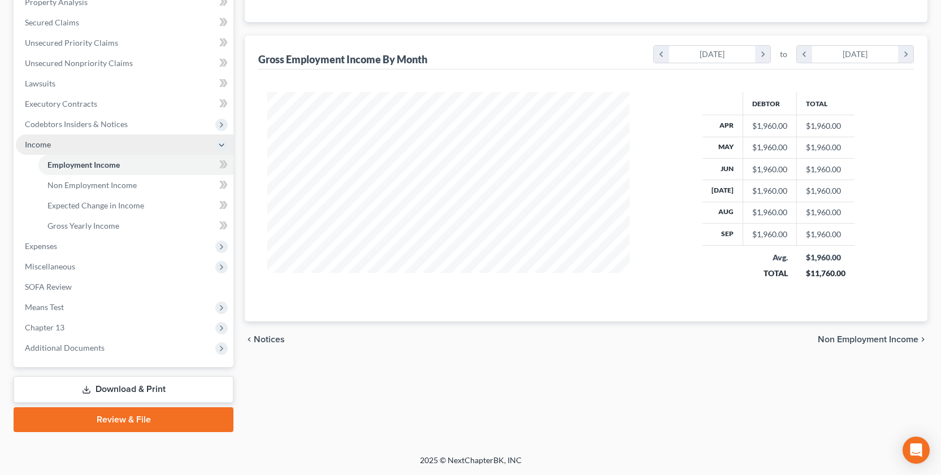
click at [37, 137] on span "Income" at bounding box center [124, 144] width 217 height 20
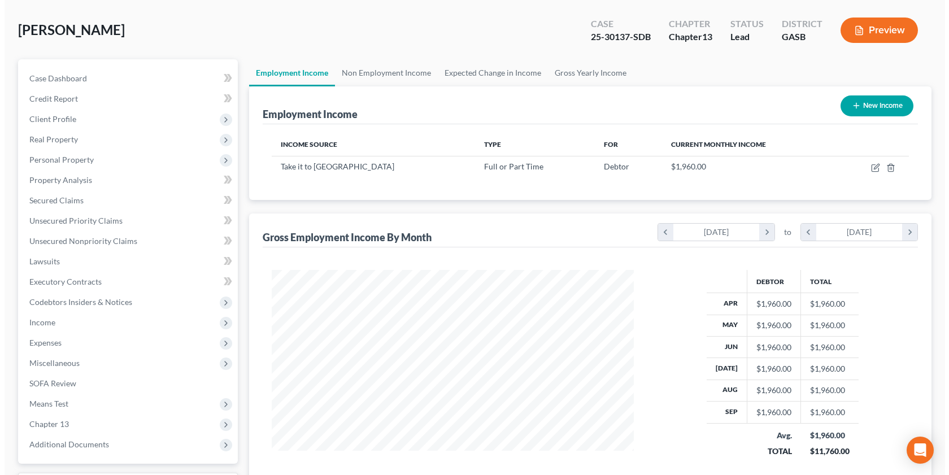
scroll to position [45, 0]
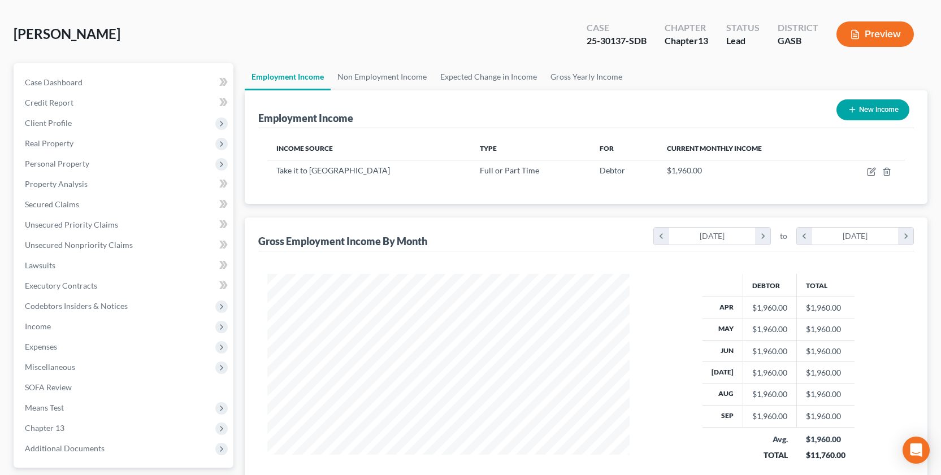
click at [865, 27] on button "Preview" at bounding box center [874, 33] width 77 height 25
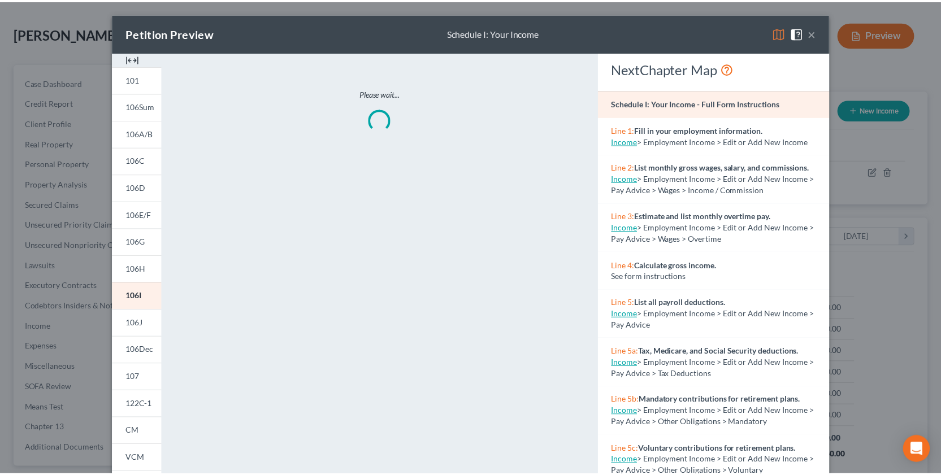
scroll to position [203, 389]
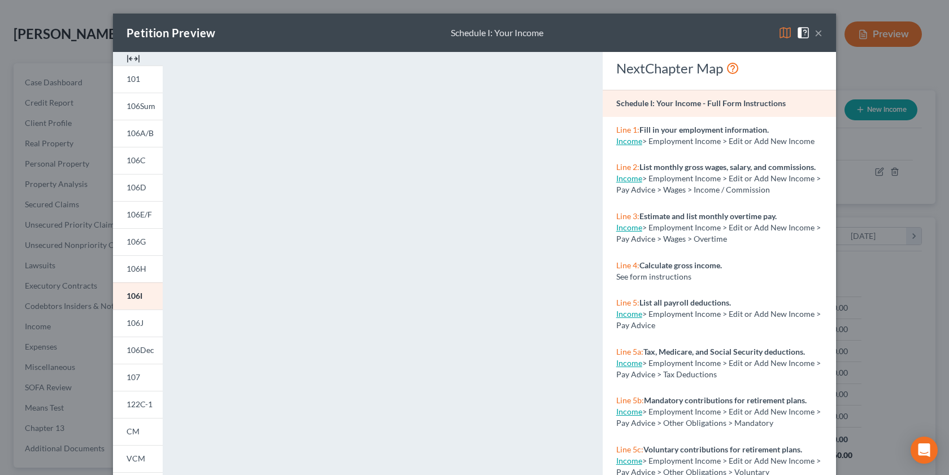
drag, startPoint x: 828, startPoint y: 249, endPoint x: 834, endPoint y: 345, distance: 96.2
click at [834, 345] on div "NextChapter Map Schedule I: Your Income - Full Form Instructions Line 1: Fill i…" at bounding box center [719, 332] width 245 height 561
click at [902, 290] on div "Petition Preview Schedule I: Your Income × 101 106Sum 106A/B 106C 106D 106E/F 1…" at bounding box center [474, 237] width 949 height 475
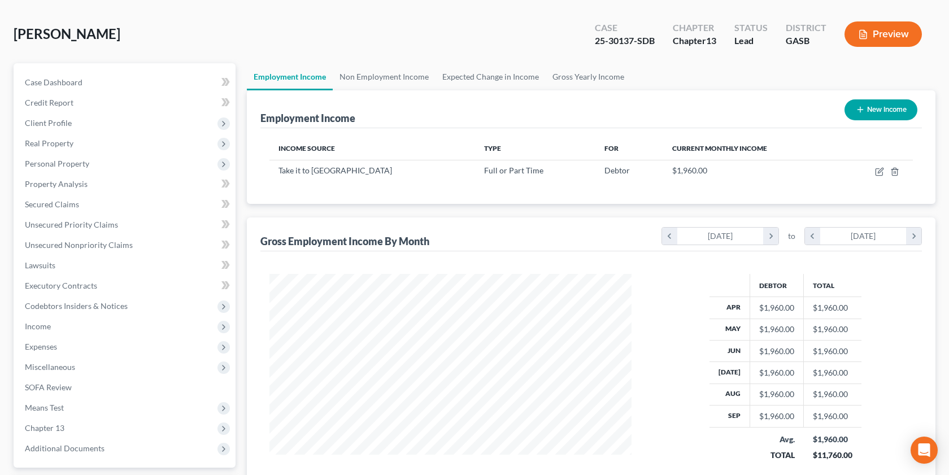
scroll to position [564688, 564506]
click at [857, 31] on icon "button" at bounding box center [855, 34] width 10 height 10
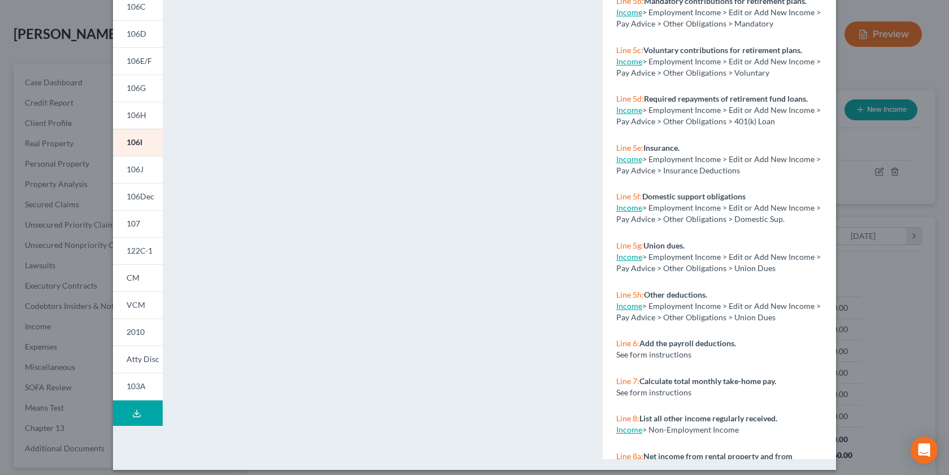
scroll to position [154, 0]
click at [133, 171] on span "106J" at bounding box center [135, 169] width 17 height 10
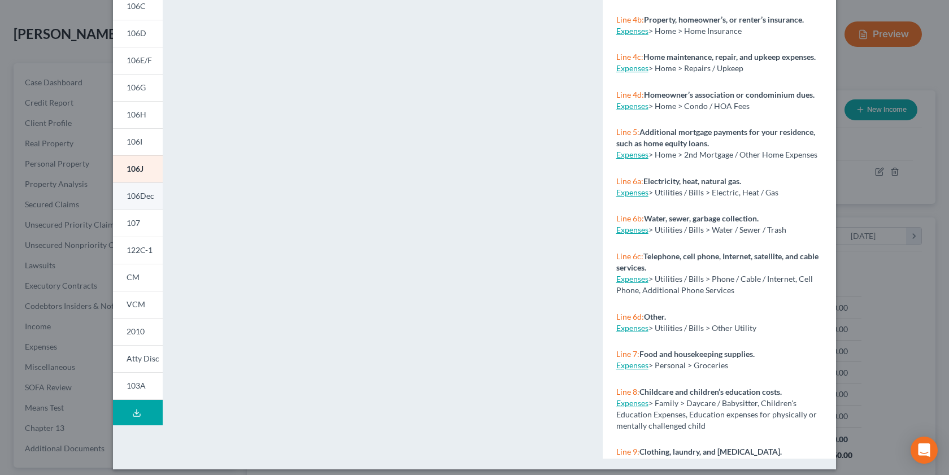
click at [137, 199] on span "106Dec" at bounding box center [141, 196] width 28 height 10
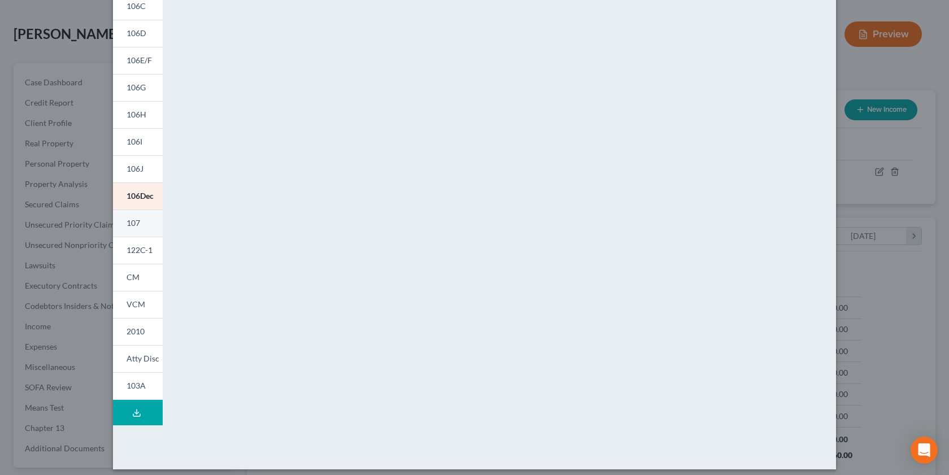
click at [130, 227] on span "107" at bounding box center [134, 223] width 14 height 10
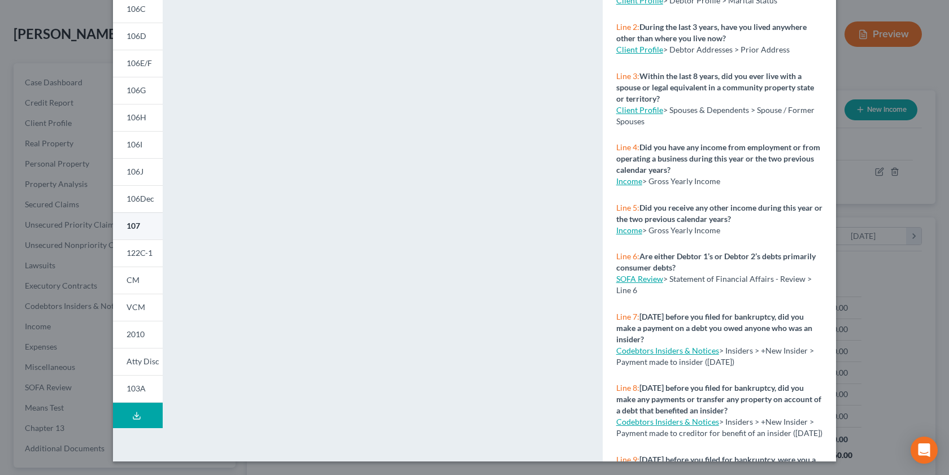
scroll to position [151, 0]
click at [133, 256] on span "122C-1" at bounding box center [140, 253] width 26 height 10
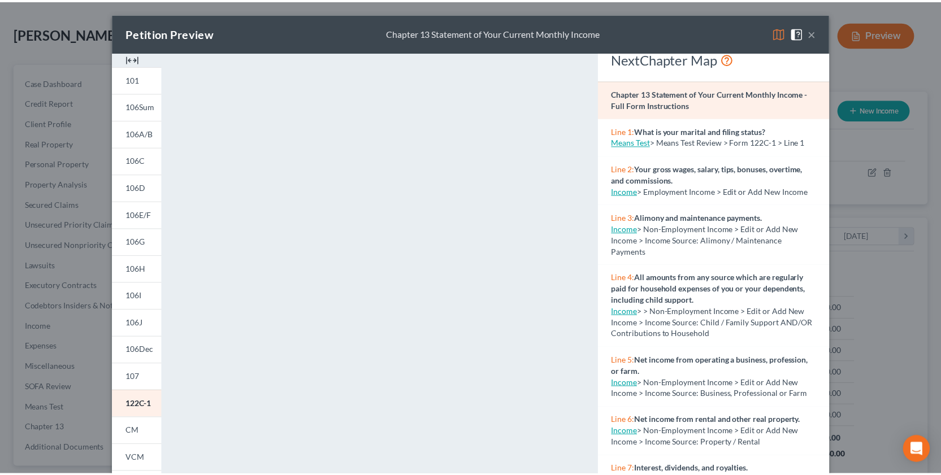
scroll to position [0, 0]
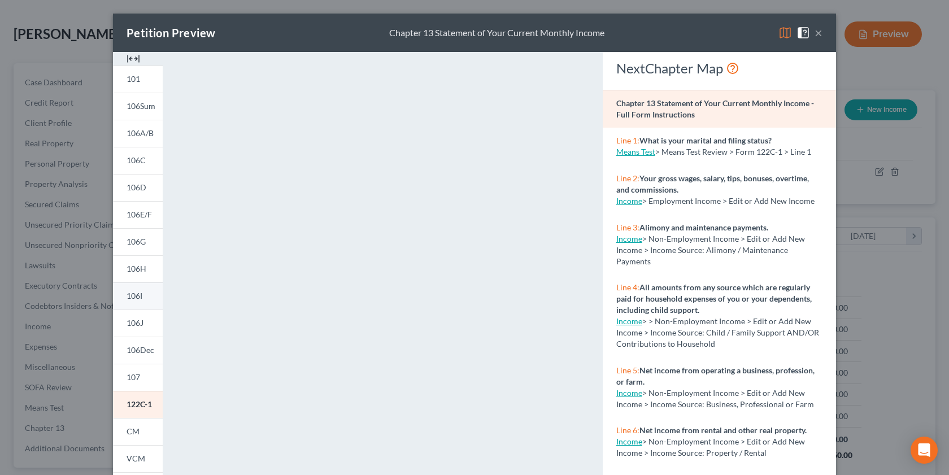
click at [129, 298] on span "106I" at bounding box center [135, 296] width 16 height 10
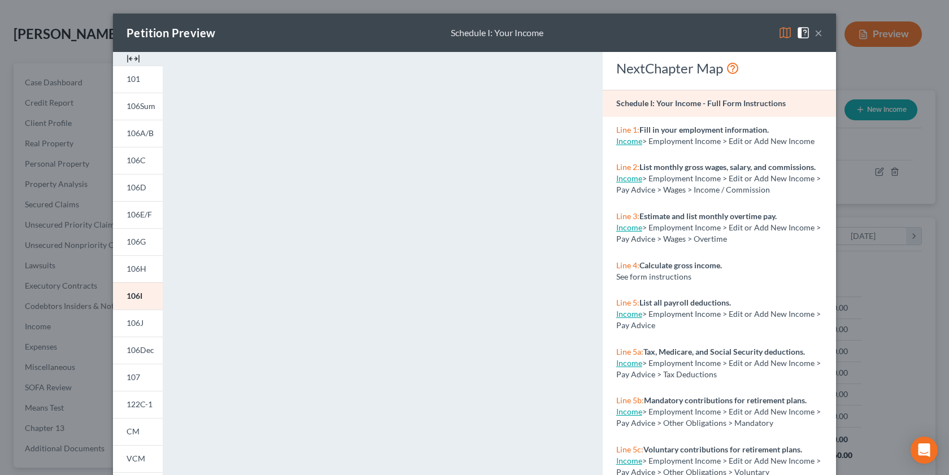
click at [815, 30] on button "×" at bounding box center [819, 33] width 8 height 14
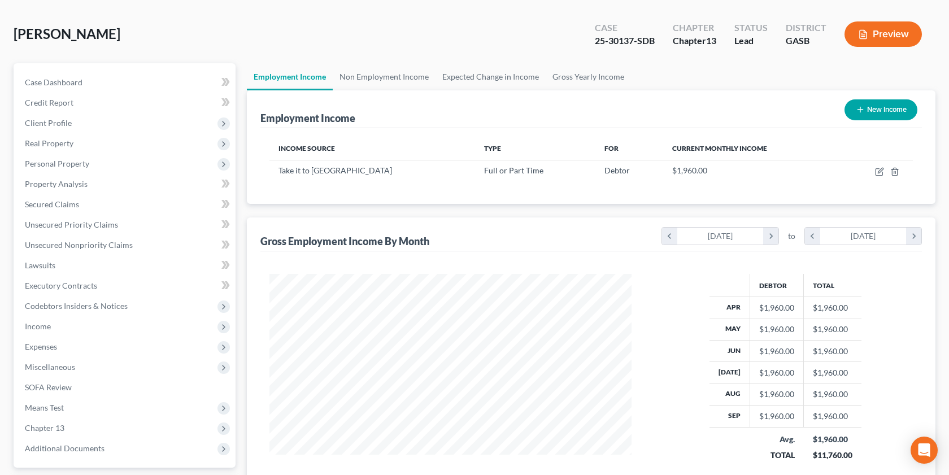
scroll to position [564688, 564506]
click at [871, 171] on icon "button" at bounding box center [871, 170] width 5 height 5
select select "0"
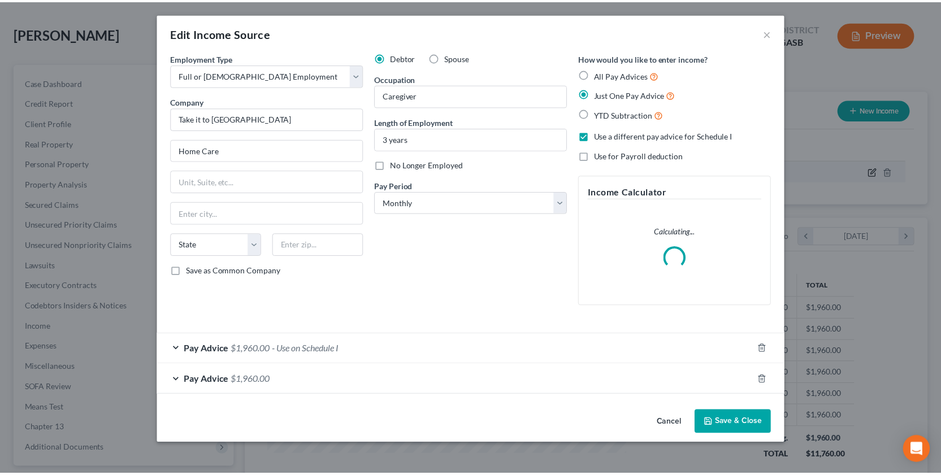
scroll to position [203, 389]
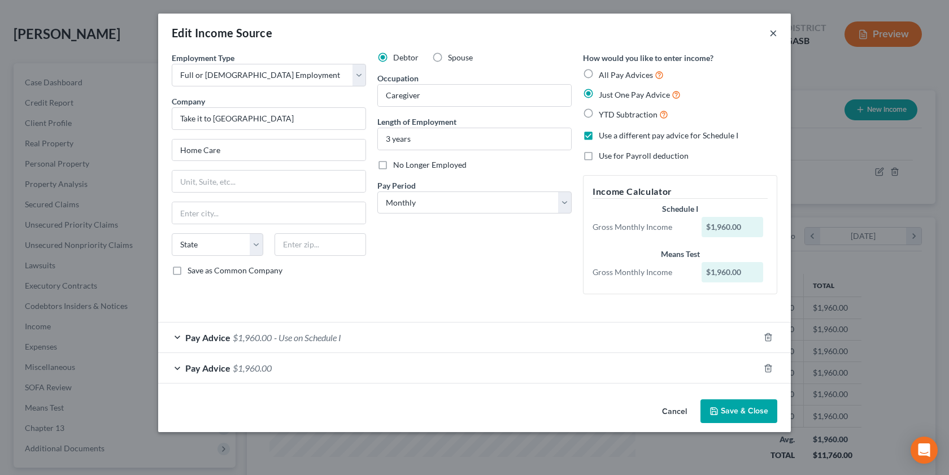
click at [772, 32] on button "×" at bounding box center [773, 33] width 8 height 14
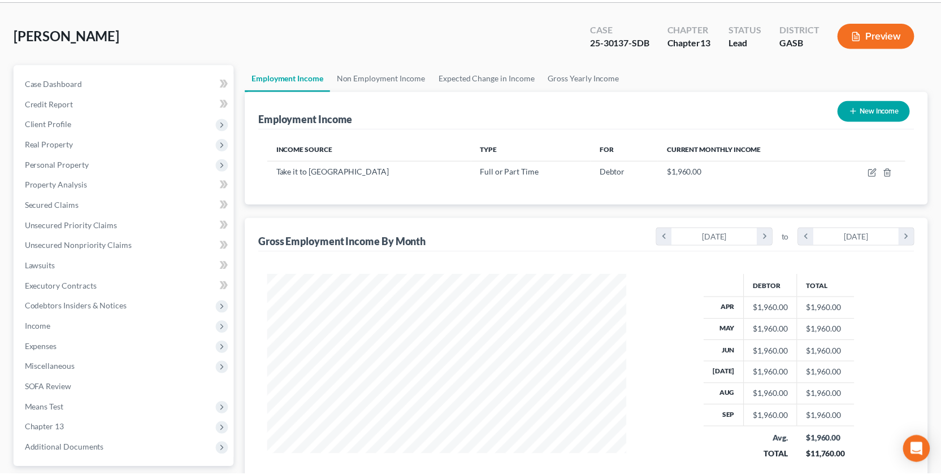
scroll to position [564688, 564506]
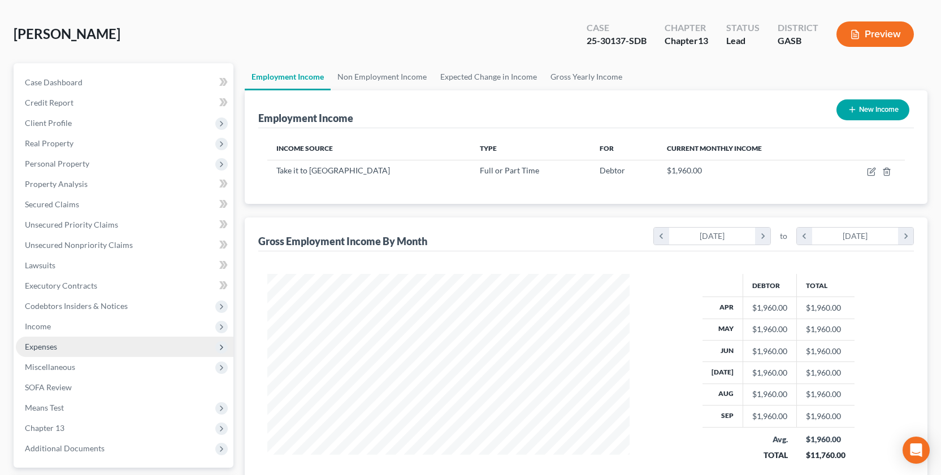
click at [50, 350] on span "Expenses" at bounding box center [41, 347] width 32 height 10
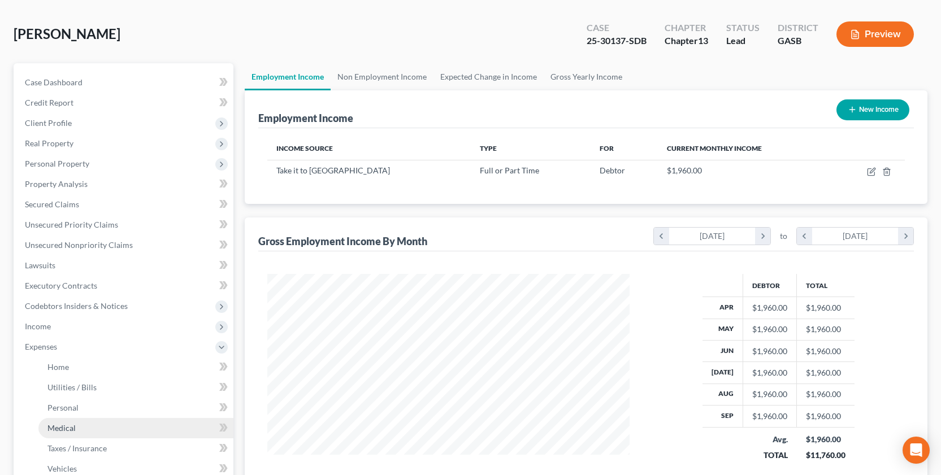
click at [64, 354] on span "Medical" at bounding box center [61, 428] width 28 height 10
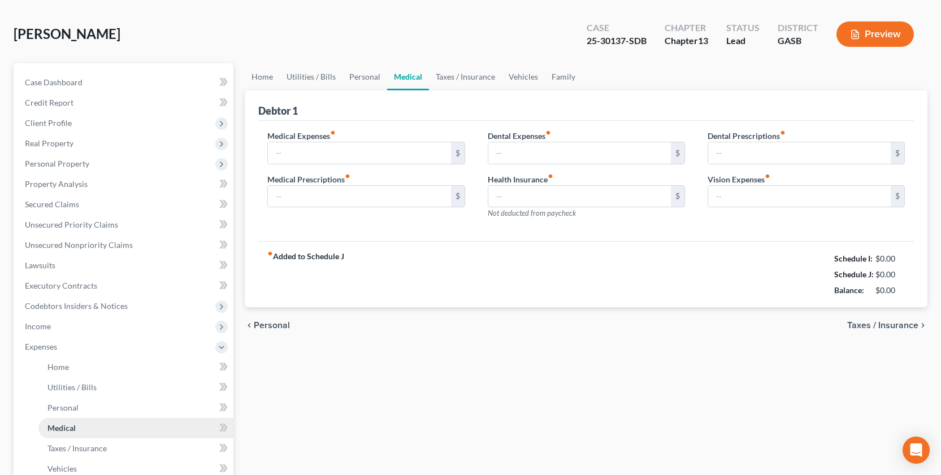
scroll to position [2, 0]
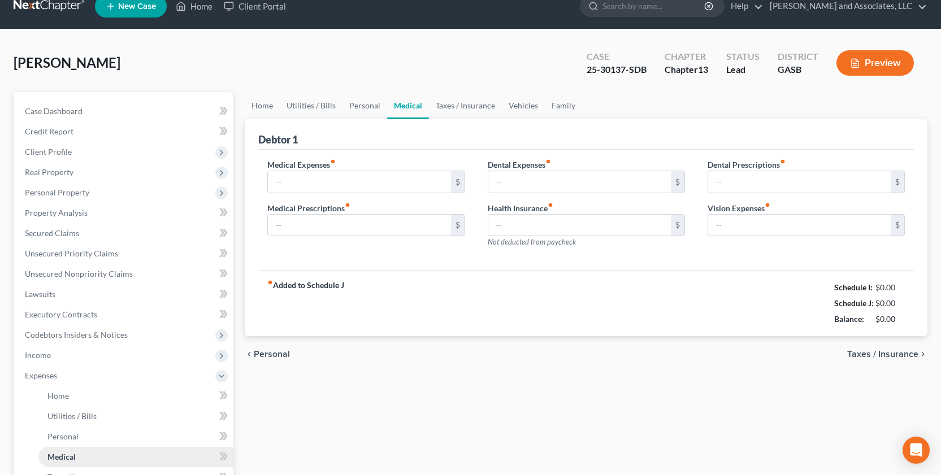
type input "37.00"
type input "0.00"
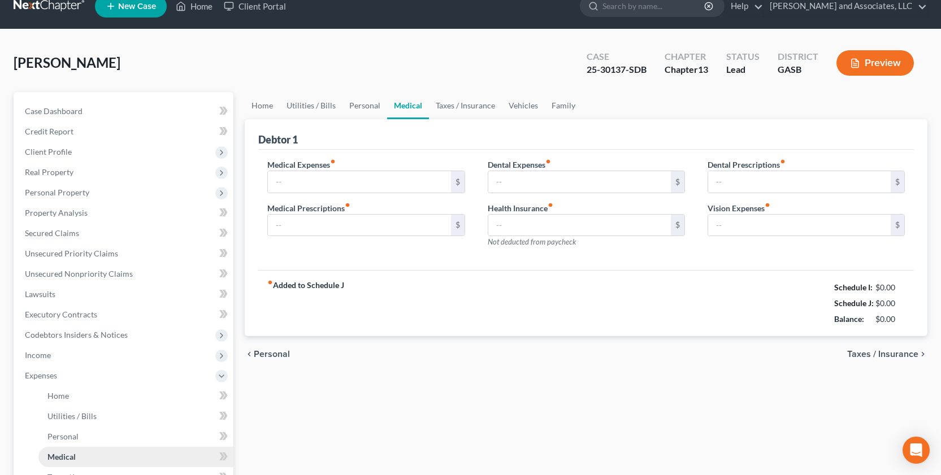
type input "0.00"
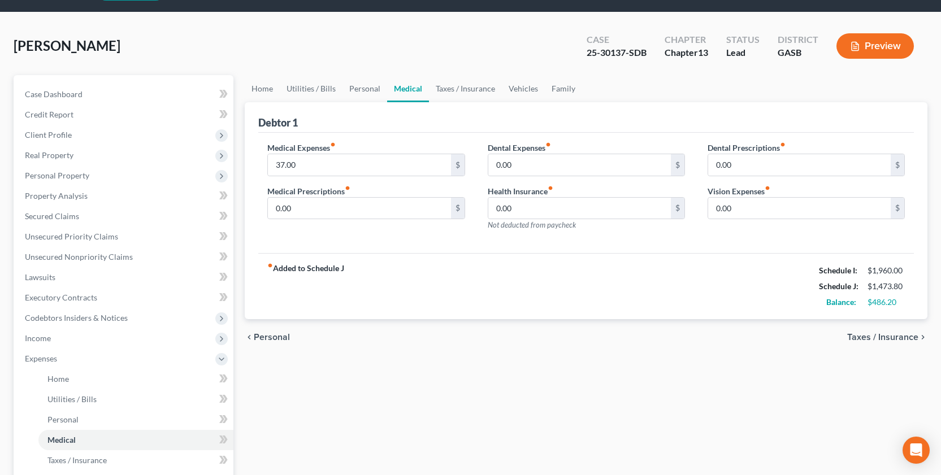
scroll to position [35, 0]
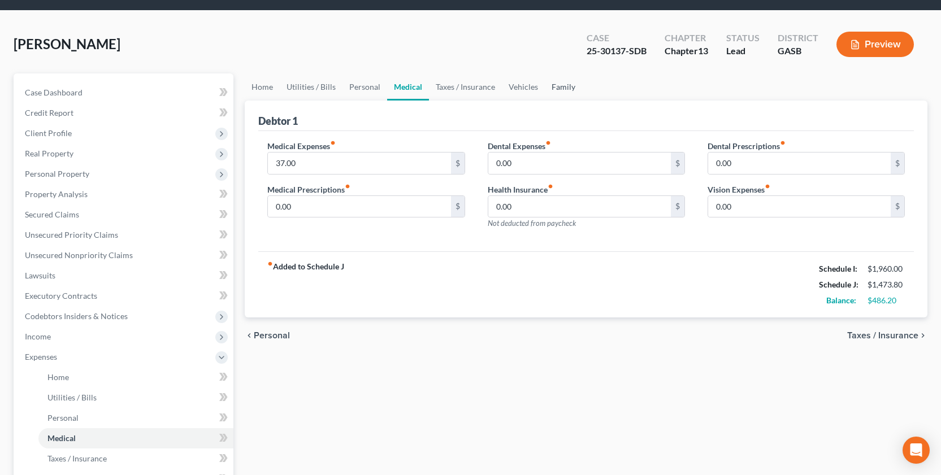
click at [562, 82] on link "Family" at bounding box center [563, 86] width 37 height 27
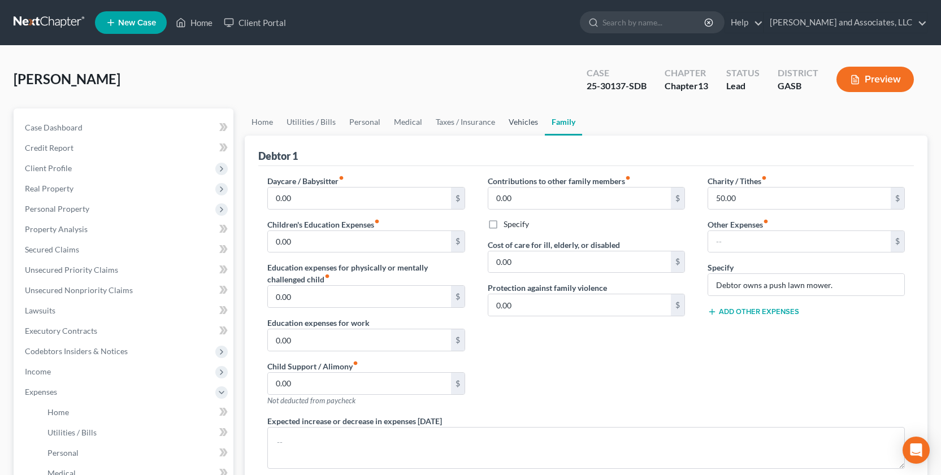
click at [517, 118] on link "Vehicles" at bounding box center [523, 121] width 43 height 27
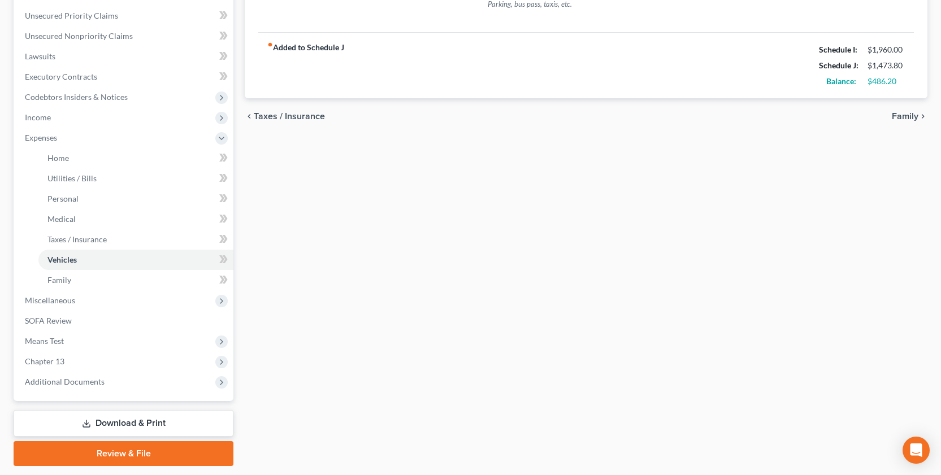
scroll to position [269, 0]
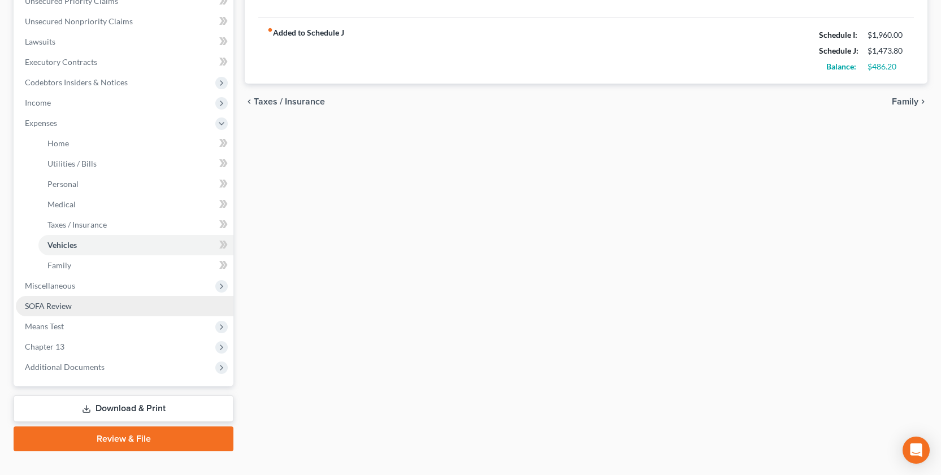
click at [47, 302] on span "SOFA Review" at bounding box center [48, 306] width 47 height 10
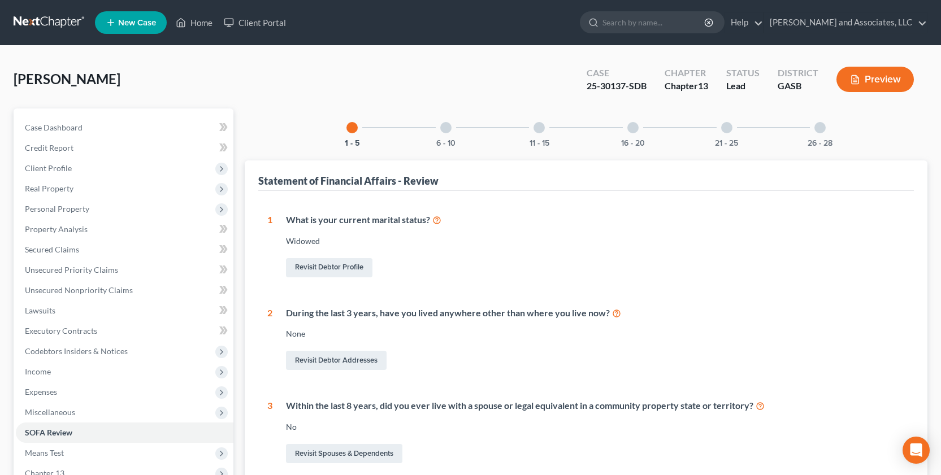
click at [447, 127] on div at bounding box center [445, 127] width 11 height 11
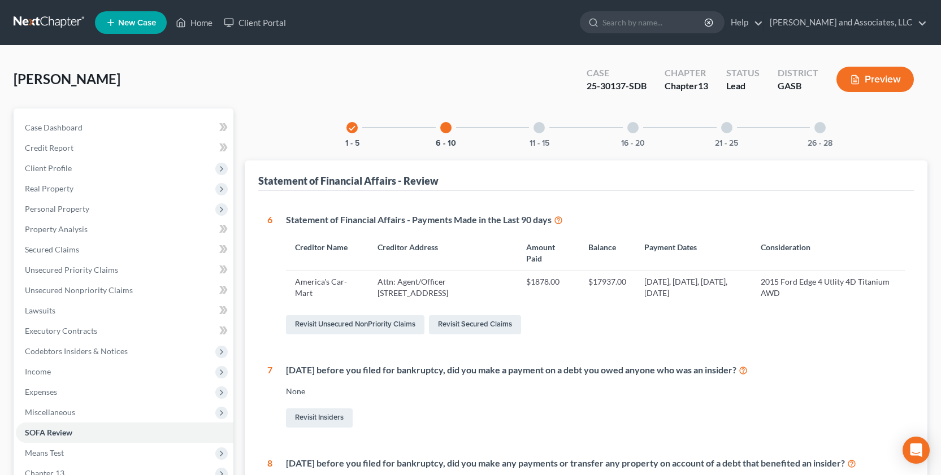
click at [541, 130] on div at bounding box center [538, 127] width 11 height 11
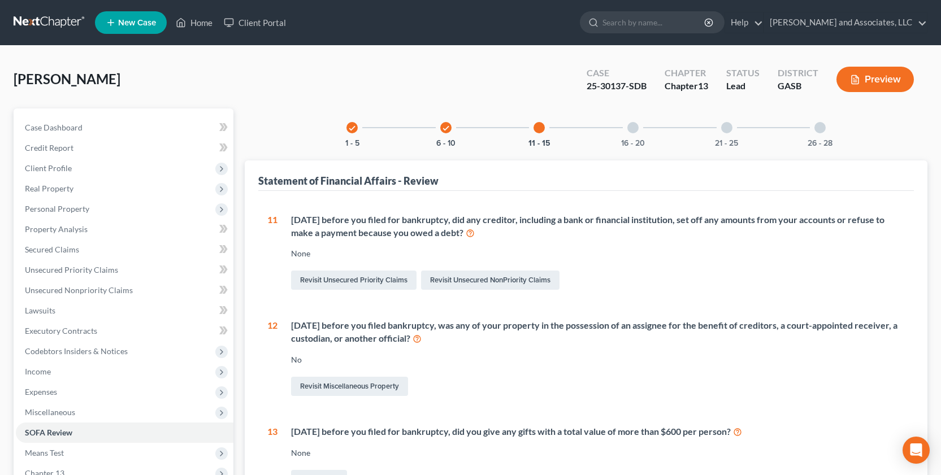
click at [639, 128] on div "16 - 20" at bounding box center [632, 127] width 38 height 38
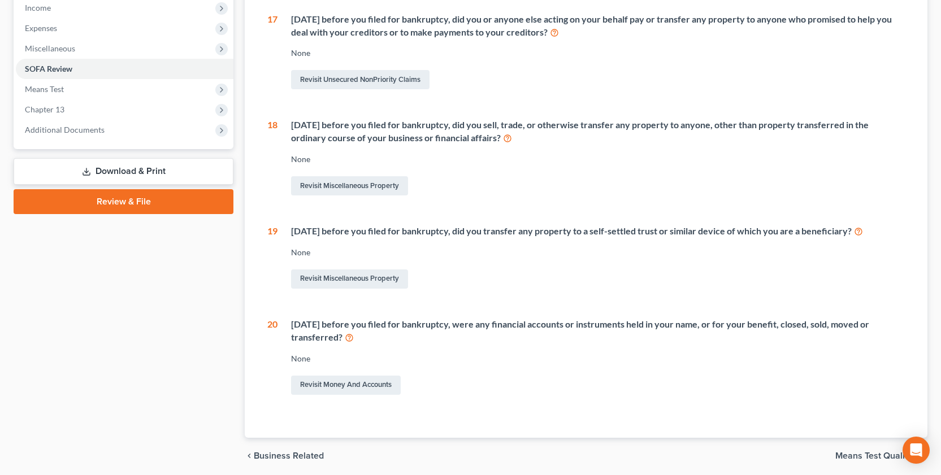
scroll to position [366, 0]
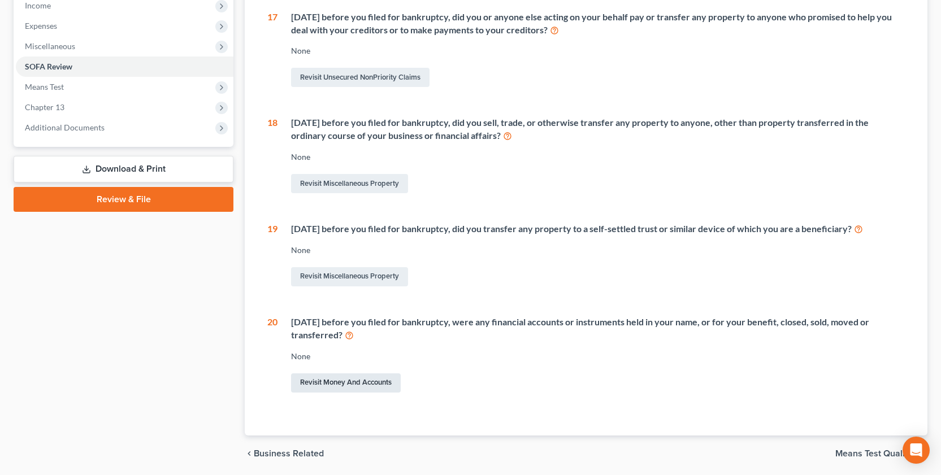
click at [349, 354] on link "Revisit Money and Accounts" at bounding box center [346, 382] width 110 height 19
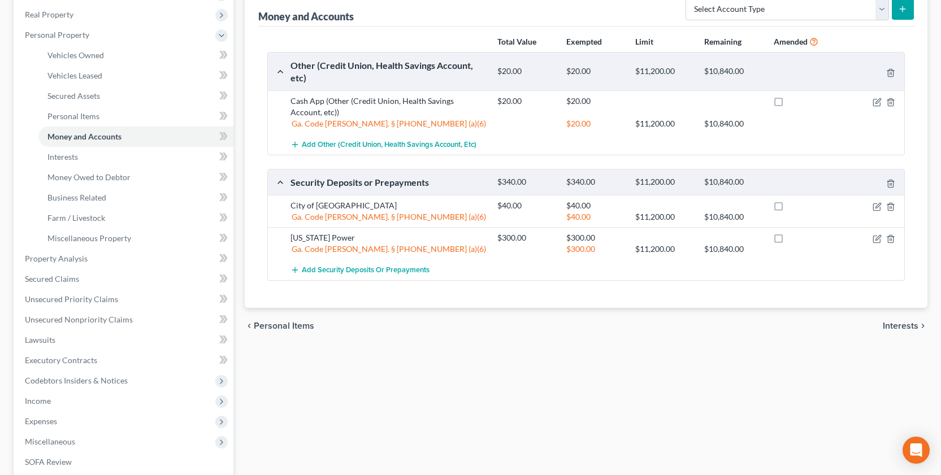
scroll to position [172, 0]
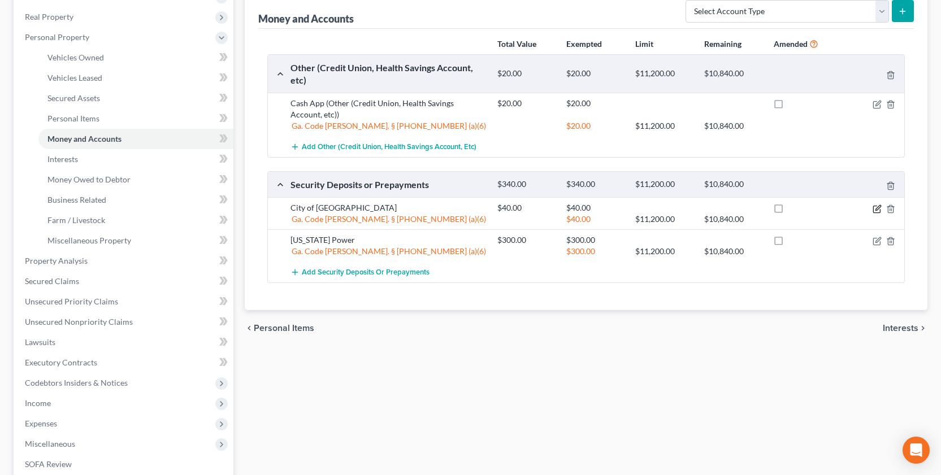
click at [875, 204] on icon "button" at bounding box center [876, 208] width 9 height 9
select select "6"
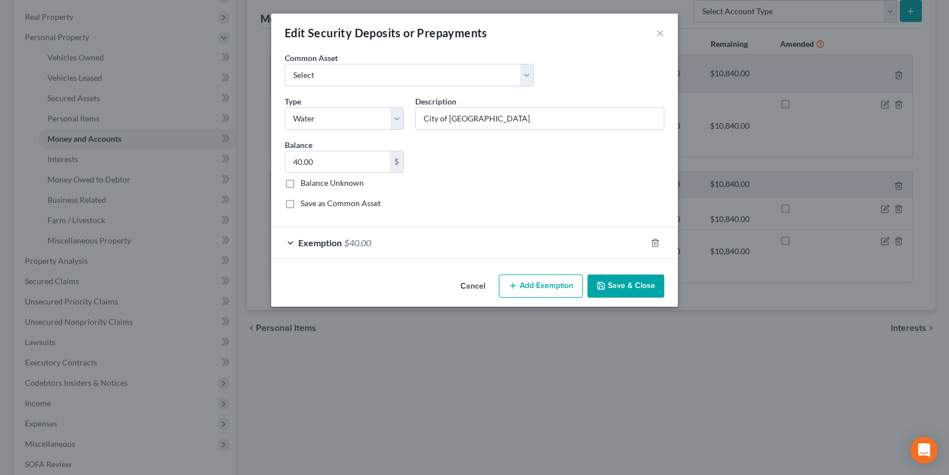
click at [619, 285] on button "Save & Close" at bounding box center [625, 287] width 77 height 24
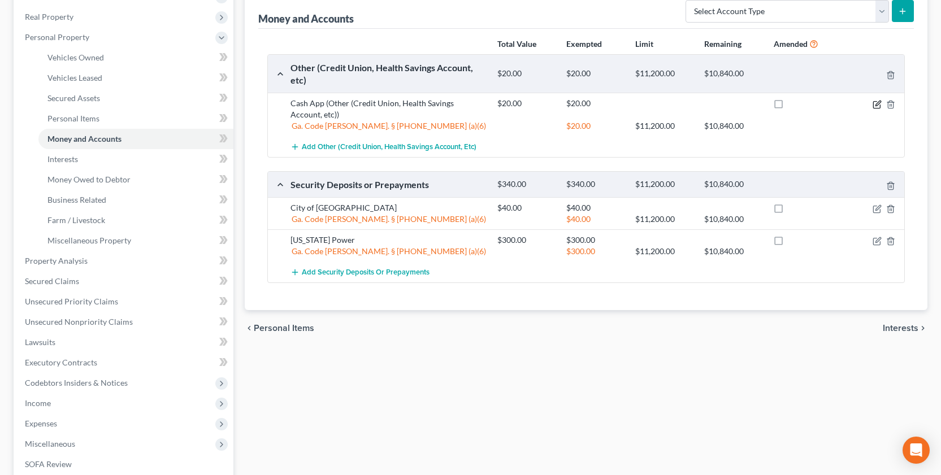
click at [876, 103] on icon "button" at bounding box center [876, 104] width 9 height 9
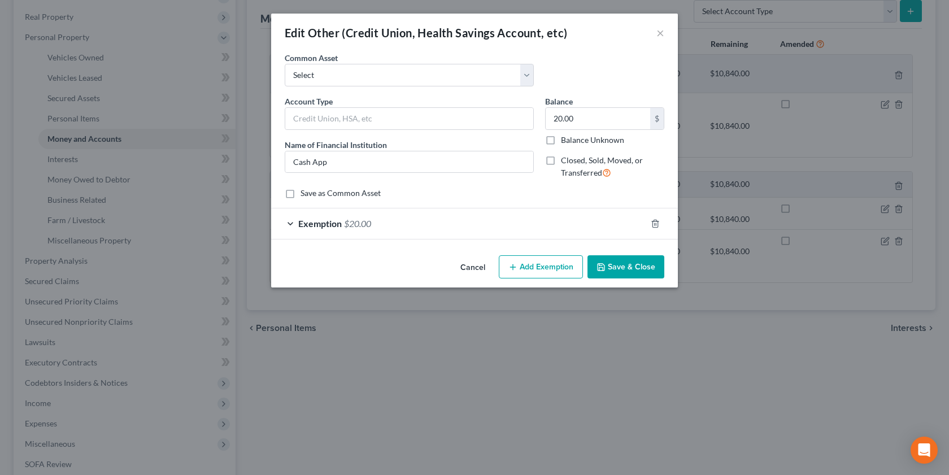
click at [621, 264] on button "Save & Close" at bounding box center [625, 267] width 77 height 24
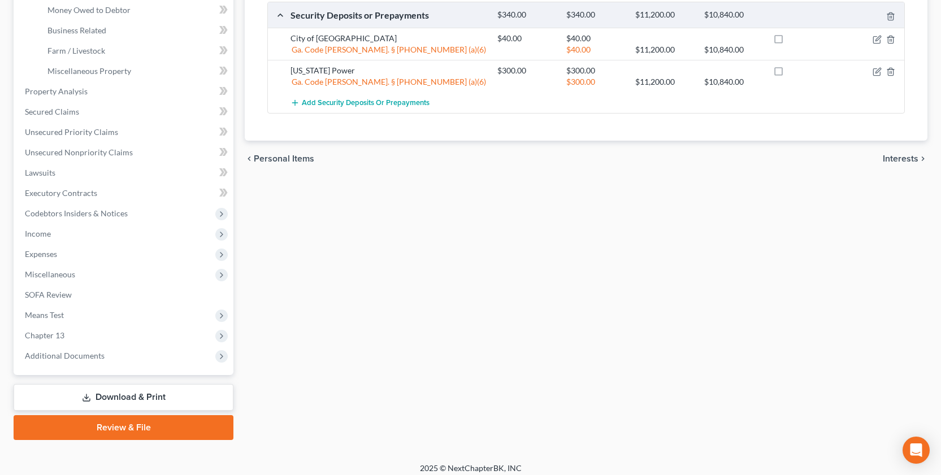
scroll to position [342, 0]
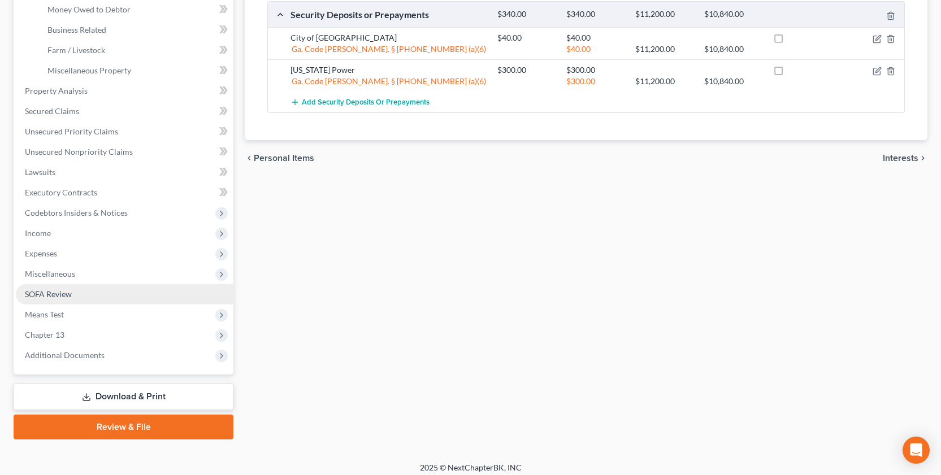
click at [66, 294] on span "SOFA Review" at bounding box center [48, 294] width 47 height 10
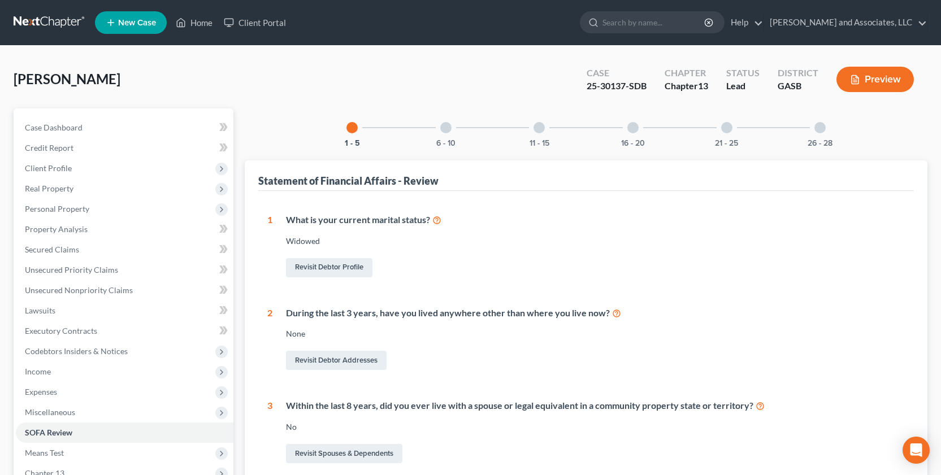
click at [450, 127] on div at bounding box center [445, 127] width 11 height 11
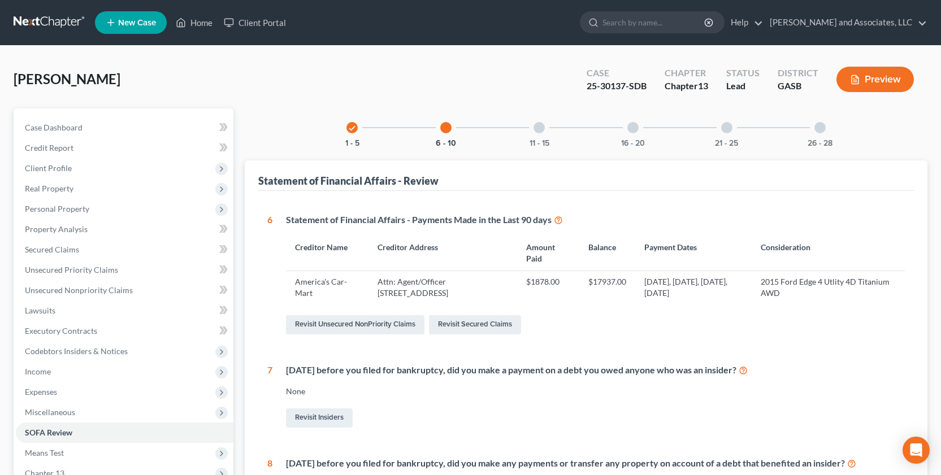
click at [538, 125] on div at bounding box center [538, 127] width 11 height 11
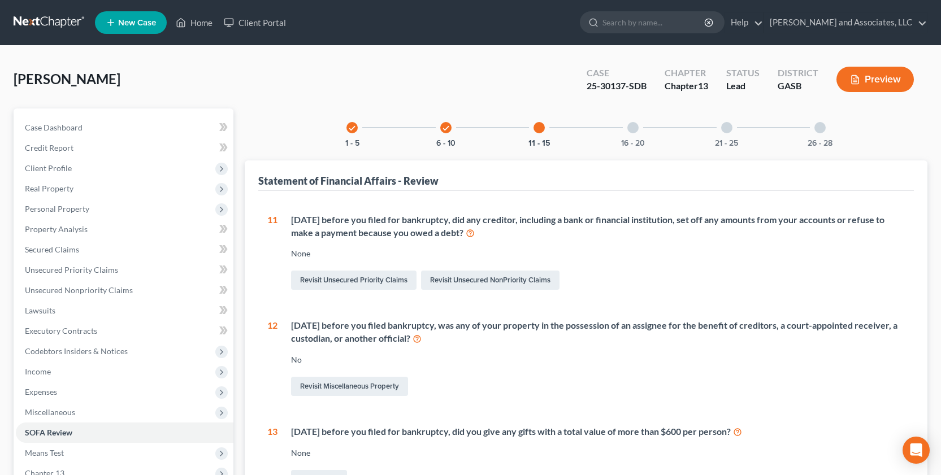
click at [639, 120] on div "16 - 20" at bounding box center [632, 127] width 38 height 38
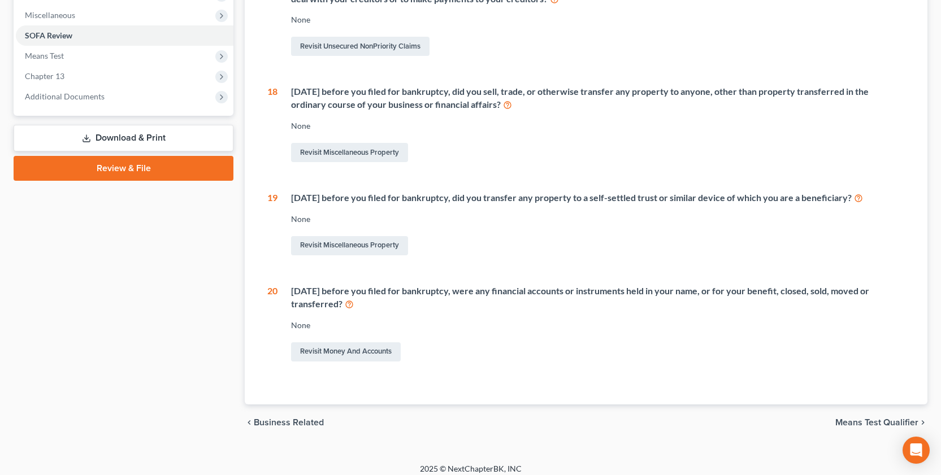
scroll to position [406, 0]
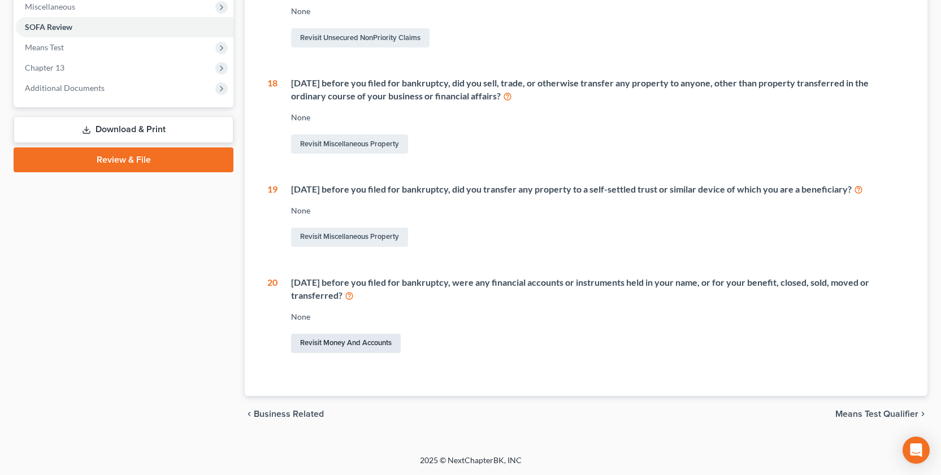
click at [381, 342] on link "Revisit Money and Accounts" at bounding box center [346, 343] width 110 height 19
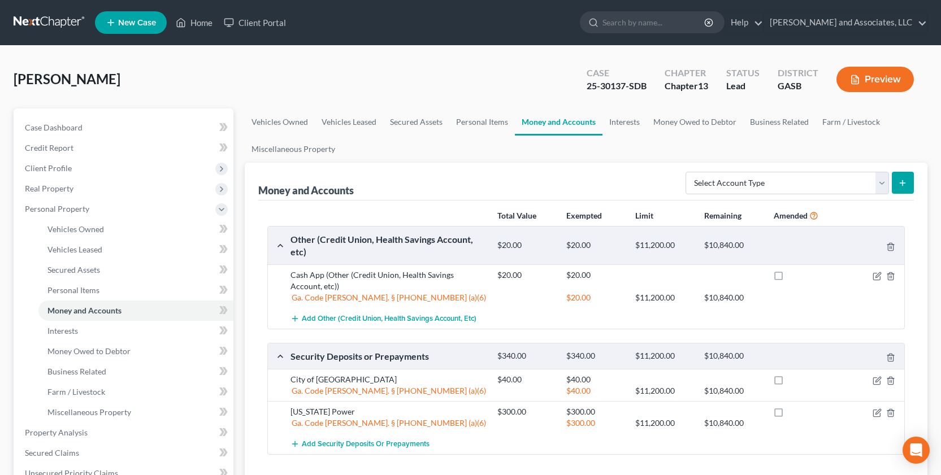
click at [546, 130] on link "Money and Accounts" at bounding box center [559, 121] width 88 height 27
click at [554, 121] on link "Money and Accounts" at bounding box center [559, 121] width 88 height 27
click at [881, 189] on select "Select Account Type Brokerage Cash on Hand Certificates of Deposit Checking Acc…" at bounding box center [786, 183] width 203 height 23
select select "safe_deposit_box"
click at [687, 172] on select "Select Account Type Brokerage Cash on Hand Certificates of Deposit Checking Acc…" at bounding box center [786, 183] width 203 height 23
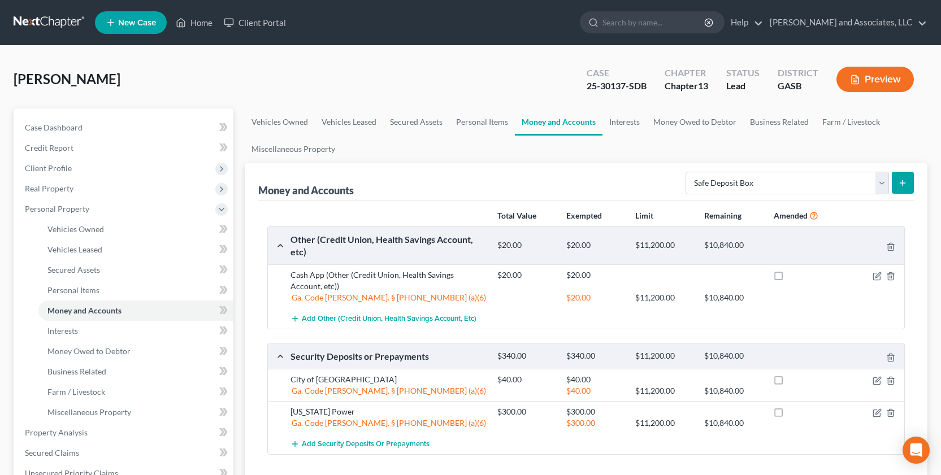
click at [899, 183] on icon "submit" at bounding box center [902, 183] width 9 height 9
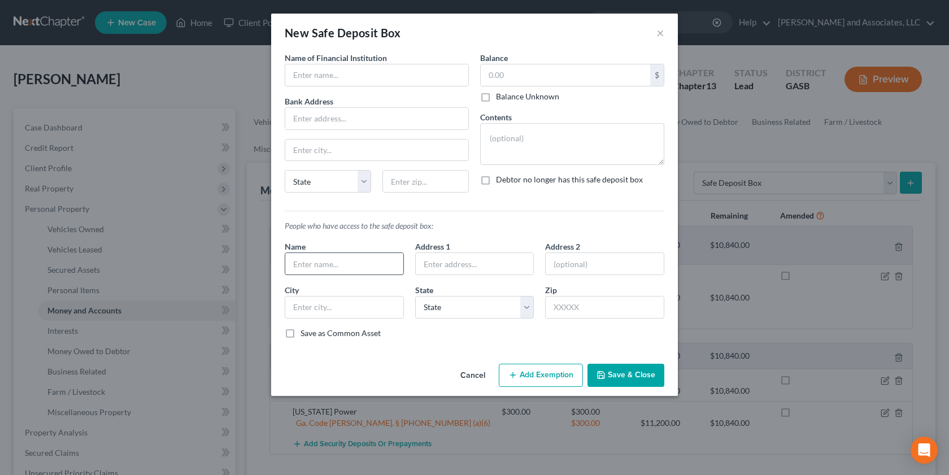
click at [365, 269] on input "text" at bounding box center [344, 263] width 118 height 21
click at [657, 33] on button "×" at bounding box center [660, 33] width 8 height 14
